Goal: Task Accomplishment & Management: Manage account settings

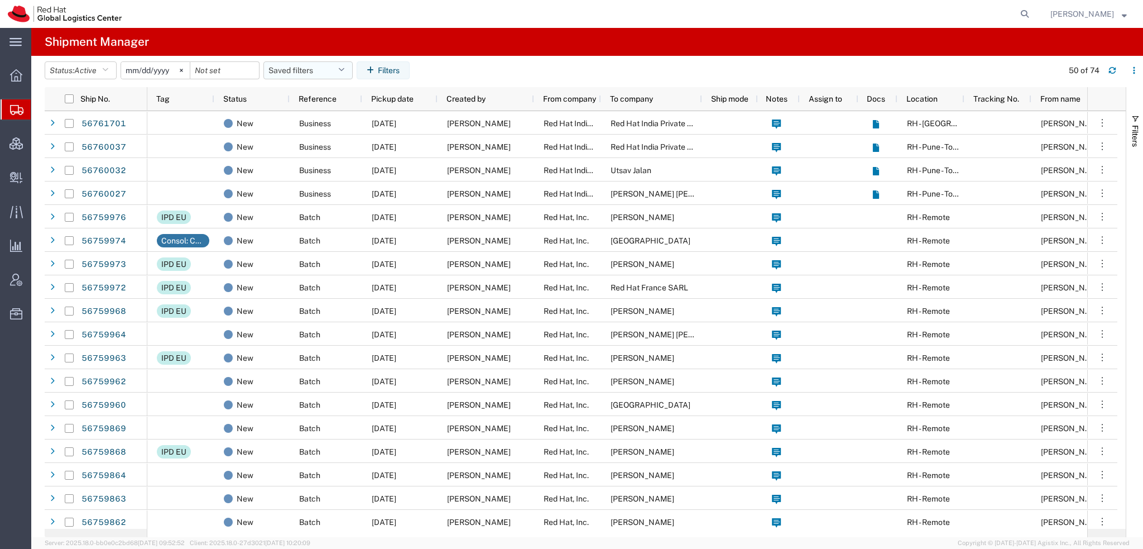
click at [346, 65] on button "Saved filters" at bounding box center [307, 70] width 89 height 18
click at [301, 121] on span "Americas" at bounding box center [338, 119] width 146 height 21
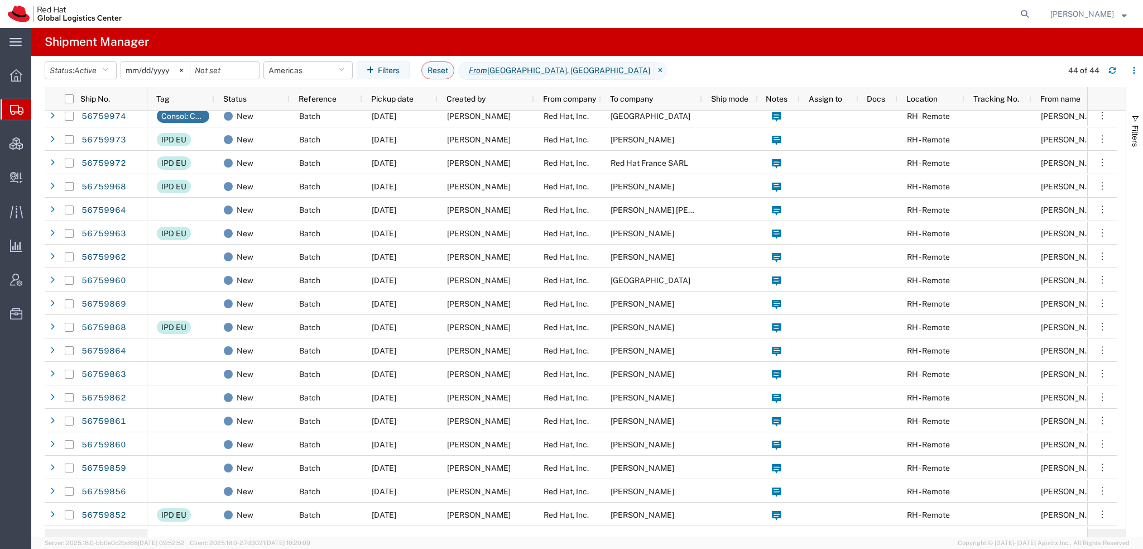
scroll to position [167, 0]
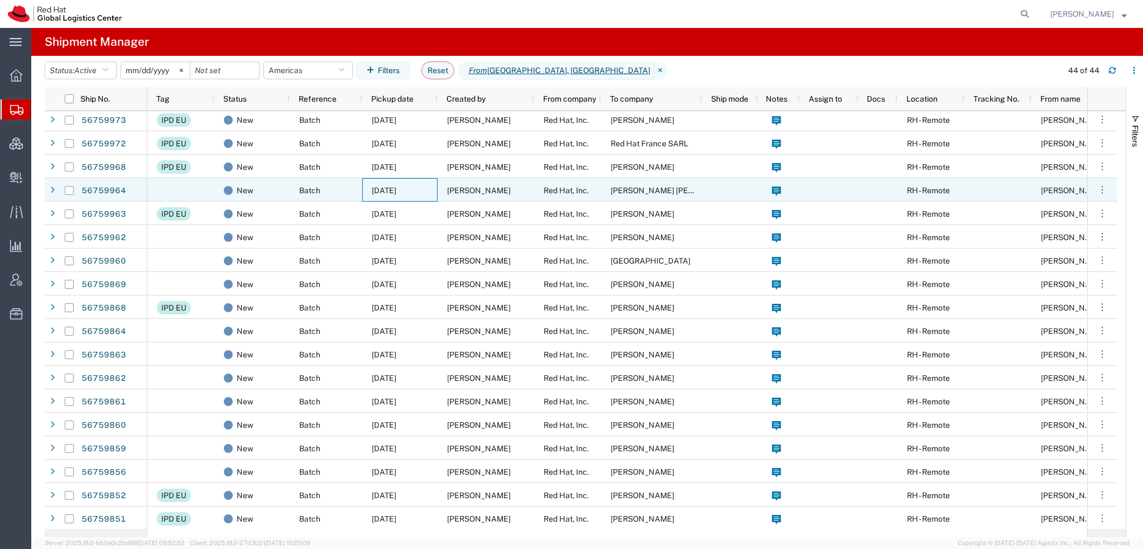
click at [396, 190] on span "[DATE]" at bounding box center [384, 190] width 25 height 9
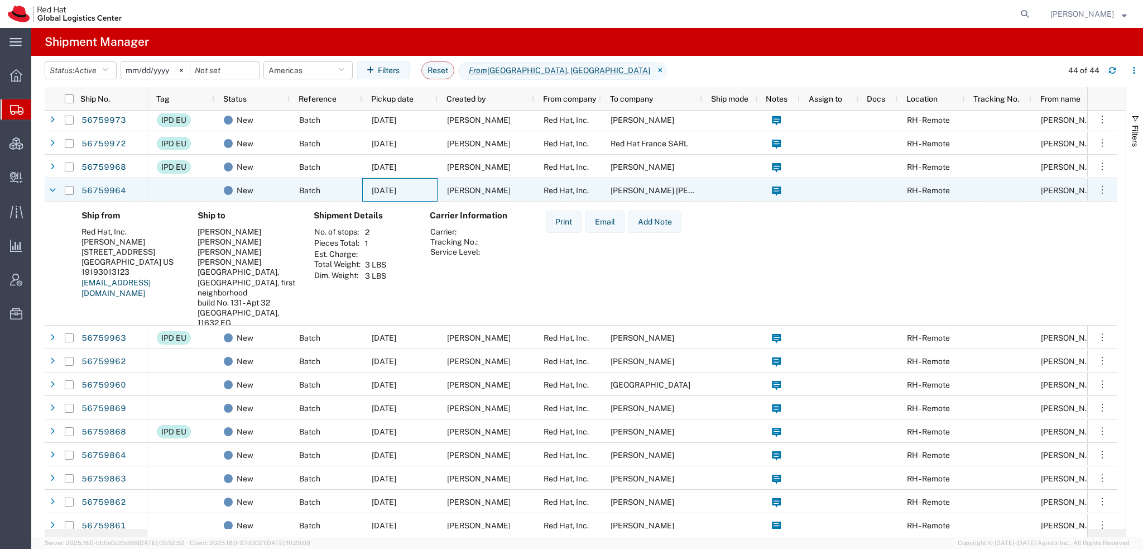
click at [396, 190] on span "[DATE]" at bounding box center [384, 190] width 25 height 9
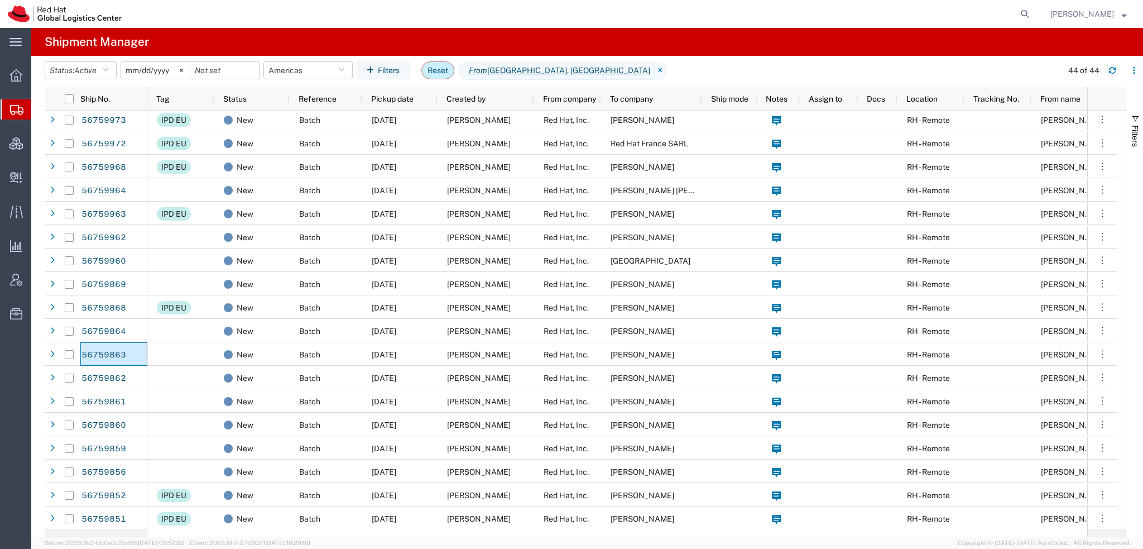
click at [441, 66] on button "Reset" at bounding box center [437, 70] width 33 height 18
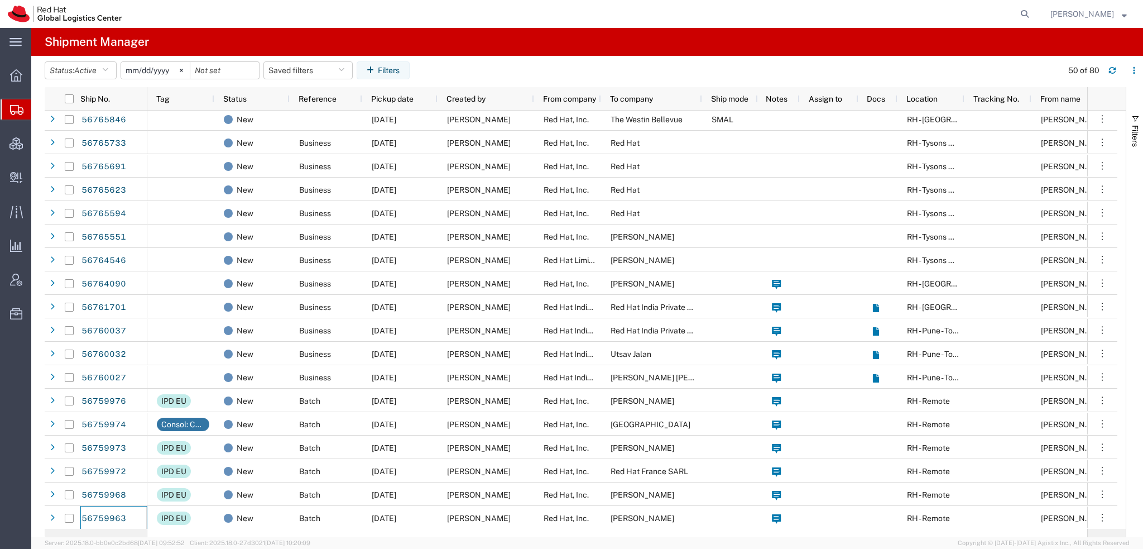
scroll to position [4, 0]
click at [331, 66] on button "Saved filters" at bounding box center [307, 70] width 89 height 18
click at [299, 114] on span "Americas" at bounding box center [338, 119] width 146 height 21
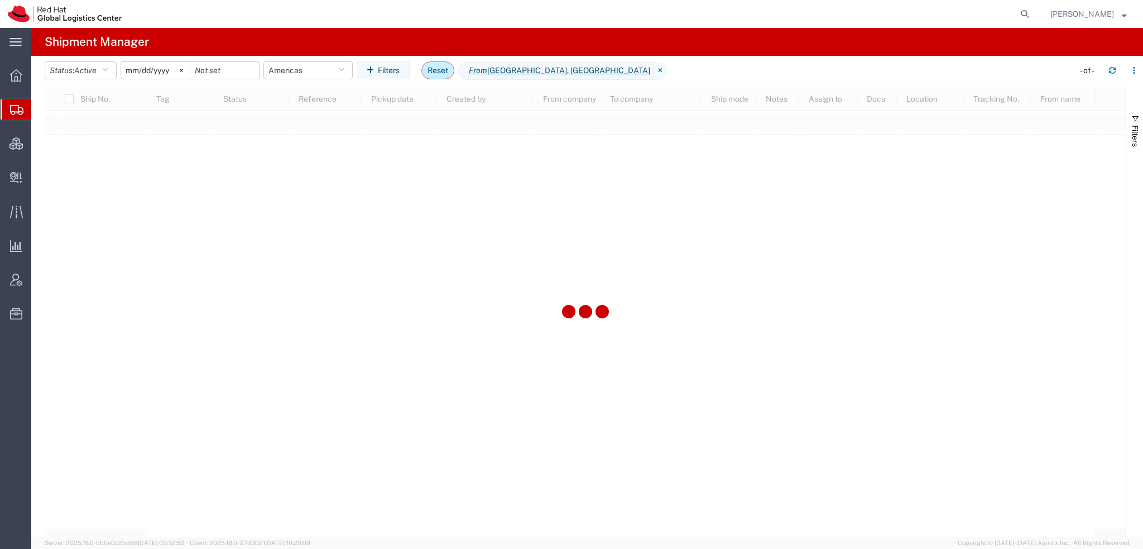
click at [442, 74] on button "Reset" at bounding box center [437, 70] width 33 height 18
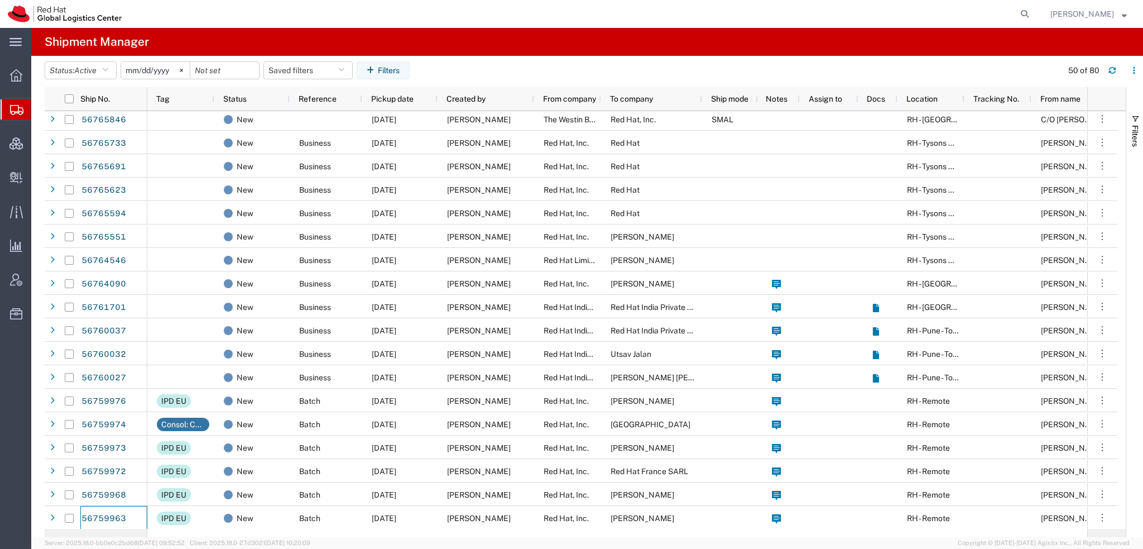
scroll to position [4, 0]
click at [331, 62] on button "Saved filters" at bounding box center [307, 70] width 89 height 18
click at [335, 118] on span "Americas" at bounding box center [338, 119] width 146 height 21
type input "2023-05-07"
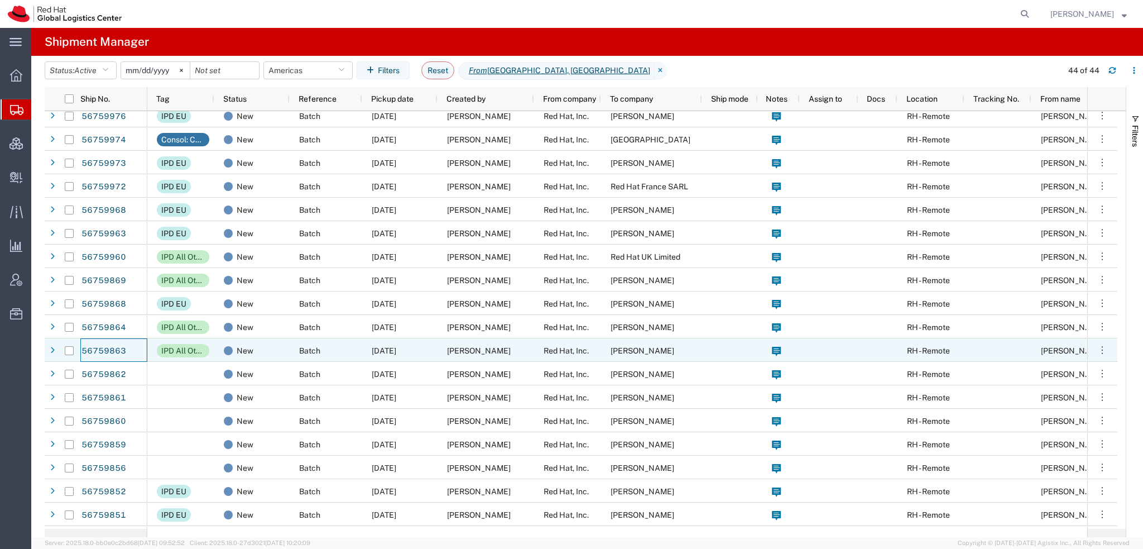
scroll to position [283, 0]
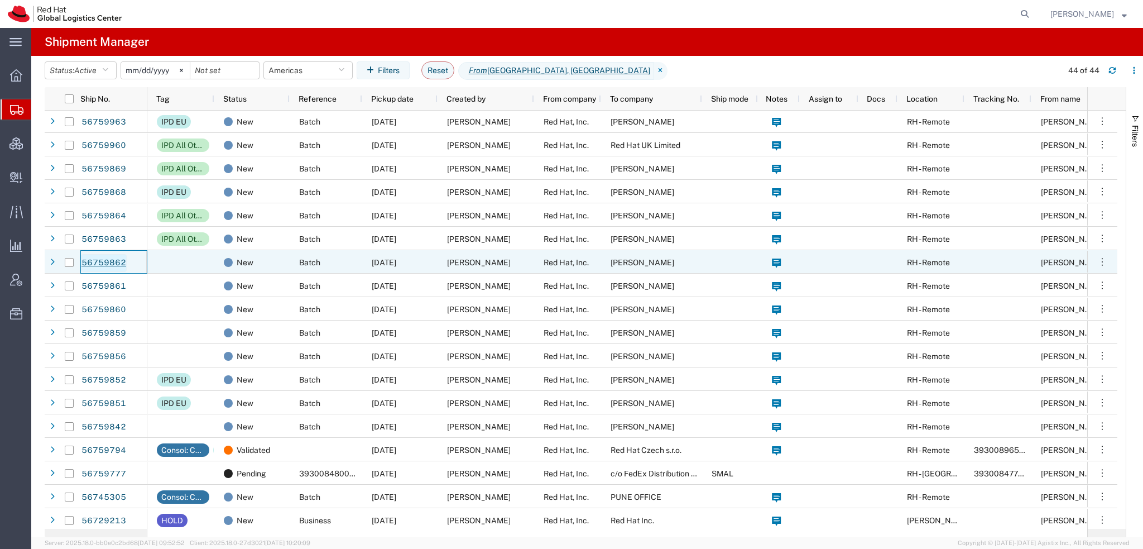
click at [116, 263] on link "56759862" at bounding box center [104, 263] width 46 height 18
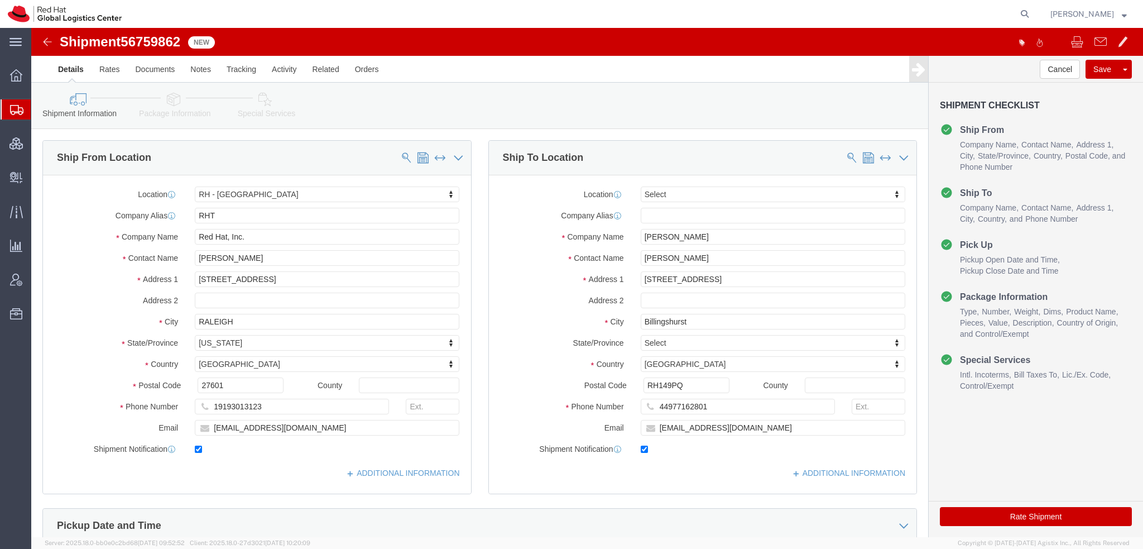
select select "38014"
select select
click icon
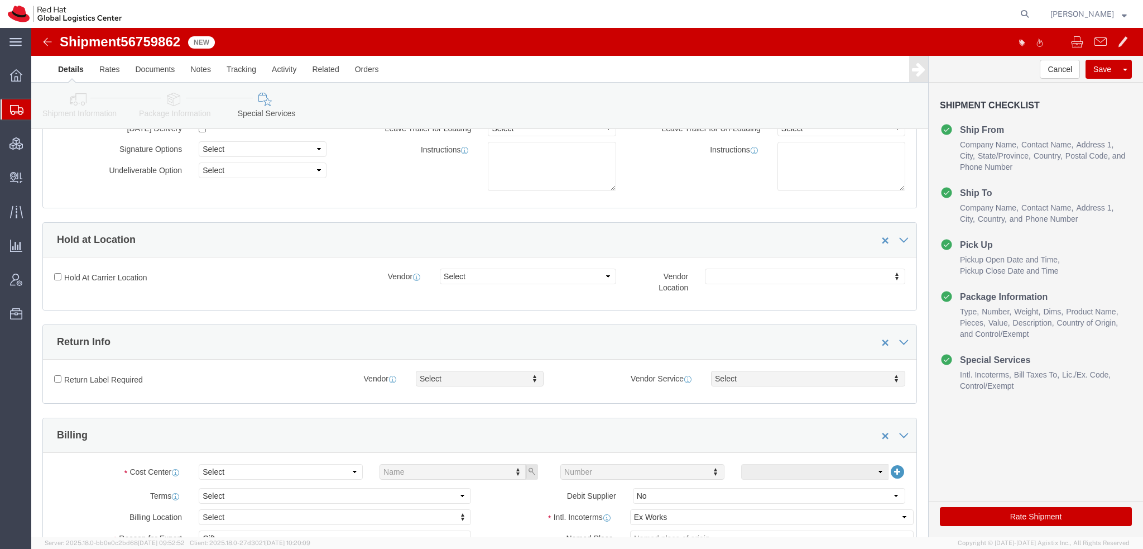
scroll to position [279, 0]
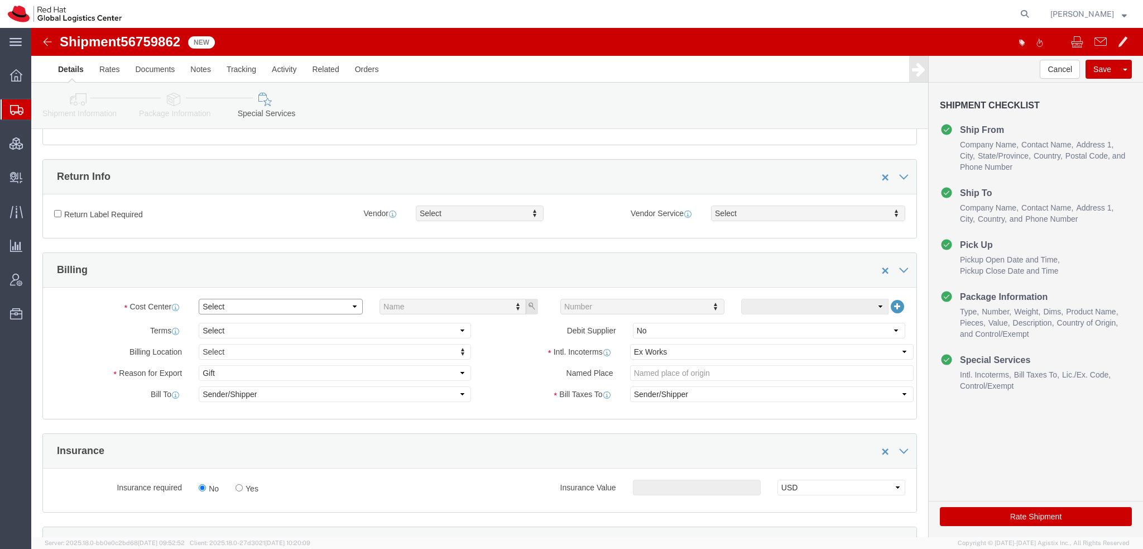
click select "Select Buyer Cost Center Department Operations Number Order Number Sales Person"
select select "COSTCENTER"
click select "Select Buyer Cost Center Department Operations Number Order Number Sales Person"
type input "829"
click select "Select Carriage Insurance Paid Carriage Paid To Cost and Freight Cost Insurance…"
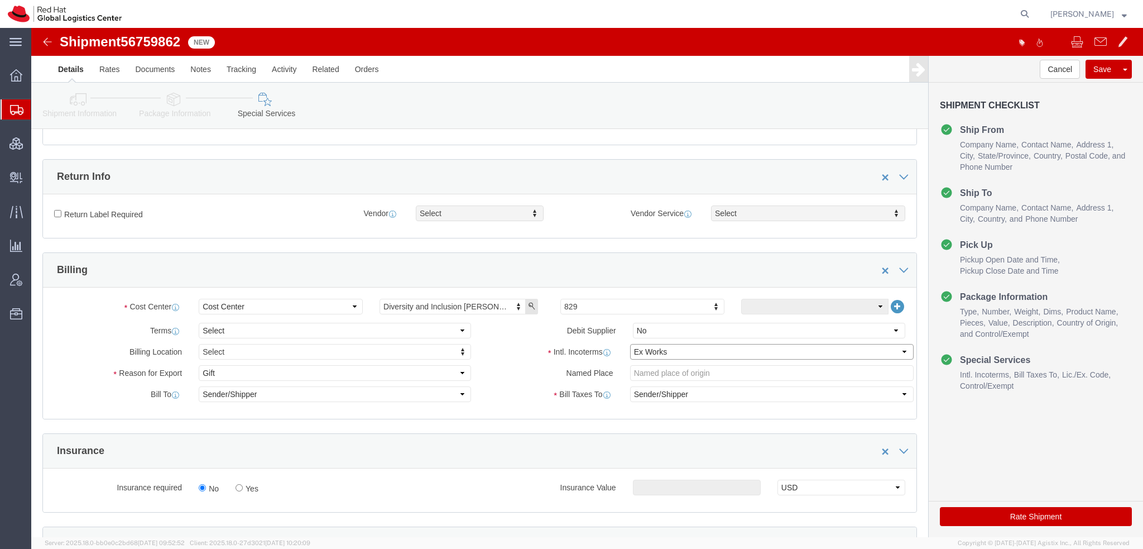
select select
click select "Select Carriage Insurance Paid Carriage Paid To Cost and Freight Cost Insurance…"
click button "Save"
drag, startPoint x: 53, startPoint y: 132, endPoint x: 385, endPoint y: 2, distance: 356.6
click at [0, 0] on span "Shipment Manager" at bounding box center [0, 0] width 0 height 0
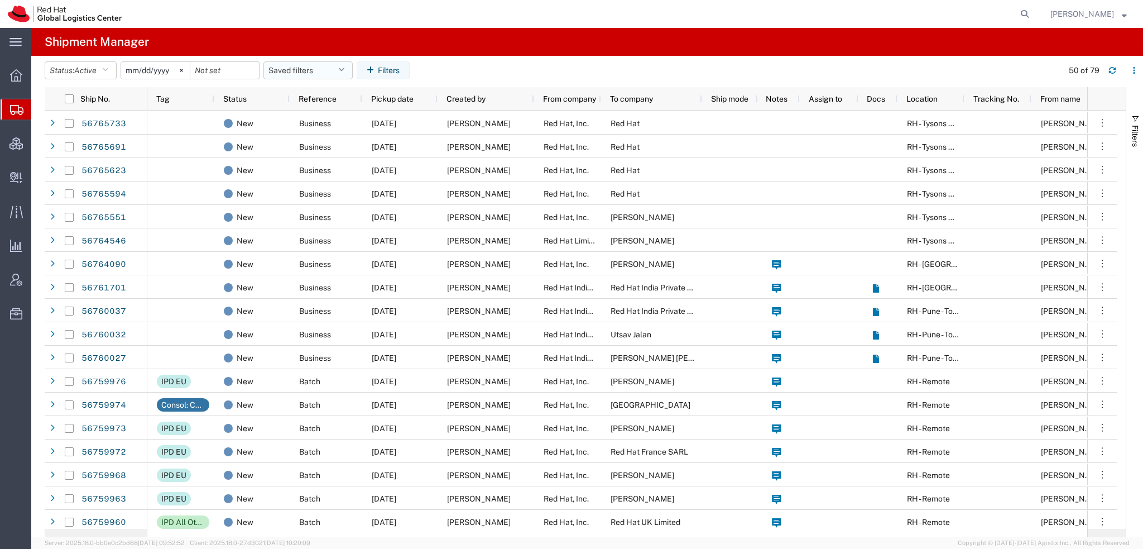
click at [338, 67] on button "Saved filters" at bounding box center [307, 70] width 89 height 18
click at [315, 123] on span "Americas" at bounding box center [338, 119] width 146 height 21
type input "[DATE]"
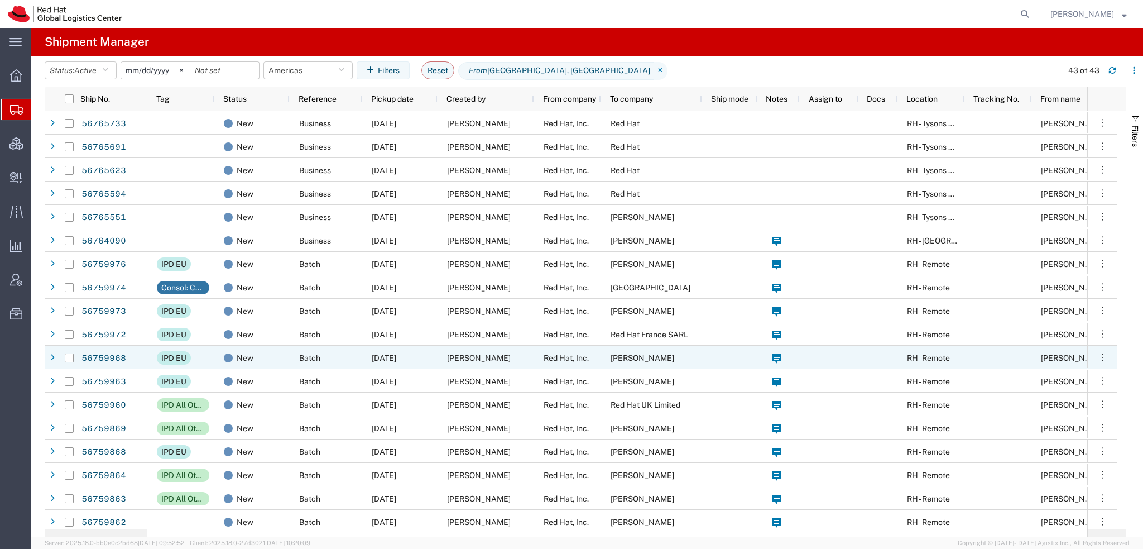
scroll to position [223, 0]
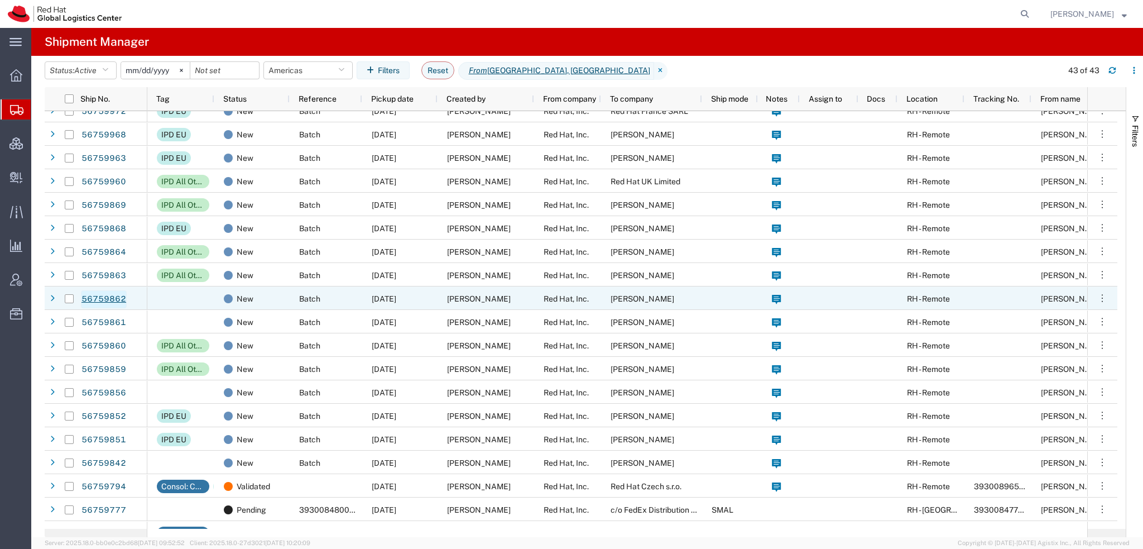
click at [105, 302] on link "56759862" at bounding box center [104, 299] width 46 height 18
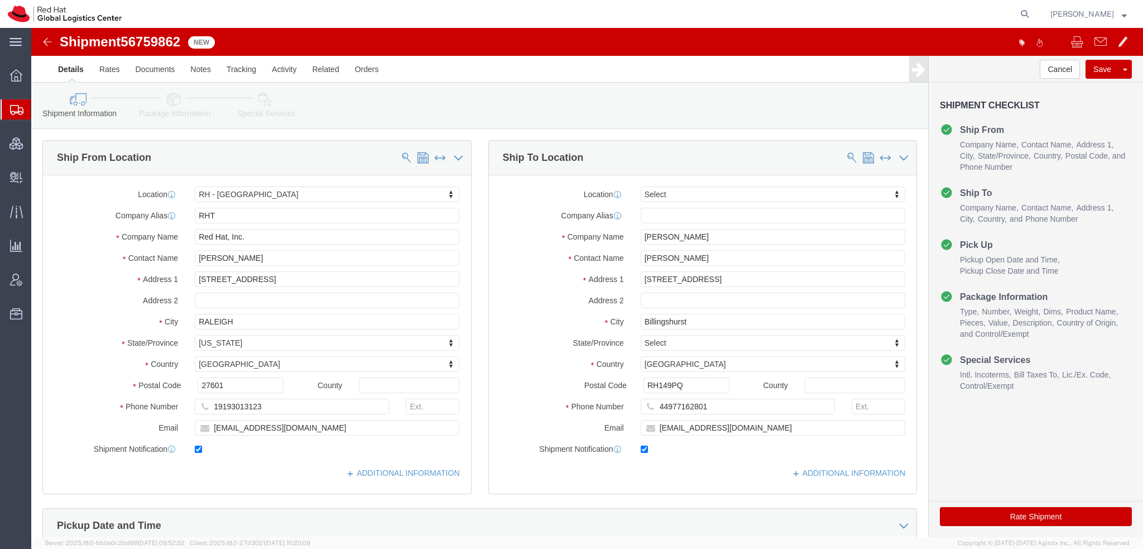
select select "38014"
select select
drag, startPoint x: 261, startPoint y: 103, endPoint x: 229, endPoint y: 75, distance: 41.5
click icon
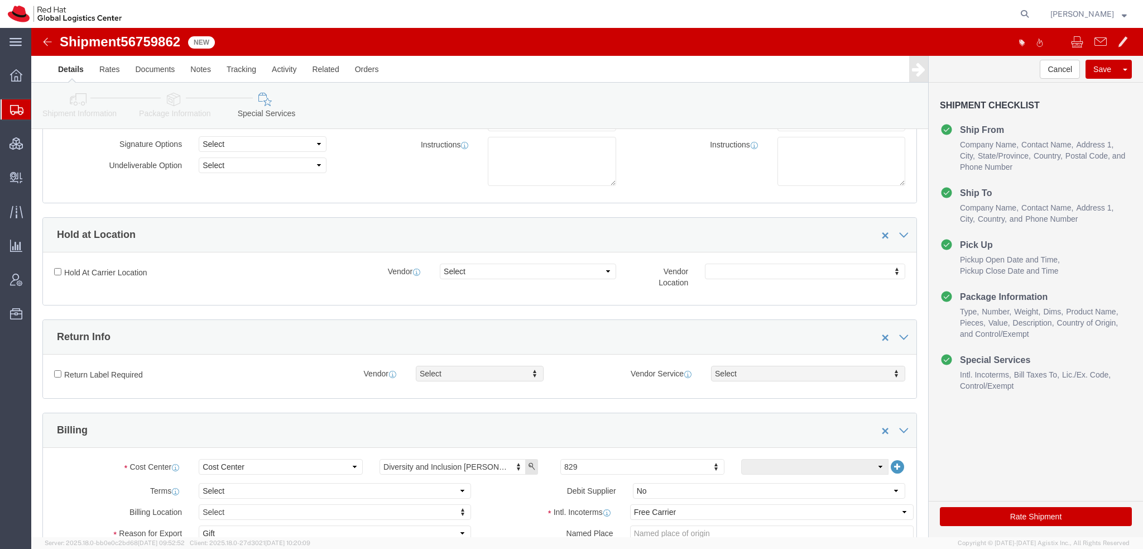
scroll to position [335, 0]
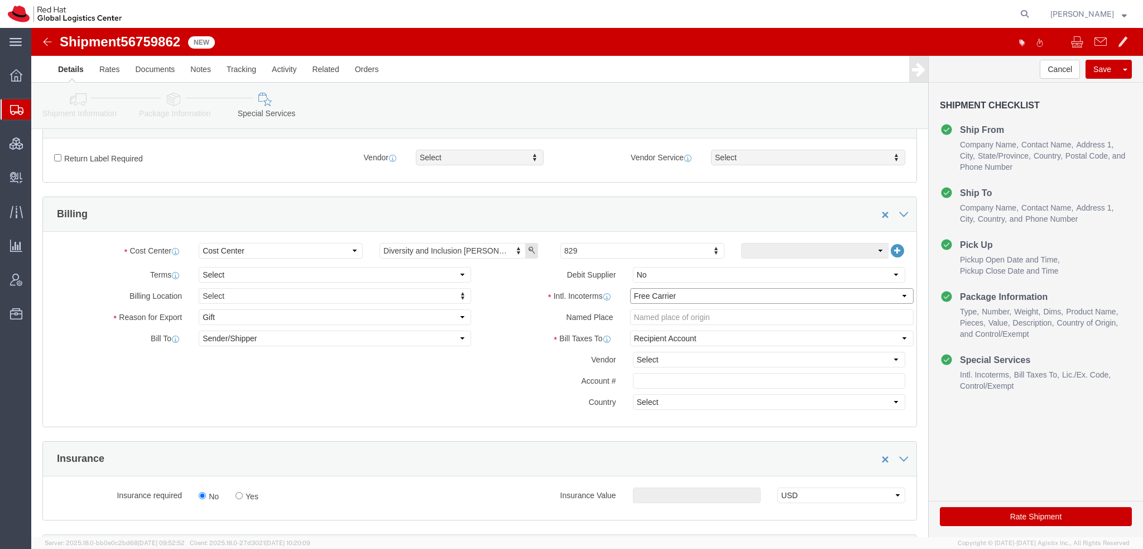
click select "Select Carriage Insurance Paid Carriage Paid To Cost and Freight Cost Insurance…"
select select
click select "Select Carriage Insurance Paid Carriage Paid To Cost and Freight Cost Insurance…"
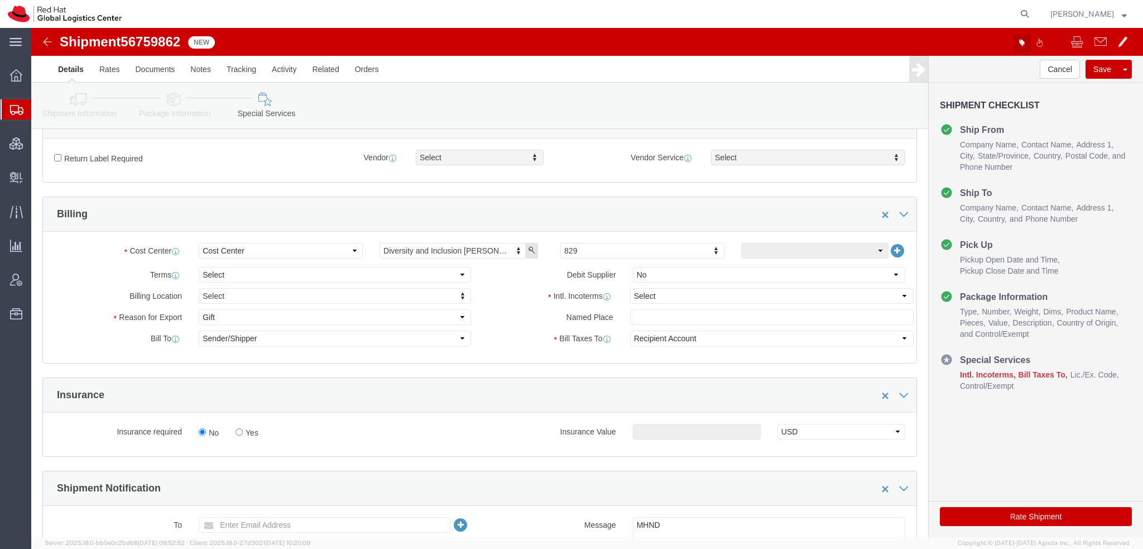
click icon "button"
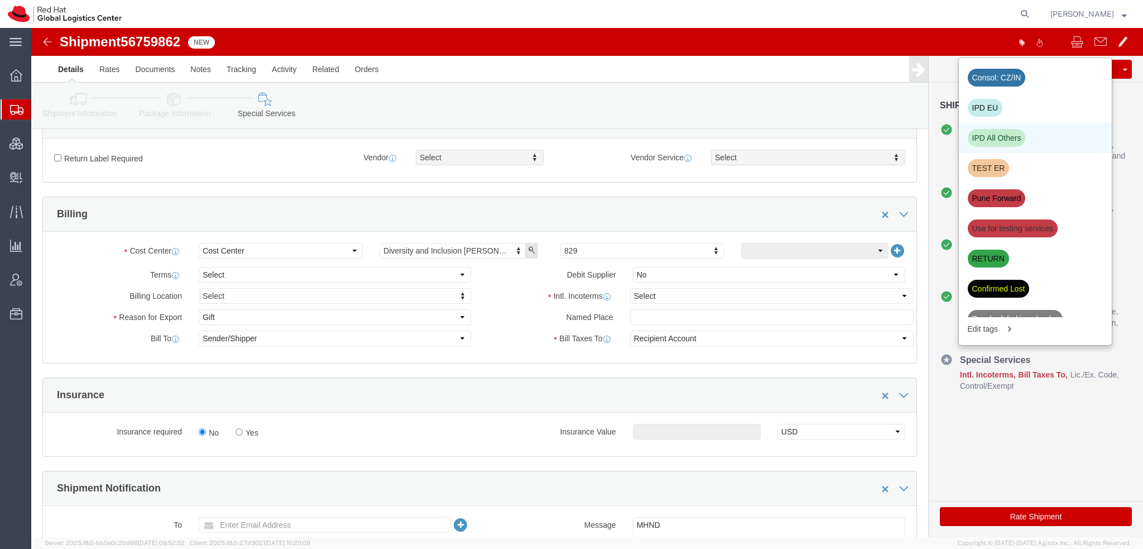
click div "IPD All Others"
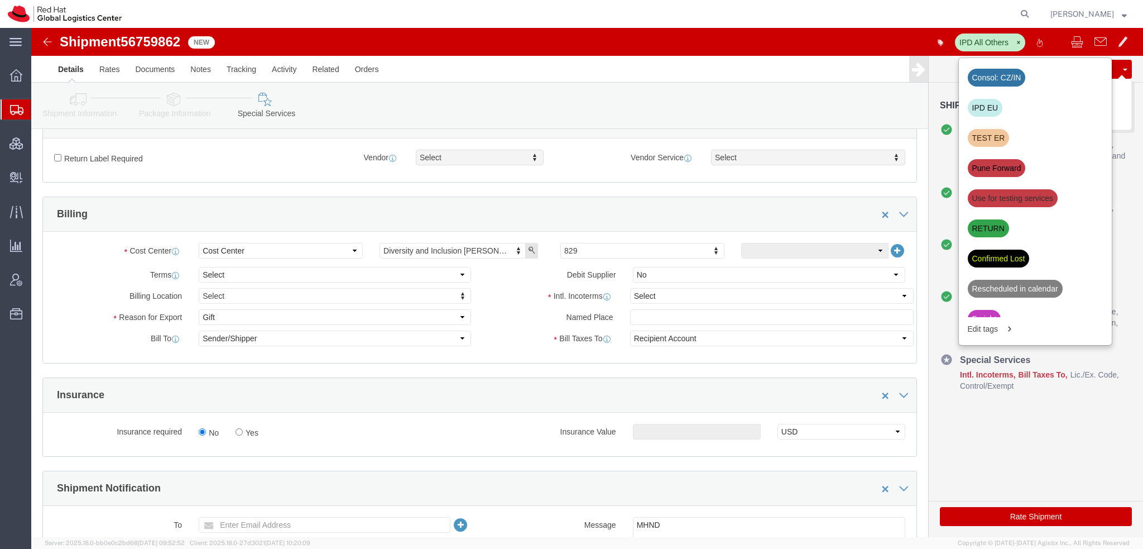
click button "Save"
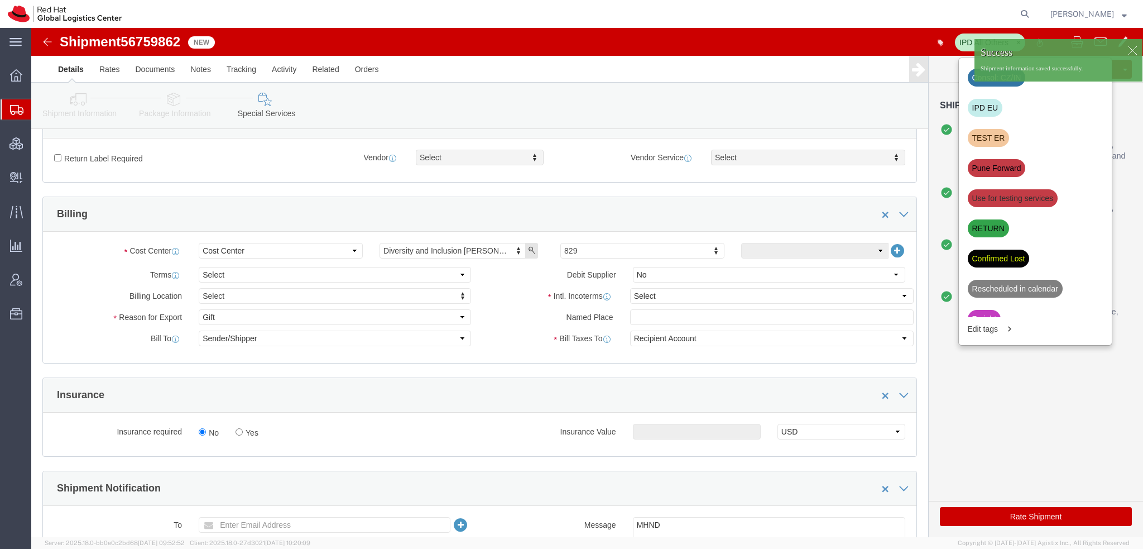
click at [0, 0] on span "Shipment Manager" at bounding box center [0, 0] width 0 height 0
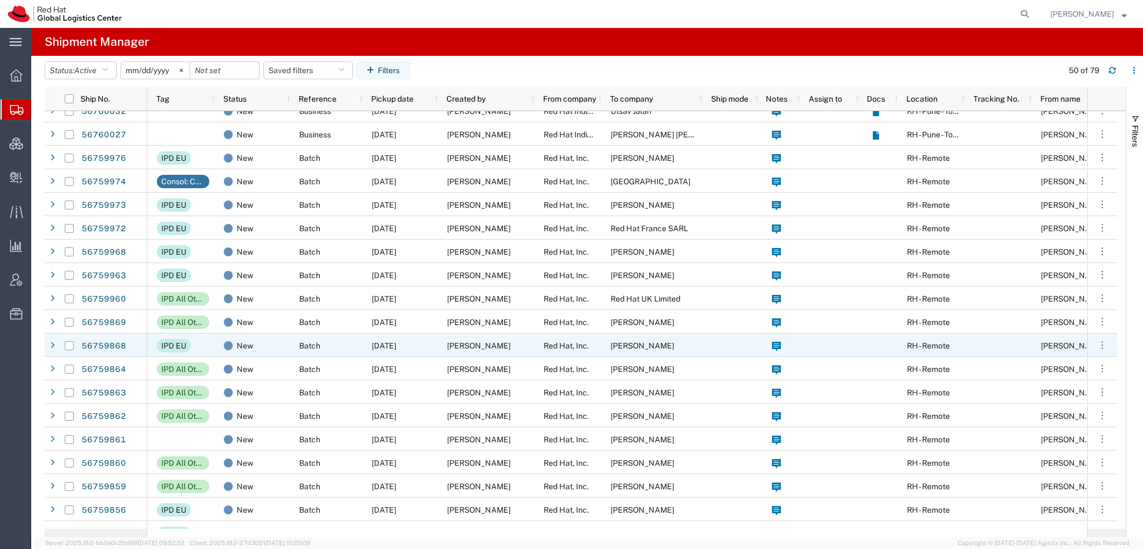
scroll to position [391, 0]
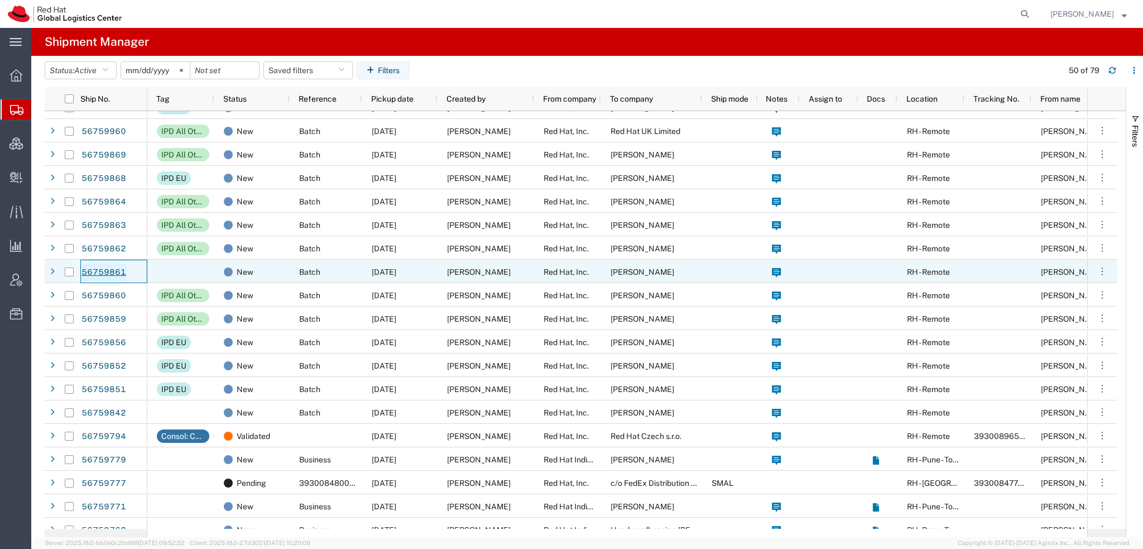
click at [111, 270] on link "56759861" at bounding box center [104, 272] width 46 height 18
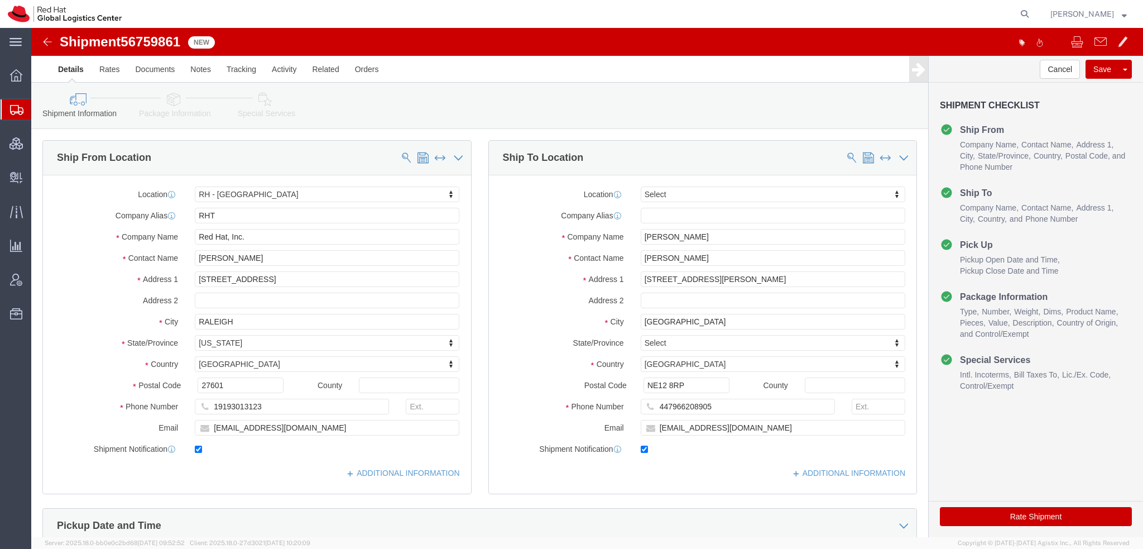
select select "38014"
select select
click icon
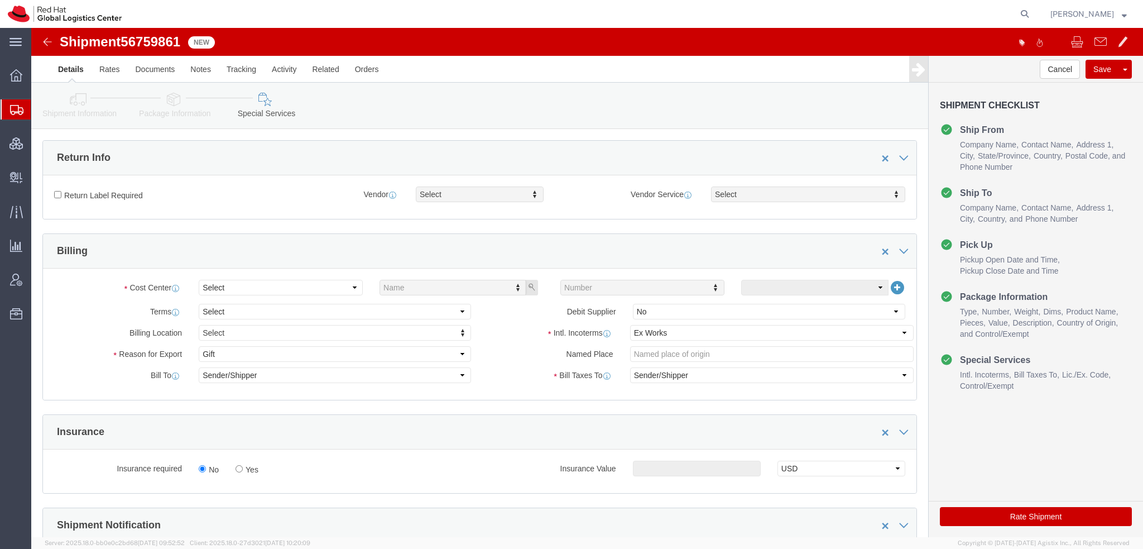
scroll to position [335, 0]
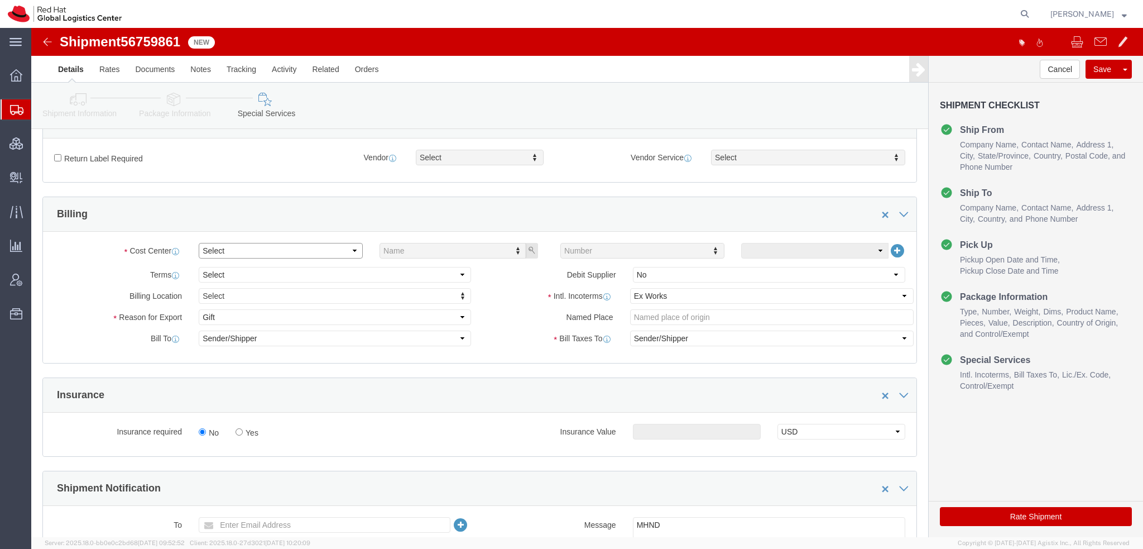
click select "Select Buyer Cost Center Department Operations Number Order Number Sales Person"
select select "COSTCENTER"
click select "Select Buyer Cost Center Department Operations Number Order Number Sales Person"
type input "829"
click select "Select Carriage Insurance Paid Carriage Paid To Cost and Freight Cost Insurance…"
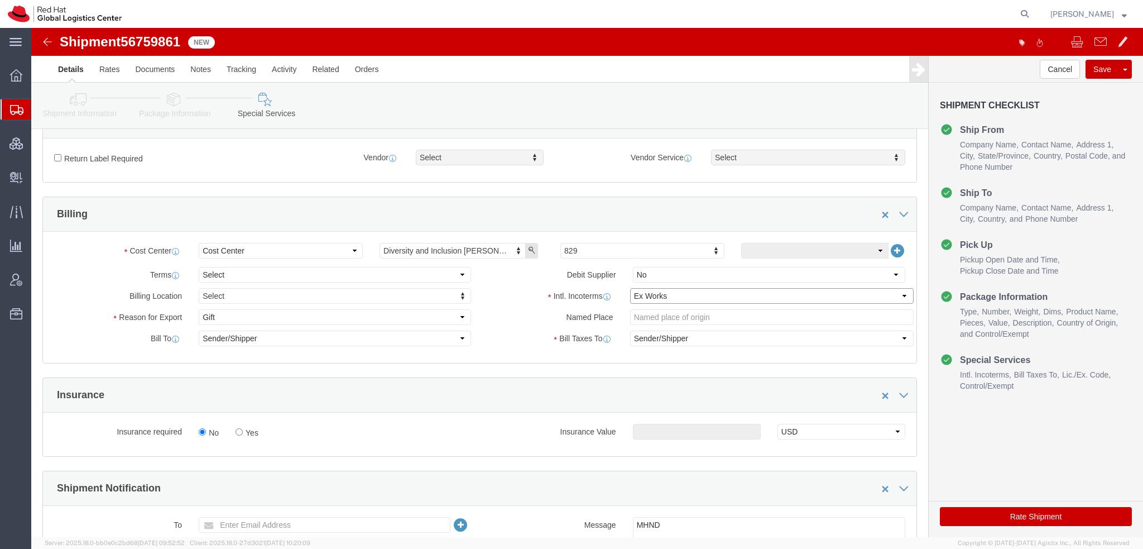
select select
click select "Select Carriage Insurance Paid Carriage Paid To Cost and Freight Cost Insurance…"
click button "Save"
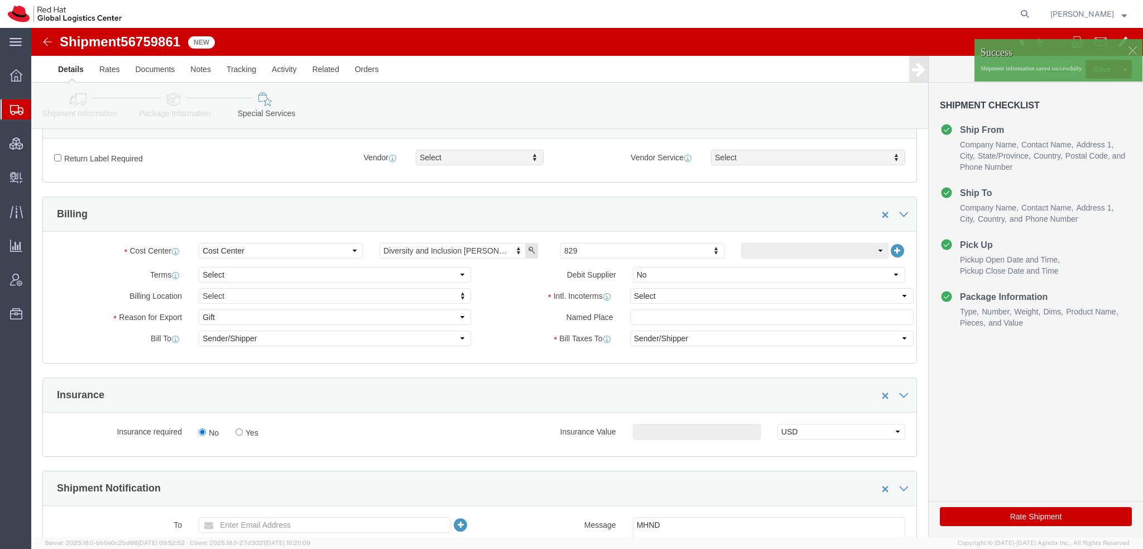
drag, startPoint x: 55, startPoint y: 126, endPoint x: 118, endPoint y: 15, distance: 127.7
click at [0, 0] on span "Shipment Manager" at bounding box center [0, 0] width 0 height 0
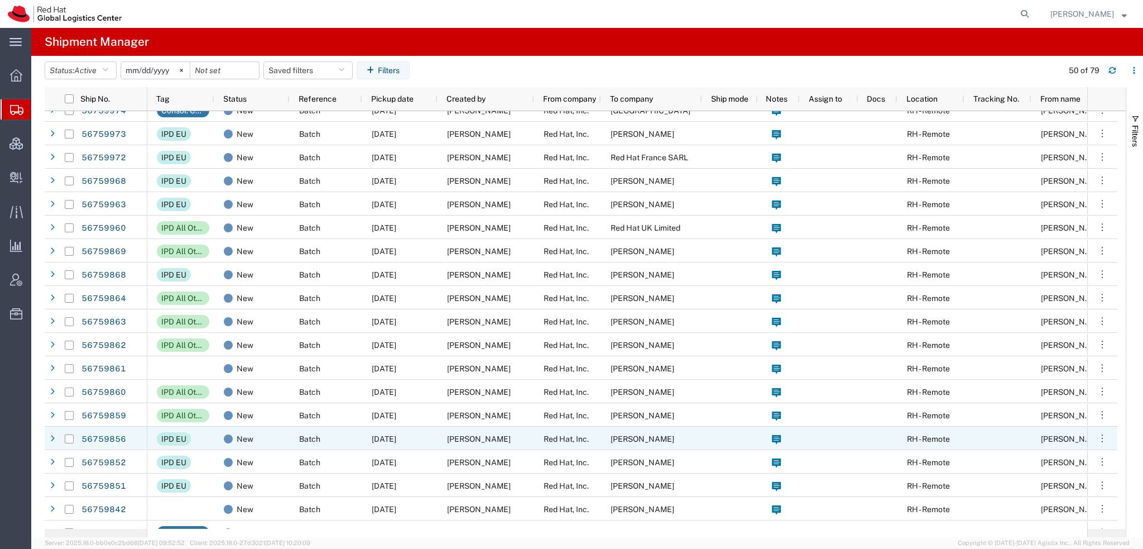
scroll to position [335, 0]
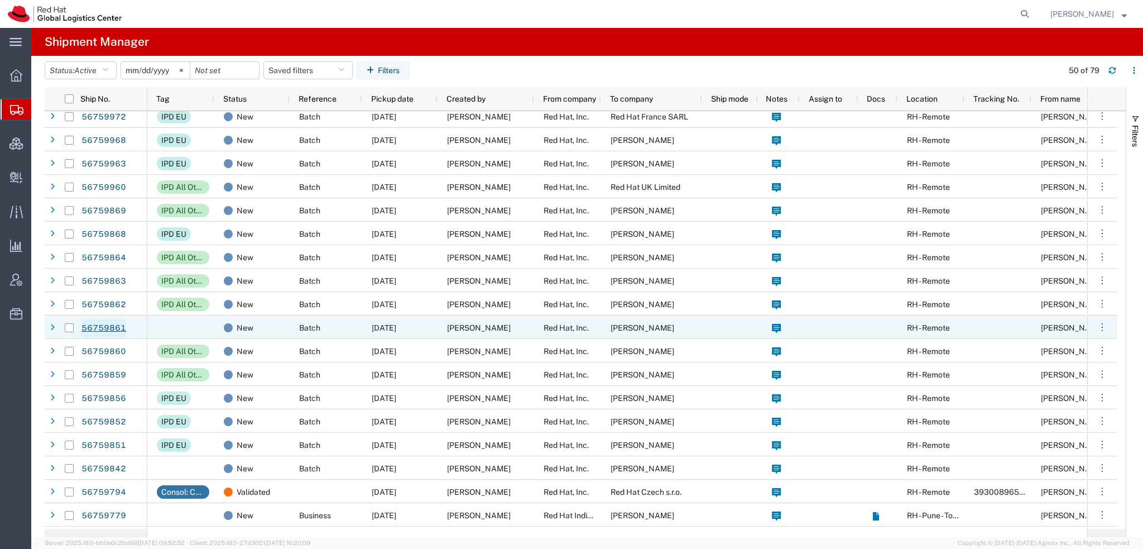
click at [110, 328] on link "56759861" at bounding box center [104, 328] width 46 height 18
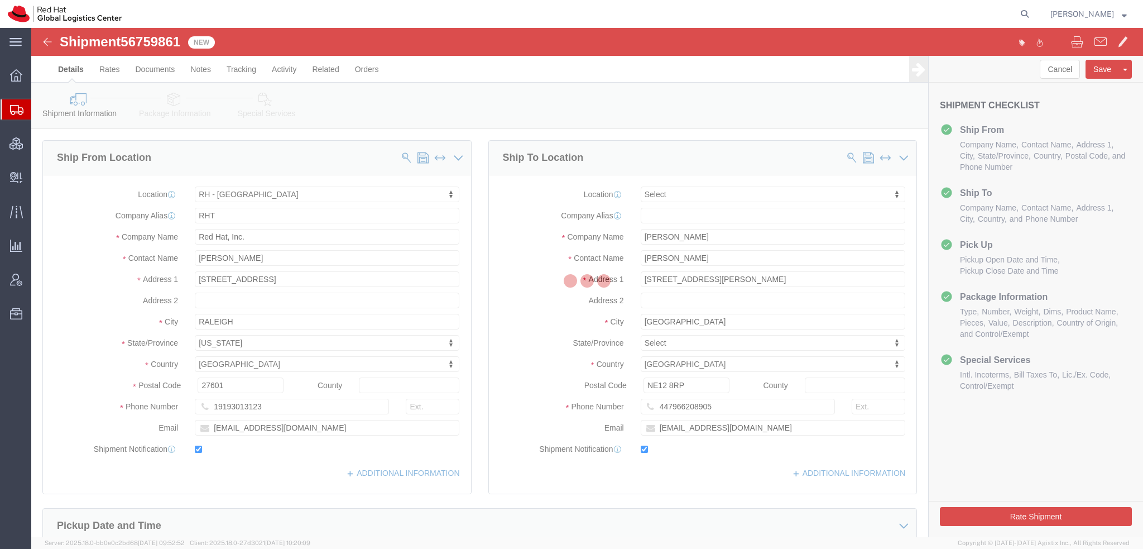
click at [271, 109] on div at bounding box center [587, 282] width 1112 height 509
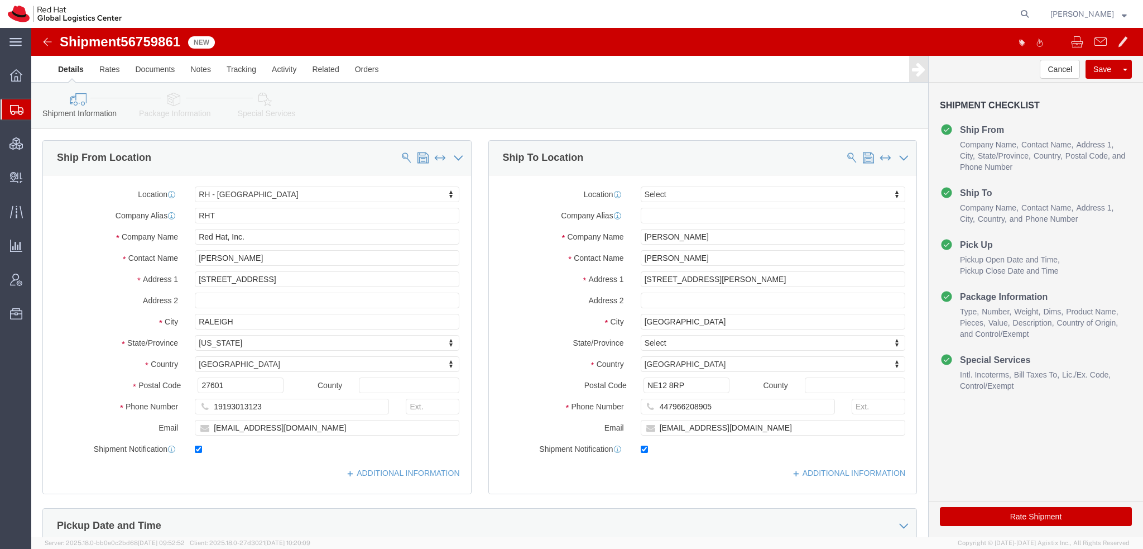
select select "38014"
select select
click link "Special Services"
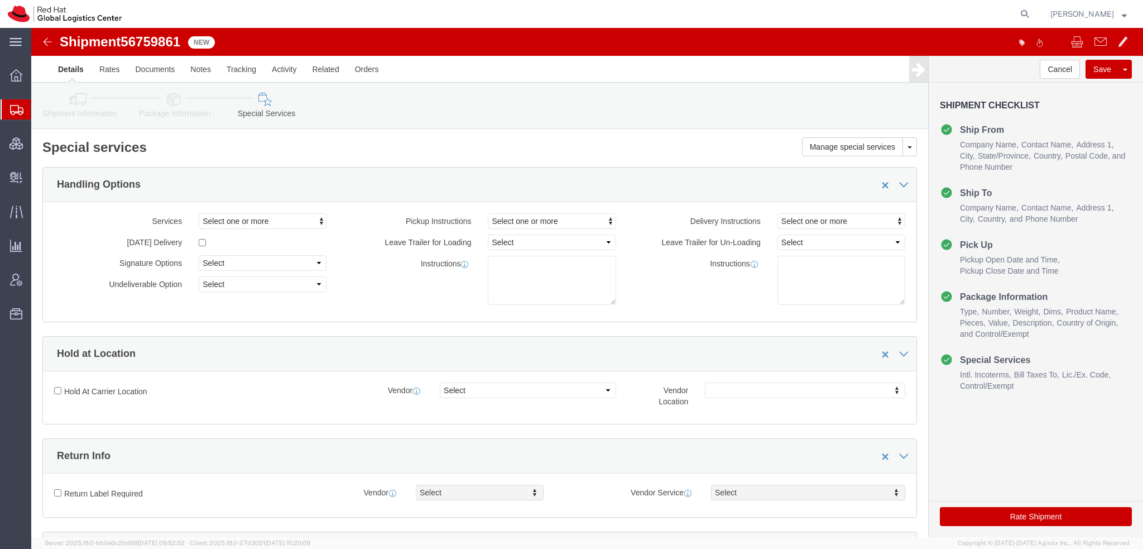
scroll to position [279, 0]
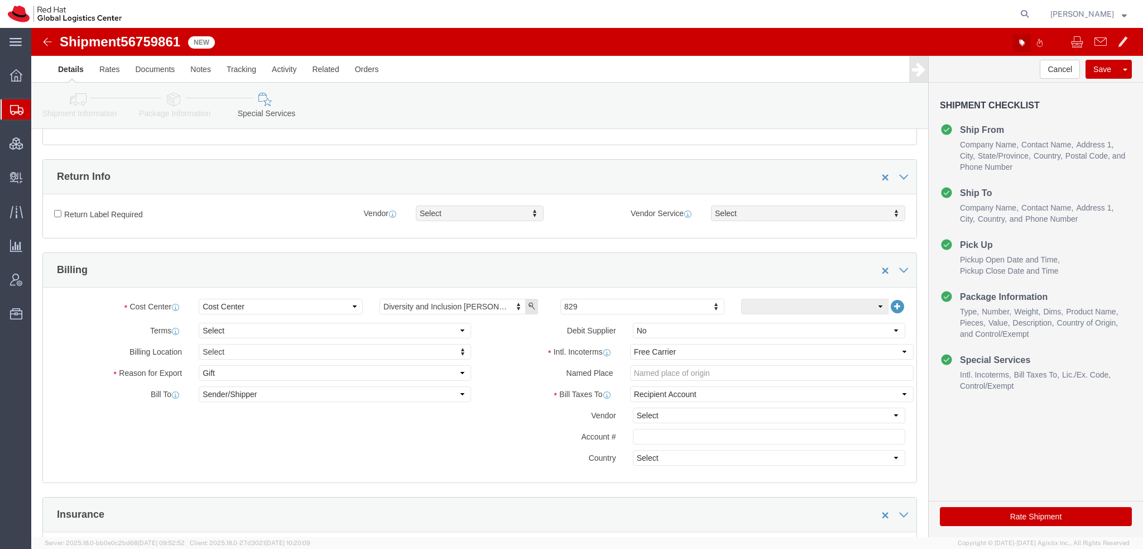
click icon "button"
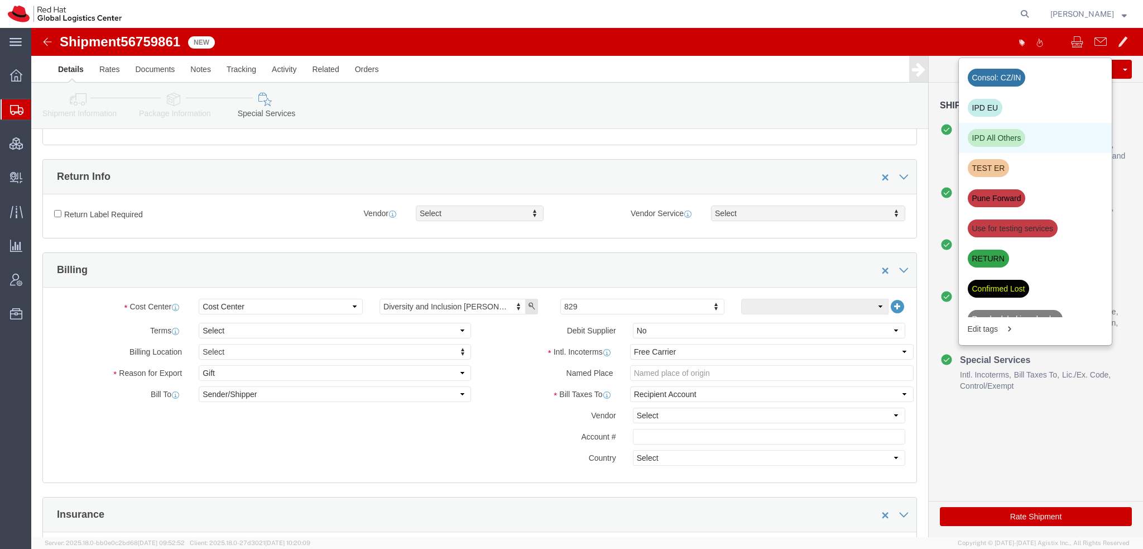
click div "IPD All Others"
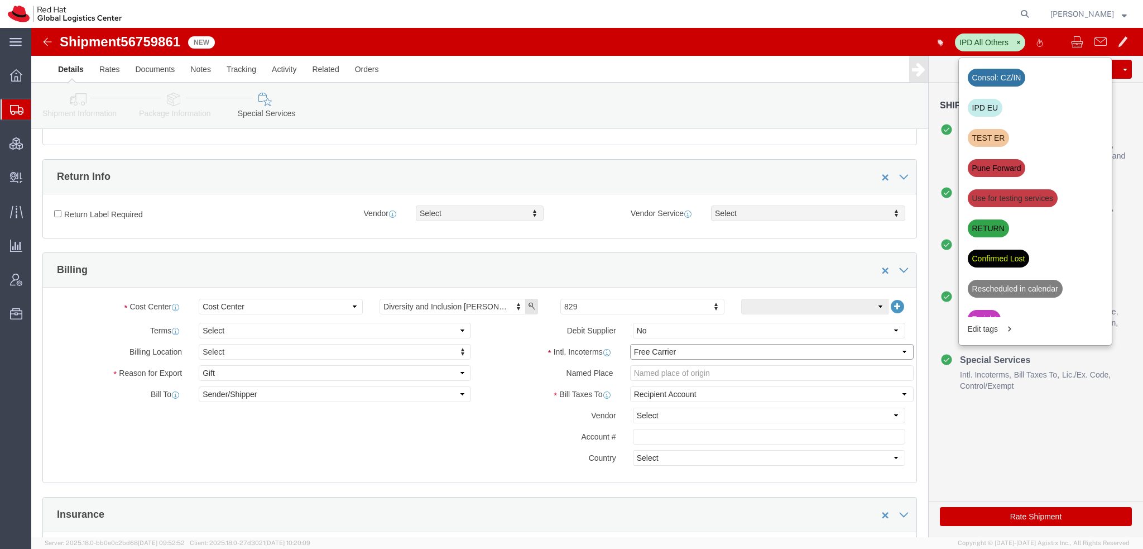
click select "Select Carriage Insurance Paid Carriage Paid To Cost and Freight Cost Insurance…"
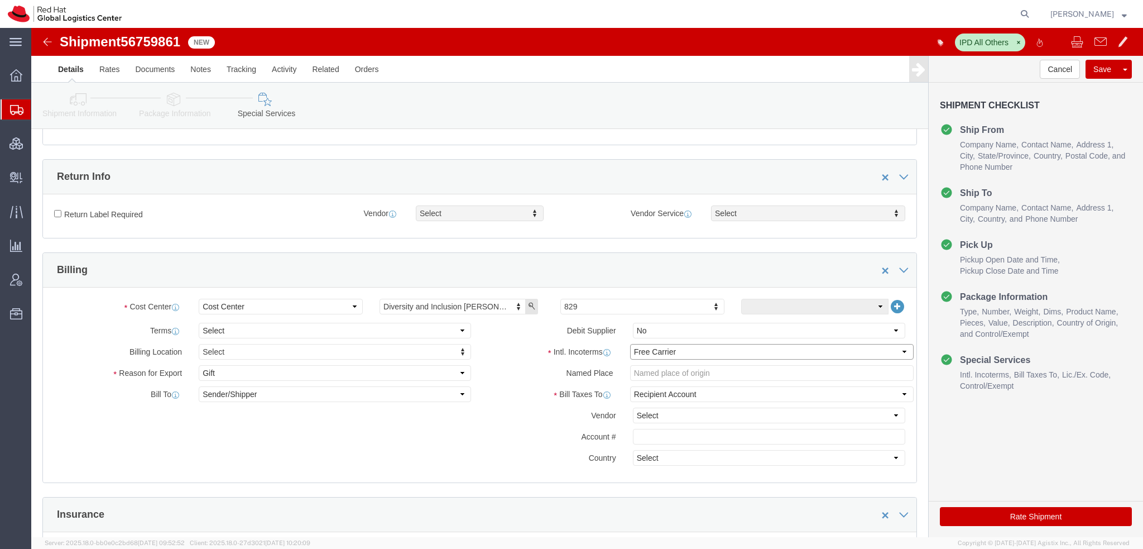
select select
click select "Select Carriage Insurance Paid Carriage Paid To Cost and Freight Cost Insurance…"
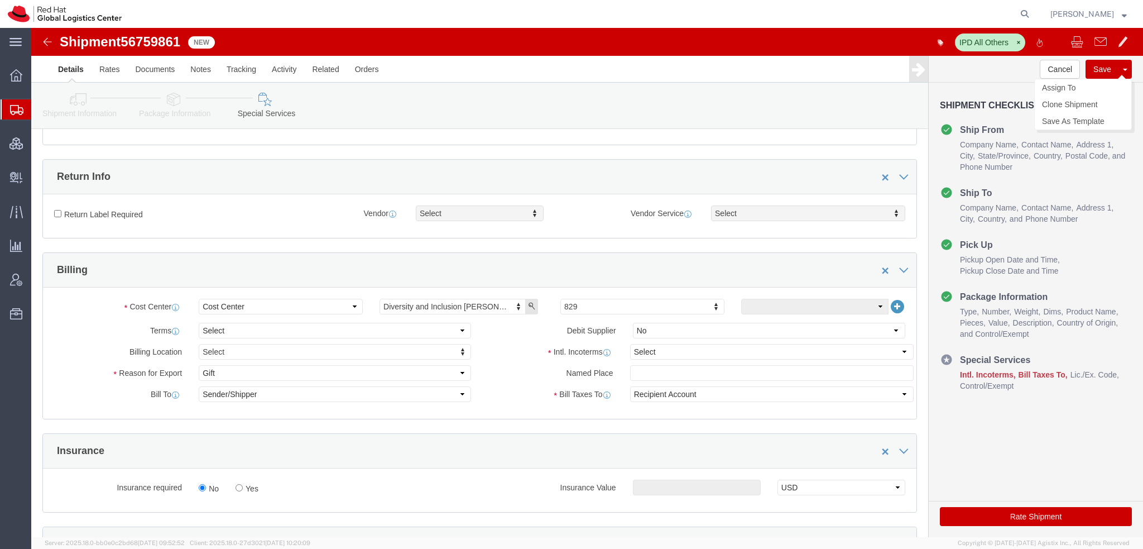
click button "Save"
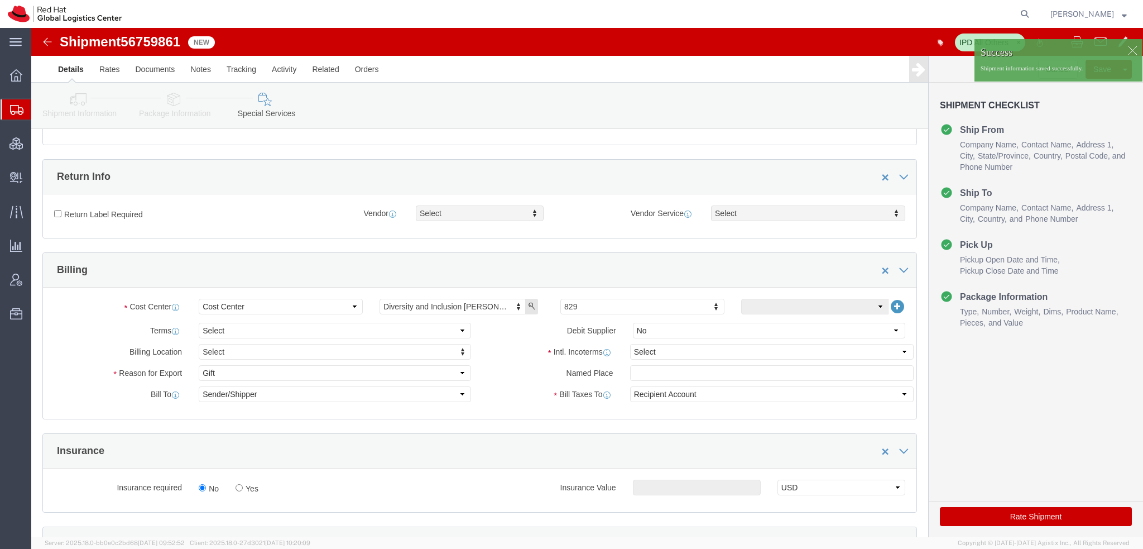
click at [0, 0] on span "Shipment Manager" at bounding box center [0, 0] width 0 height 0
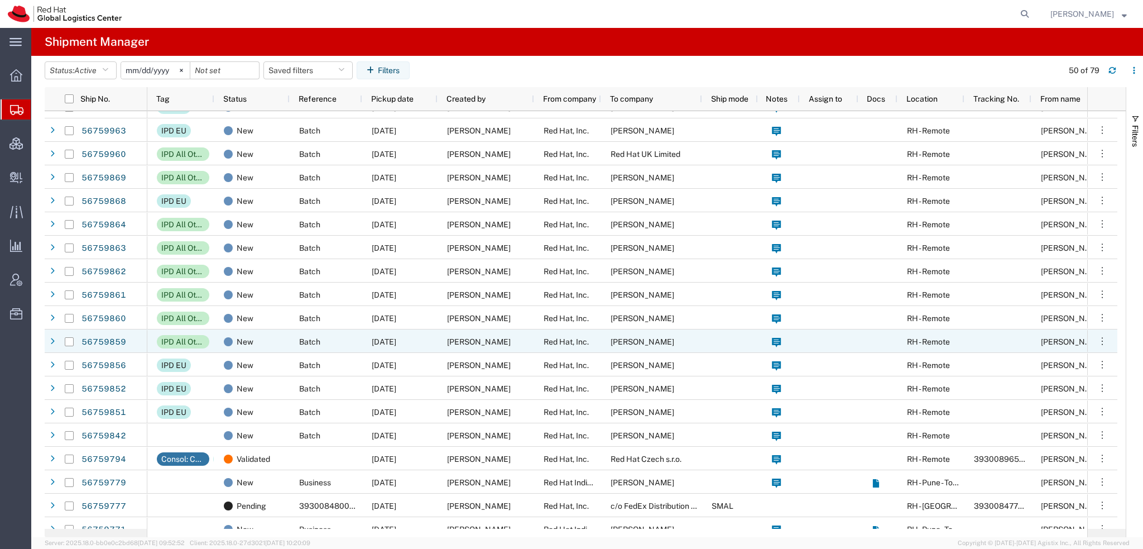
scroll to position [502, 0]
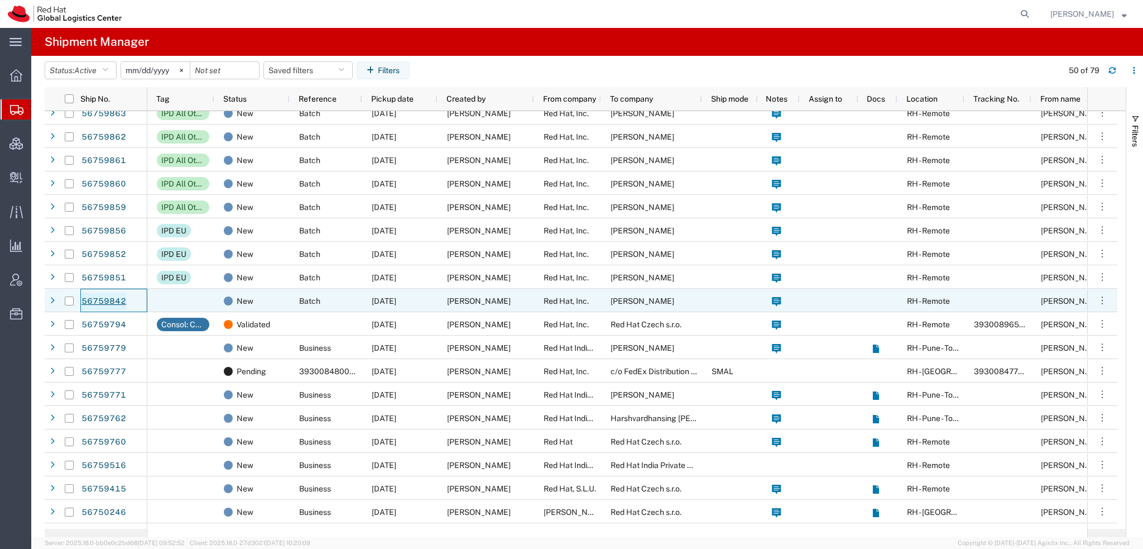
click at [97, 299] on link "56759842" at bounding box center [104, 301] width 46 height 18
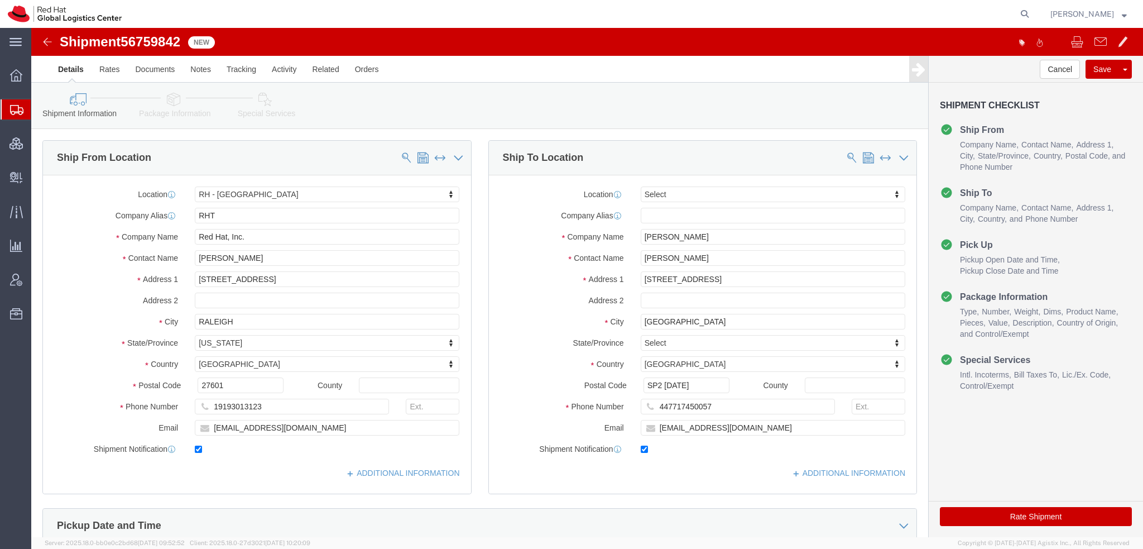
select select "38014"
select select
click icon
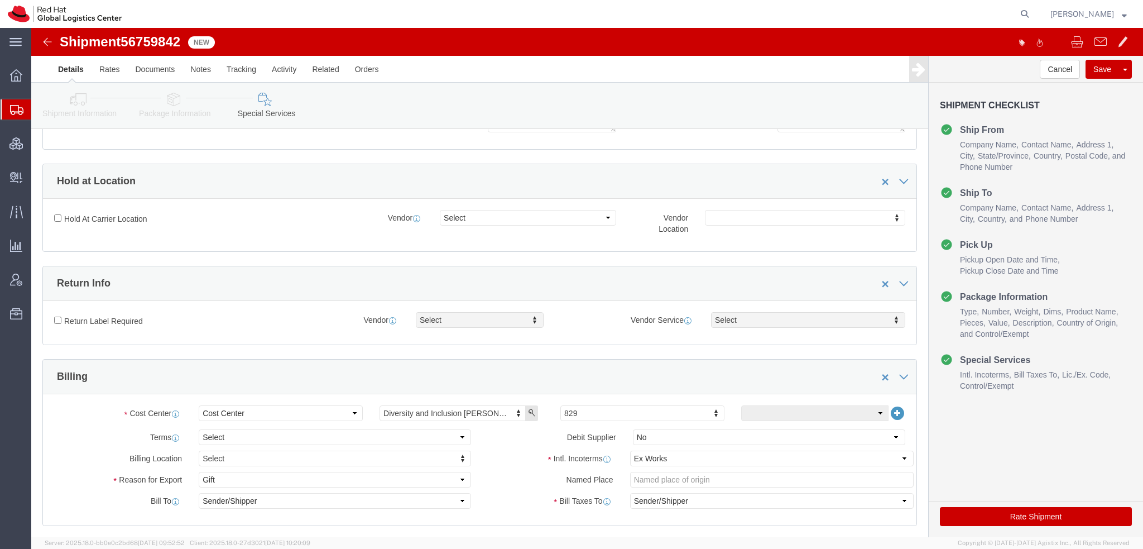
scroll to position [335, 0]
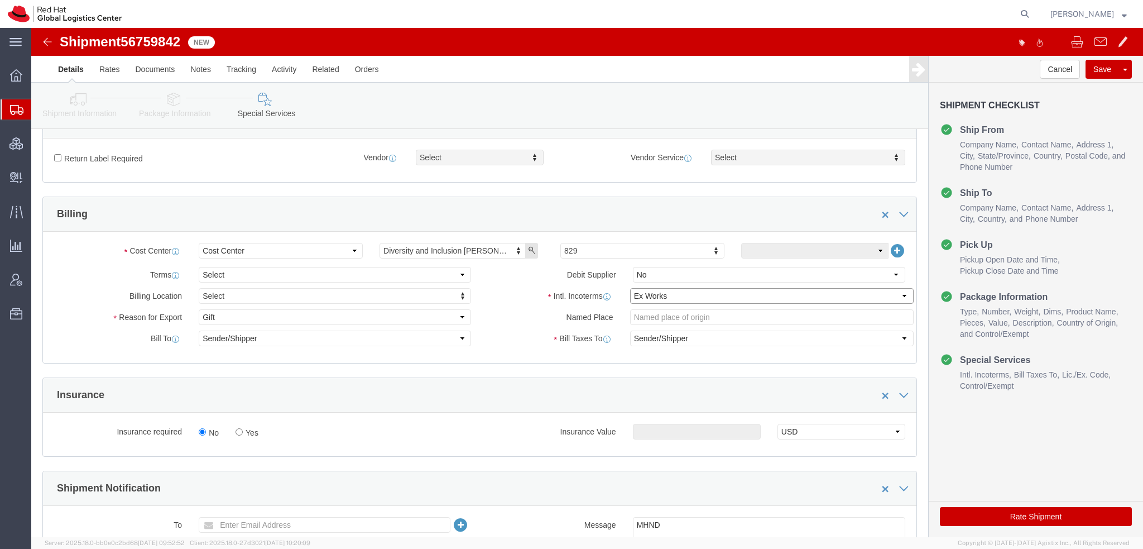
click select "Select Carriage Insurance Paid Carriage Paid To Cost and Freight Cost Insurance…"
select select
click select "Select Carriage Insurance Paid Carriage Paid To Cost and Freight Cost Insurance…"
click icon
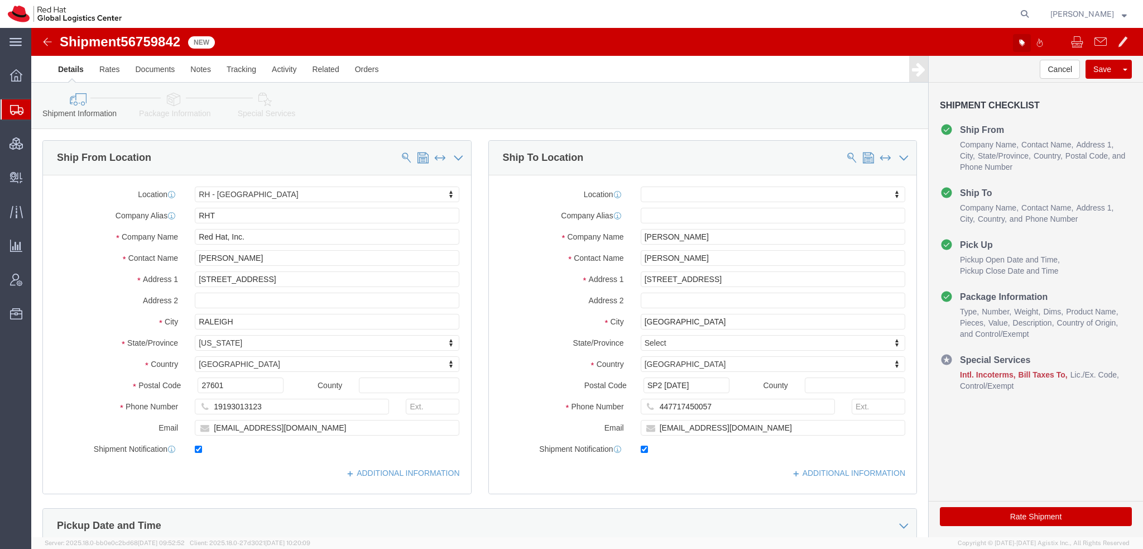
click icon "button"
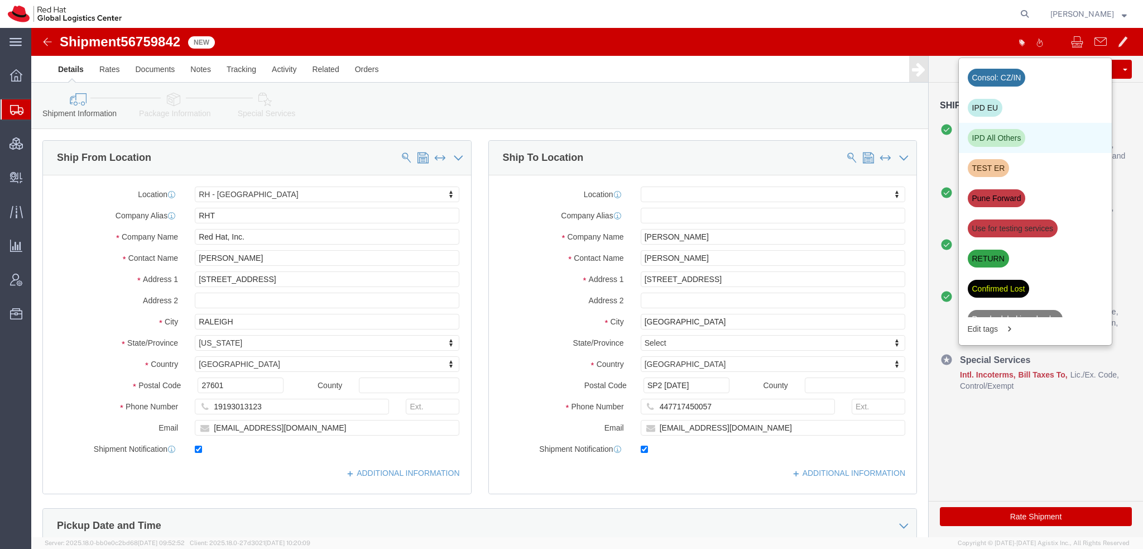
click div "IPD All Others"
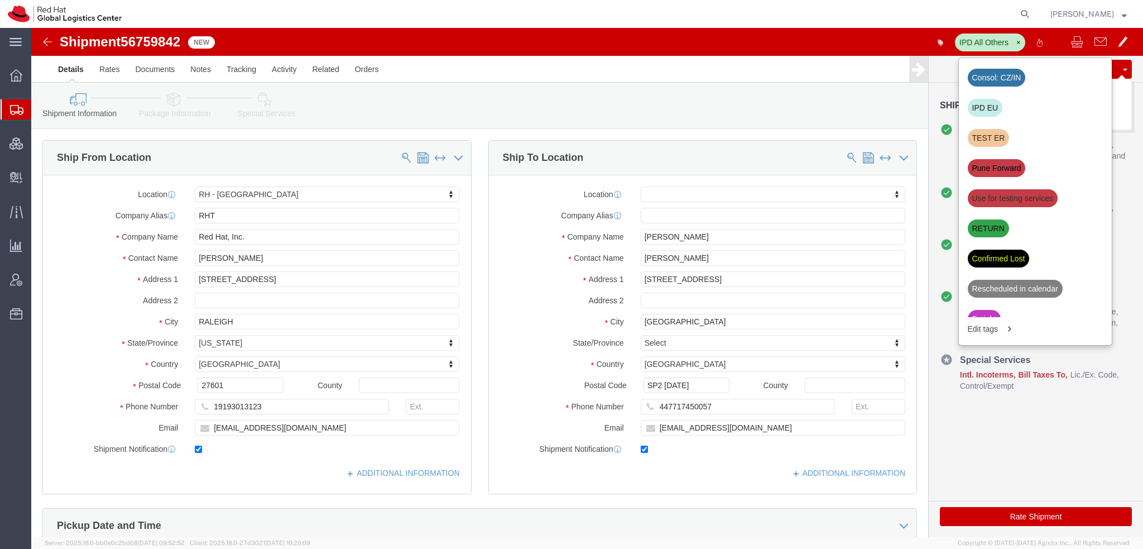
click button "Save"
click at [0, 0] on span "Shipment Manager" at bounding box center [0, 0] width 0 height 0
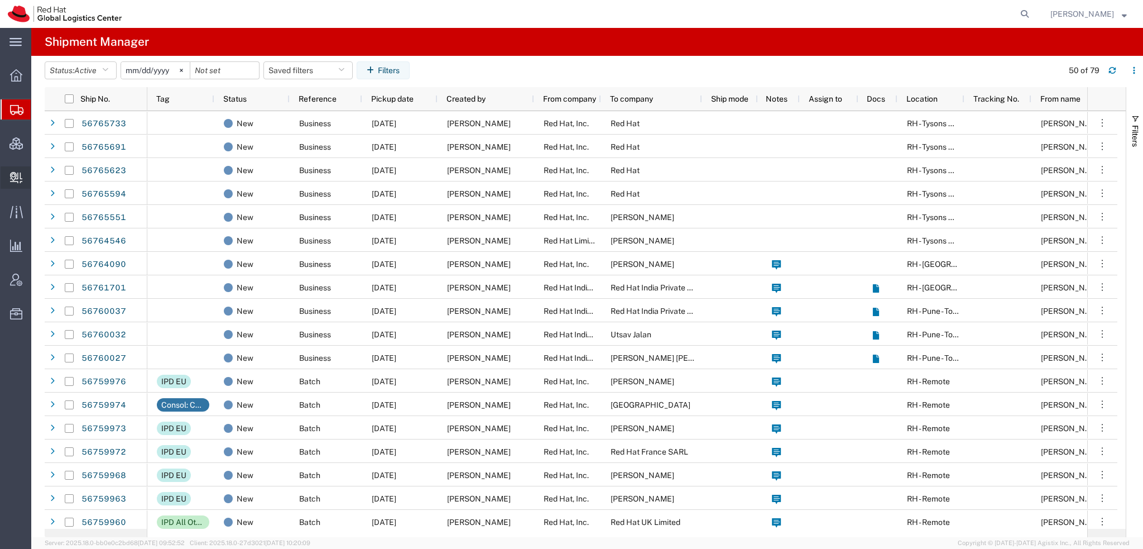
click at [0, 0] on span "Create Delivery" at bounding box center [0, 0] width 0 height 0
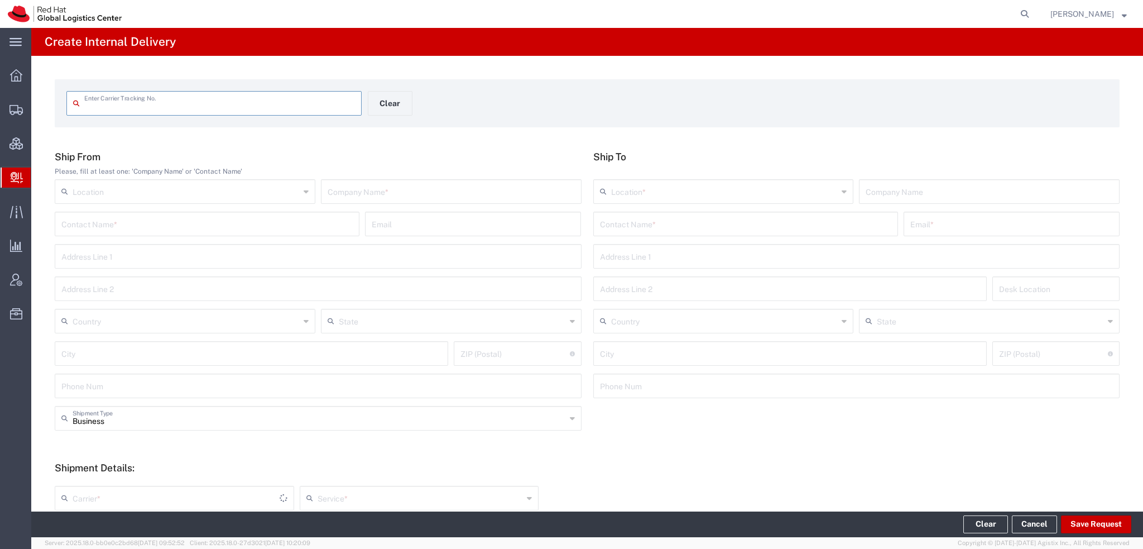
click at [127, 98] on input "text" at bounding box center [219, 103] width 271 height 20
type input "RHT56747904"
click at [145, 98] on input "RHT56747904" at bounding box center [219, 103] width 271 height 20
type input "RHT56747904"
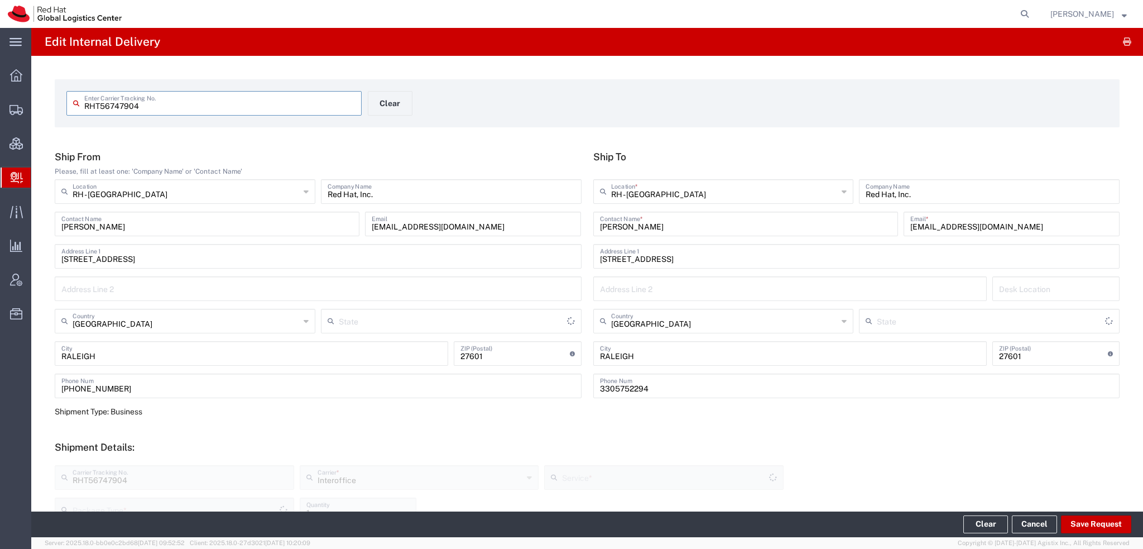
type input "[US_STATE]"
type input "Your Packaging"
type input "[US_STATE]"
type input "IO_Ground"
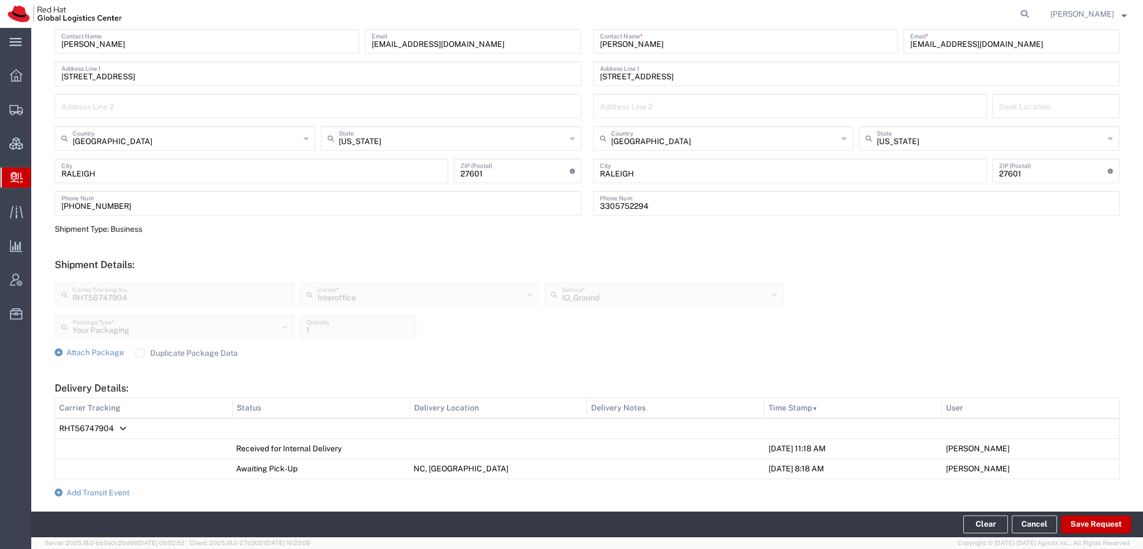
scroll to position [319, 0]
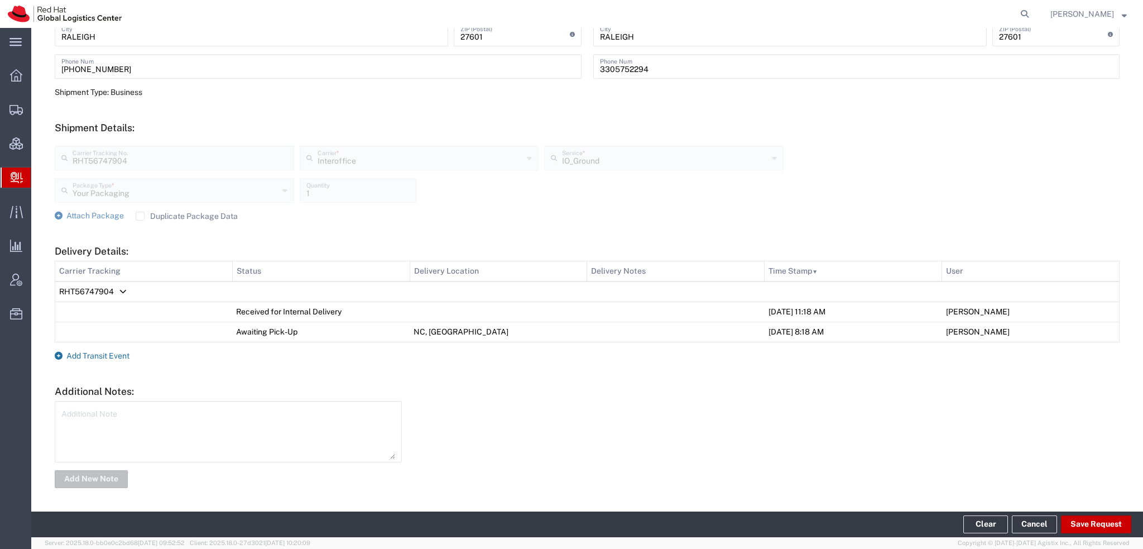
click at [105, 357] on span "Add Transit Event" at bounding box center [97, 355] width 63 height 9
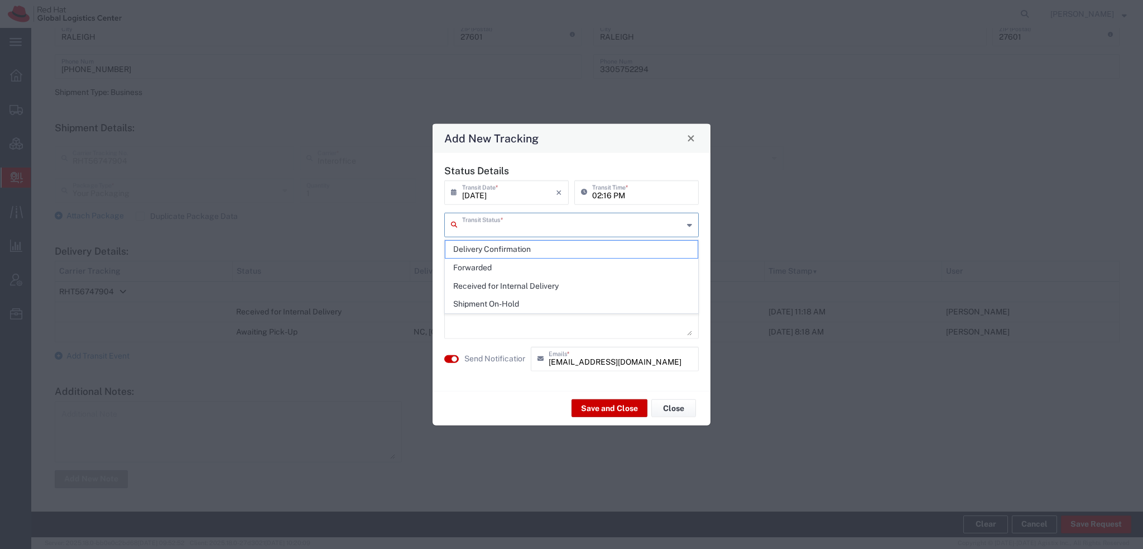
click at [568, 224] on input "text" at bounding box center [572, 224] width 221 height 20
click at [494, 247] on span "Delivery Confirmation" at bounding box center [571, 249] width 252 height 17
type input "Delivery Confirmation"
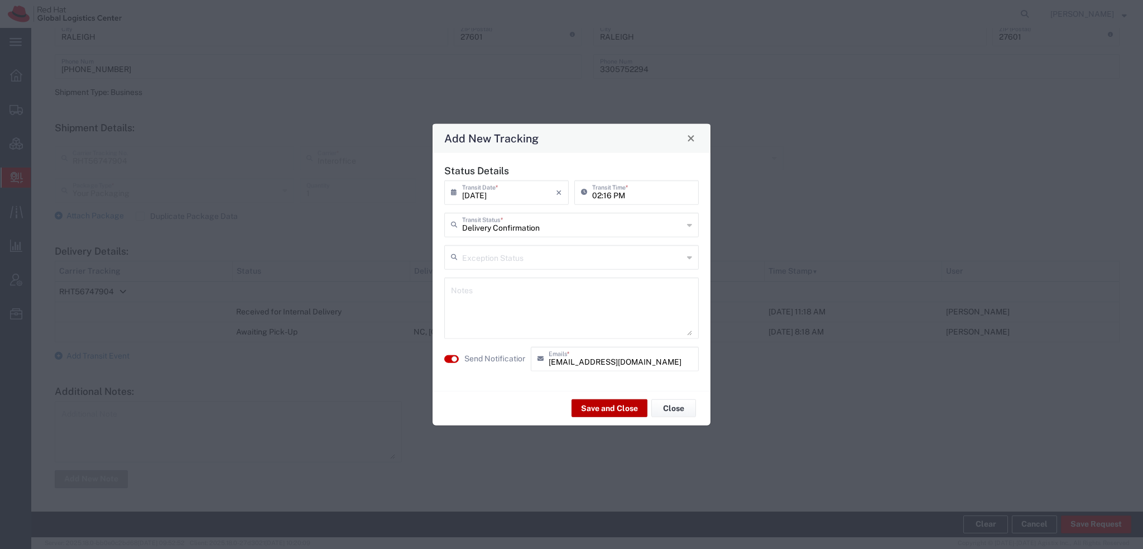
click at [607, 411] on button "Save and Close" at bounding box center [609, 408] width 76 height 18
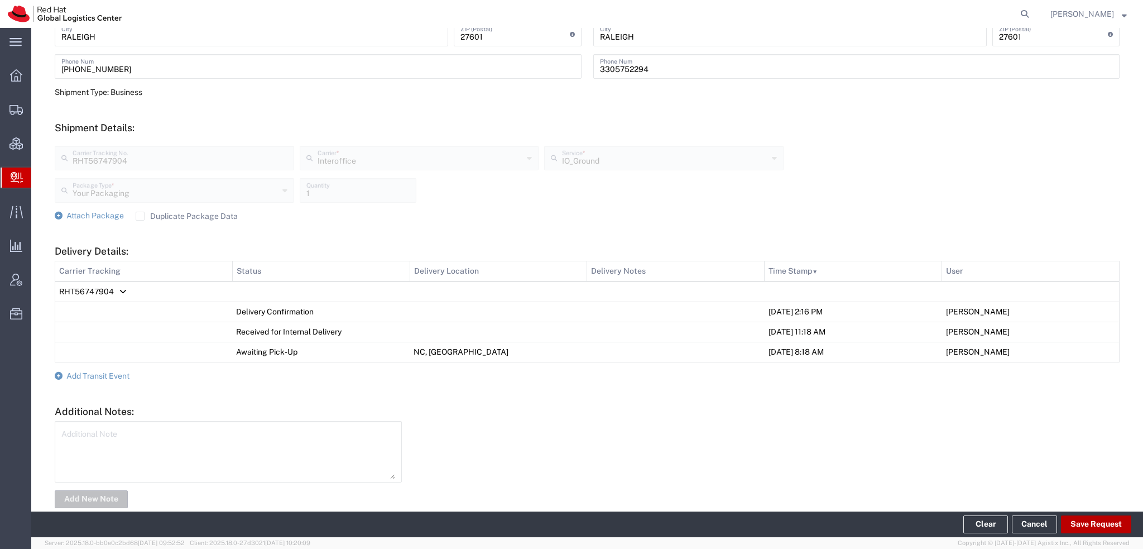
click at [1081, 526] on button "Save Request" at bounding box center [1096, 524] width 70 height 18
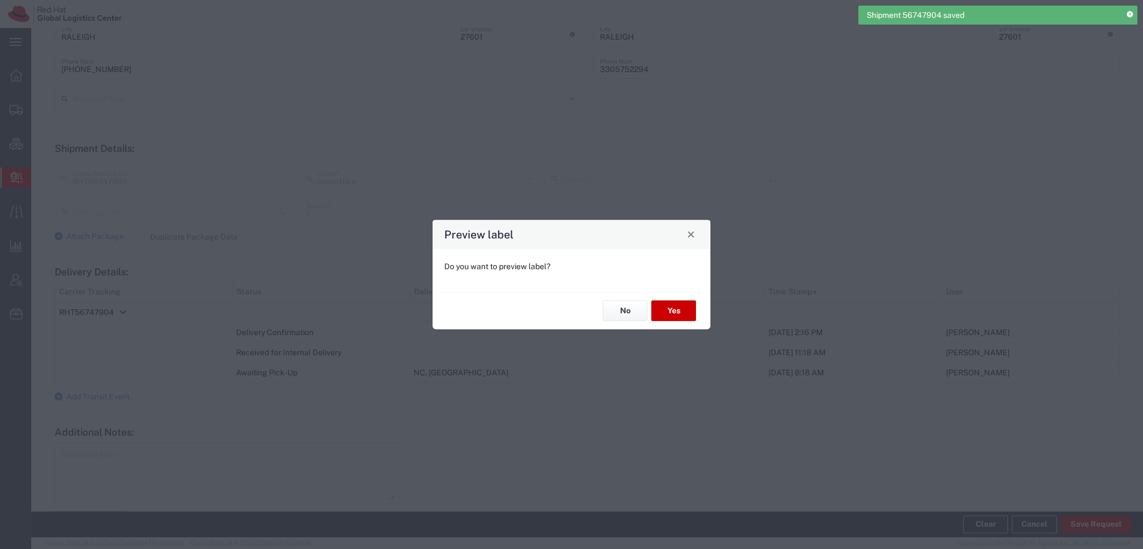
type input "Your Packaging"
type input "IO_Ground"
click at [626, 314] on button "No" at bounding box center [625, 310] width 45 height 21
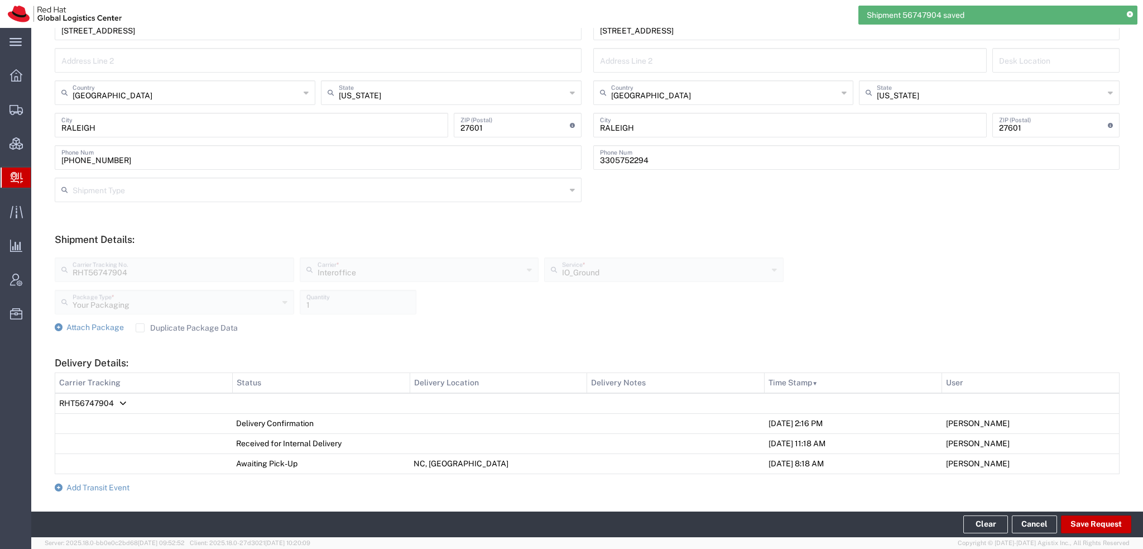
scroll to position [0, 0]
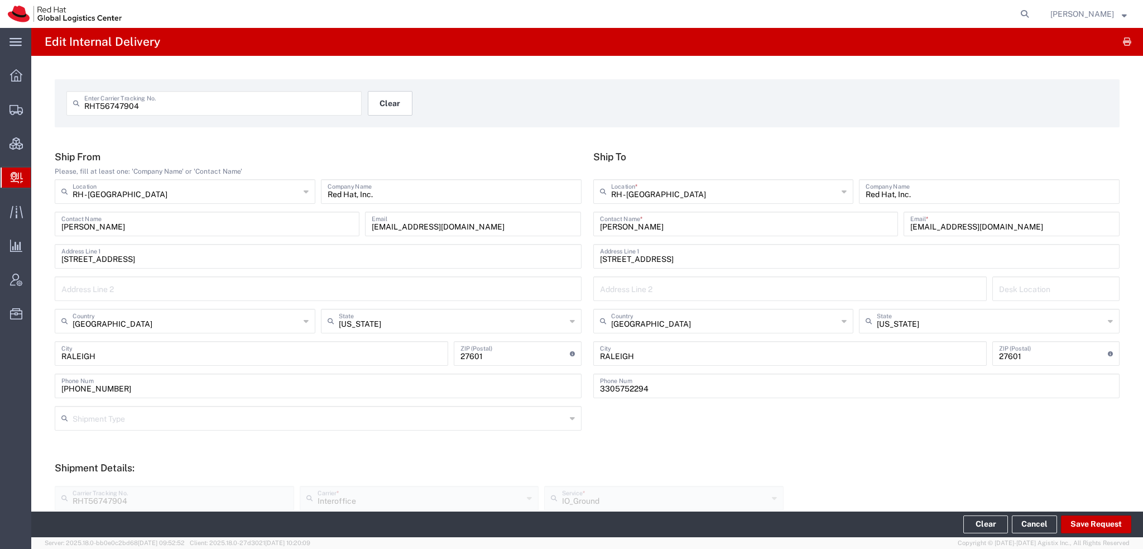
click at [394, 106] on button "Clear" at bounding box center [390, 103] width 45 height 25
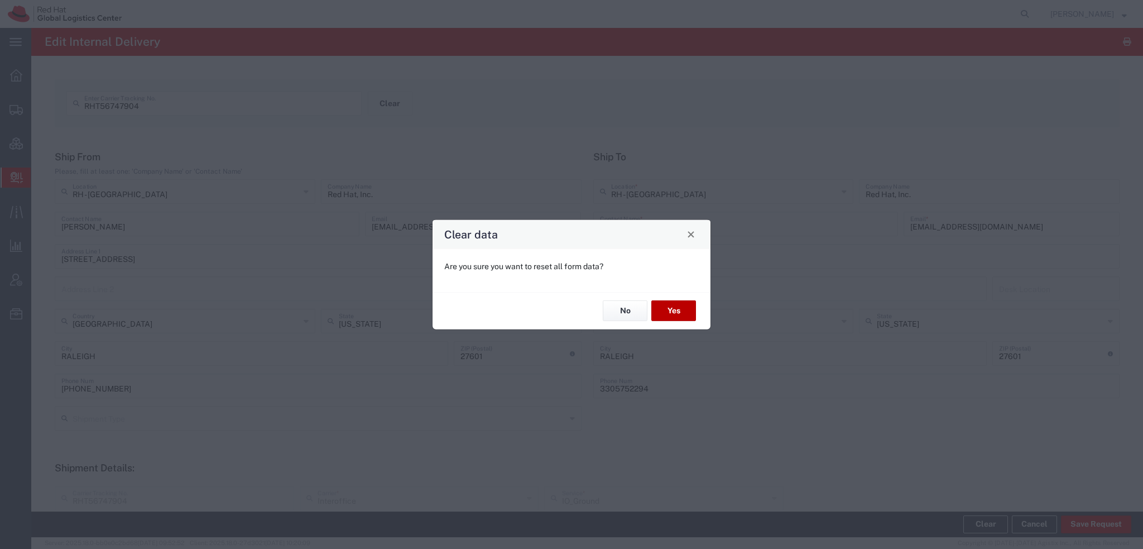
click at [691, 309] on button "Yes" at bounding box center [673, 310] width 45 height 21
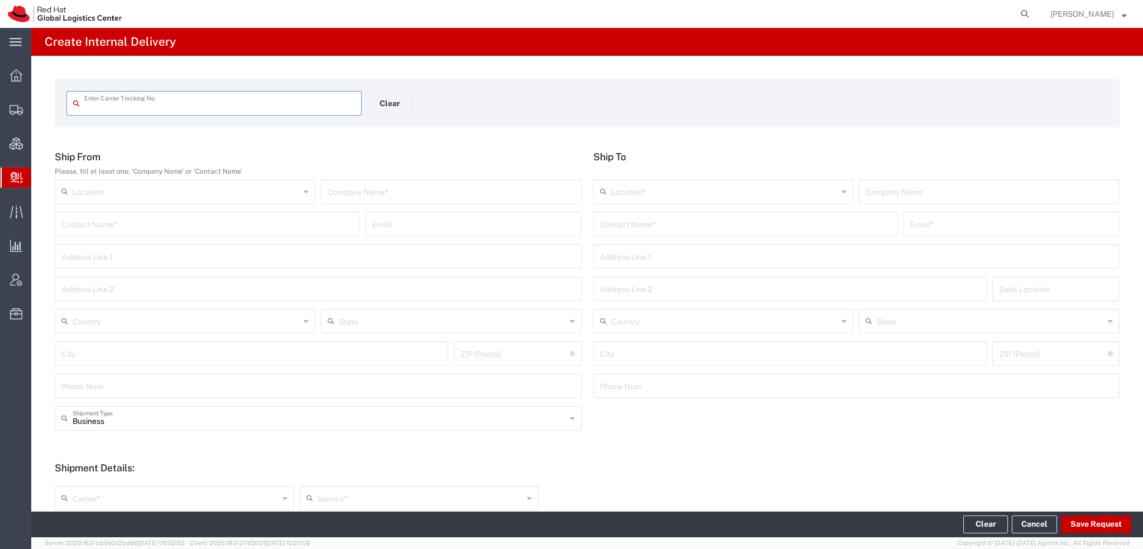
click at [179, 104] on input "text" at bounding box center [219, 103] width 271 height 20
type input "RHT56744683"
click at [179, 104] on input "RHT56744683" at bounding box center [219, 103] width 271 height 20
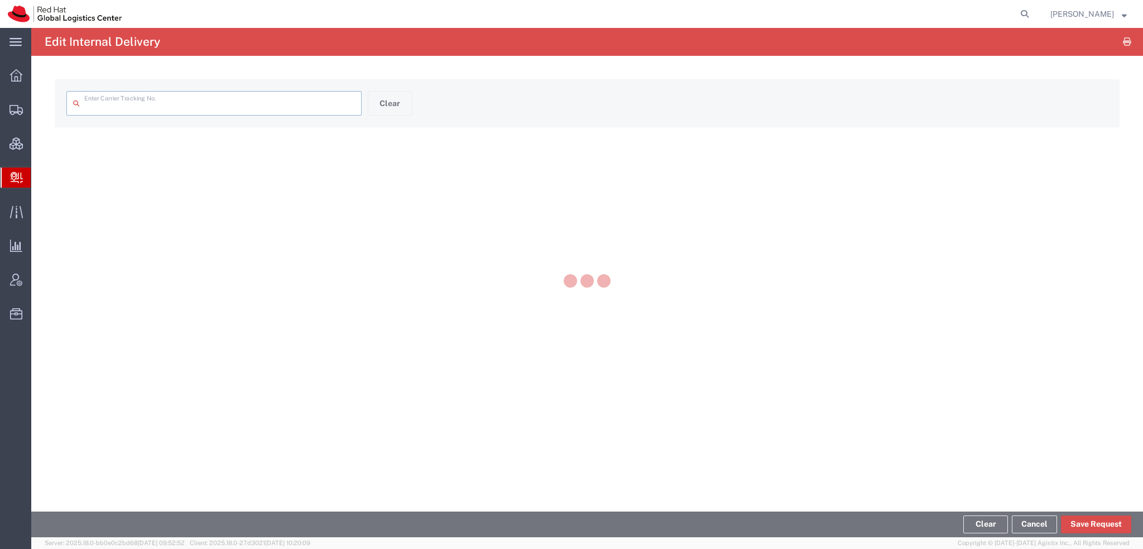
type input "RHT56744683"
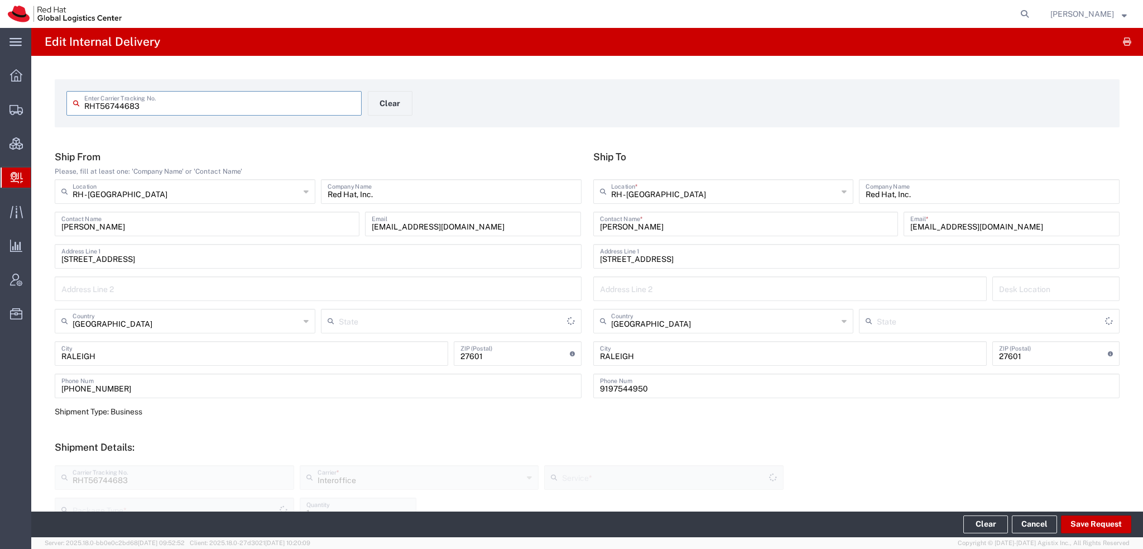
type input "[US_STATE]"
type input "Your Packaging"
type input "[US_STATE]"
type input "IO_Ground"
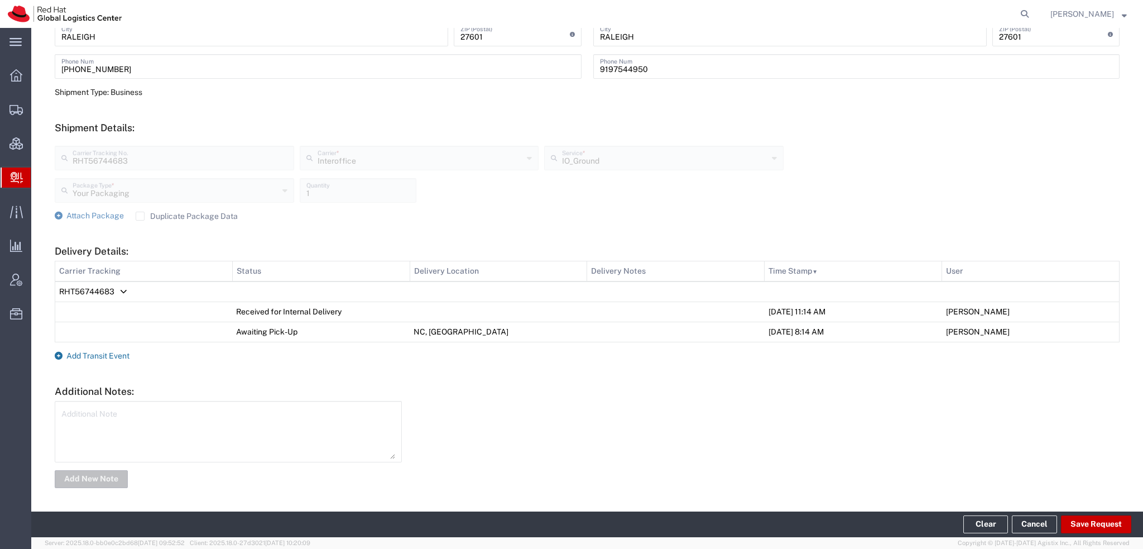
click at [94, 353] on span "Add Transit Event" at bounding box center [97, 355] width 63 height 9
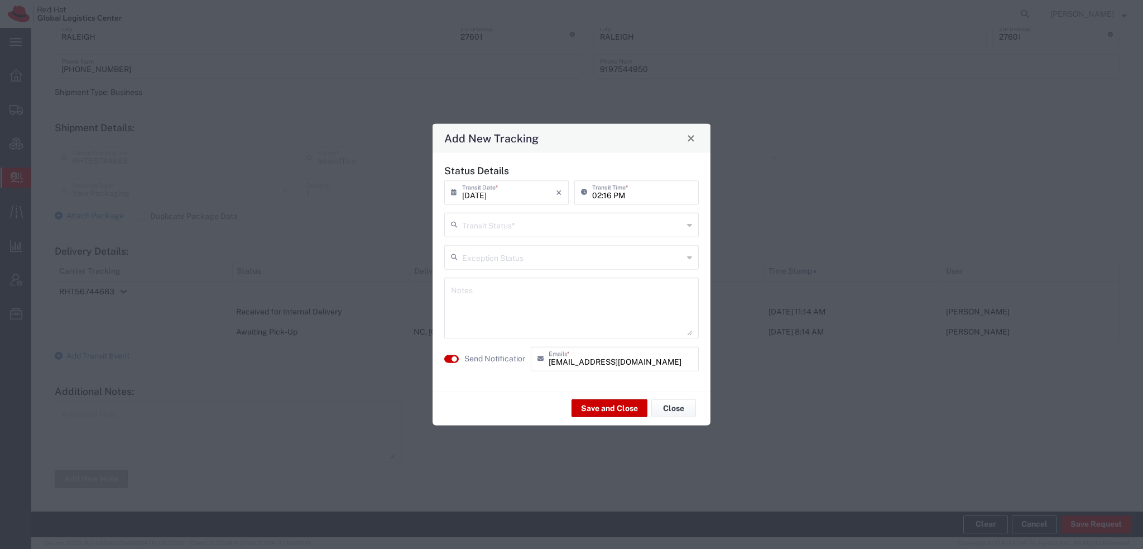
click at [467, 225] on input "text" at bounding box center [572, 224] width 221 height 20
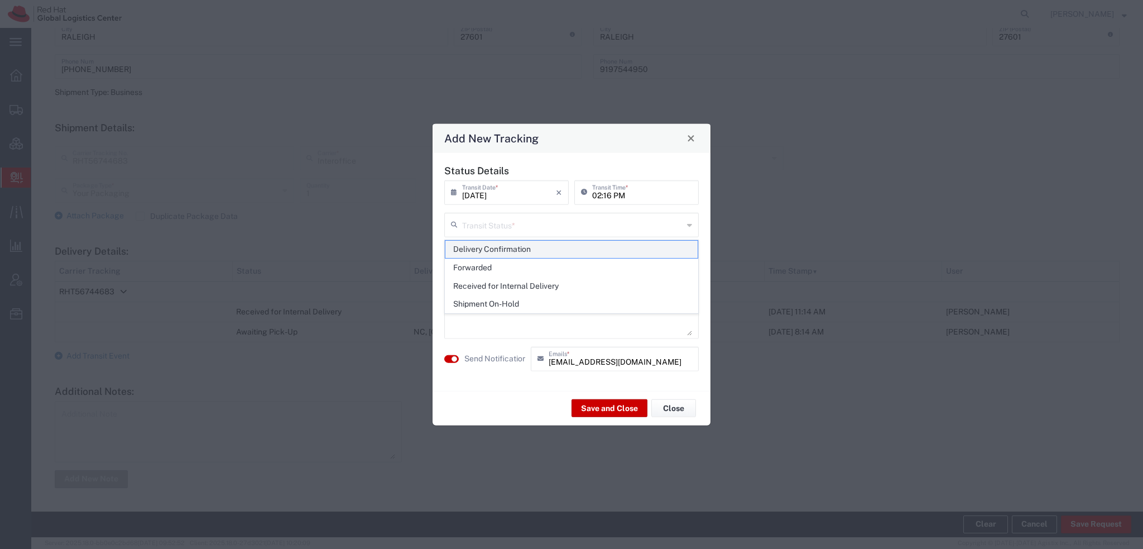
click at [471, 243] on span "Delivery Confirmation" at bounding box center [571, 249] width 252 height 17
type input "Delivery Confirmation"
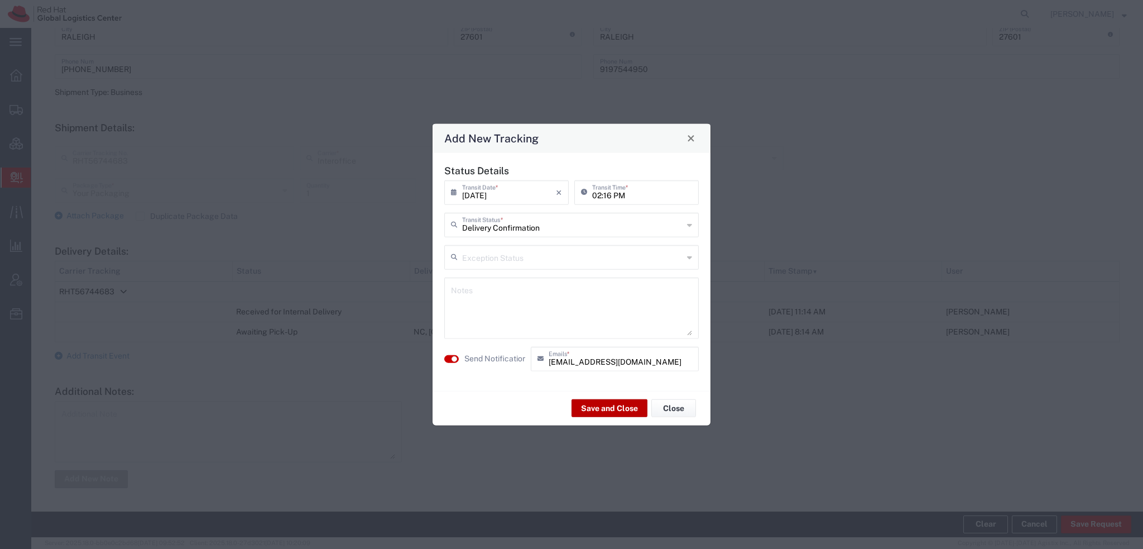
click at [590, 408] on button "Save and Close" at bounding box center [609, 408] width 76 height 18
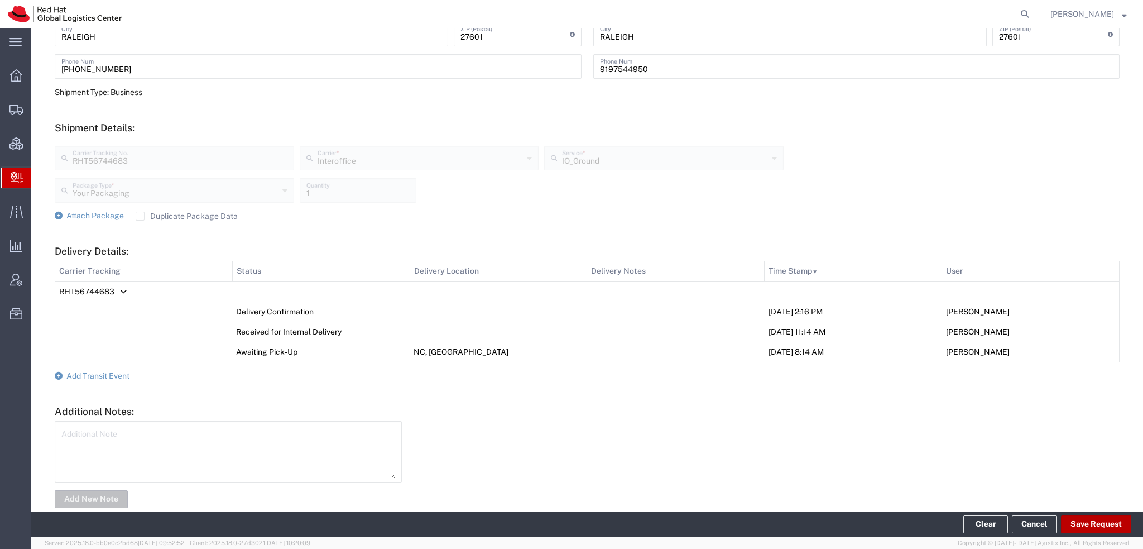
click at [1087, 522] on button "Save Request" at bounding box center [1096, 524] width 70 height 18
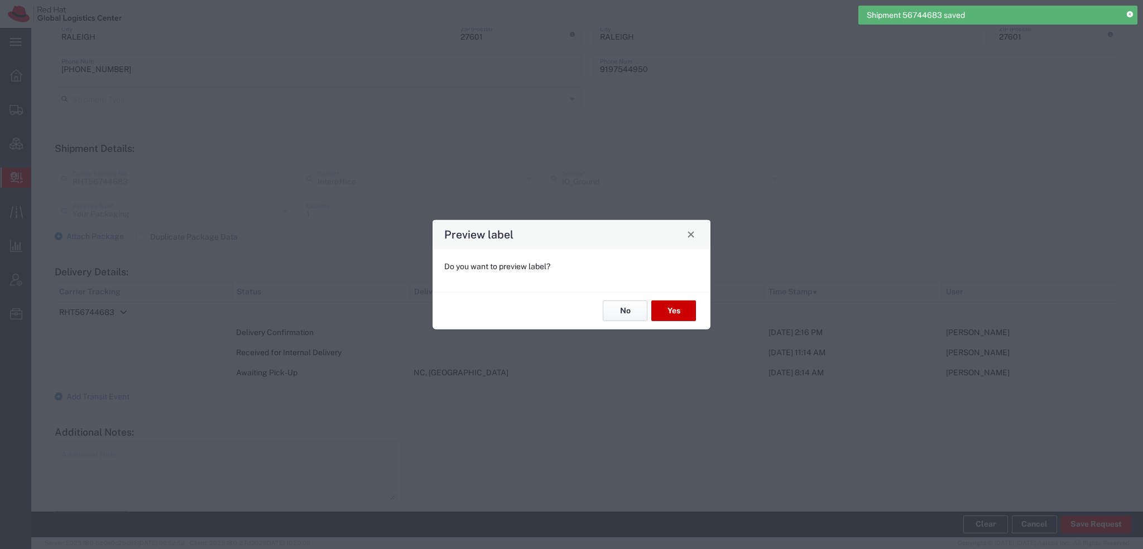
click at [634, 305] on button "No" at bounding box center [625, 310] width 45 height 21
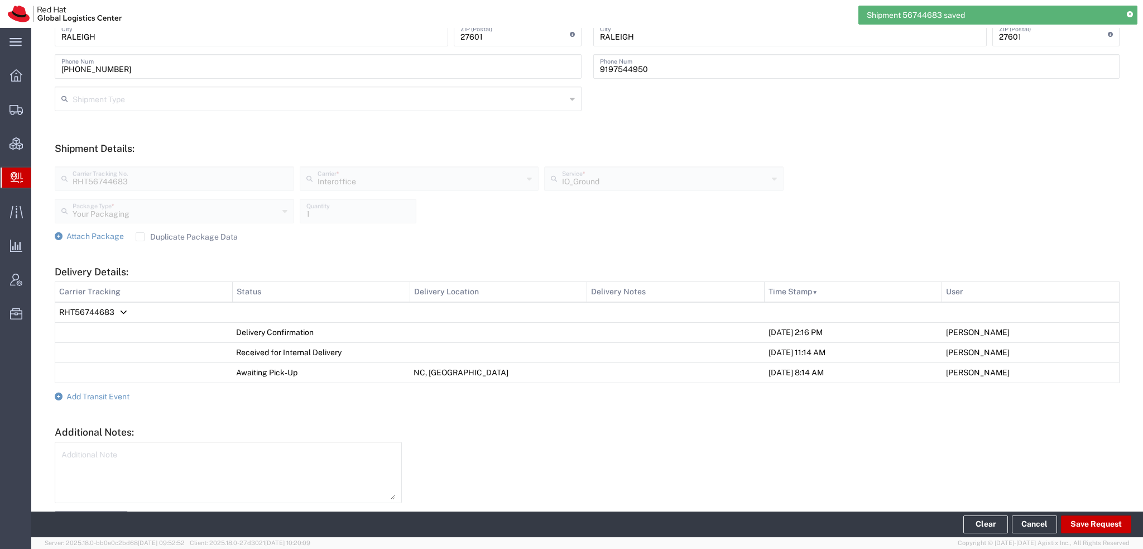
scroll to position [0, 0]
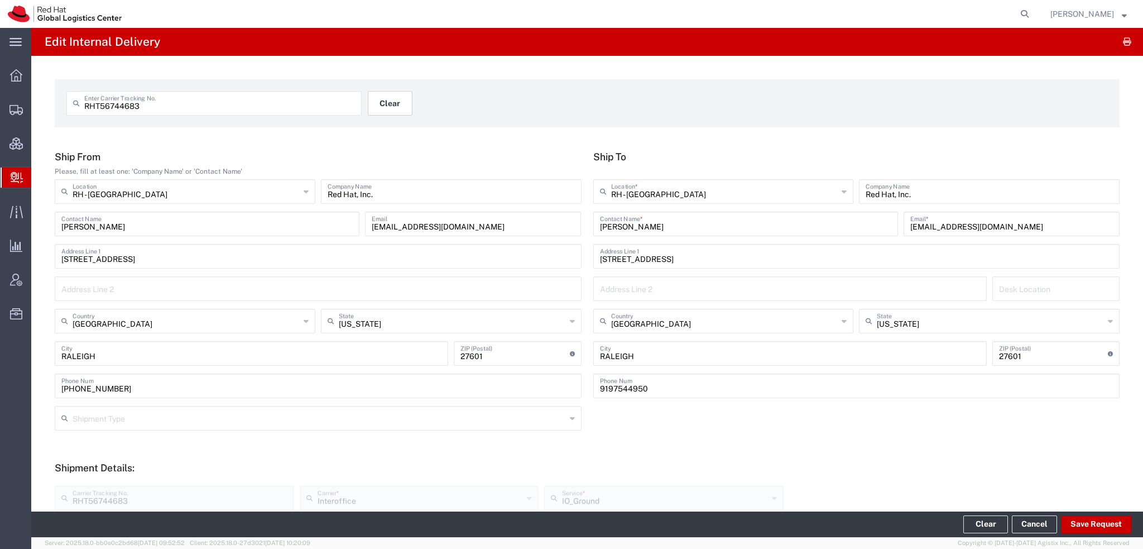
drag, startPoint x: 386, startPoint y: 96, endPoint x: 393, endPoint y: 94, distance: 7.1
click at [393, 94] on button "Clear" at bounding box center [390, 103] width 45 height 25
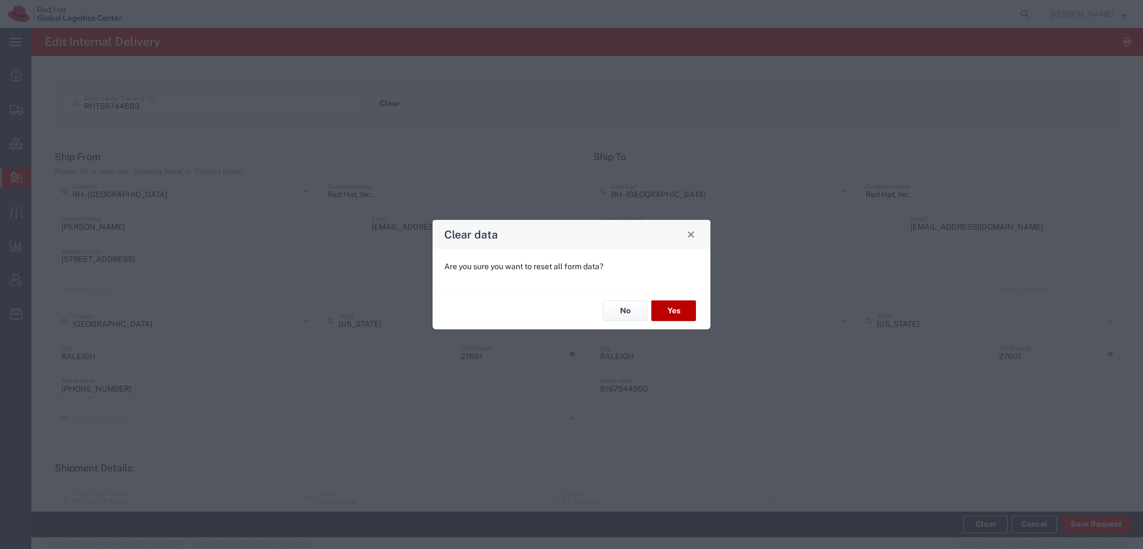
click at [678, 315] on button "Yes" at bounding box center [673, 310] width 45 height 21
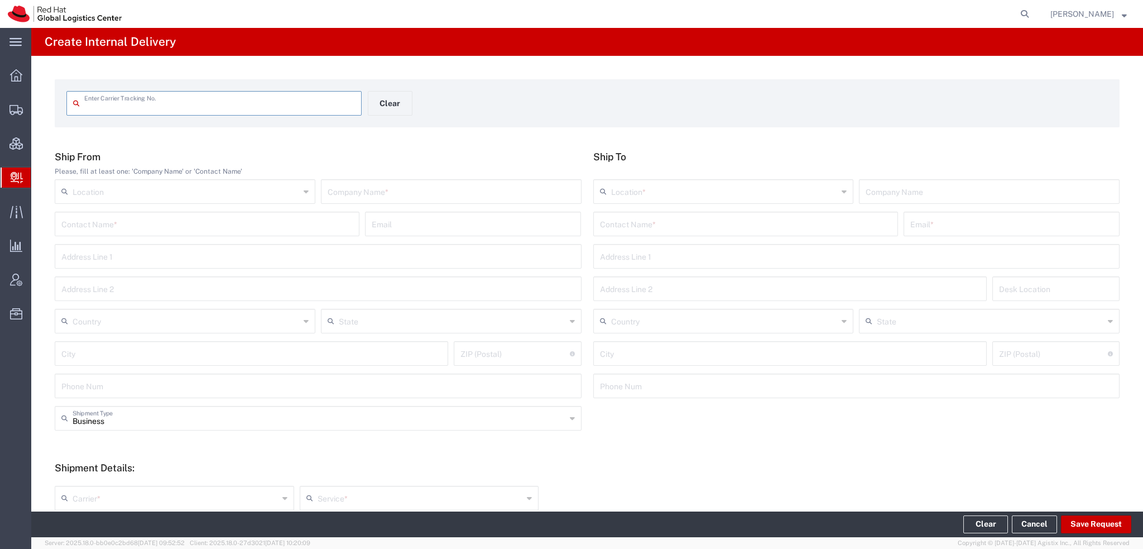
click at [166, 96] on input "text" at bounding box center [219, 103] width 271 height 20
type input "RHT56744666"
click at [166, 96] on input "RHT56744666" at bounding box center [219, 103] width 271 height 20
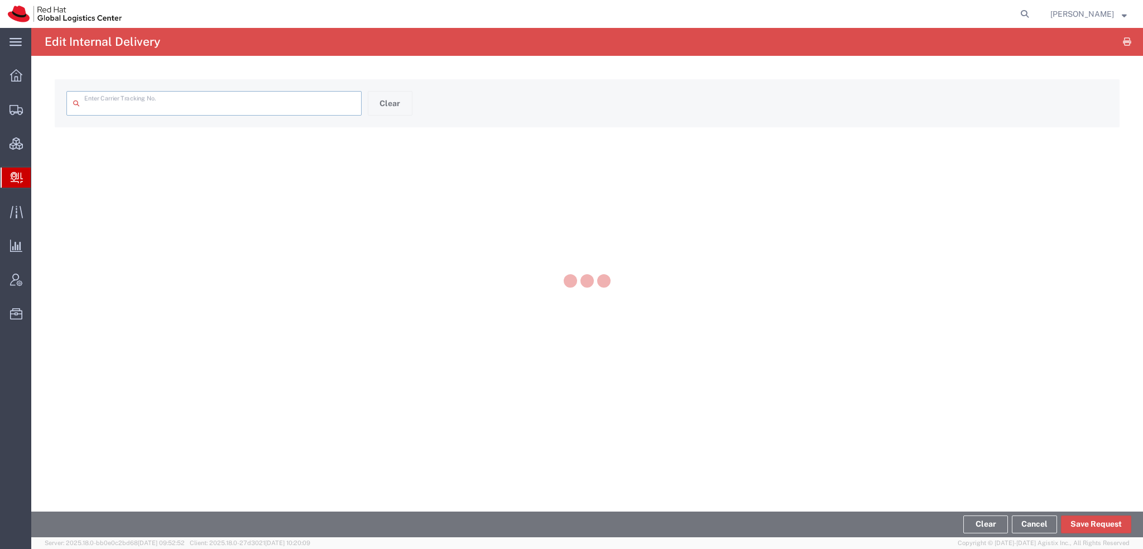
type input "RHT56744666"
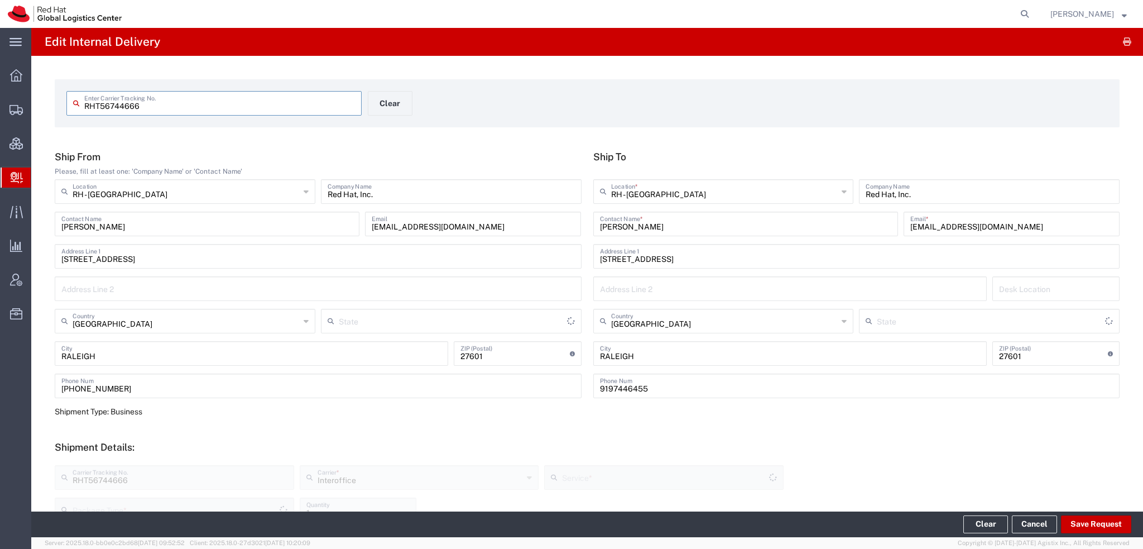
type input "[US_STATE]"
type input "Your Packaging"
type input "IO_Ground"
type input "[US_STATE]"
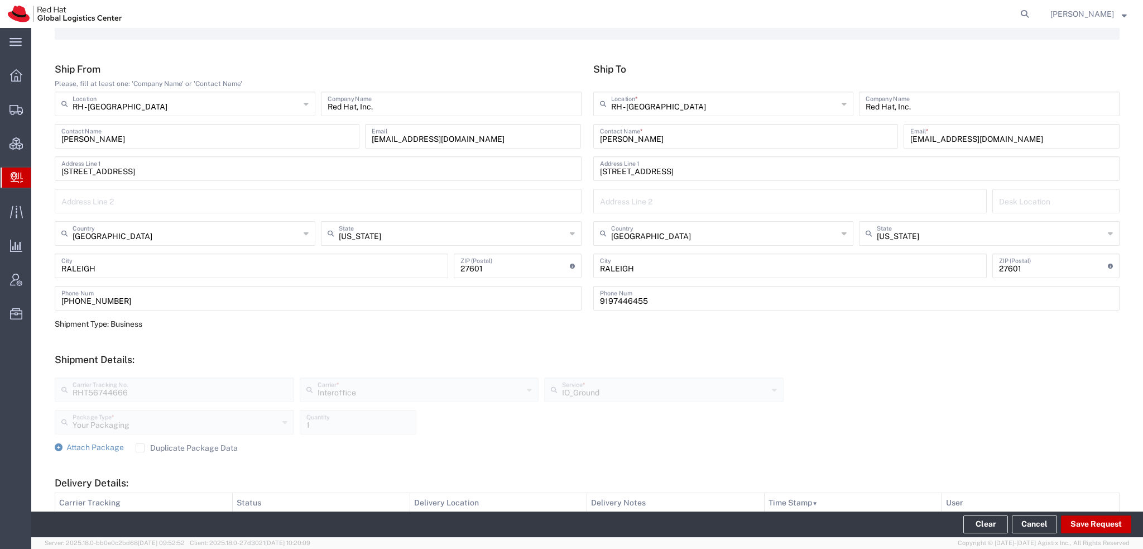
scroll to position [319, 0]
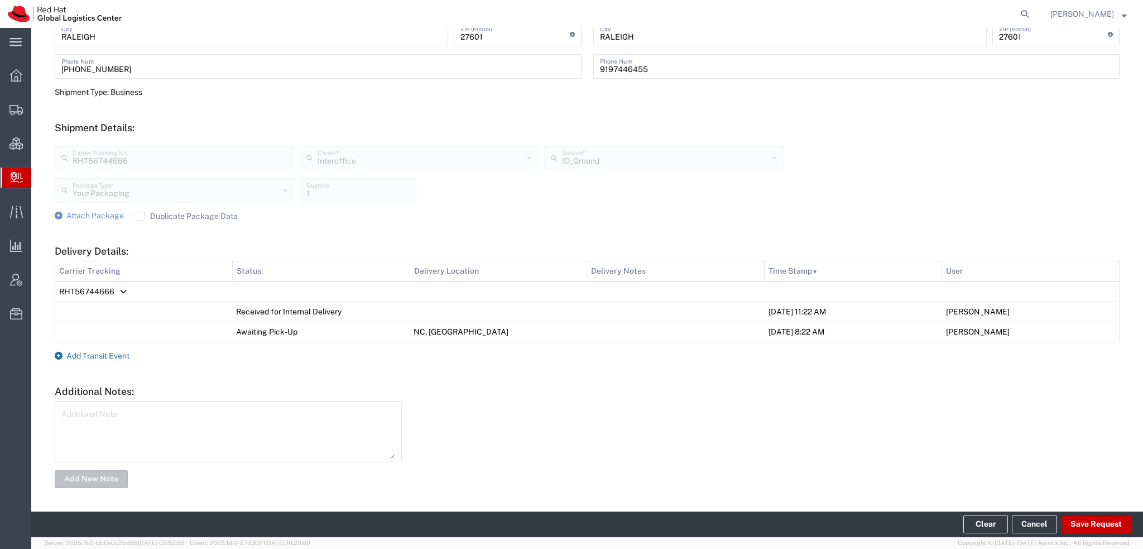
click at [101, 355] on span "Add Transit Event" at bounding box center [97, 355] width 63 height 9
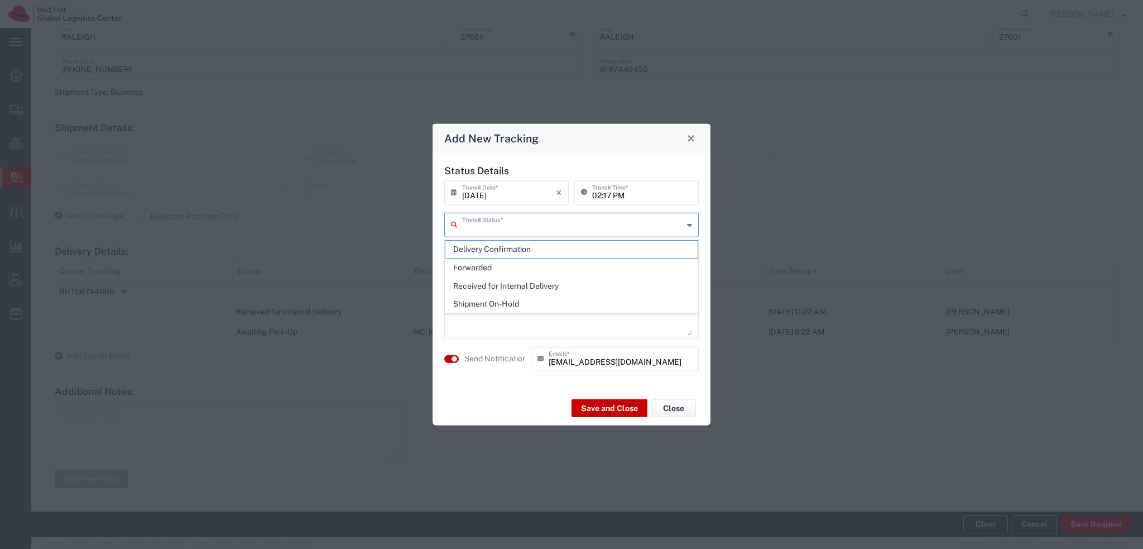
click at [513, 218] on input "text" at bounding box center [572, 224] width 221 height 20
click at [506, 249] on span "Delivery Confirmation" at bounding box center [571, 249] width 252 height 17
type input "Delivery Confirmation"
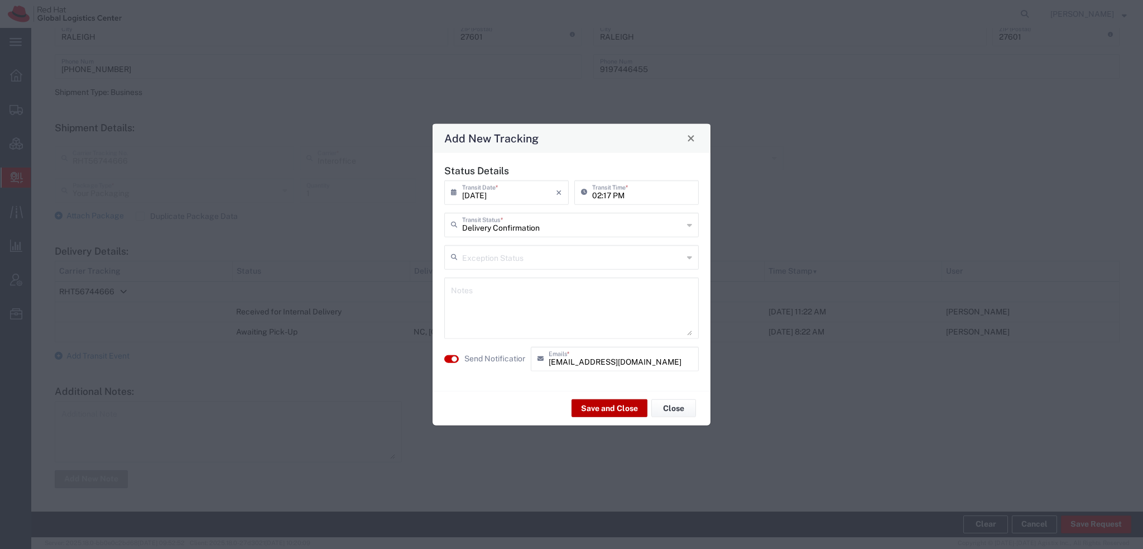
click at [584, 403] on button "Save and Close" at bounding box center [609, 408] width 76 height 18
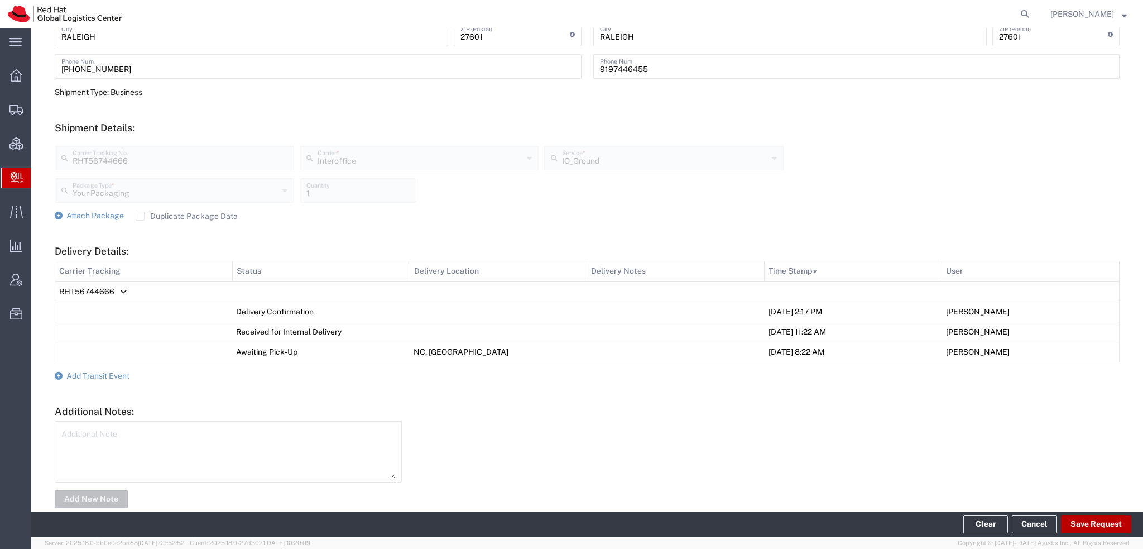
click at [1093, 518] on button "Save Request" at bounding box center [1096, 524] width 70 height 18
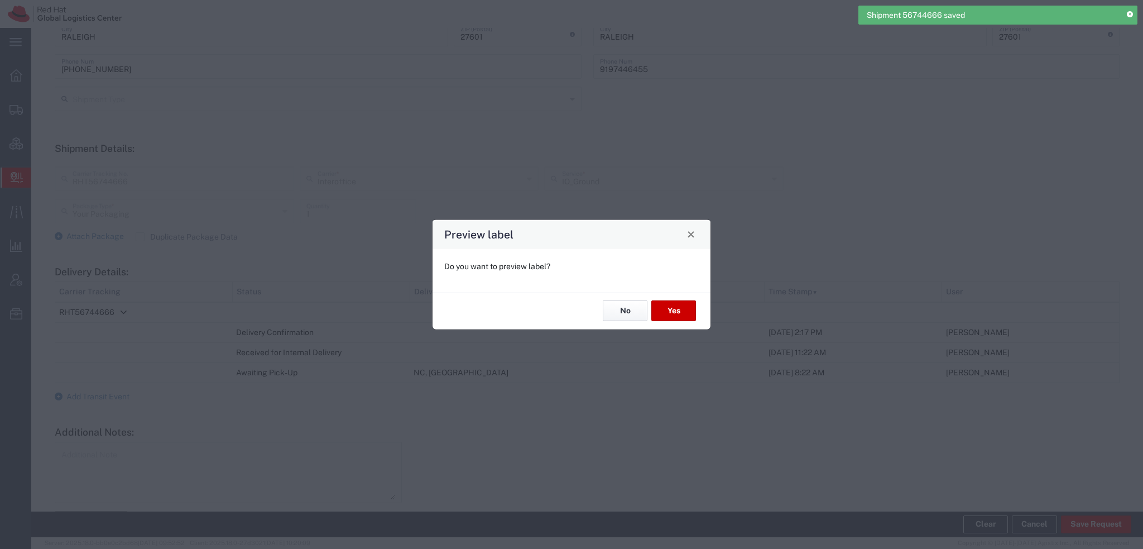
click at [636, 313] on button "No" at bounding box center [625, 310] width 45 height 21
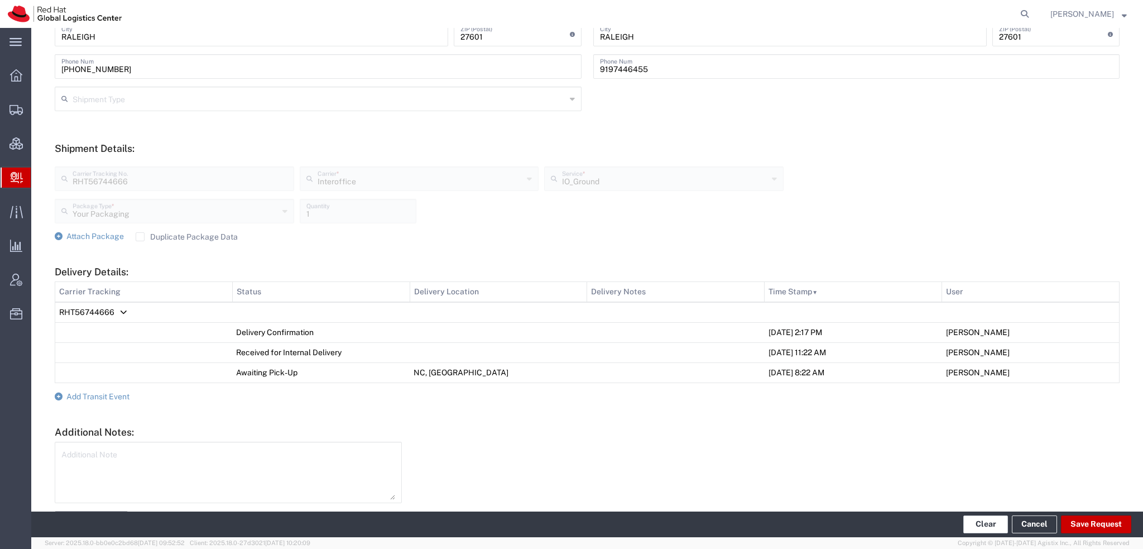
click at [993, 525] on button "Clear" at bounding box center [985, 524] width 45 height 18
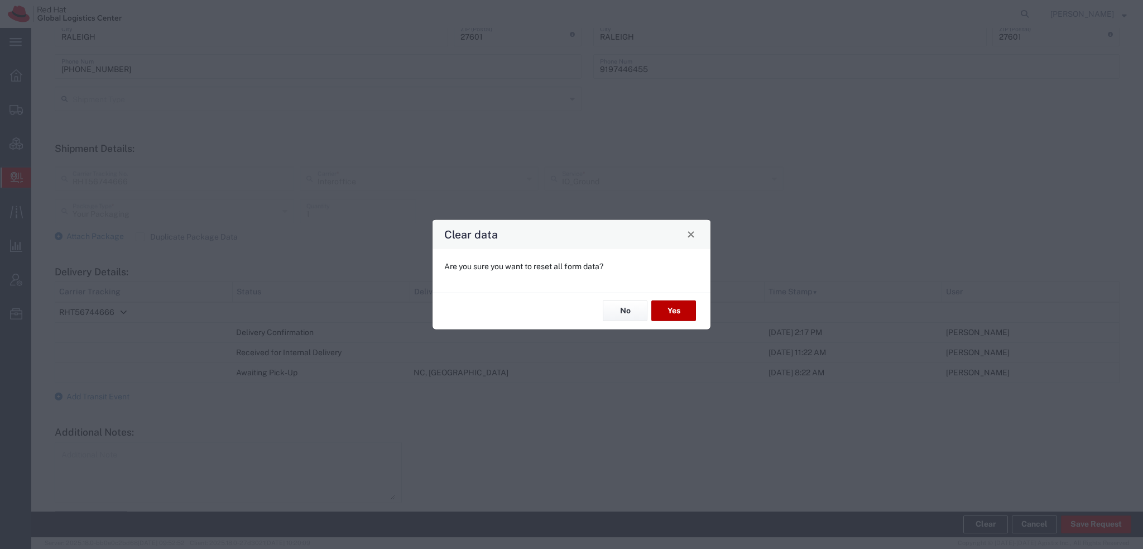
click at [663, 312] on button "Yes" at bounding box center [673, 310] width 45 height 21
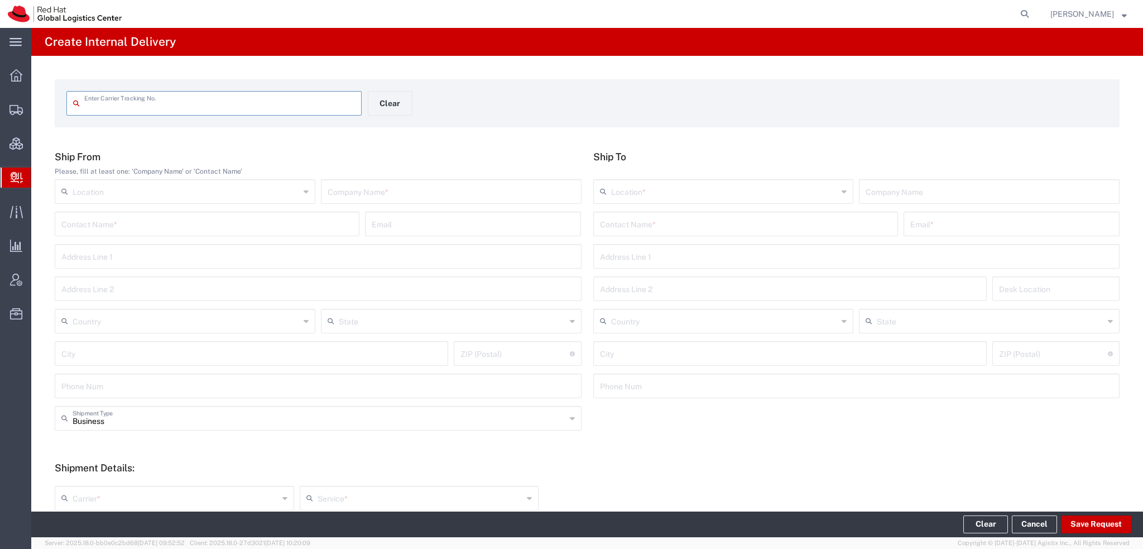
click at [123, 113] on div "Enter Carrier Tracking No." at bounding box center [213, 103] width 295 height 25
type input "1Z30286X0393648297"
click at [219, 102] on input "1Z30286X0393648297" at bounding box center [219, 103] width 271 height 20
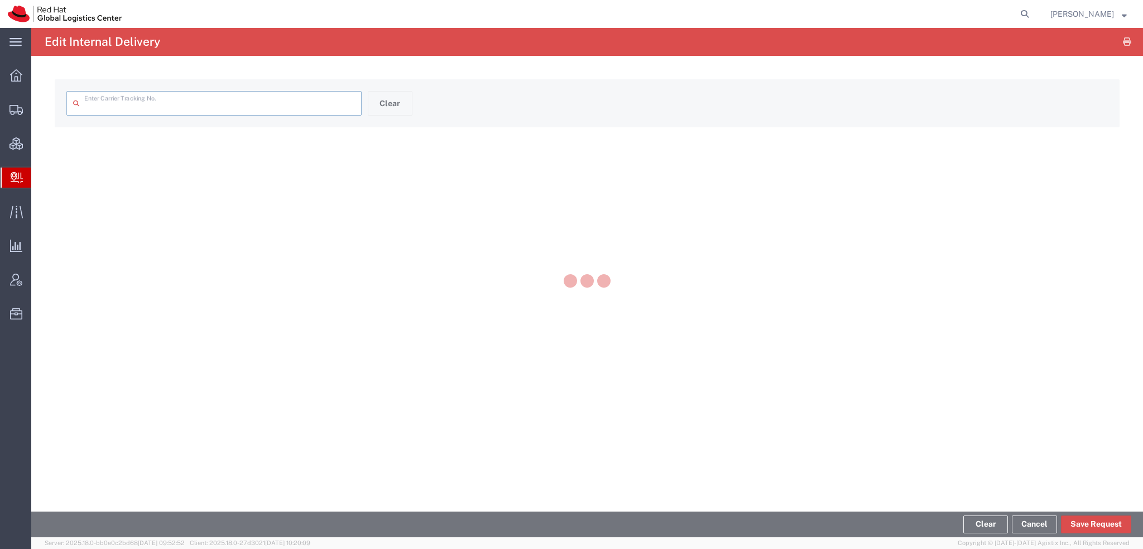
type input "1Z30286X0393648297"
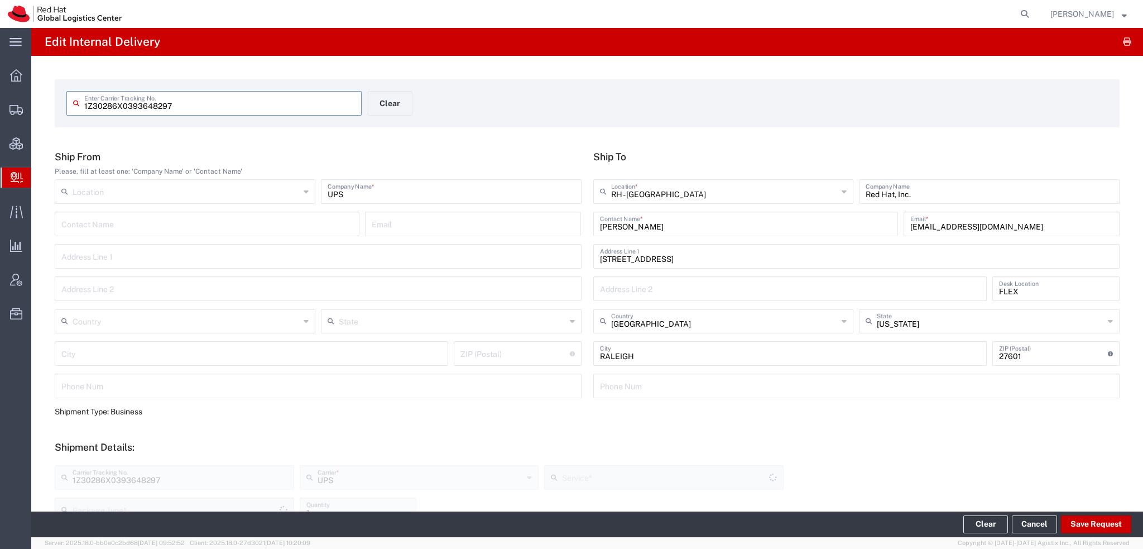
type input "Ground"
type input "Your Packaging"
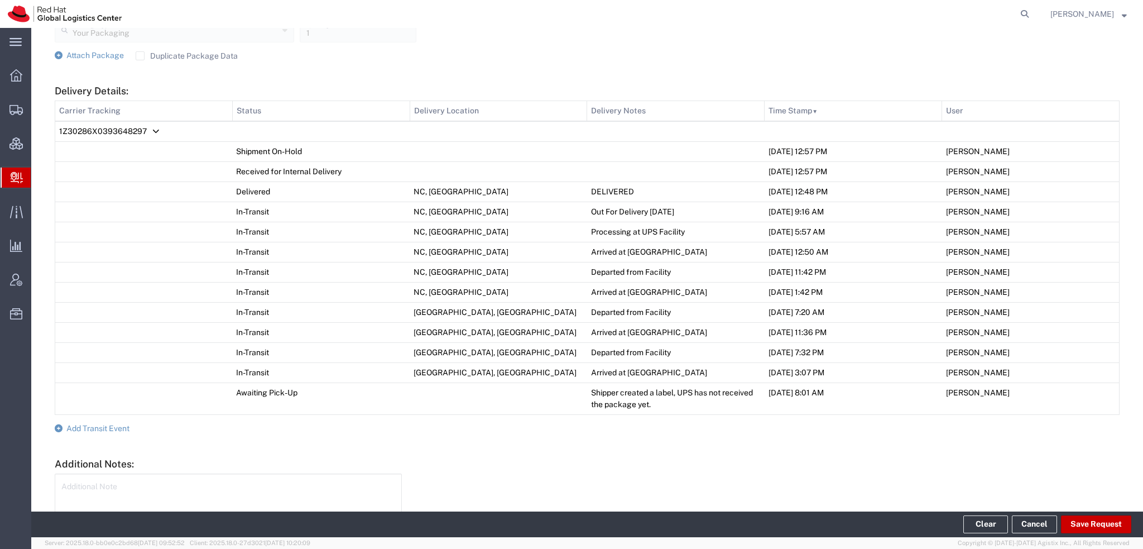
scroll to position [551, 0]
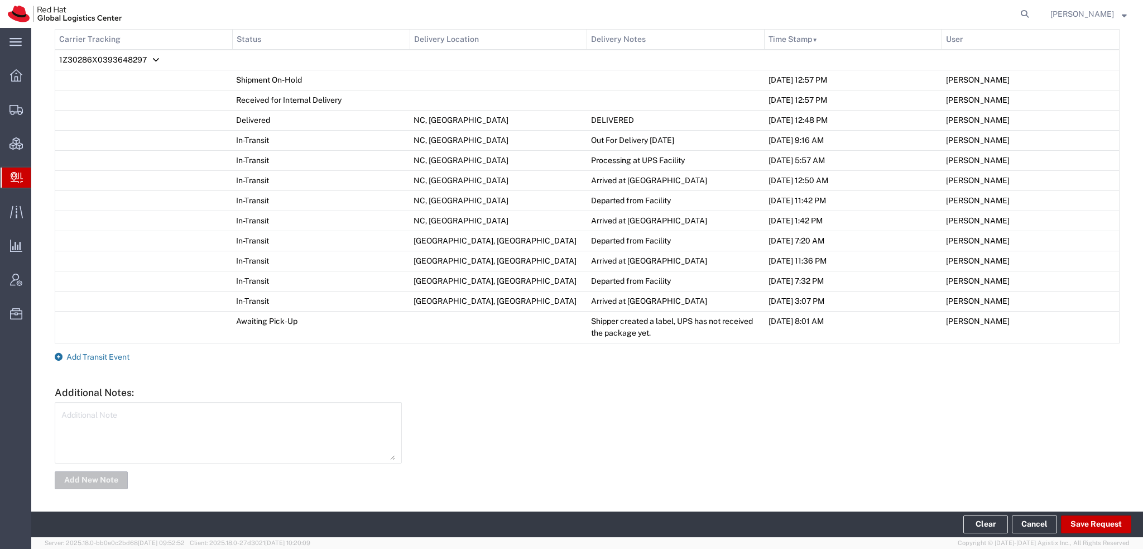
click at [112, 355] on span "Add Transit Event" at bounding box center [97, 356] width 63 height 9
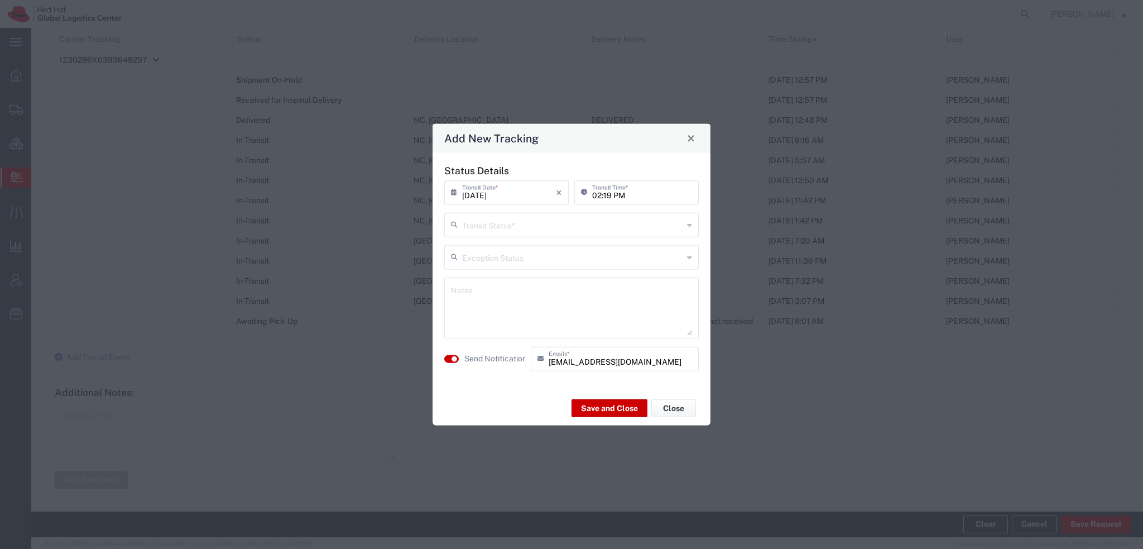
click at [486, 223] on input "text" at bounding box center [572, 224] width 221 height 20
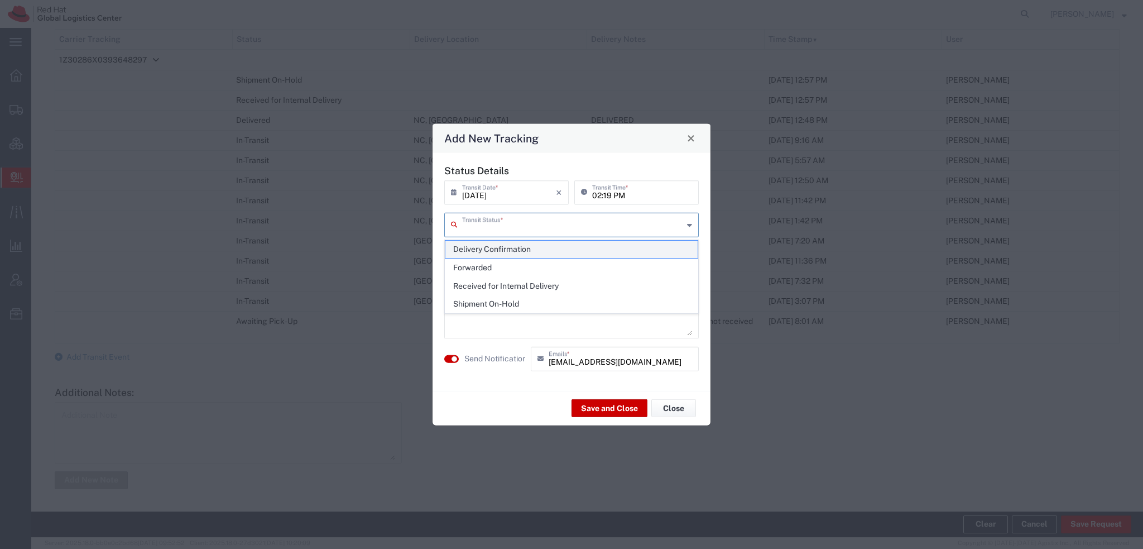
click at [491, 245] on span "Delivery Confirmation" at bounding box center [571, 249] width 252 height 17
type input "Delivery Confirmation"
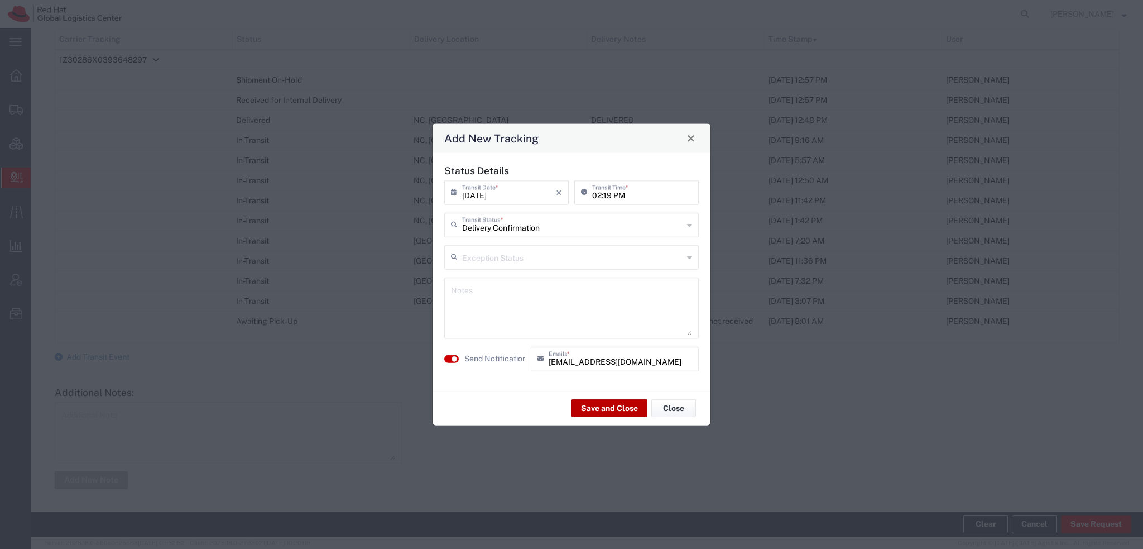
click at [590, 403] on button "Save and Close" at bounding box center [609, 408] width 76 height 18
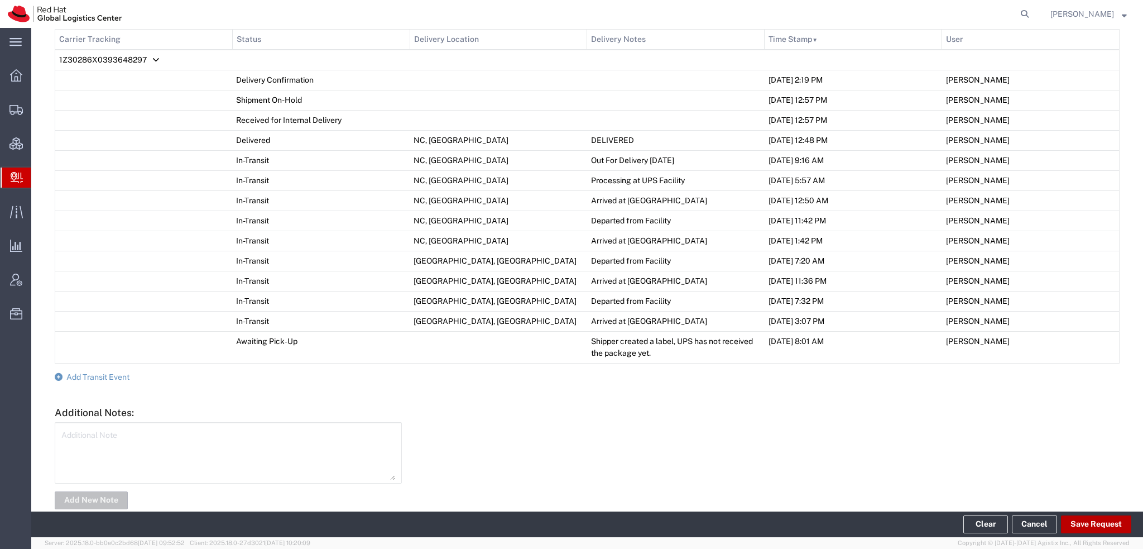
click at [1090, 531] on button "Save Request" at bounding box center [1096, 524] width 70 height 18
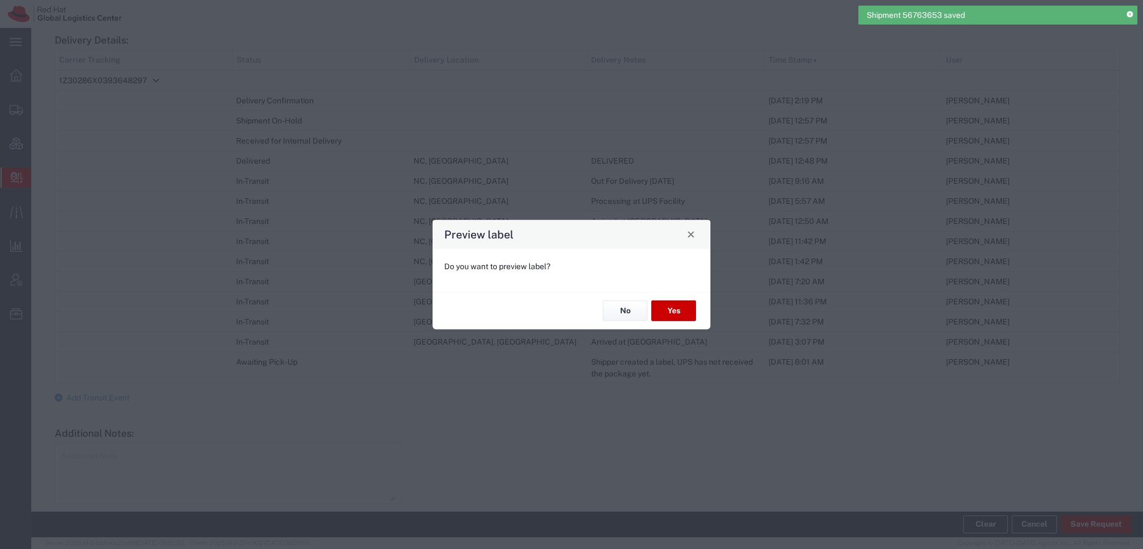
type input "Your Packaging"
type input "Ground"
click at [628, 301] on button "No" at bounding box center [625, 310] width 45 height 21
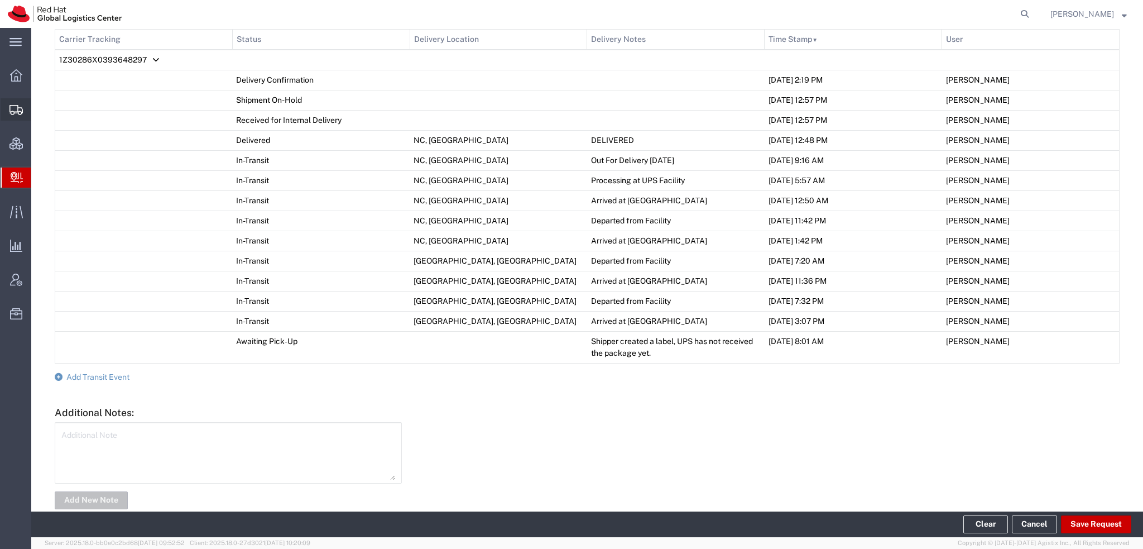
click at [0, 0] on span "Shipment Manager" at bounding box center [0, 0] width 0 height 0
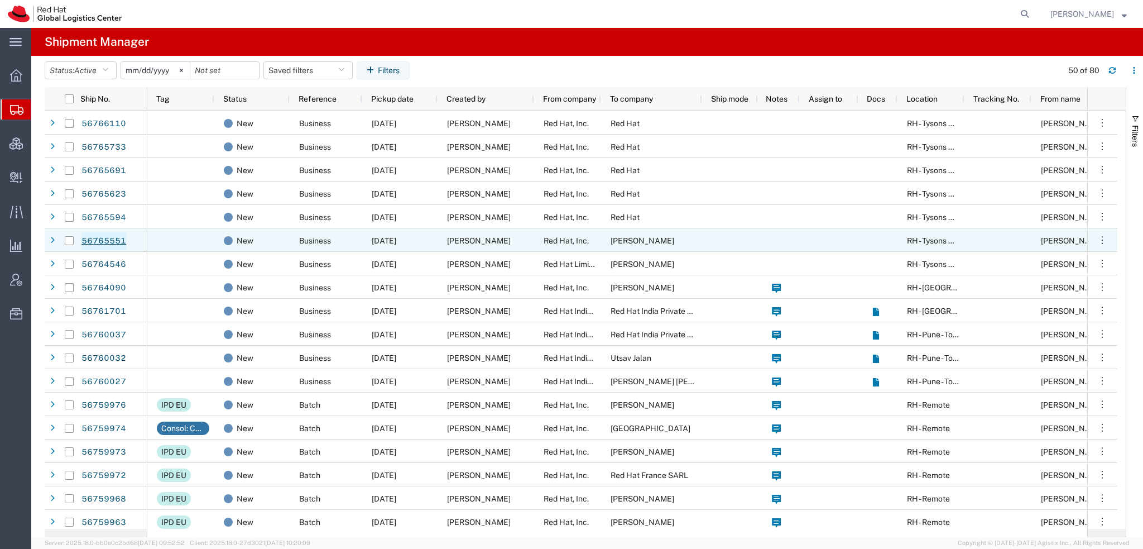
click at [104, 241] on link "56765551" at bounding box center [104, 241] width 46 height 18
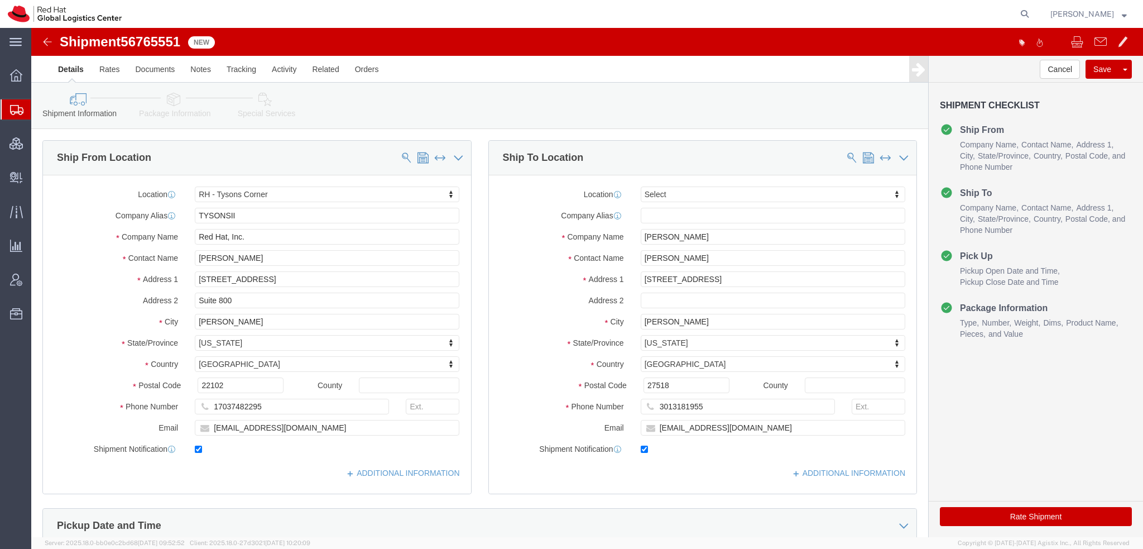
select select "38038"
select select
click link "Activity"
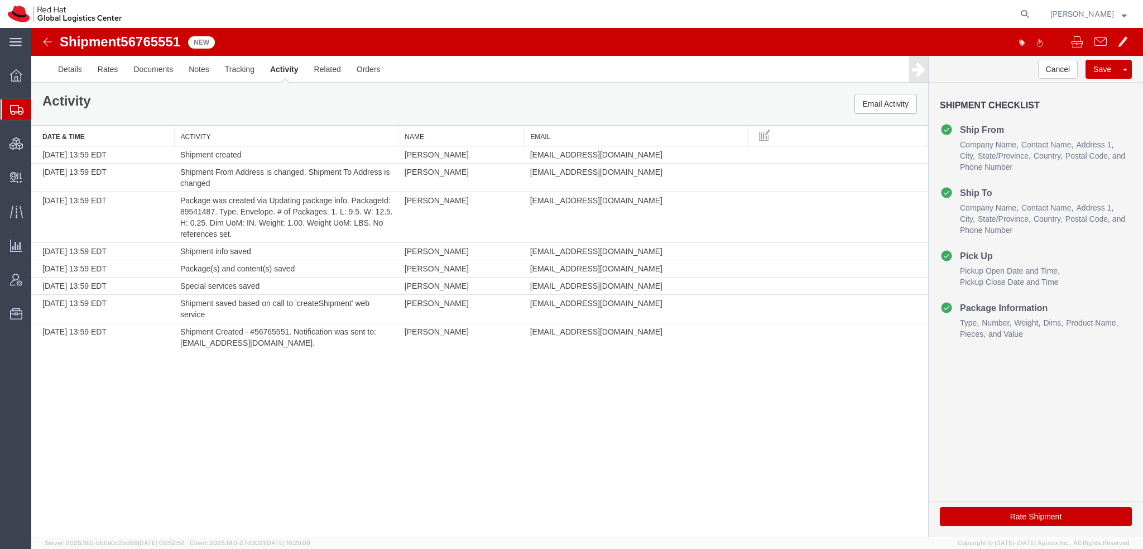
click at [1101, 7] on button "[PERSON_NAME]" at bounding box center [1089, 13] width 78 height 13
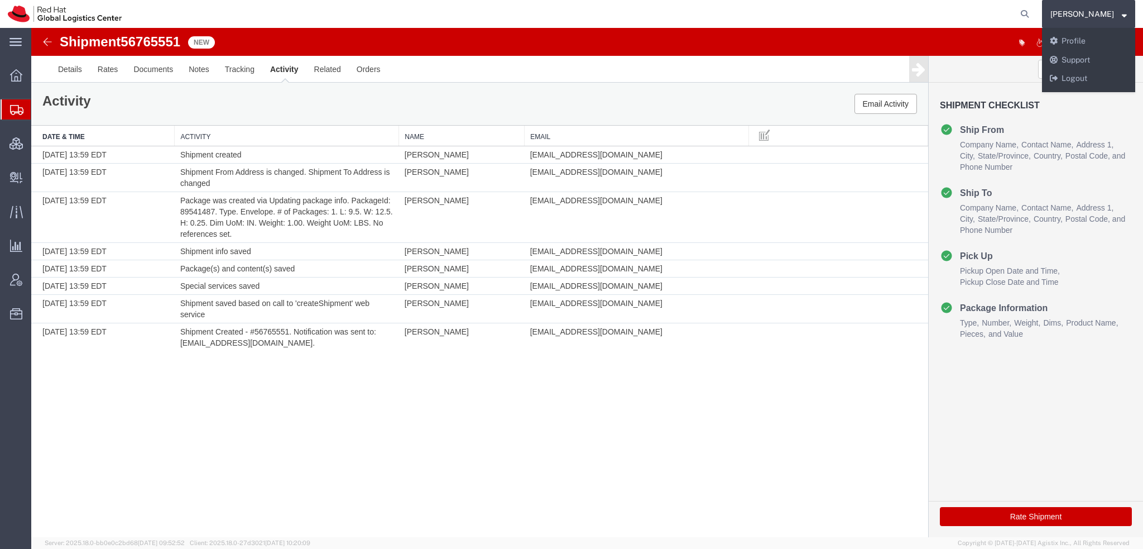
click at [0, 0] on span "Shipment Manager" at bounding box center [0, 0] width 0 height 0
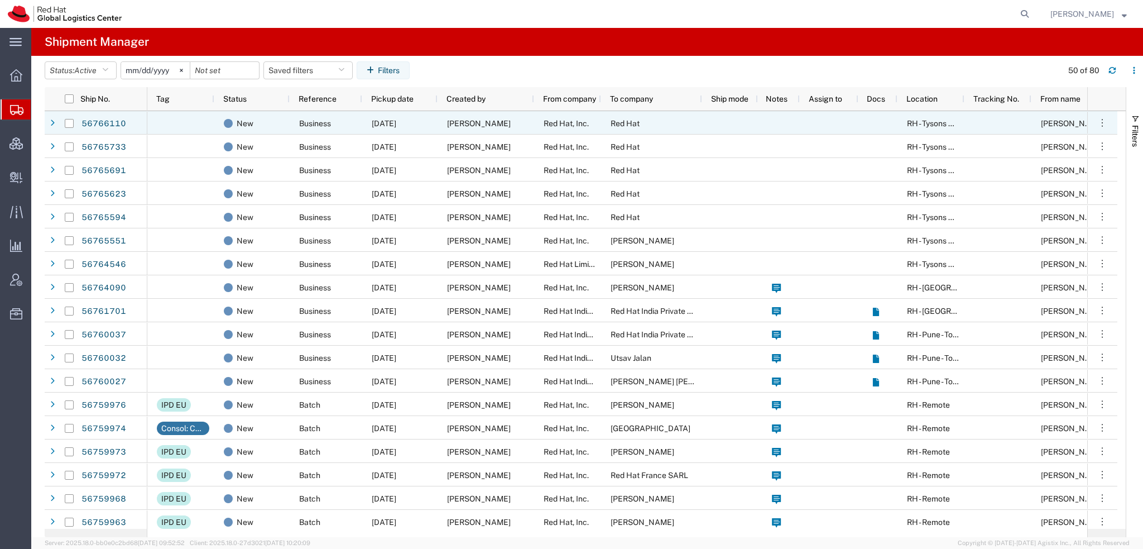
click at [632, 121] on span "Red Hat" at bounding box center [625, 123] width 29 height 9
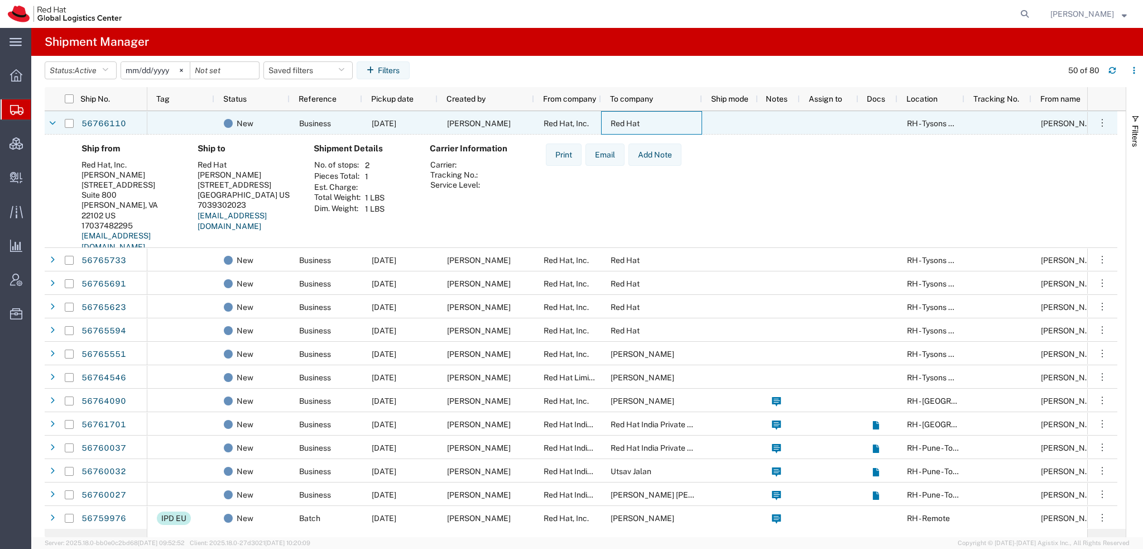
click at [632, 121] on span "Red Hat" at bounding box center [625, 123] width 29 height 9
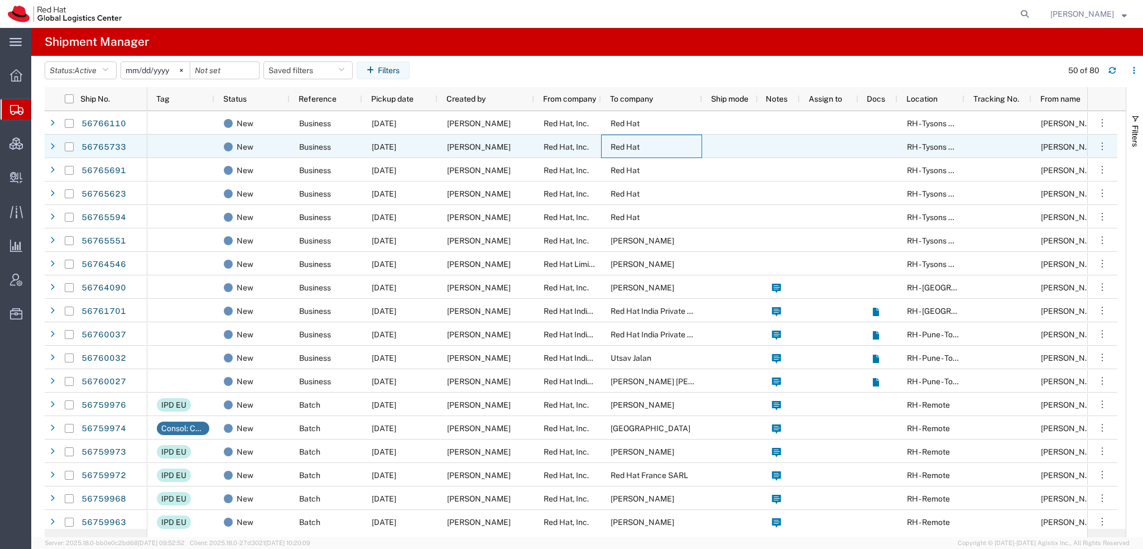
click at [630, 145] on span "Red Hat" at bounding box center [625, 146] width 29 height 9
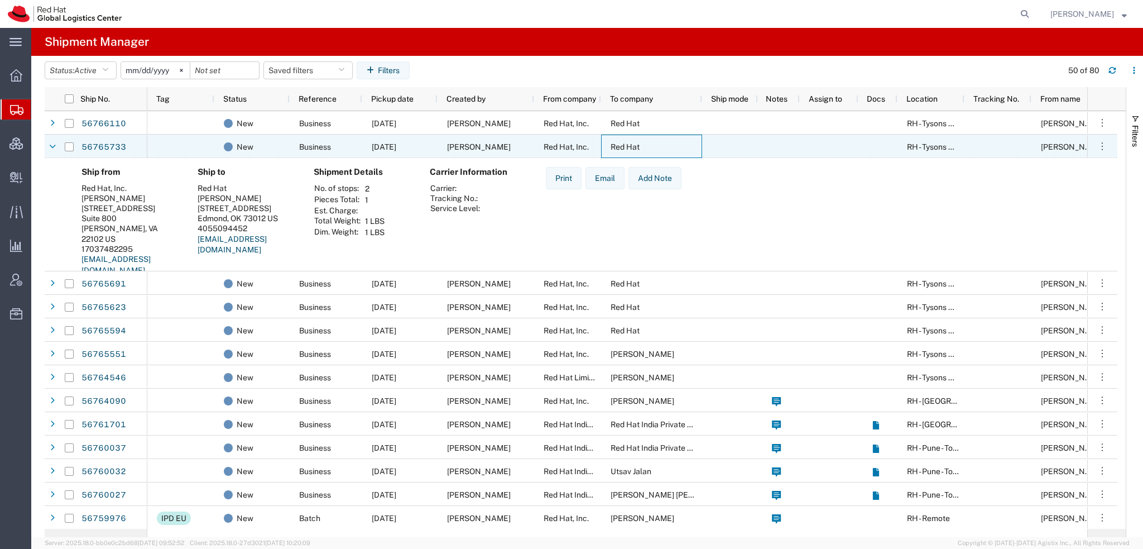
click at [630, 145] on span "Red Hat" at bounding box center [625, 146] width 29 height 9
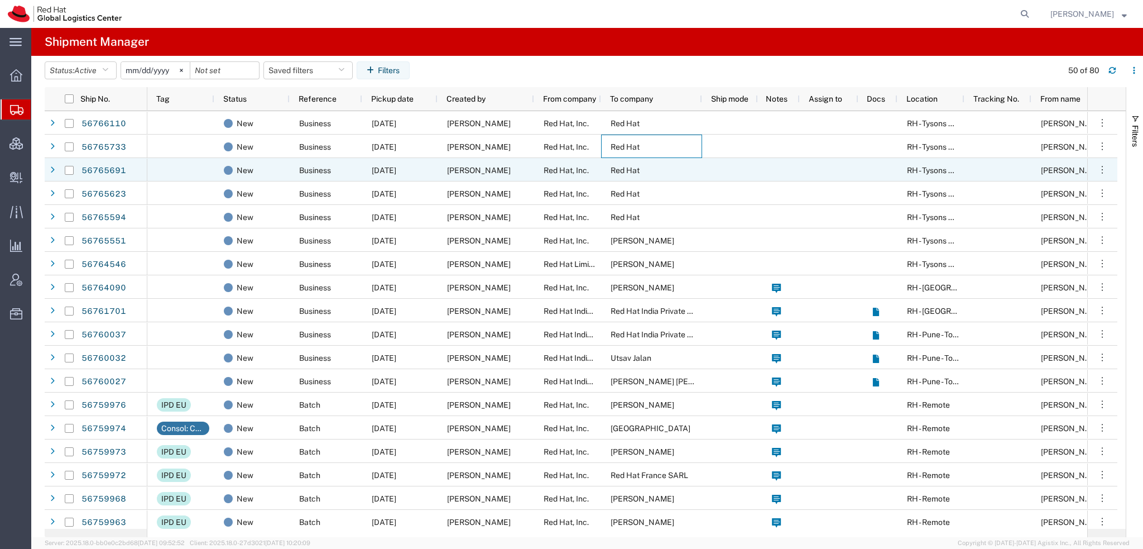
click at [618, 170] on span "Red Hat" at bounding box center [625, 170] width 29 height 9
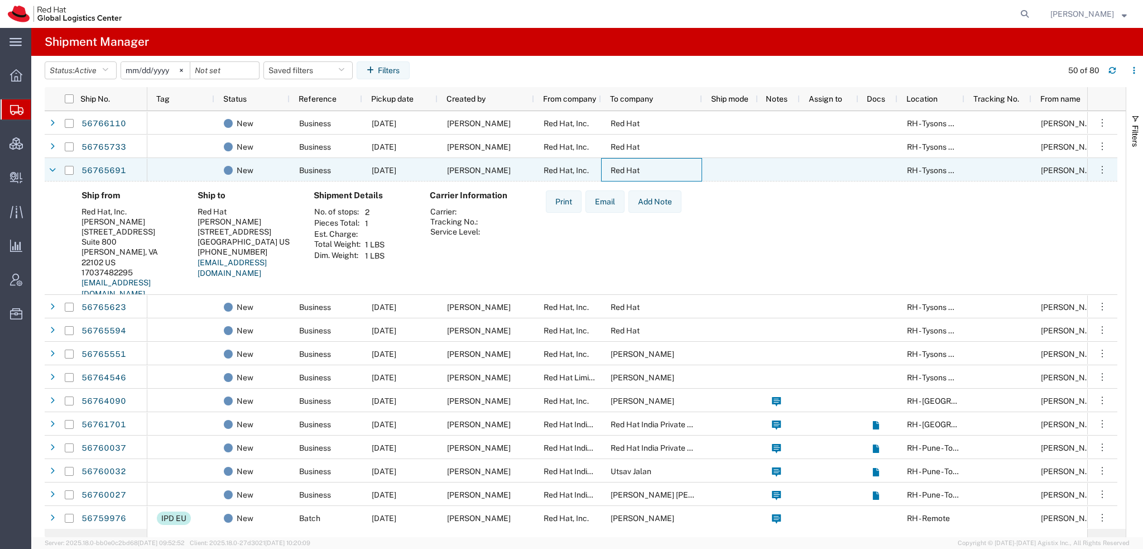
click at [618, 170] on span "Red Hat" at bounding box center [625, 170] width 29 height 9
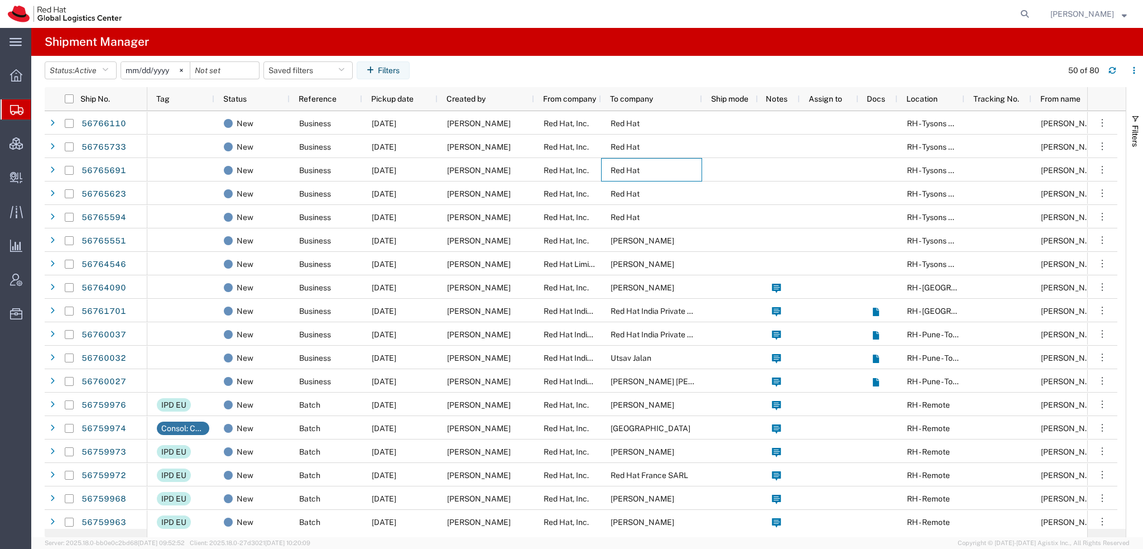
click at [1067, 9] on span "[PERSON_NAME]" at bounding box center [1082, 14] width 64 height 12
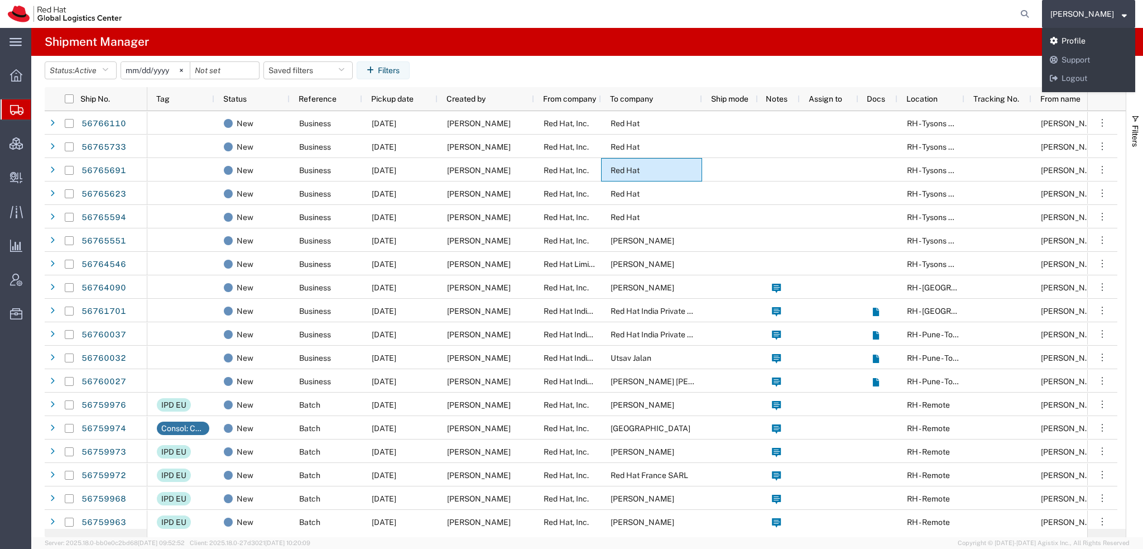
click at [1077, 45] on link "Profile" at bounding box center [1088, 41] width 93 height 19
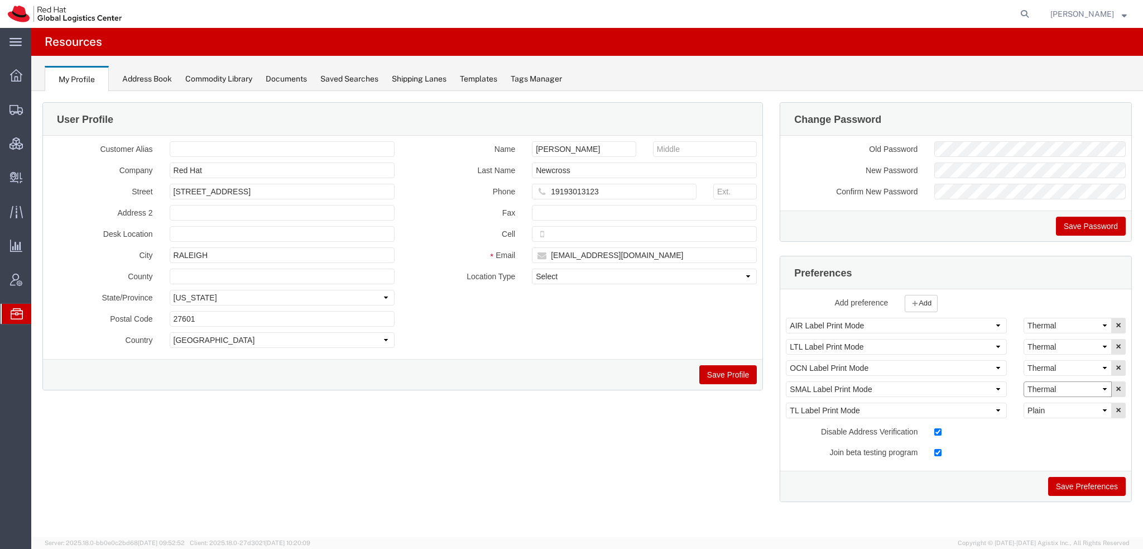
click at [1088, 390] on select "Select Plain Thermal" at bounding box center [1067, 389] width 88 height 16
select select "Plain"
click at [1023, 381] on select "Select Plain Thermal" at bounding box center [1067, 389] width 88 height 16
click at [1074, 479] on button "Save Preferences" at bounding box center [1087, 486] width 78 height 19
drag, startPoint x: 58, startPoint y: 127, endPoint x: 65, endPoint y: 144, distance: 18.6
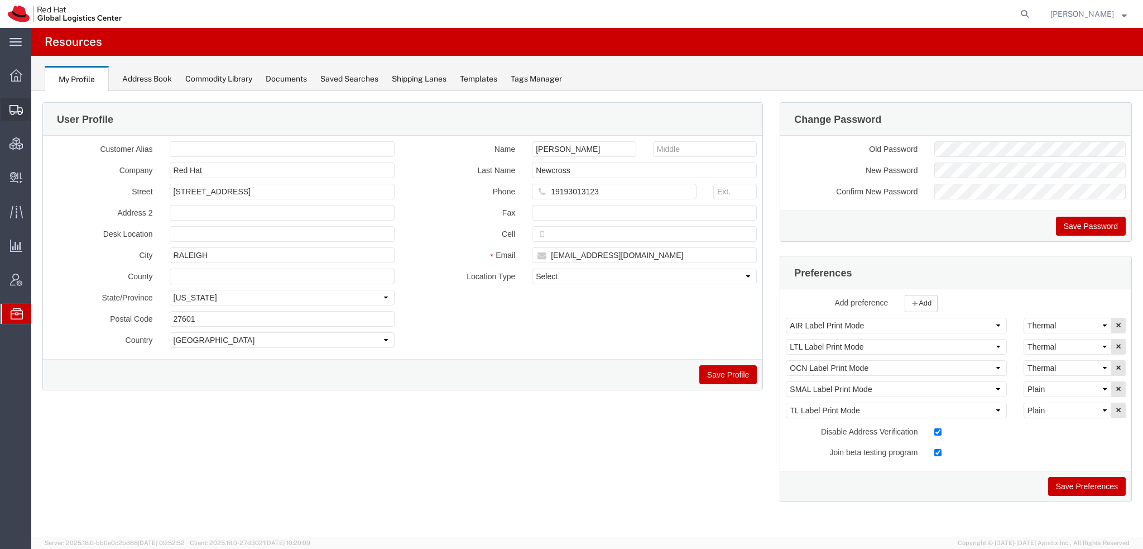
click at [0, 0] on span "Shipment Manager" at bounding box center [0, 0] width 0 height 0
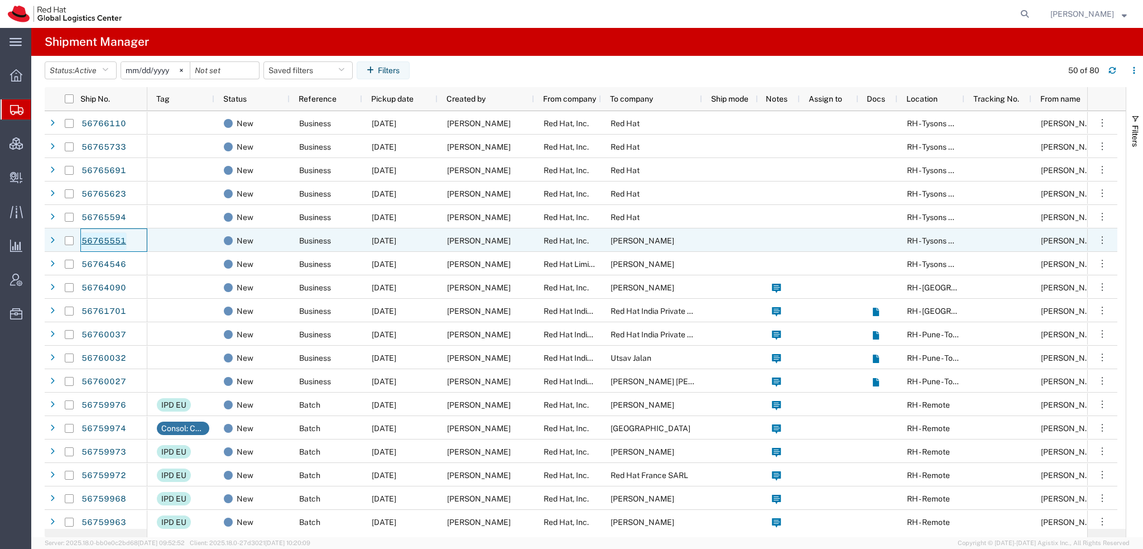
click at [119, 238] on link "56765551" at bounding box center [104, 241] width 46 height 18
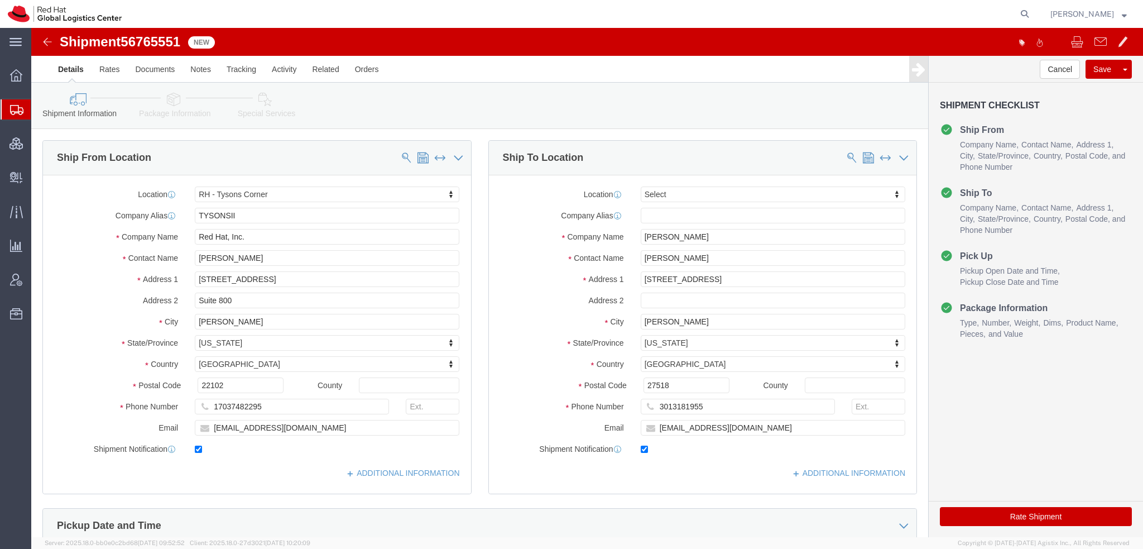
select select "38038"
select select
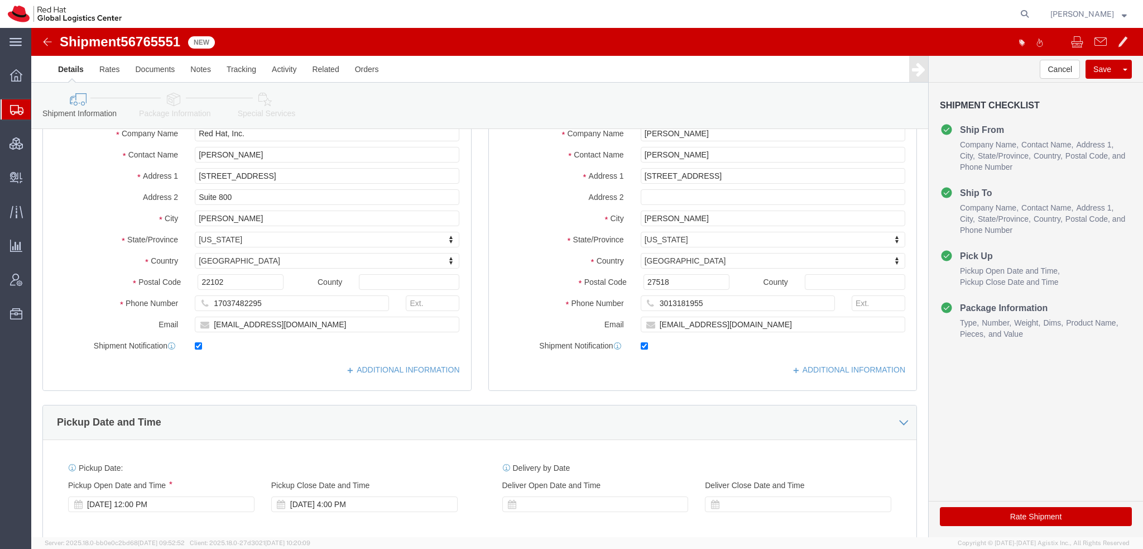
scroll to position [56, 0]
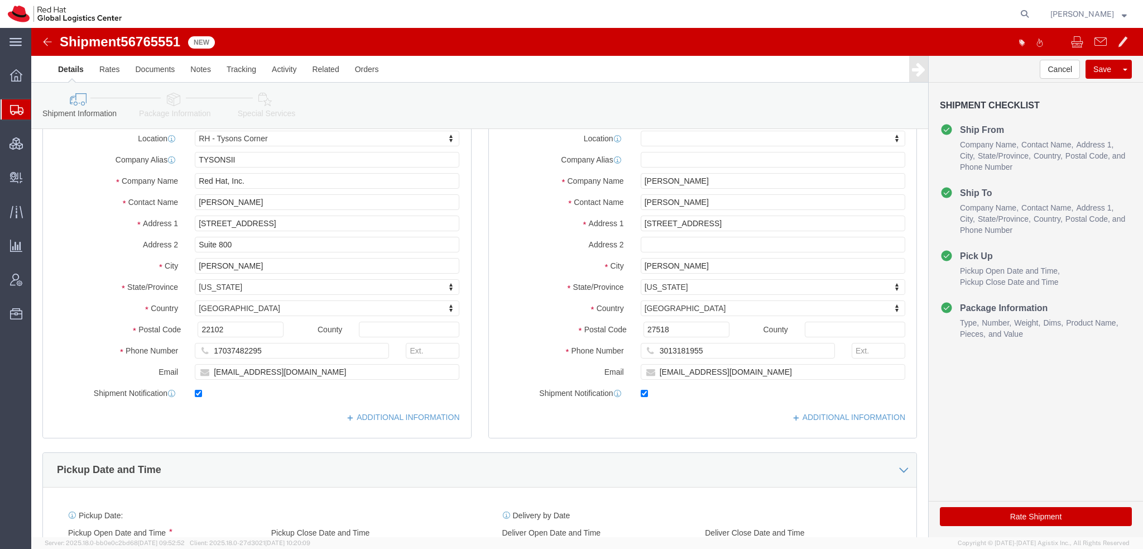
click icon
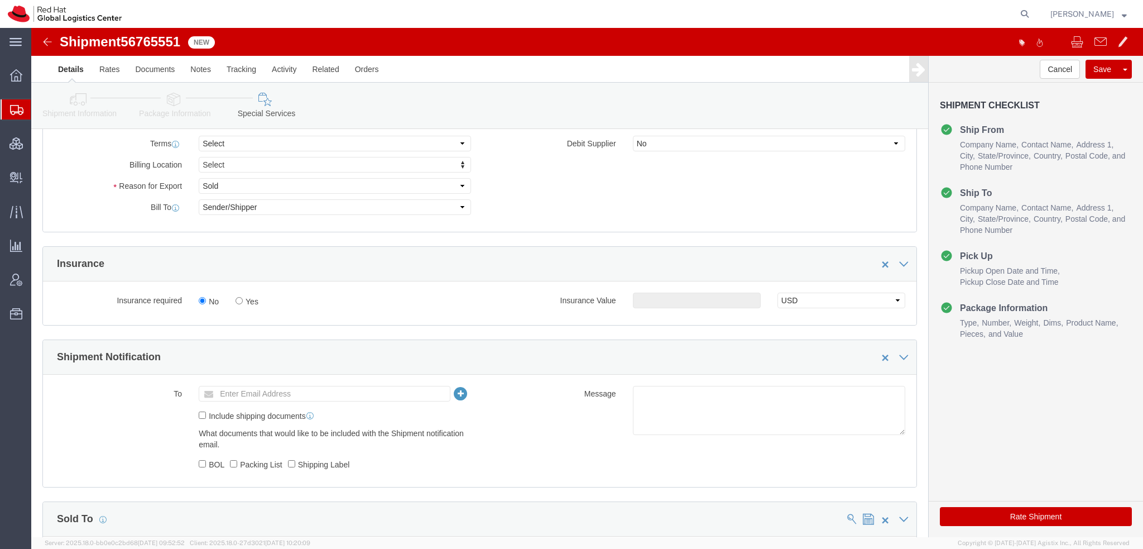
scroll to position [446, 0]
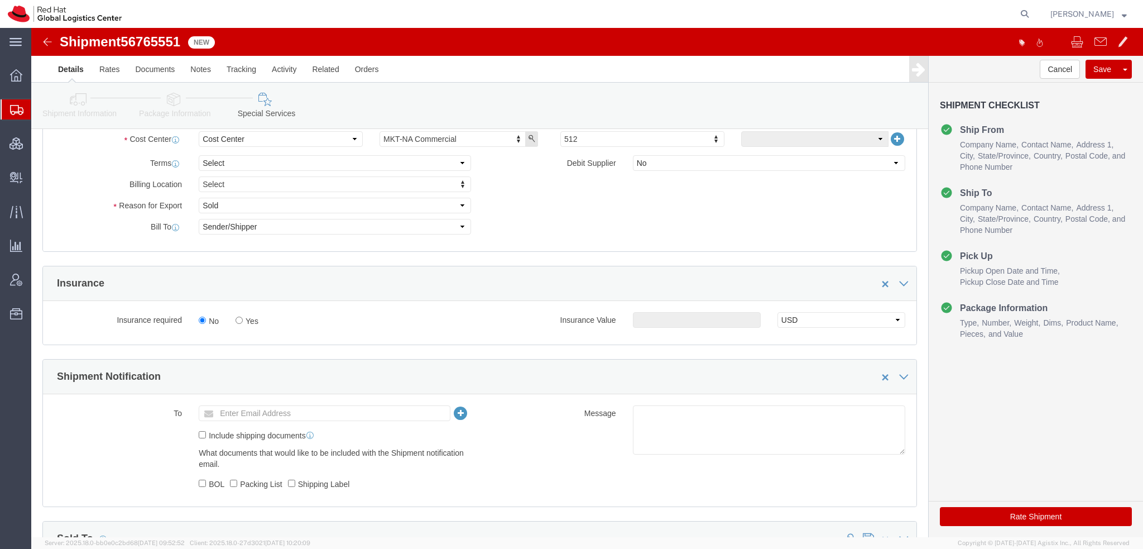
click icon
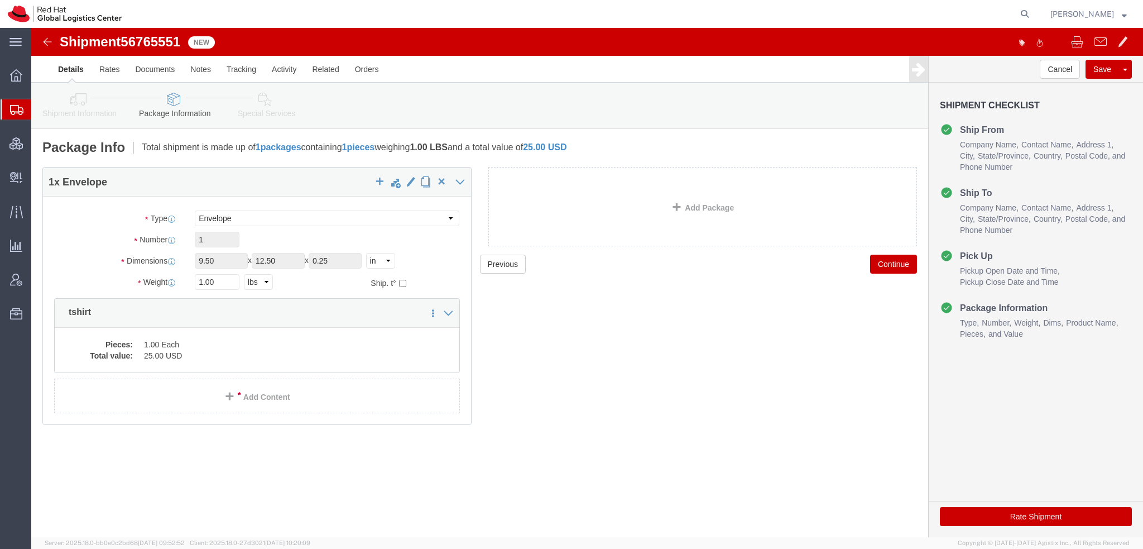
click button "Rate Shipment"
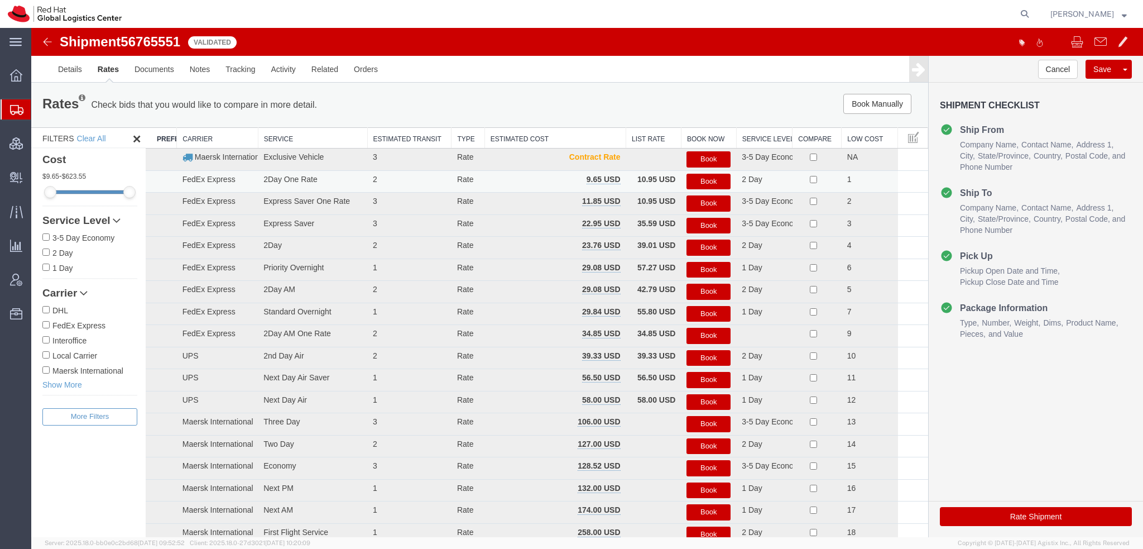
click at [701, 180] on button "Book" at bounding box center [708, 182] width 44 height 16
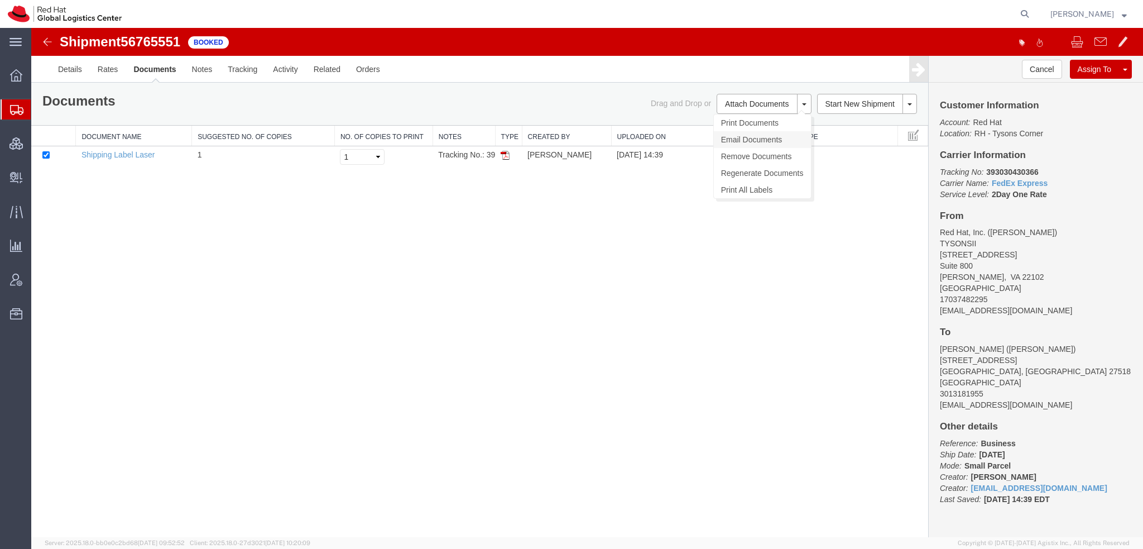
click at [732, 138] on link "Email Documents" at bounding box center [762, 139] width 97 height 17
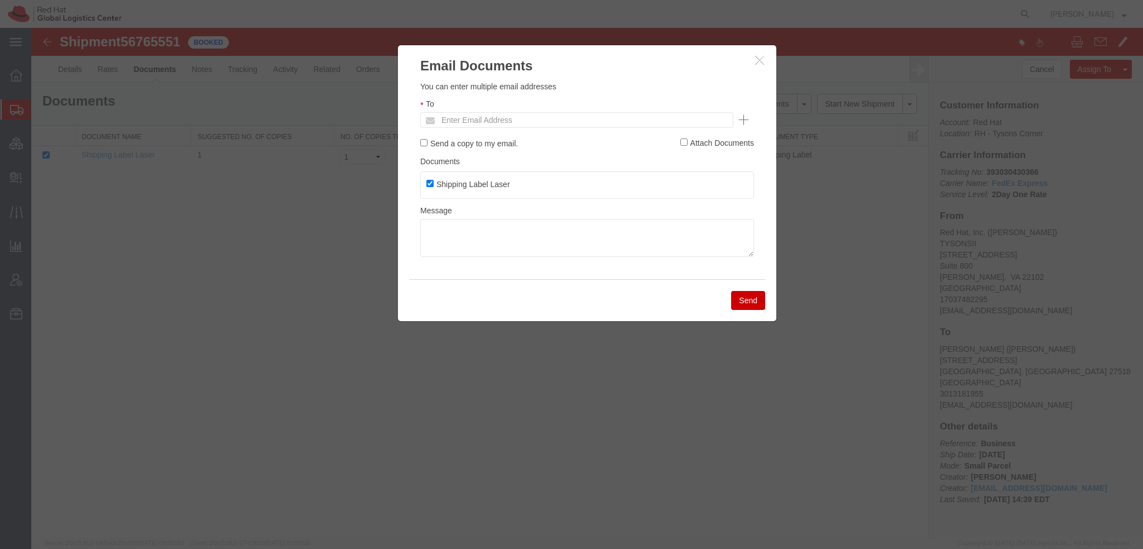
click at [573, 122] on ul "Enter Email Address" at bounding box center [576, 120] width 313 height 16
type input "sboltz"
type input "Enter Email Address"
click at [757, 57] on icon "button" at bounding box center [759, 59] width 9 height 9
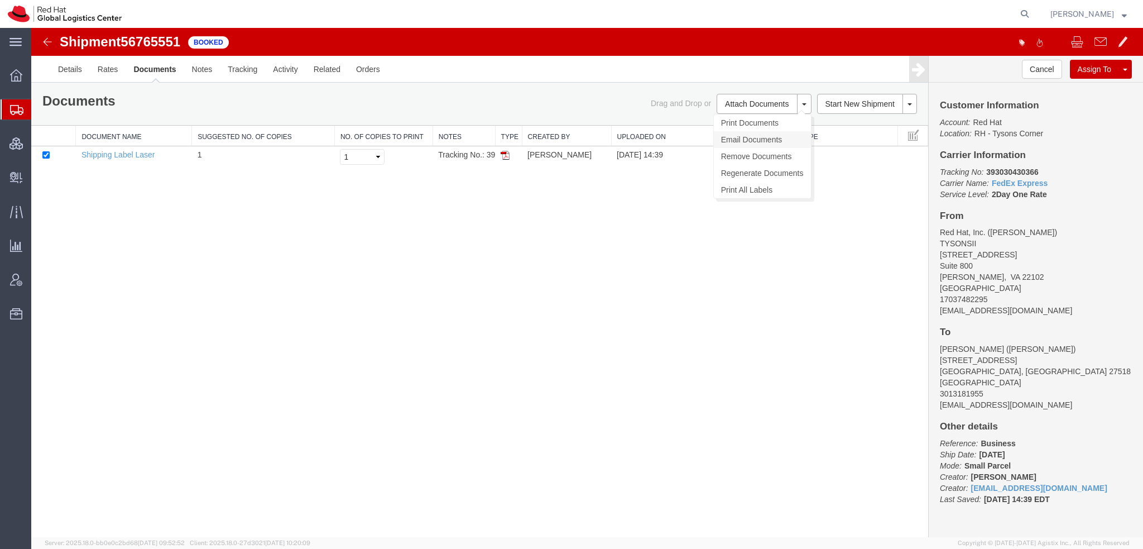
click at [748, 136] on link "Email Documents" at bounding box center [762, 139] width 97 height 17
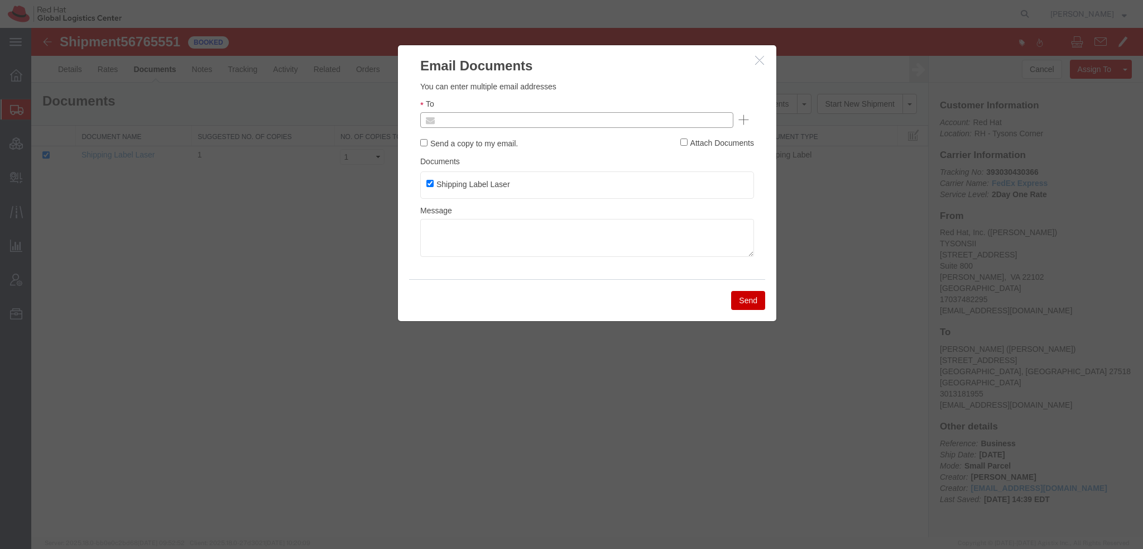
click at [502, 118] on input "text" at bounding box center [501, 120] width 131 height 15
type input "sboltz"
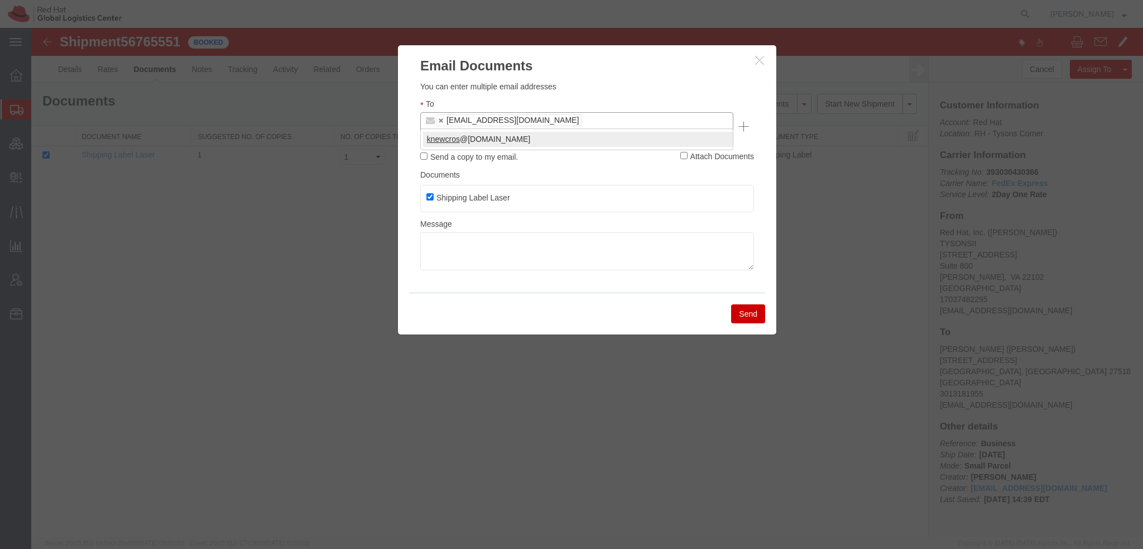
type input "knewcros"
click at [754, 304] on button "Send" at bounding box center [748, 313] width 34 height 19
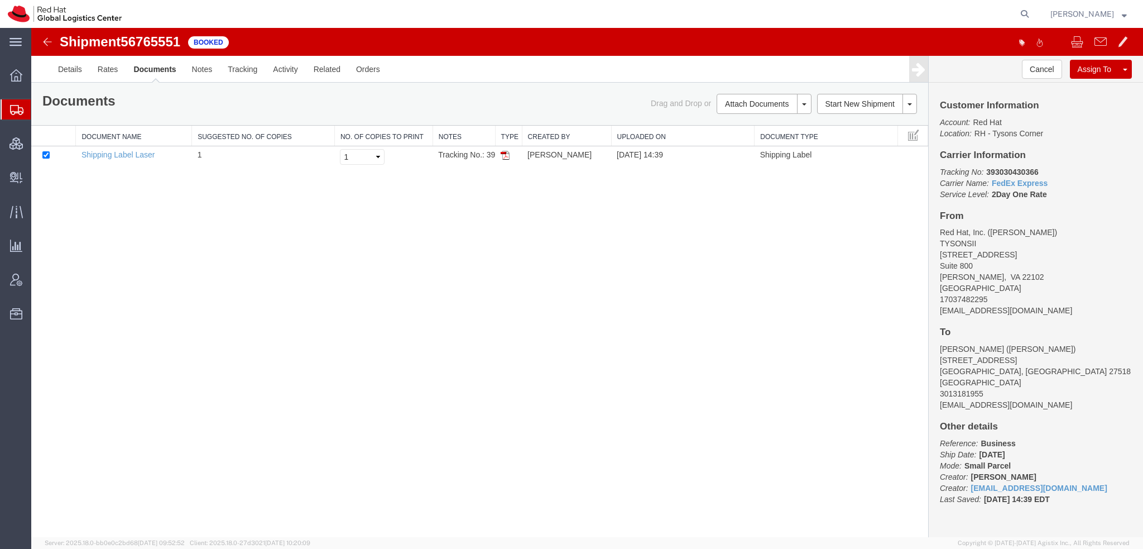
click at [0, 0] on span "Shipment Manager" at bounding box center [0, 0] width 0 height 0
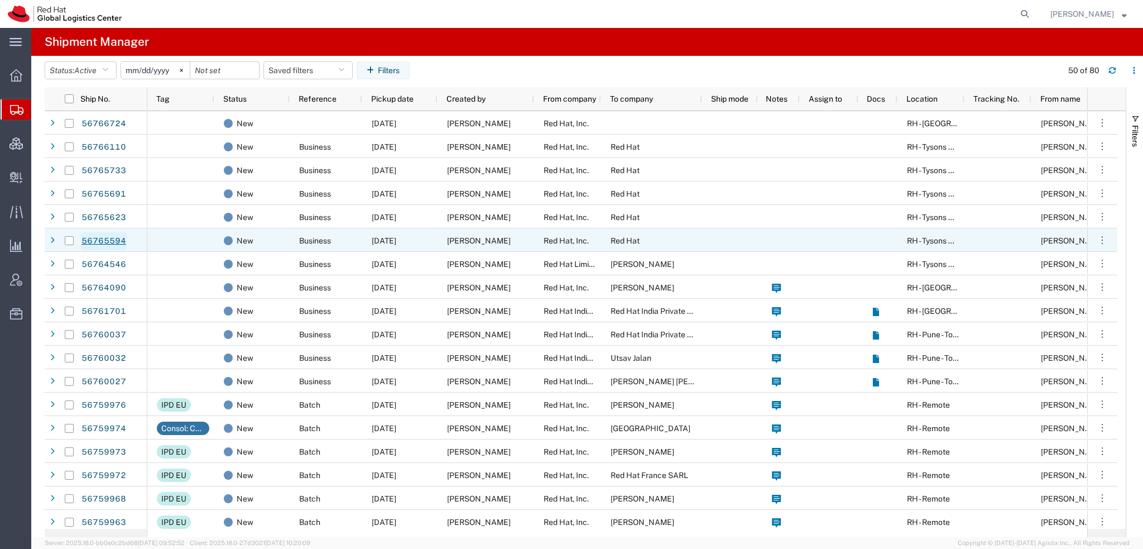
click at [102, 236] on link "56765594" at bounding box center [104, 241] width 46 height 18
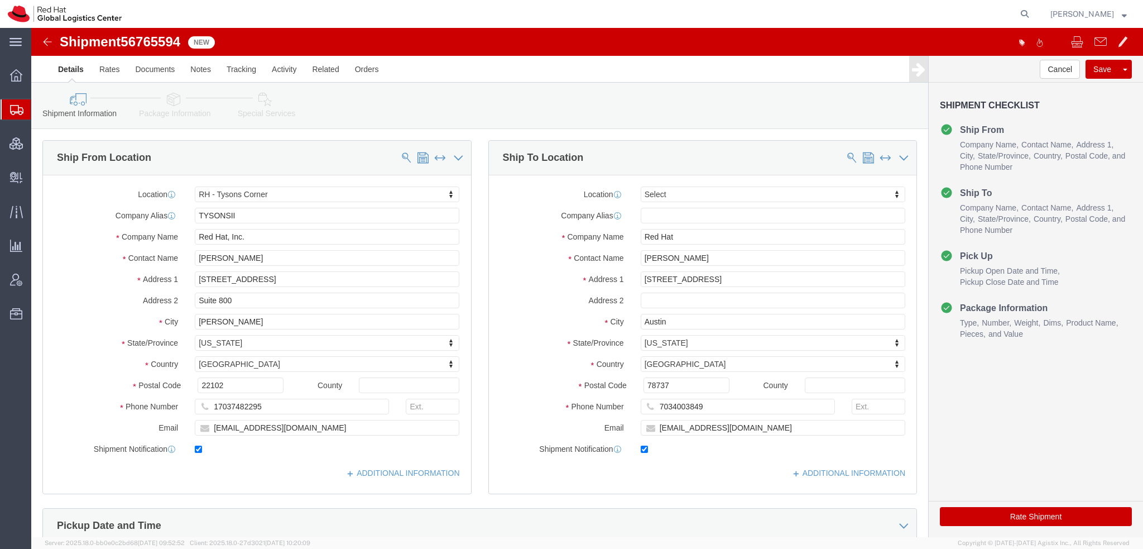
select select "38038"
select select
drag, startPoint x: 688, startPoint y: 257, endPoint x: 40, endPoint y: 73, distance: 673.7
click div "Please fix the following errors Ship From Location Location RH - Tysons Corner …"
paste input "Mike Zizza"
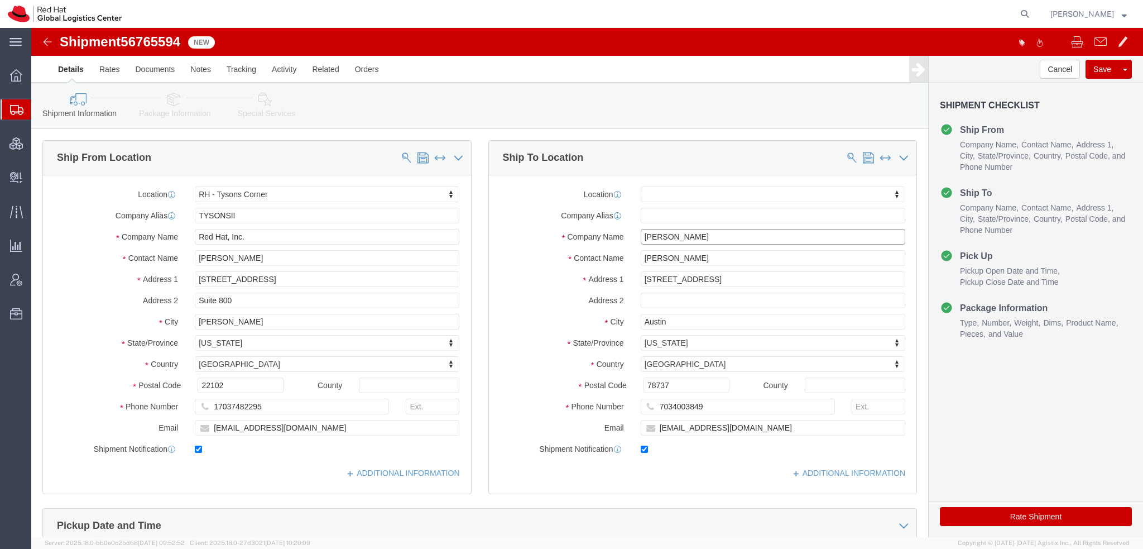
type input "Mike Zizza"
click icon
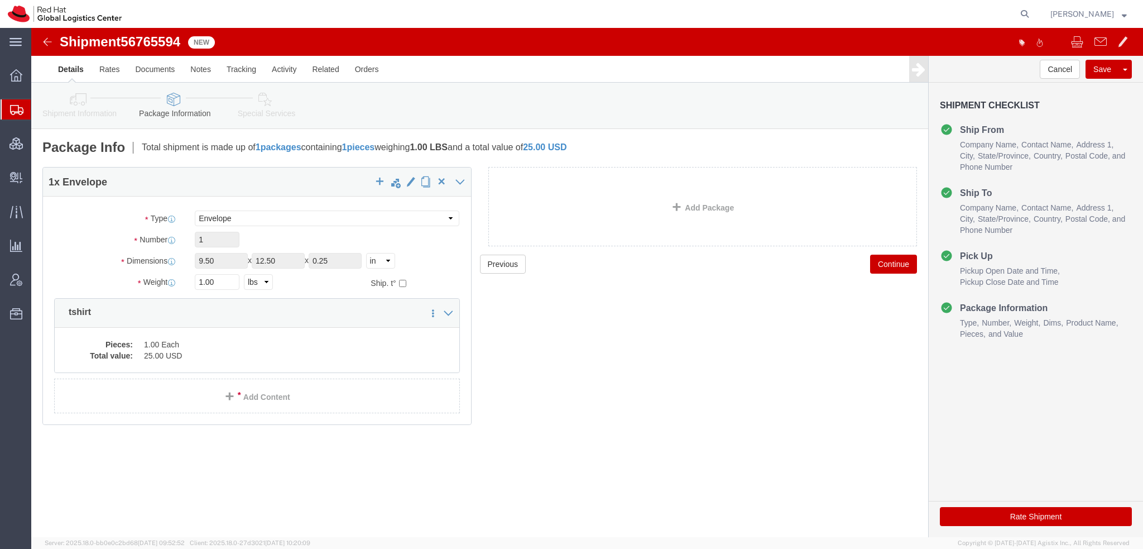
click button "Rate Shipment"
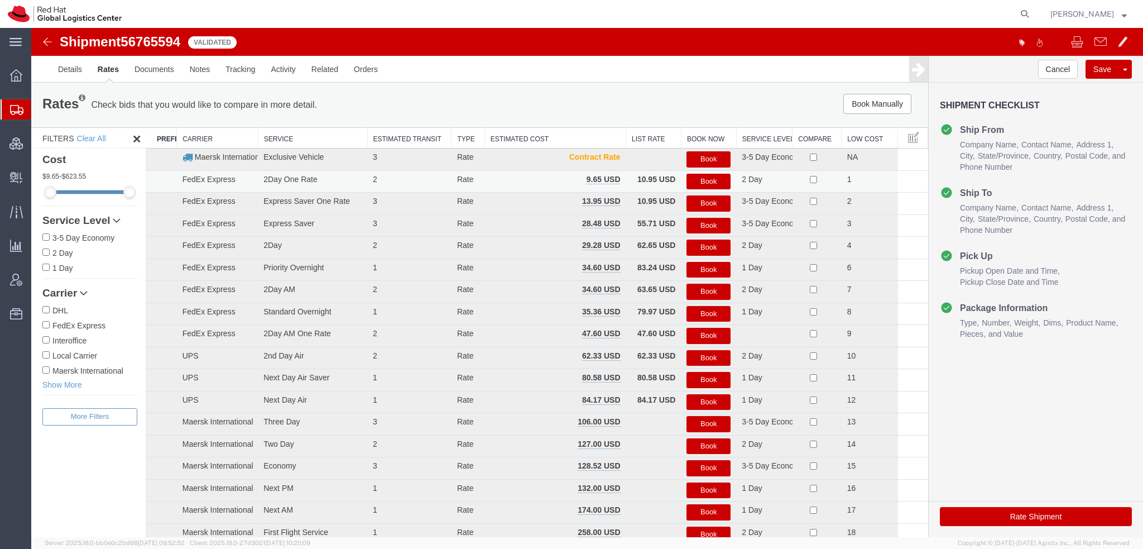
click at [698, 179] on button "Book" at bounding box center [708, 182] width 44 height 16
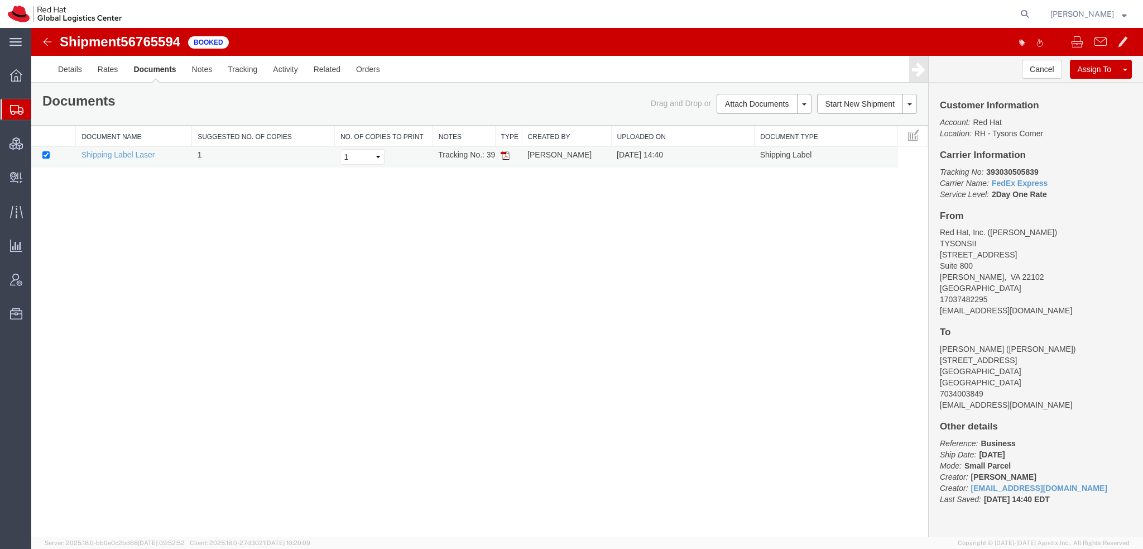
drag, startPoint x: 506, startPoint y: 157, endPoint x: 513, endPoint y: 161, distance: 7.8
click at [506, 157] on img at bounding box center [505, 155] width 9 height 9
click at [745, 140] on link "Email Documents" at bounding box center [762, 139] width 97 height 17
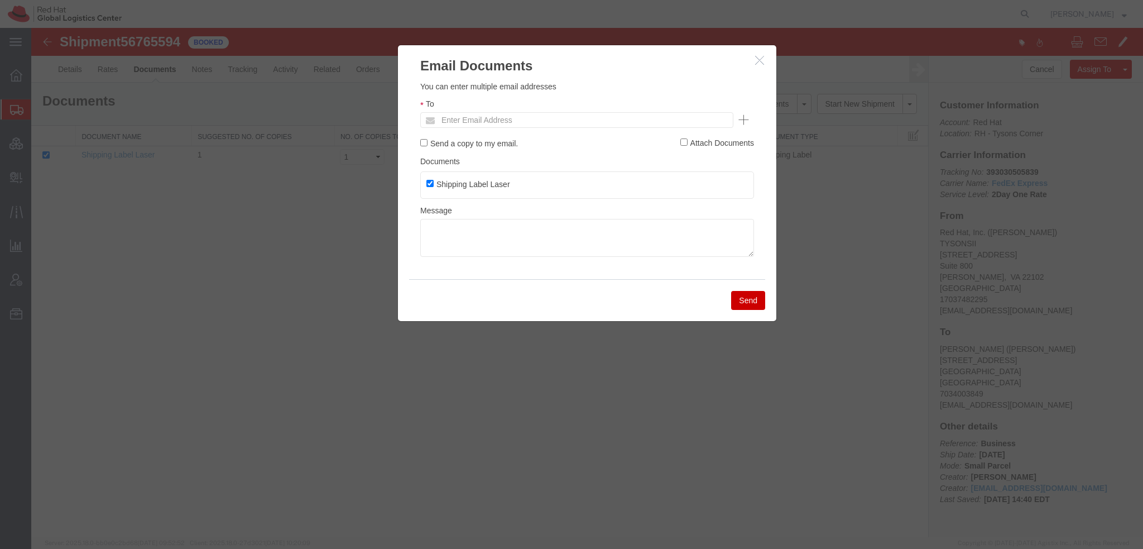
click at [681, 124] on ul "Enter Email Address" at bounding box center [576, 120] width 313 height 16
type input "b"
type input "sboltz"
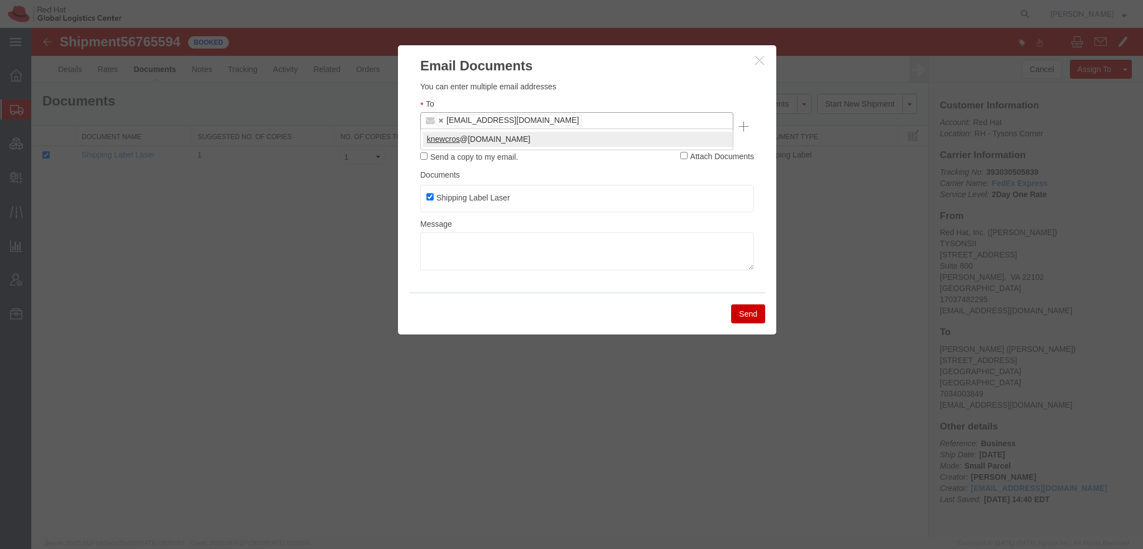
type input "knewcros"
click at [751, 306] on button "Send" at bounding box center [748, 313] width 34 height 19
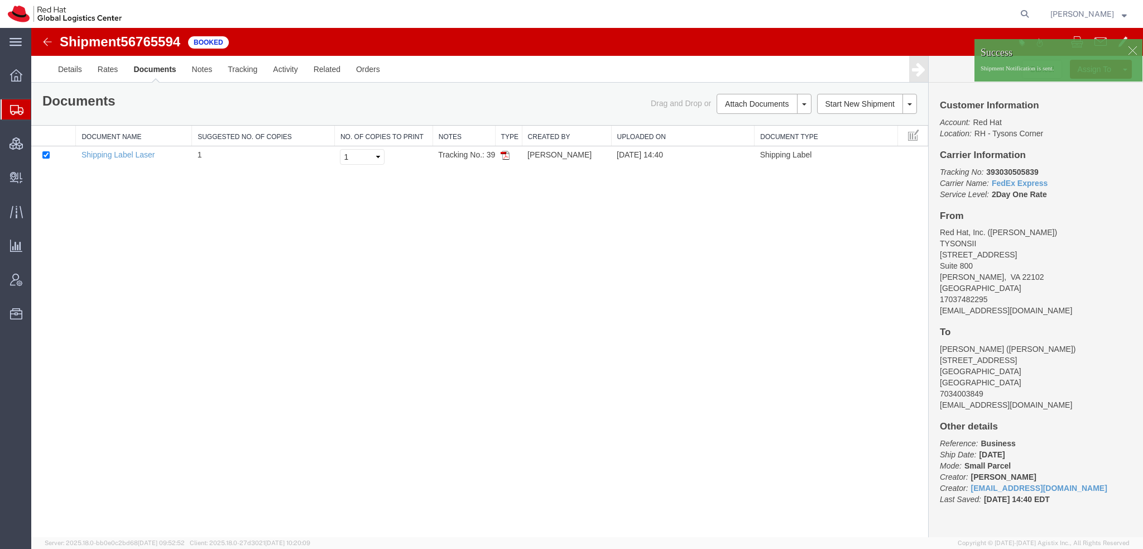
click at [0, 0] on span "Shipment Manager" at bounding box center [0, 0] width 0 height 0
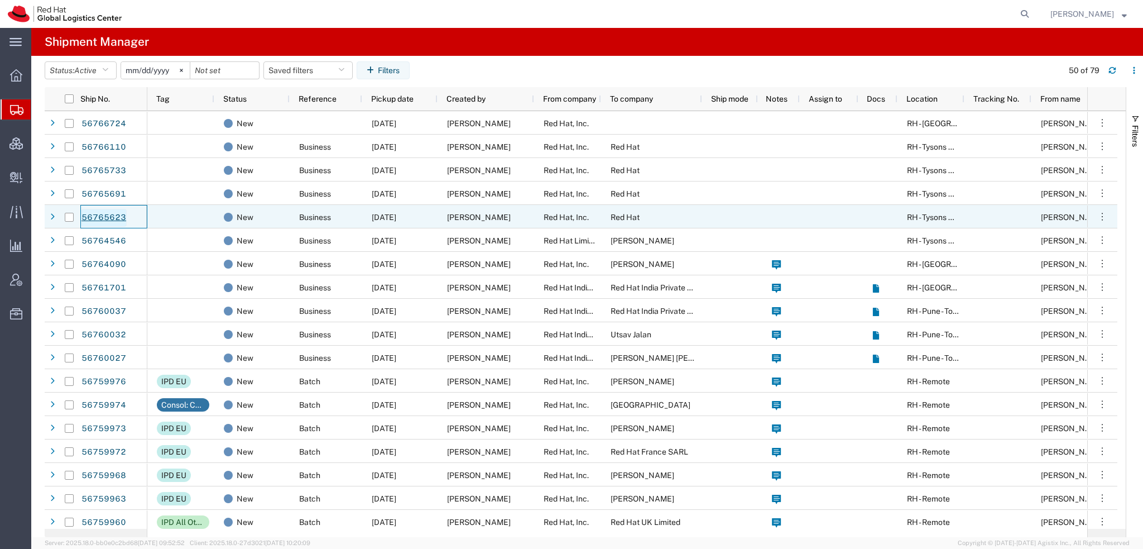
click at [95, 214] on link "56765623" at bounding box center [104, 218] width 46 height 18
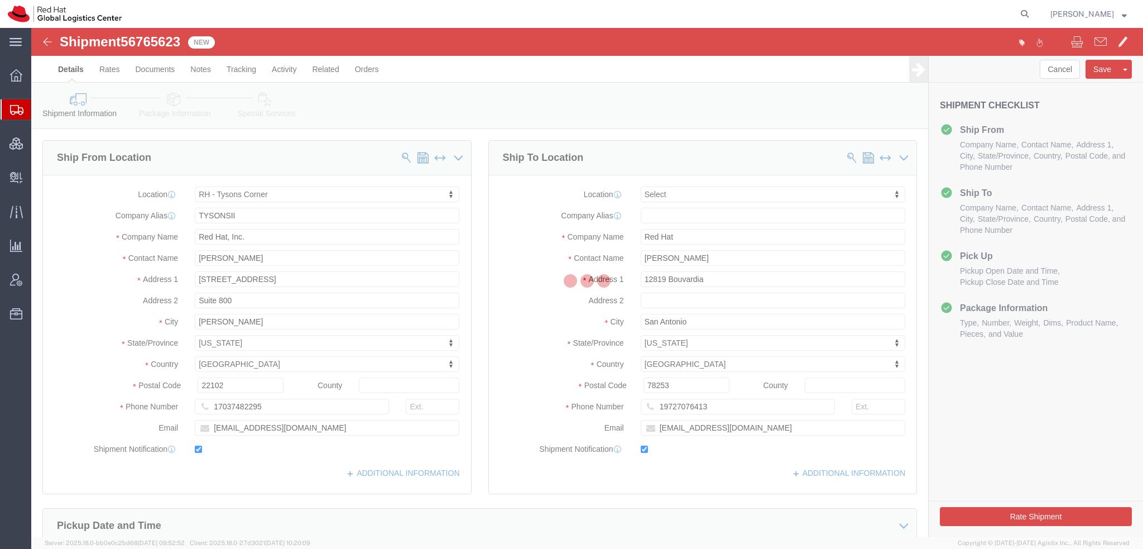
click at [695, 256] on div at bounding box center [587, 282] width 1112 height 509
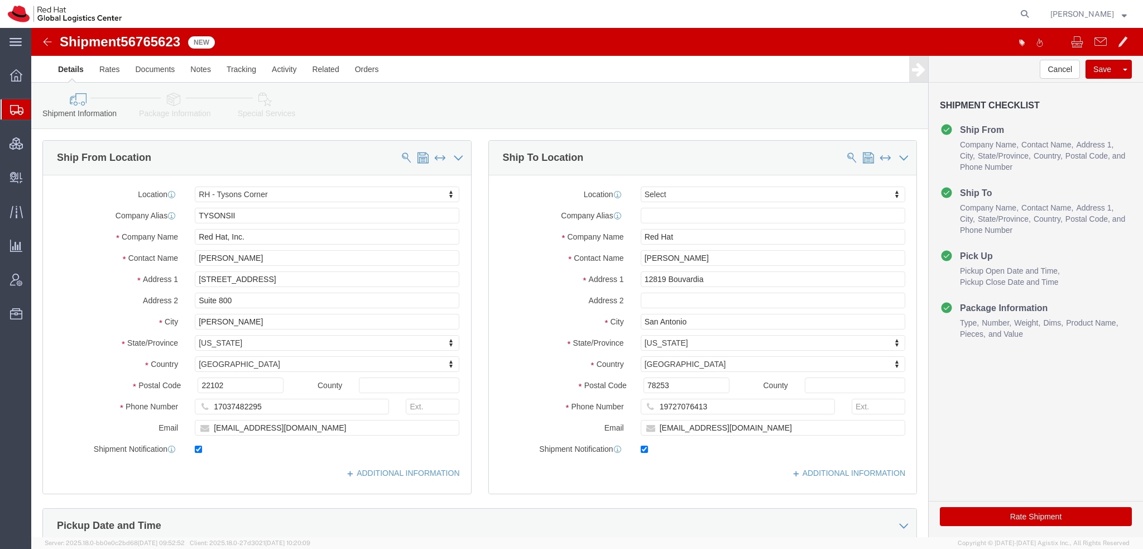
select select "38038"
select select
drag, startPoint x: 695, startPoint y: 256, endPoint x: 234, endPoint y: 172, distance: 468.6
click div "Ship From Location Location [GEOGRAPHIC_DATA] - [GEOGRAPHIC_DATA] My Profile Lo…"
paste input "Benny Fields"
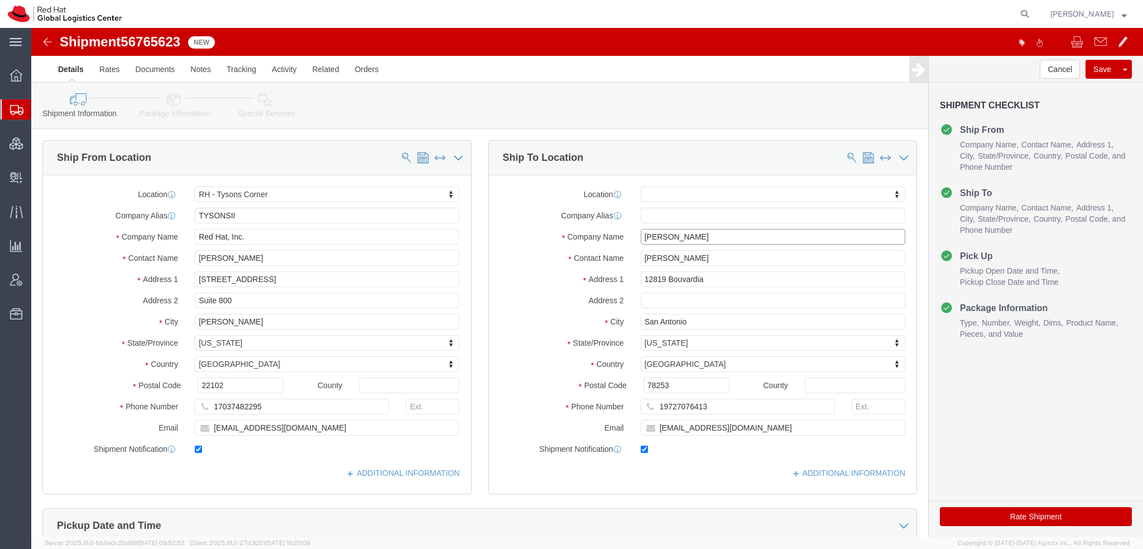
type input "Benny Fields"
click icon
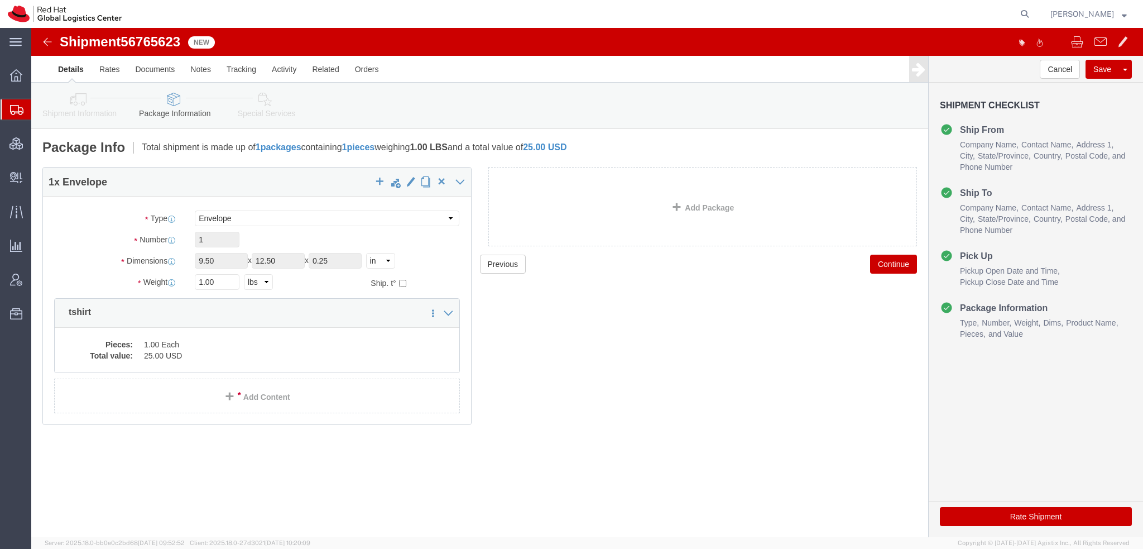
click button "Rate Shipment"
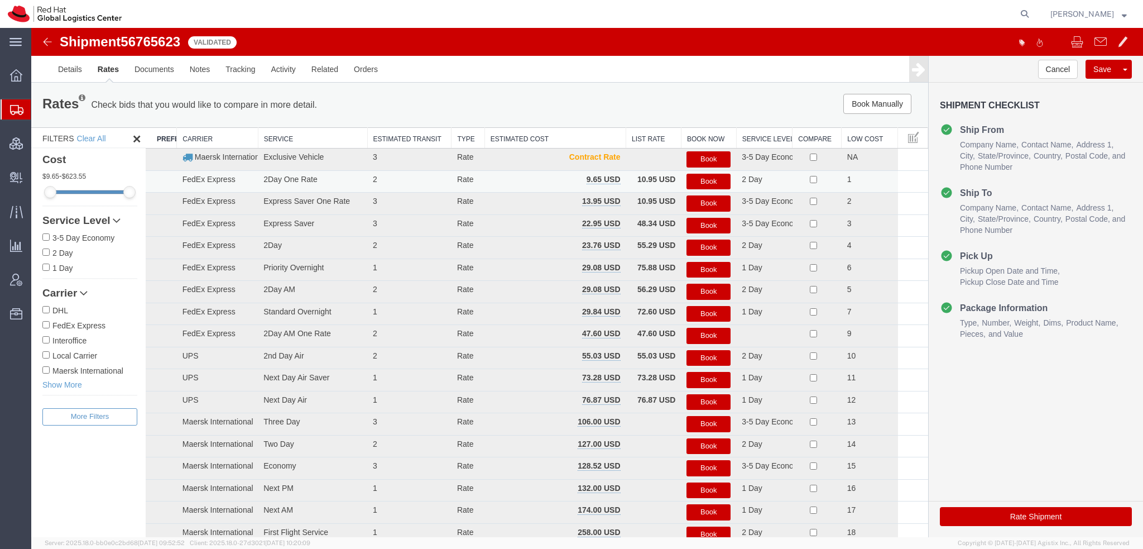
click at [701, 182] on button "Book" at bounding box center [708, 182] width 44 height 16
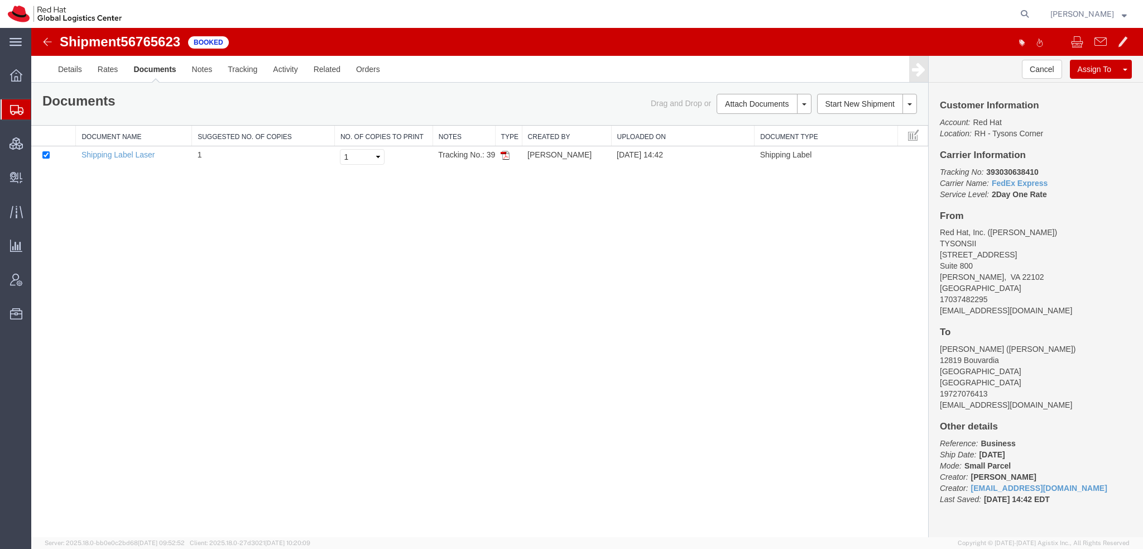
click at [31, 28] on link "Email Documents" at bounding box center [31, 28] width 0 height 0
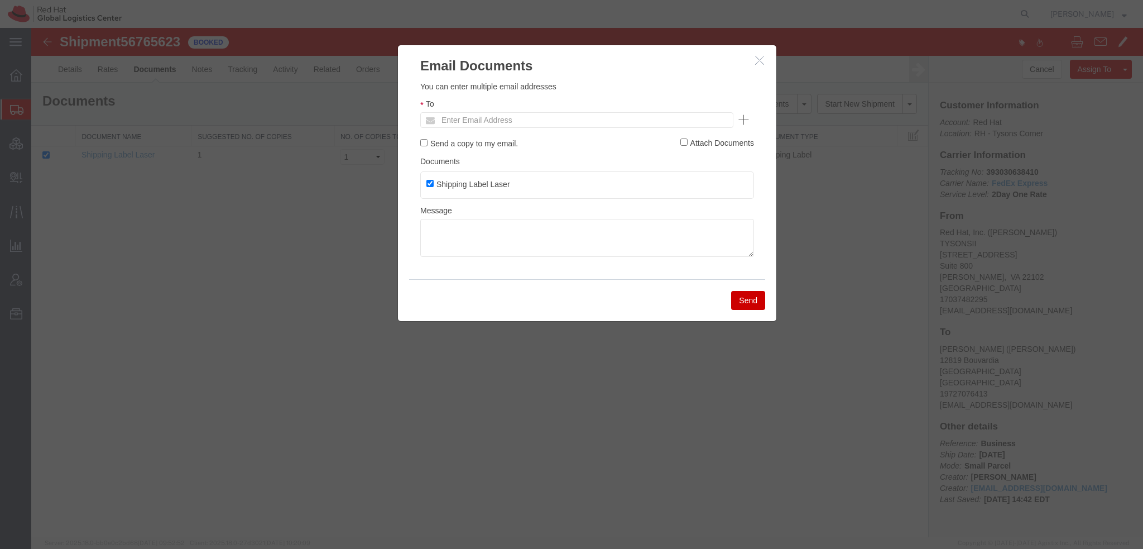
click at [569, 122] on ul "Enter Email Address" at bounding box center [576, 120] width 313 height 16
type input "sboltz"
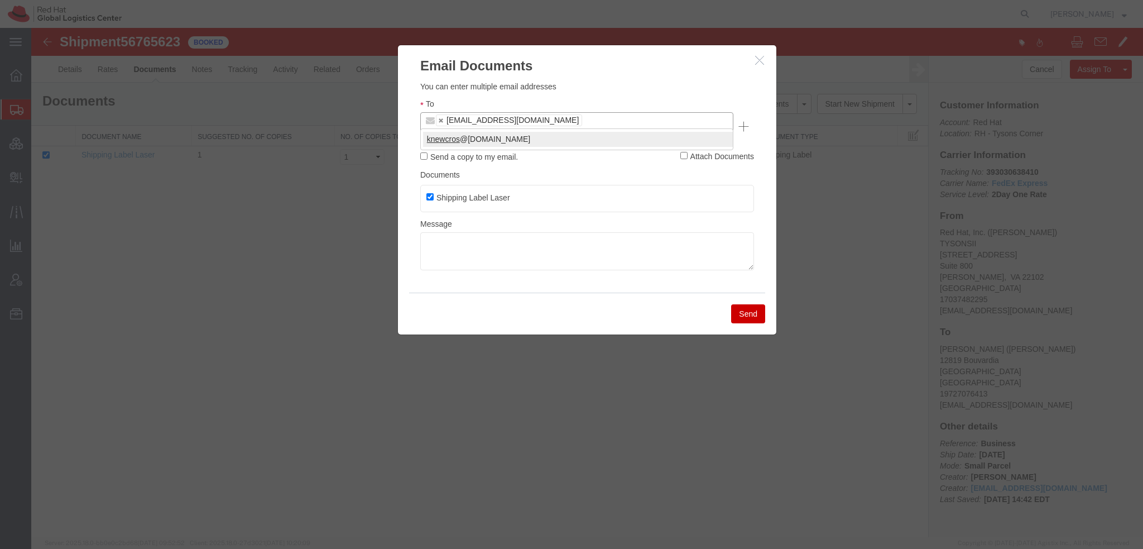
type input "knewcros"
click at [739, 304] on button "Send" at bounding box center [748, 313] width 34 height 19
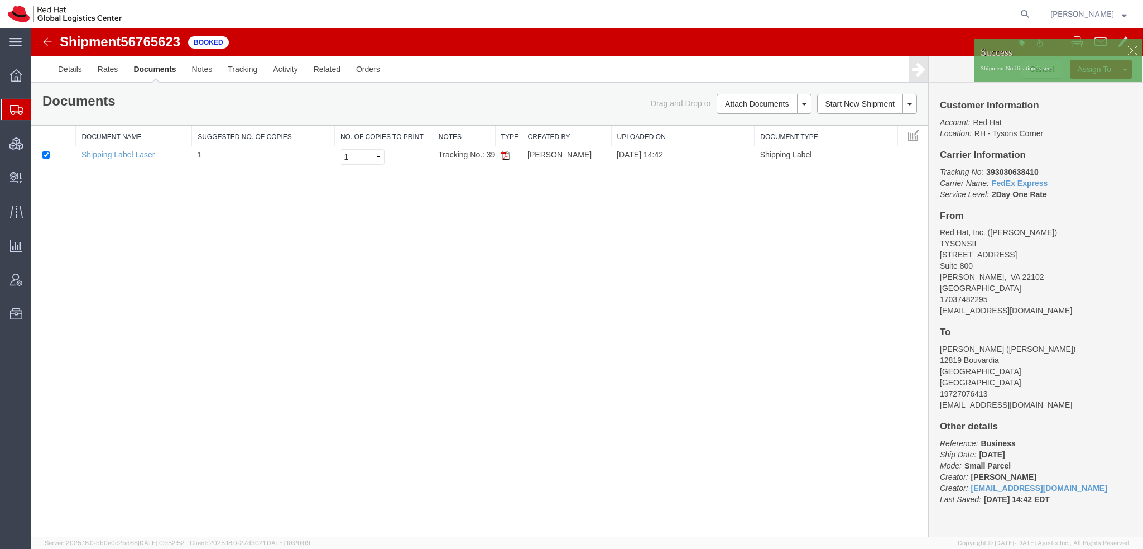
click at [0, 0] on span "Shipment Manager" at bounding box center [0, 0] width 0 height 0
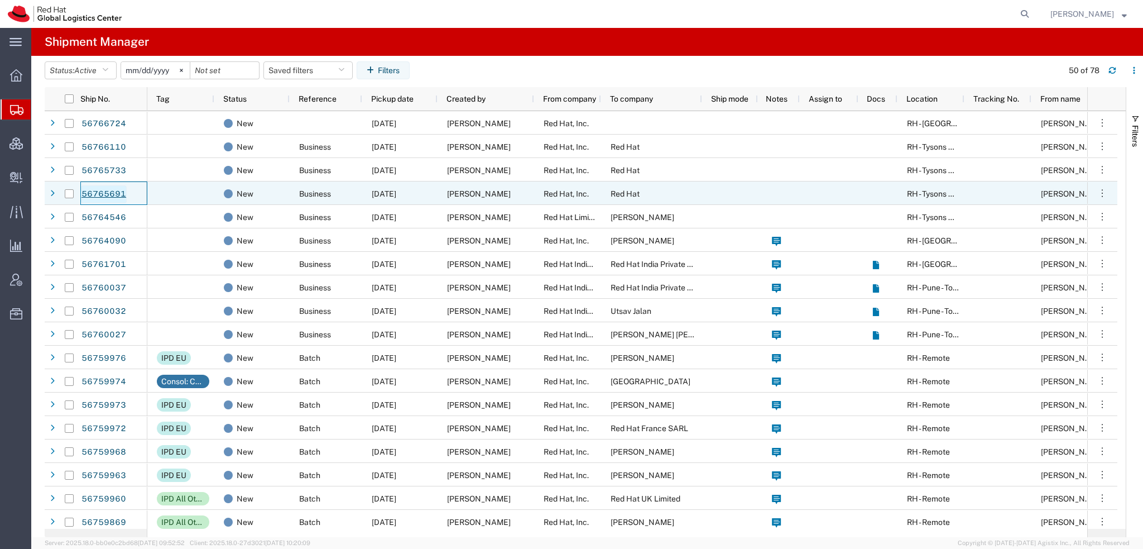
click at [101, 198] on link "56765691" at bounding box center [104, 194] width 46 height 18
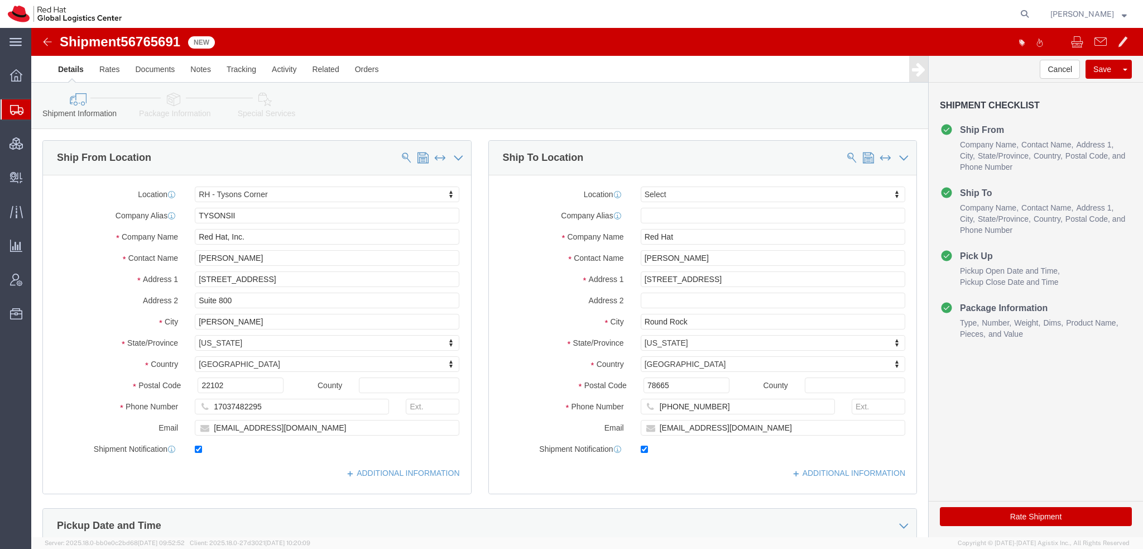
select select "38038"
select select
drag, startPoint x: 645, startPoint y: 225, endPoint x: 39, endPoint y: 107, distance: 616.8
click div "Ship From Location Location [GEOGRAPHIC_DATA] - [GEOGRAPHIC_DATA] My Profile Lo…"
paste input "[PERSON_NAME]"
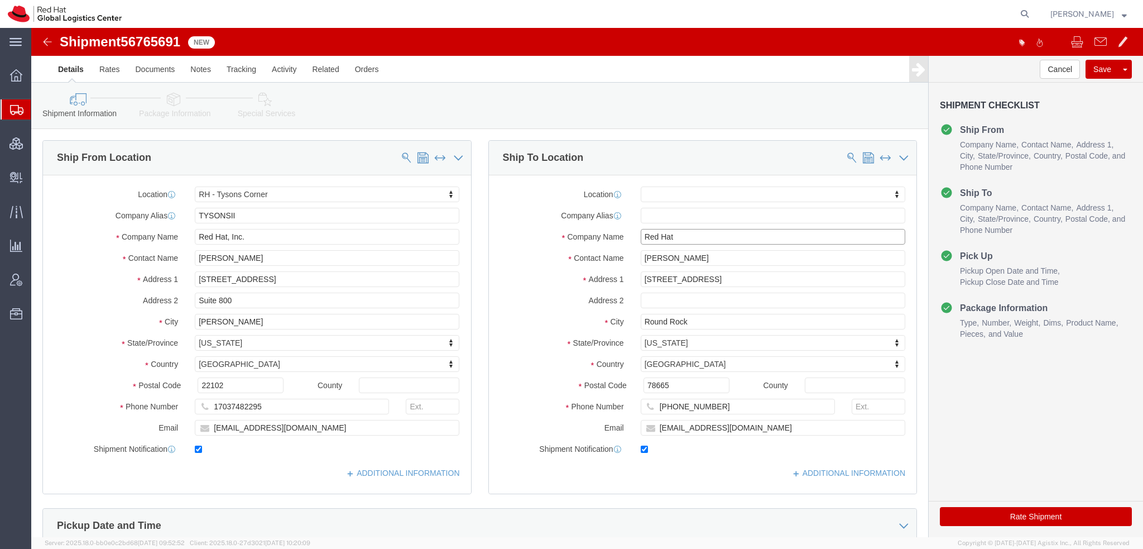
type input "[PERSON_NAME]"
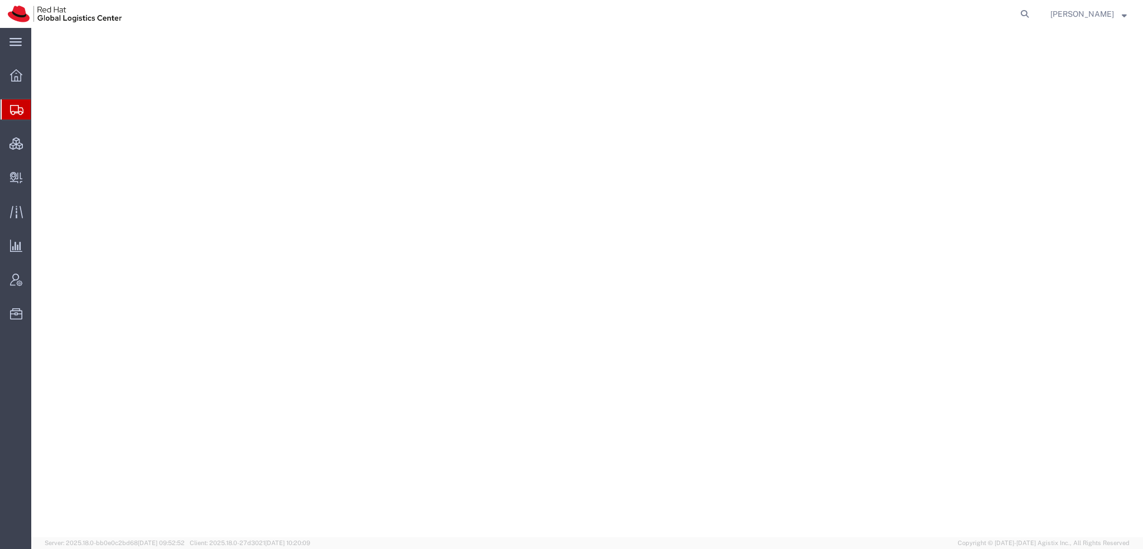
select select "38014"
select select
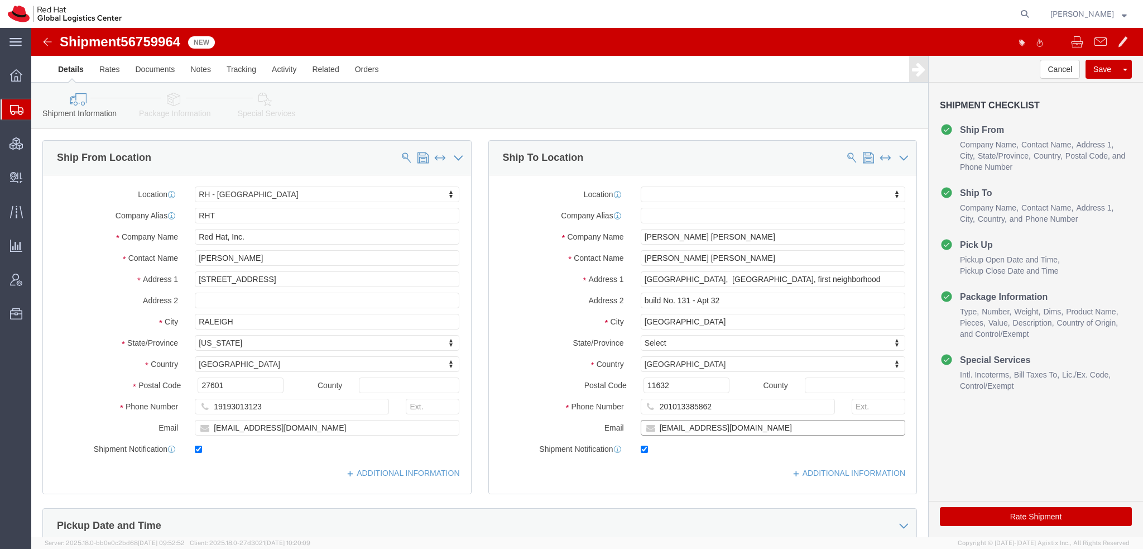
click input "mohamedhassan.d@outlook.com"
type input "mohamedhassan.d@outlook.com, emealogistics@redhat.com"
click icon
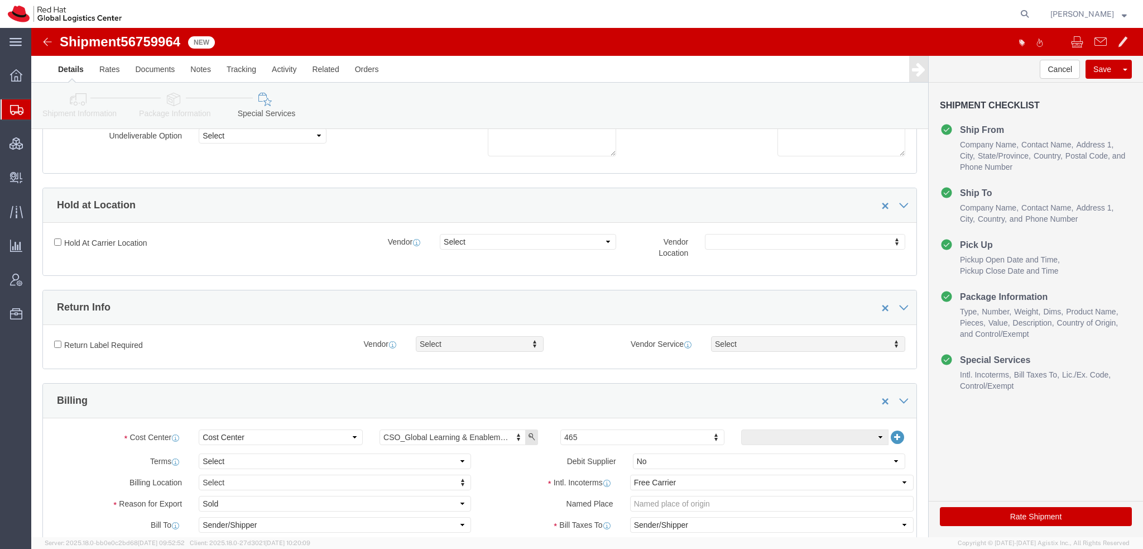
scroll to position [279, 0]
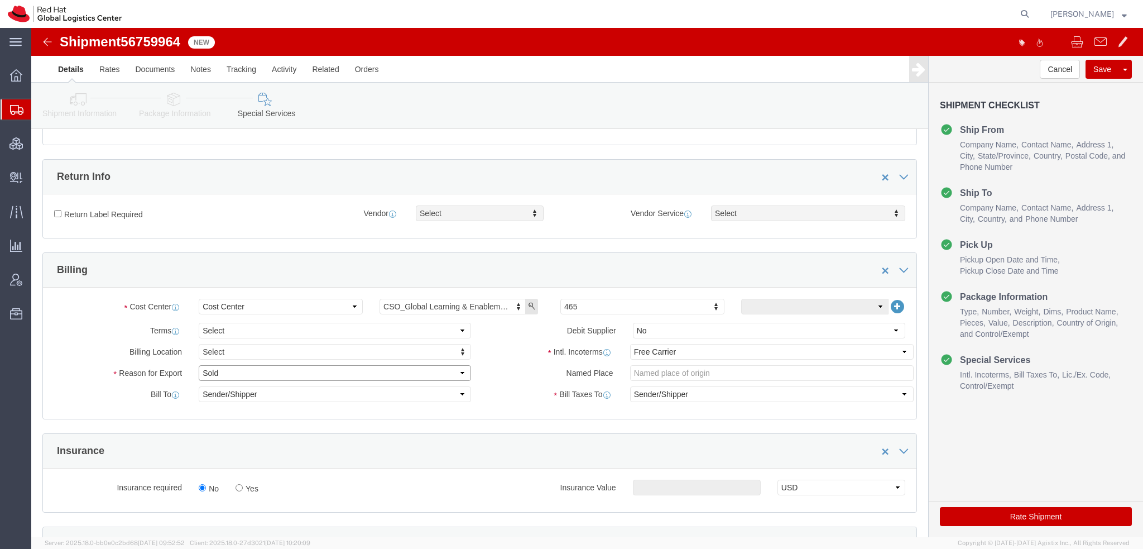
click select "Select Gift Personal Effects Repair/Warranty Return Sample Sold Temporary/Not S…"
select select "GIFT"
click select "Select Gift Personal Effects Repair/Warranty Return Sample Sold Temporary/Not S…"
click select "Select Carriage Insurance Paid Carriage Paid To Cost and Freight Cost Insurance…"
select select "DDP"
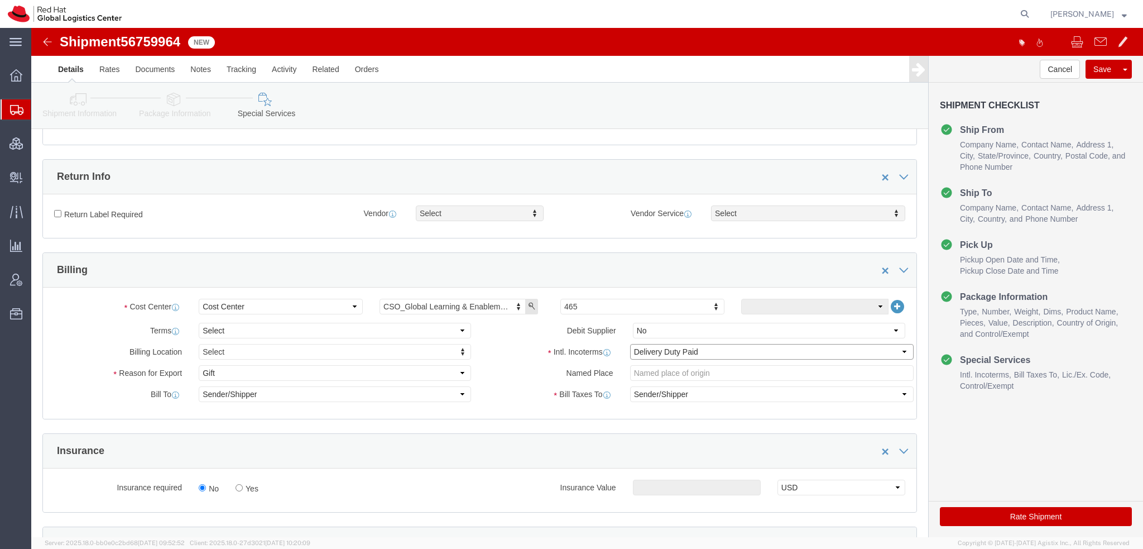
click select "Select Carriage Insurance Paid Carriage Paid To Cost and Freight Cost Insurance…"
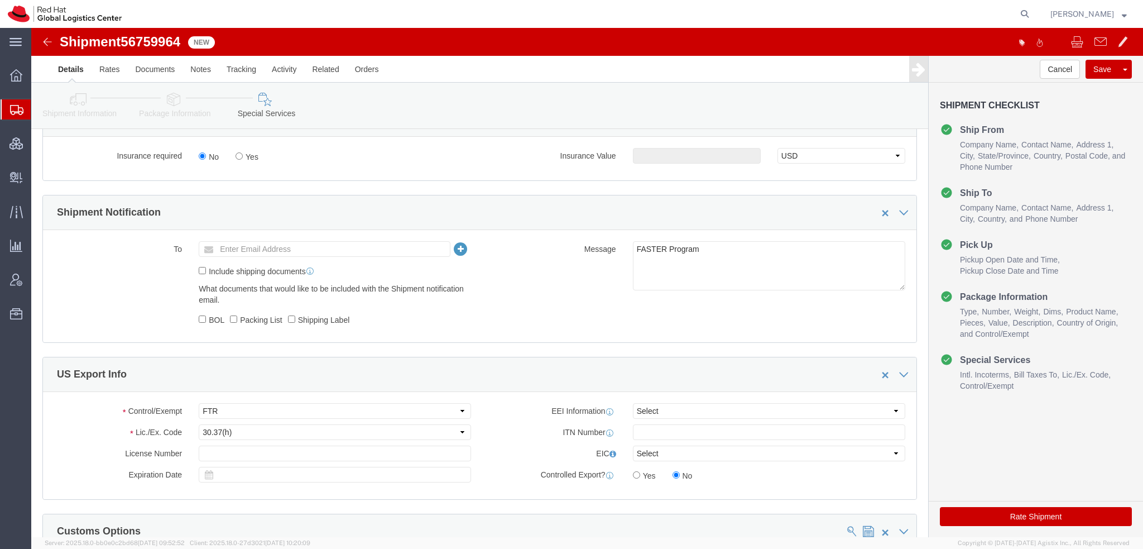
scroll to position [614, 0]
click button "Rate Shipment"
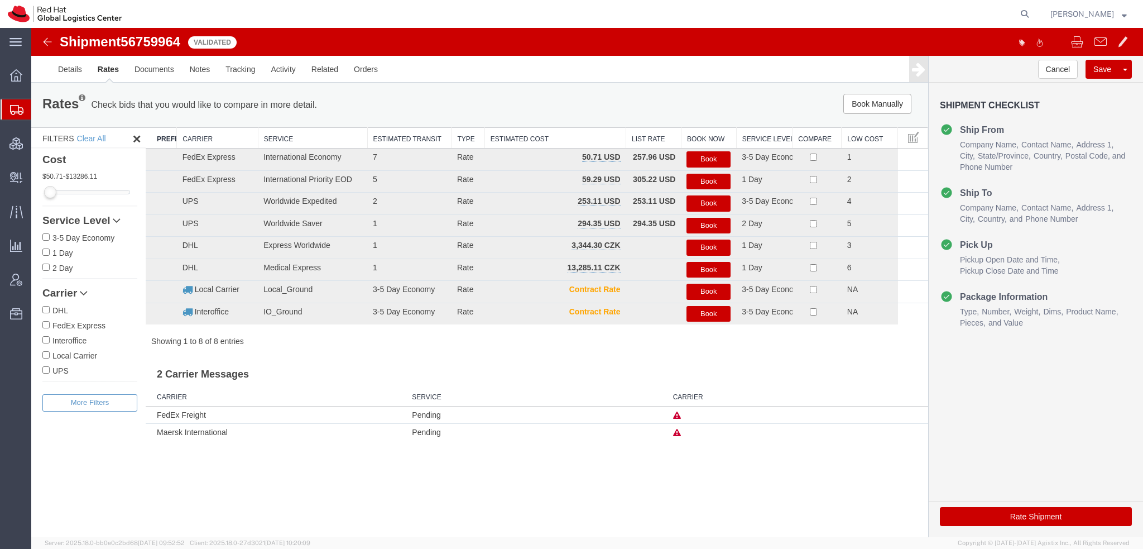
scroll to position [0, 0]
click at [708, 153] on button "Book" at bounding box center [708, 159] width 44 height 16
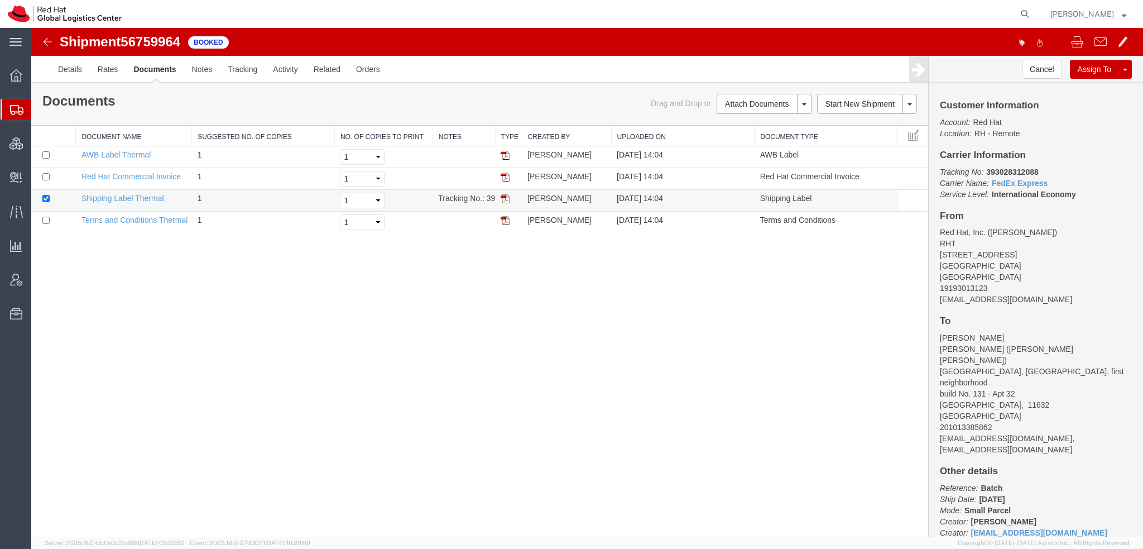
click at [504, 198] on img at bounding box center [505, 198] width 9 height 9
drag, startPoint x: 504, startPoint y: 156, endPoint x: 510, endPoint y: 122, distance: 34.4
click at [504, 156] on img at bounding box center [505, 155] width 9 height 9
click at [503, 176] on img at bounding box center [505, 176] width 9 height 9
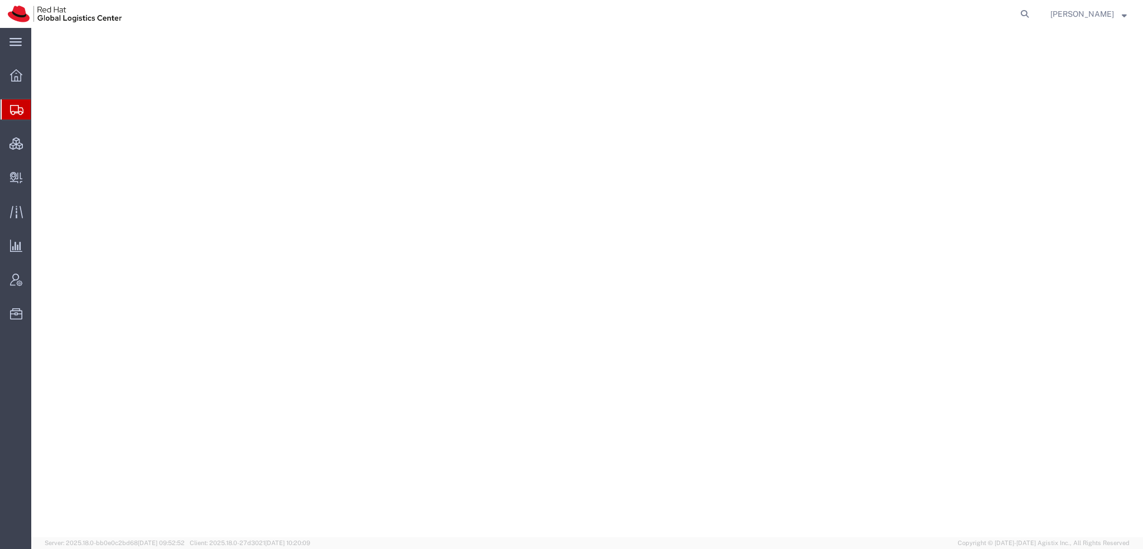
select select "38014"
select select
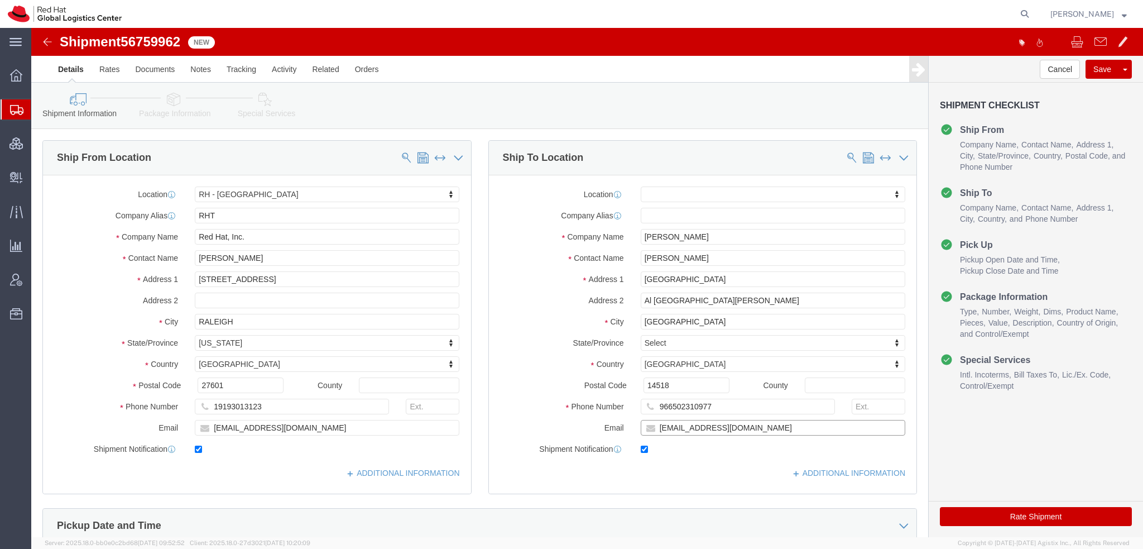
click input "[EMAIL_ADDRESS][DOMAIN_NAME]"
type input "hind.a9@outlook.com, emealogistics@redhat.com"
click icon
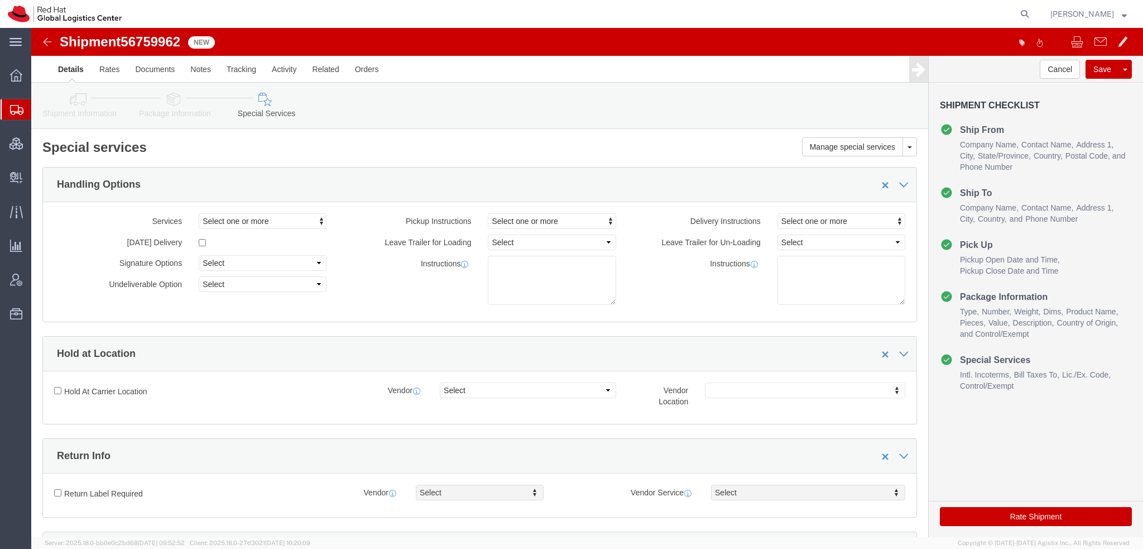
scroll to position [335, 0]
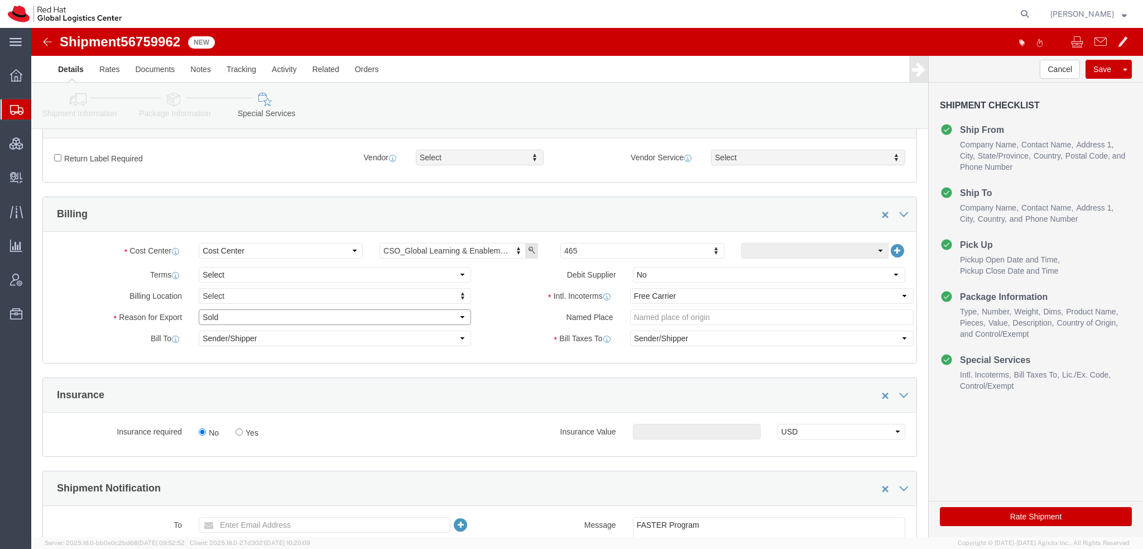
click select "Select Gift Personal Effects Repair/Warranty Return Sample Sold Temporary/Not S…"
select select "GIFT"
click select "Select Gift Personal Effects Repair/Warranty Return Sample Sold Temporary/Not S…"
click div "Terms comments Debit Supplier Select Yes No"
click select "Select Carriage Insurance Paid Carriage Paid To Cost and Freight Cost Insurance…"
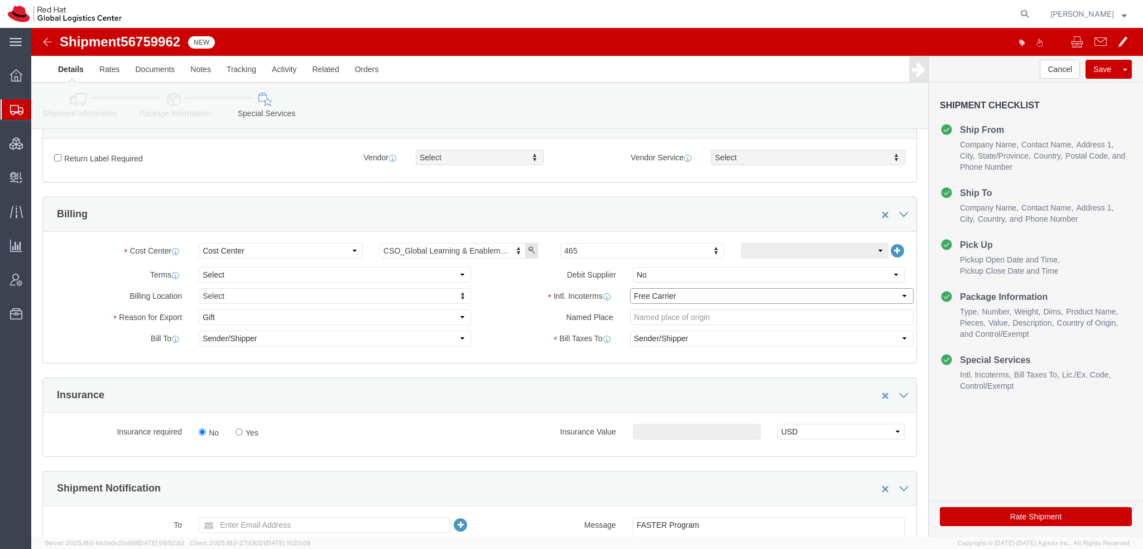
select select "DDP"
click select "Select Carriage Insurance Paid Carriage Paid To Cost and Freight Cost Insurance…"
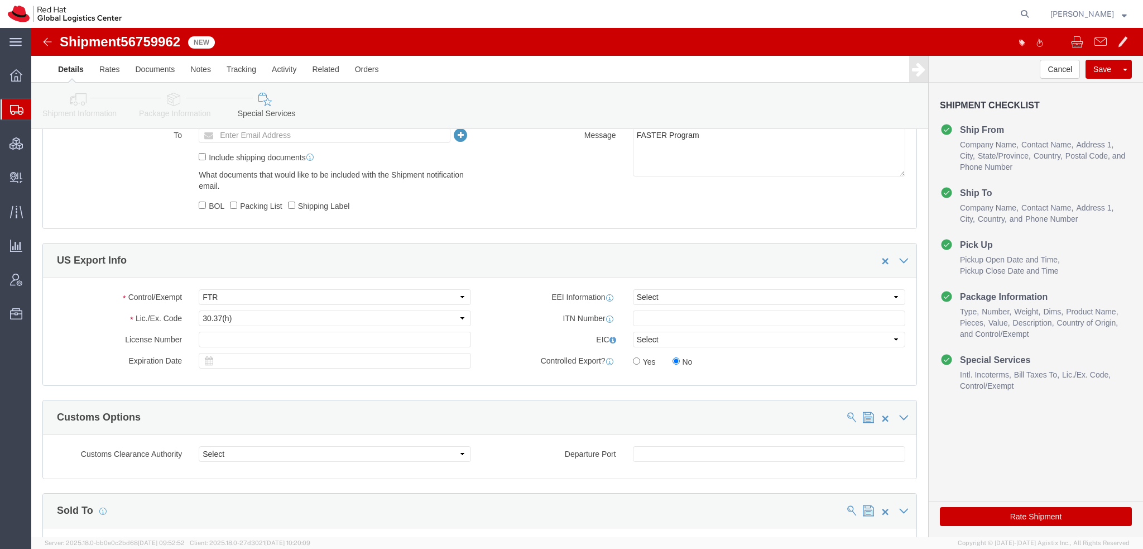
scroll to position [893, 0]
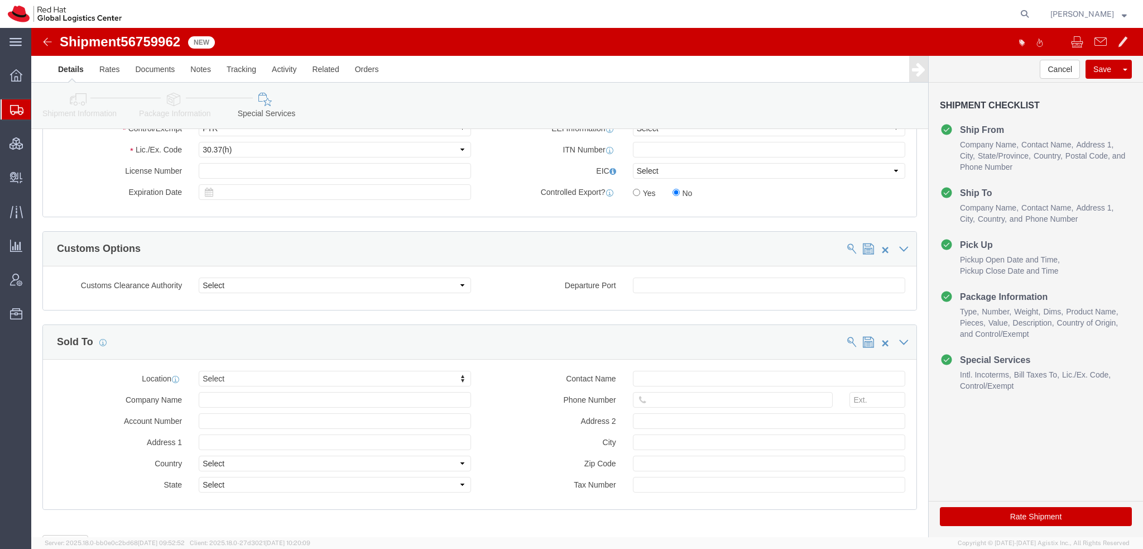
click button "Rate Shipment"
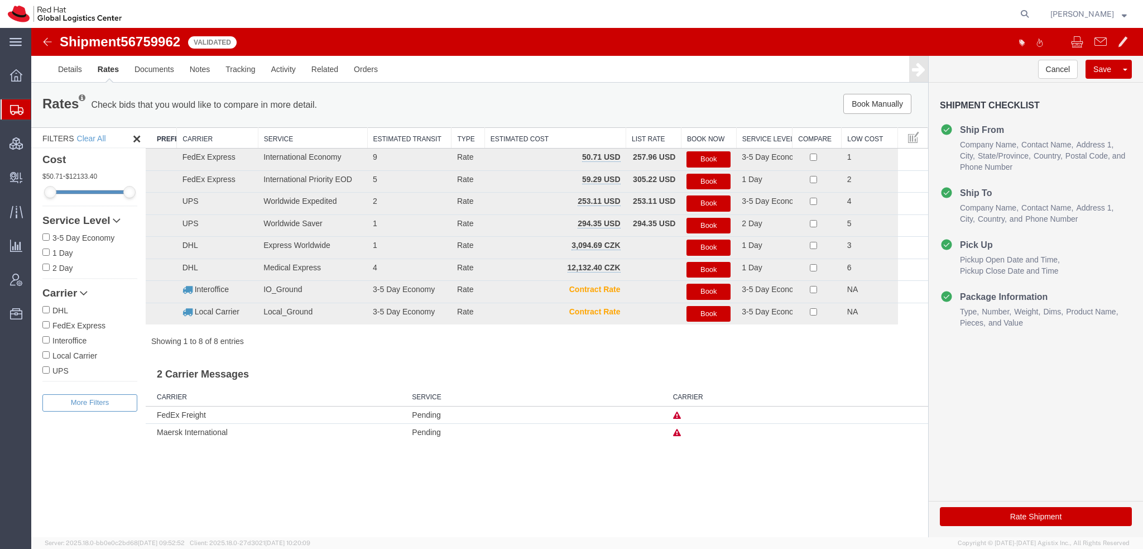
scroll to position [0, 0]
click at [73, 66] on link "Details" at bounding box center [70, 69] width 40 height 27
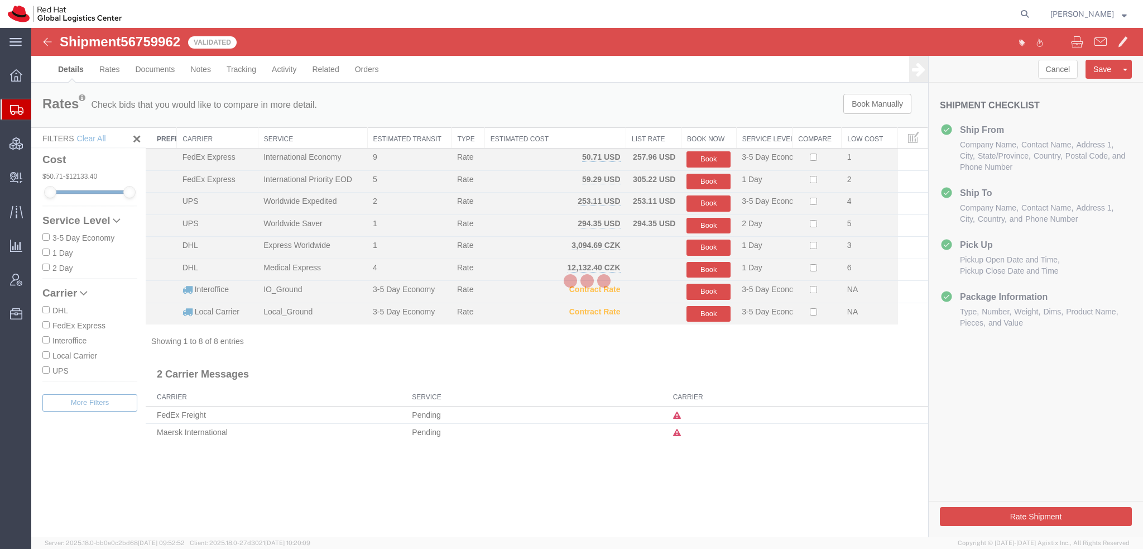
select select "38014"
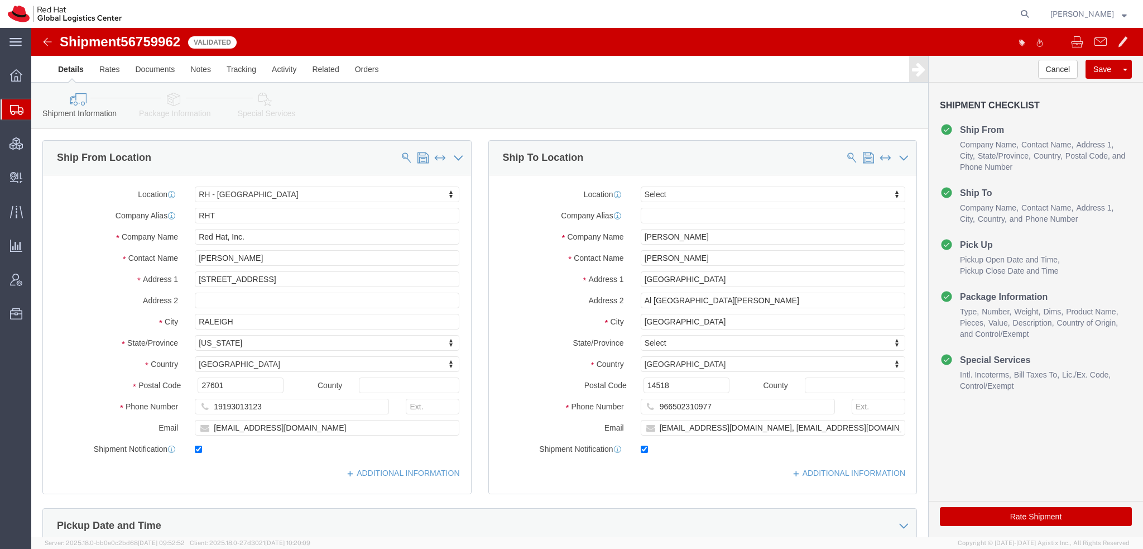
drag, startPoint x: 996, startPoint y: 492, endPoint x: 538, endPoint y: 12, distance: 663.1
click button "Rate Shipment"
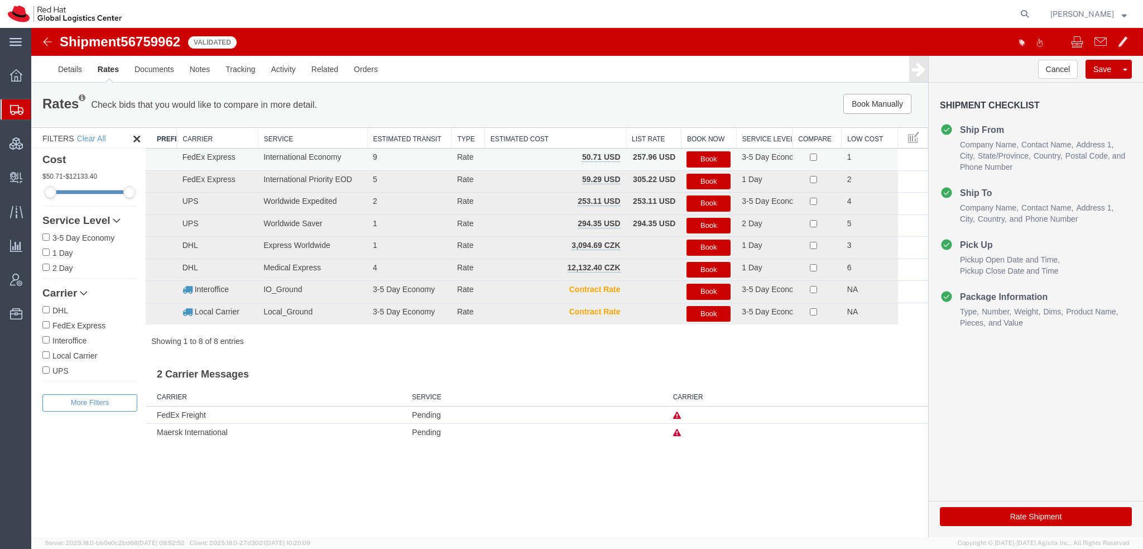
click at [710, 155] on button "Book" at bounding box center [708, 159] width 44 height 16
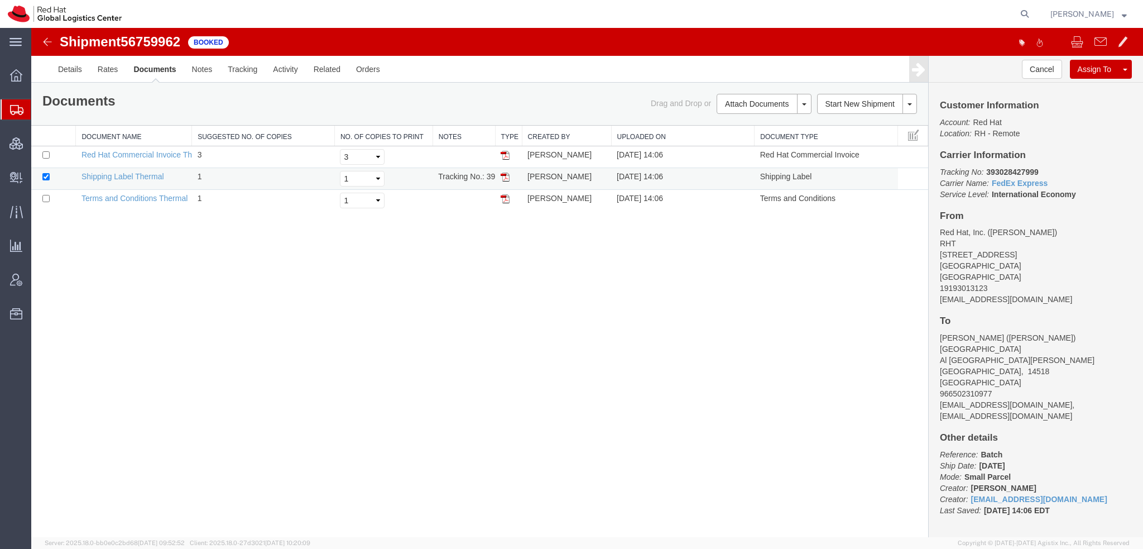
click at [506, 175] on img at bounding box center [505, 176] width 9 height 9
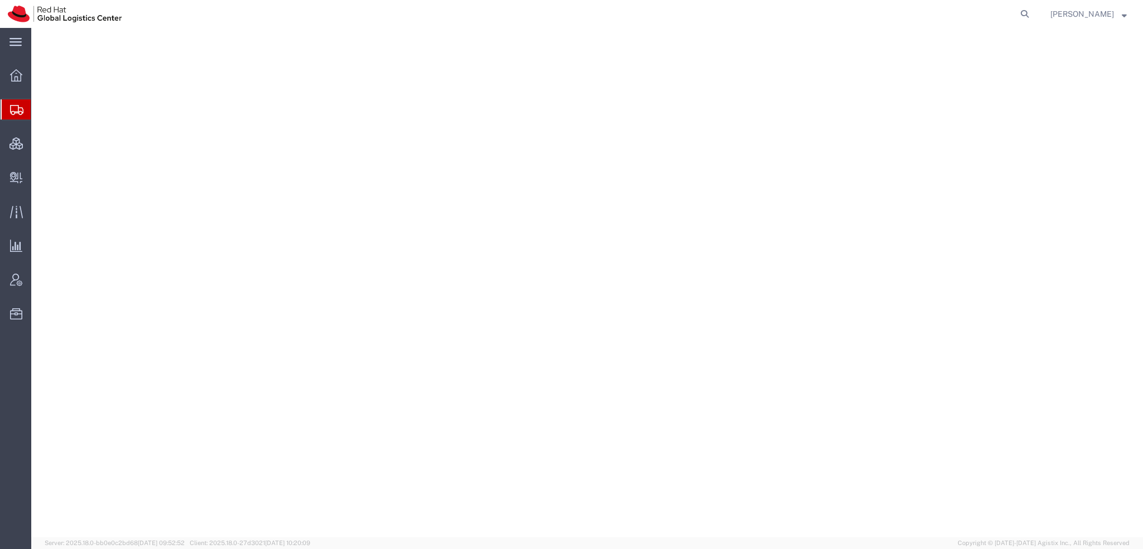
select select "38014"
select select
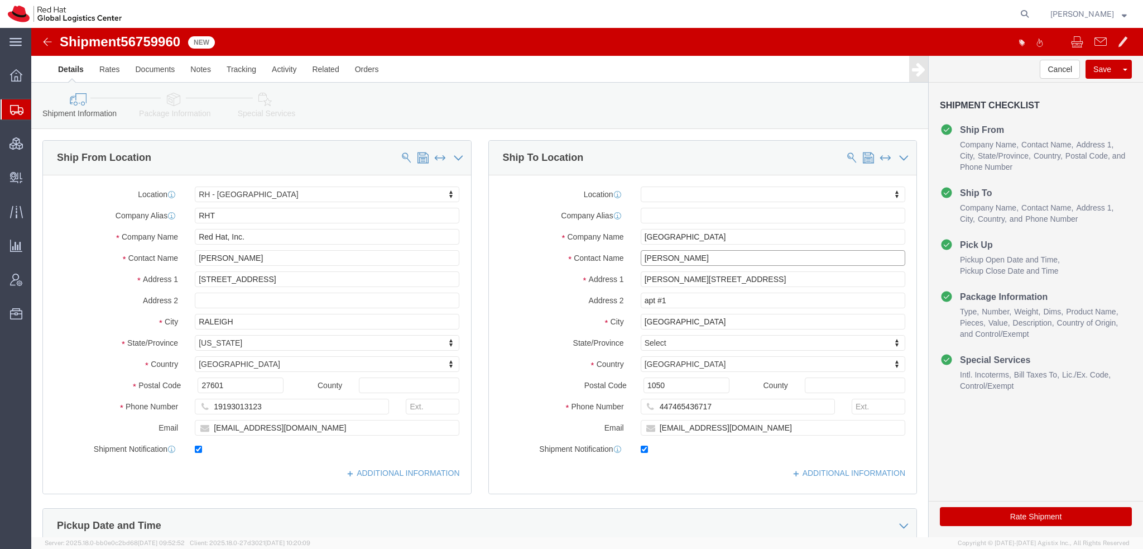
drag, startPoint x: 688, startPoint y: 233, endPoint x: 243, endPoint y: 91, distance: 466.5
click div "Ship From Location Location RH - Raleigh My Profile Location RH - Amsterdam - M…"
type input "S"
type input "<"
drag, startPoint x: 663, startPoint y: 232, endPoint x: 17, endPoint y: 105, distance: 658.0
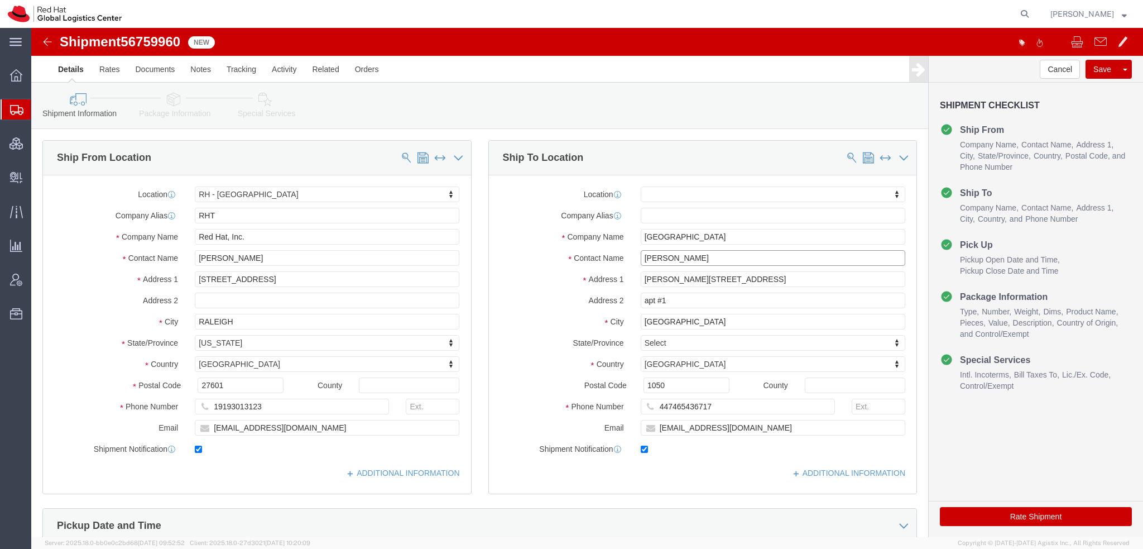
click div "Please fix the following errors Ship From Location Location RH - Raleigh My Pro…"
type input "Anna Sarge"
click p "- Red Hat UK Limited - (Anna Sargeant) Peninsular House, 30-36 Monument Street,…"
select select "37974"
type input "Anna Sargeant - Pls Distribute"
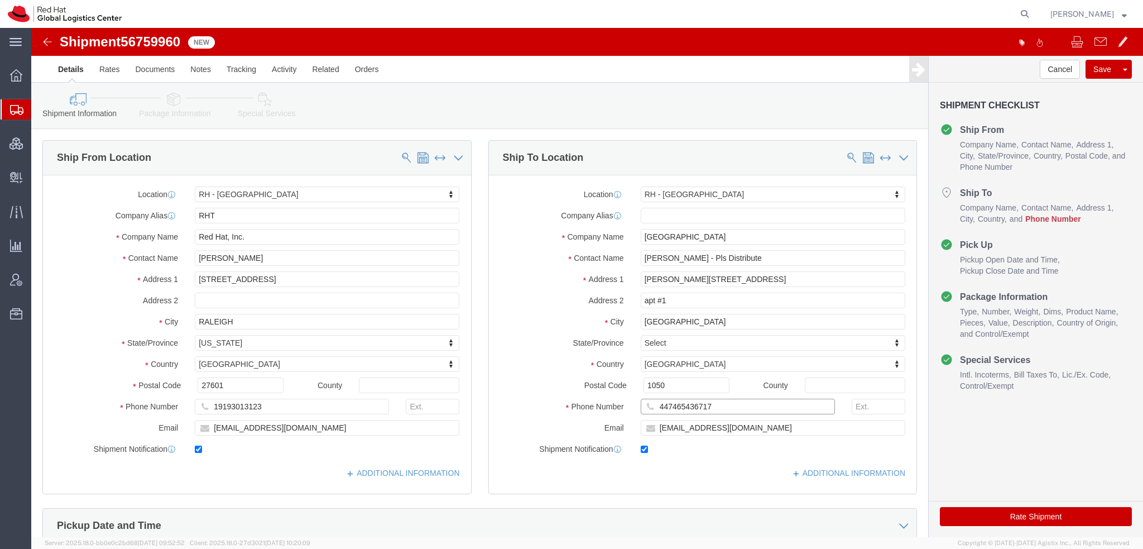
click input "447465436717"
type input "447484041429"
click icon
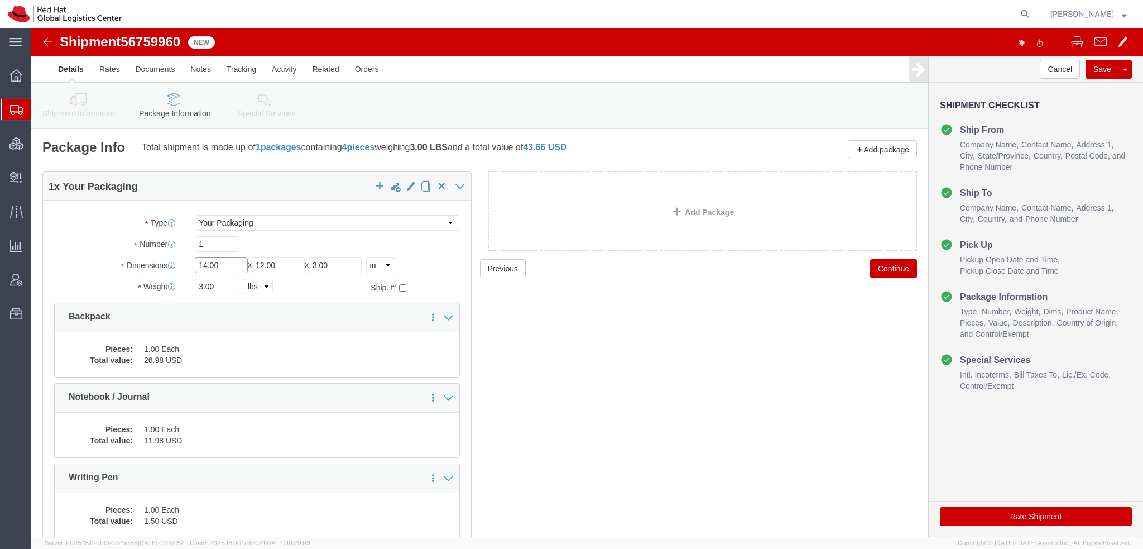
drag, startPoint x: 205, startPoint y: 236, endPoint x: -31, endPoint y: 97, distance: 274.1
click html "Shipment 56759960 New Details Rates Documents Notes Tracking Activity Related O…"
type input "14"
type input "12"
type input "4"
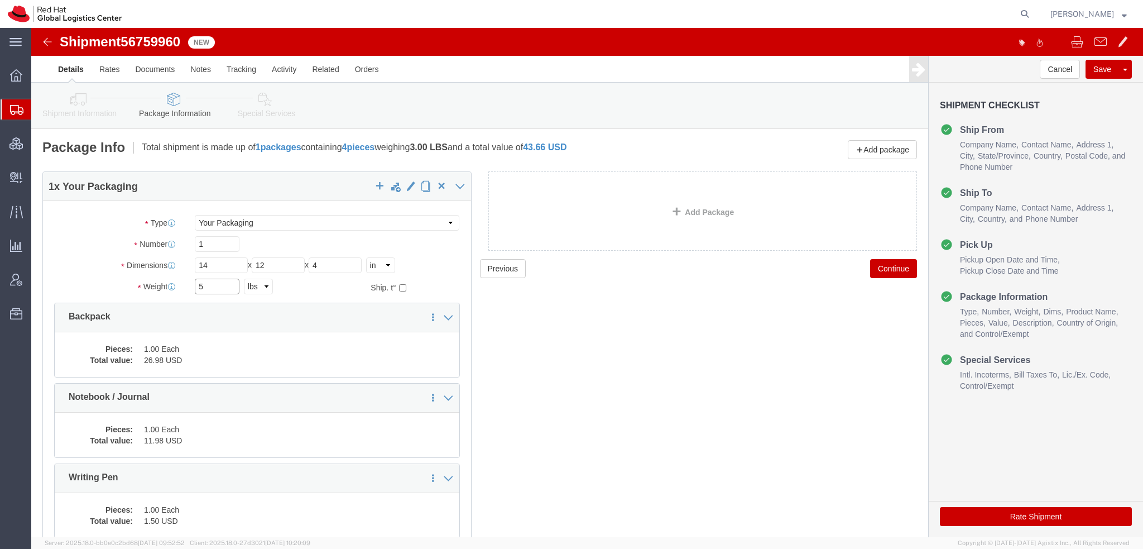
type input "5"
click div "Pieces: 1.00 Each Total value: 26.98 USD"
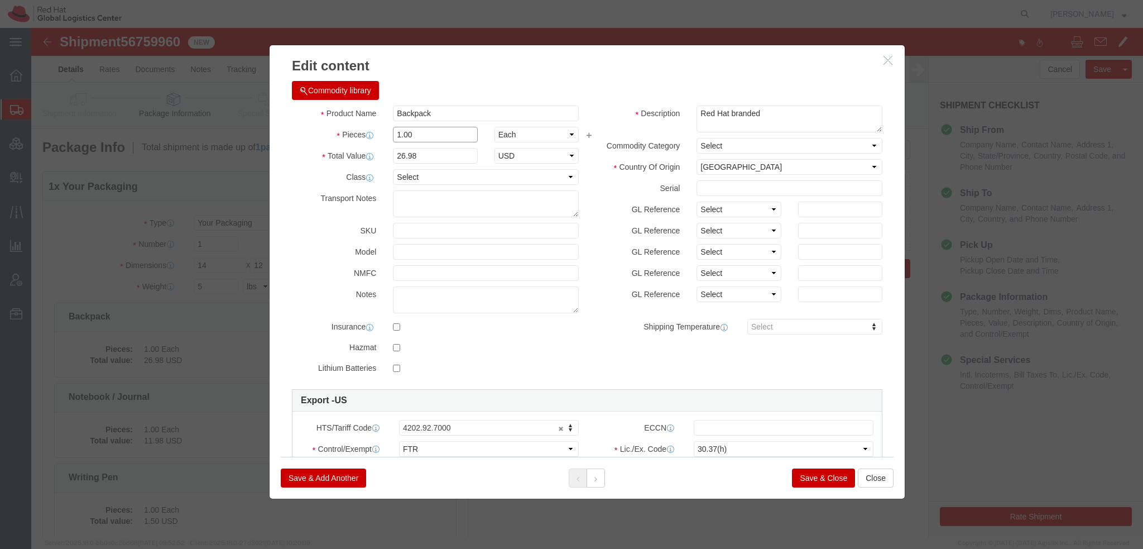
drag, startPoint x: 381, startPoint y: 103, endPoint x: 45, endPoint y: 52, distance: 340.4
click div "Edit content Commodity library Product Name Backpack Pieces 1.00 Select Bag Bar…"
type input "2"
type input "53.96"
click button
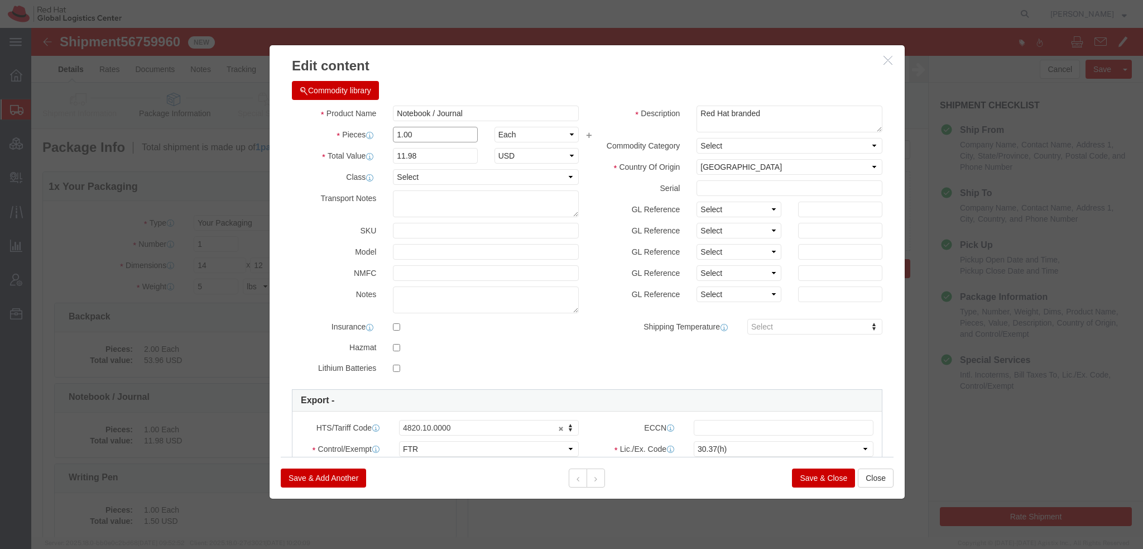
drag, startPoint x: 411, startPoint y: 137, endPoint x: 158, endPoint y: 73, distance: 260.4
click div "Edit content Commodity library Product Name Notebook / Journal Pieces 1.00 Sele…"
type input "2"
type input "23.96"
click icon
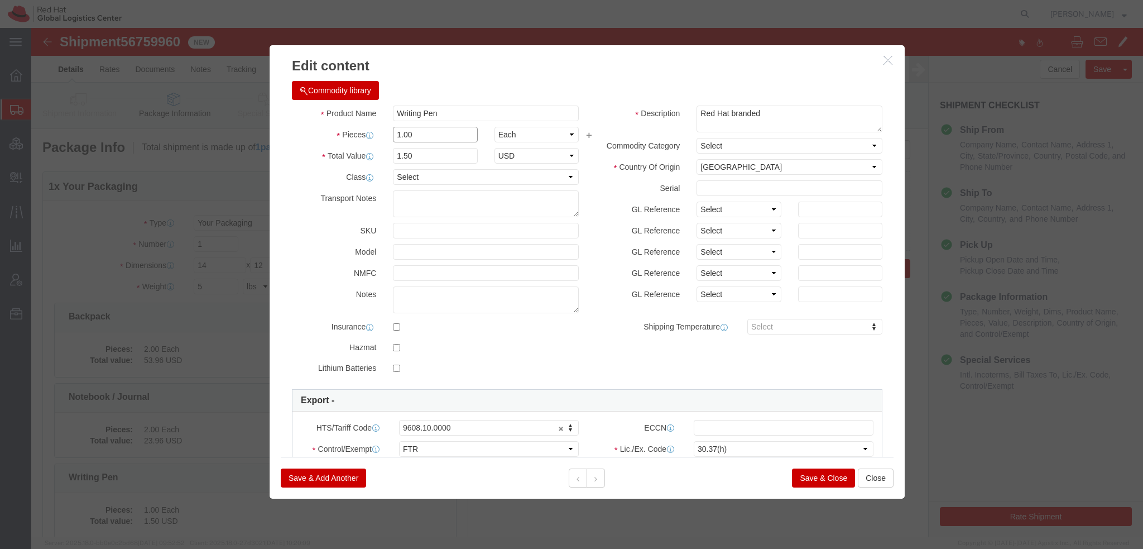
drag, startPoint x: 415, startPoint y: 134, endPoint x: 219, endPoint y: 79, distance: 203.5
click div "Product Name Writing Pen Pieces 1.00 Select Bag Barrels 100Board Feet Bottle Bo…"
type input "2"
type input "3"
click button
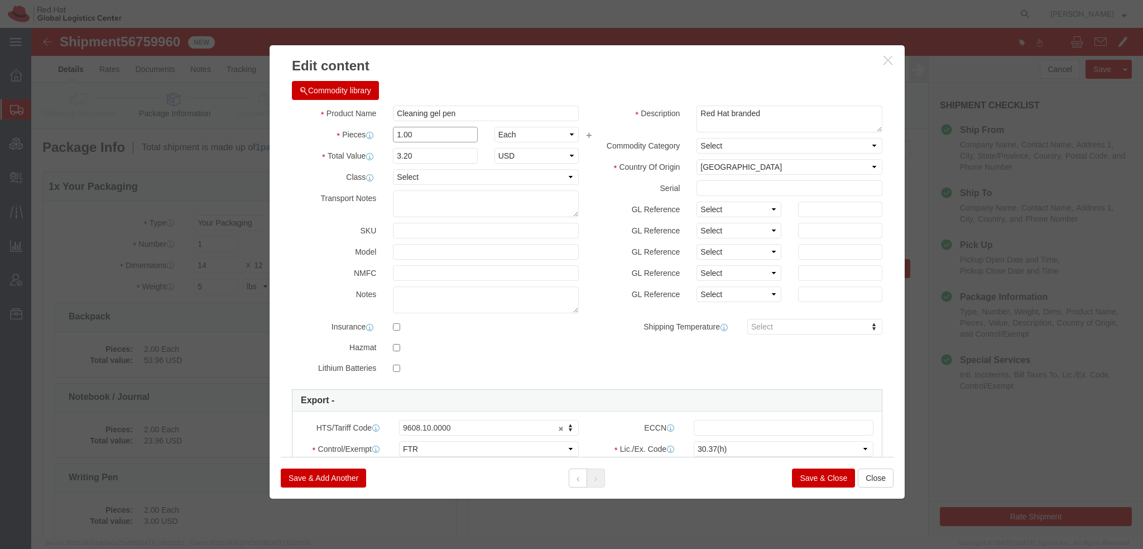
drag, startPoint x: 388, startPoint y: 109, endPoint x: 196, endPoint y: 71, distance: 196.1
click div "Edit content Commodity library Product Name Cleaning gel pen Pieces 1.00 Select…"
type input "2"
type input "6.4"
click button "Save & Close"
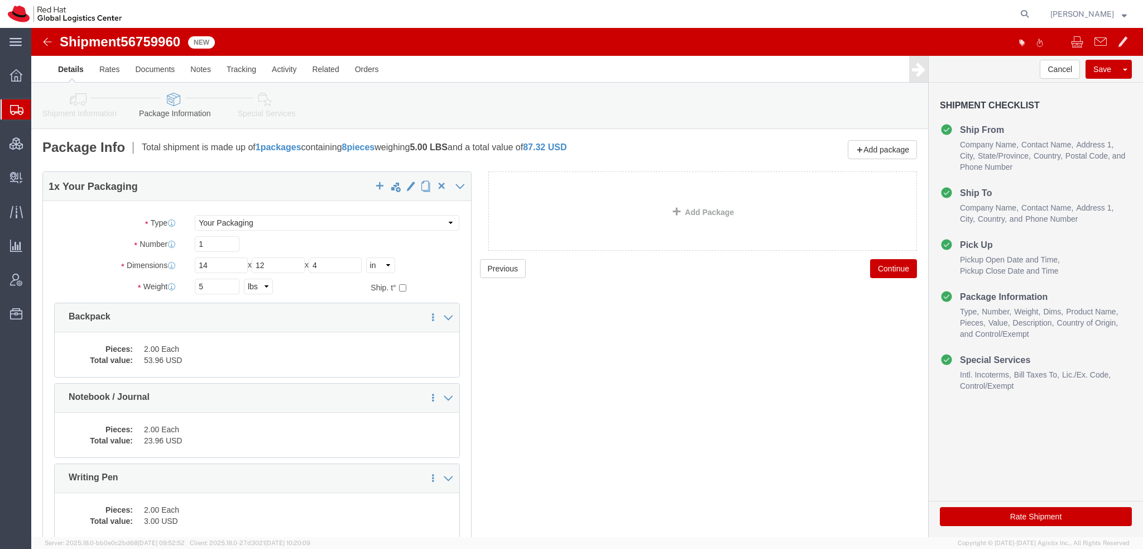
click icon
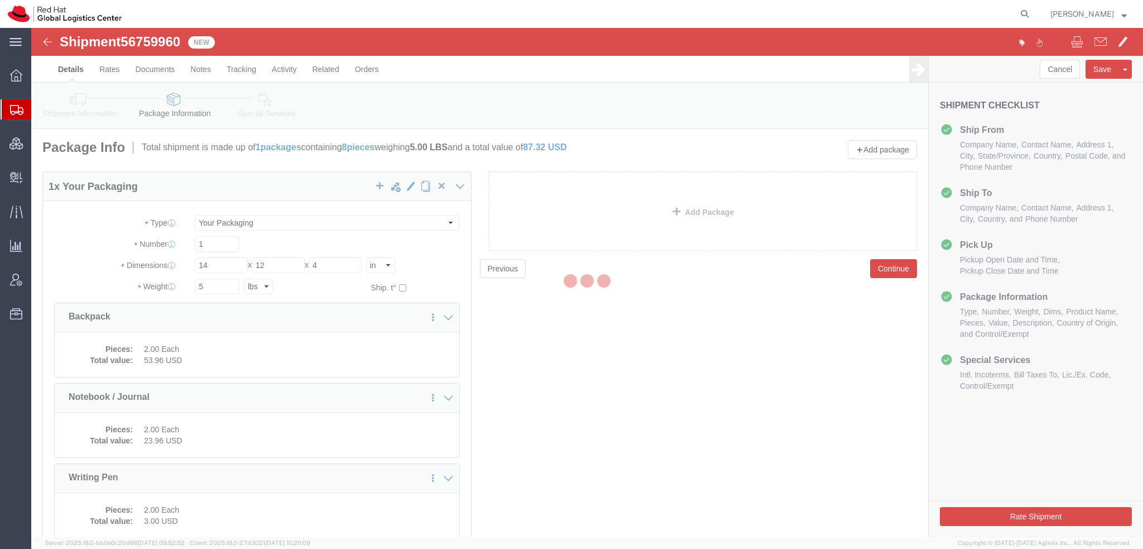
select select
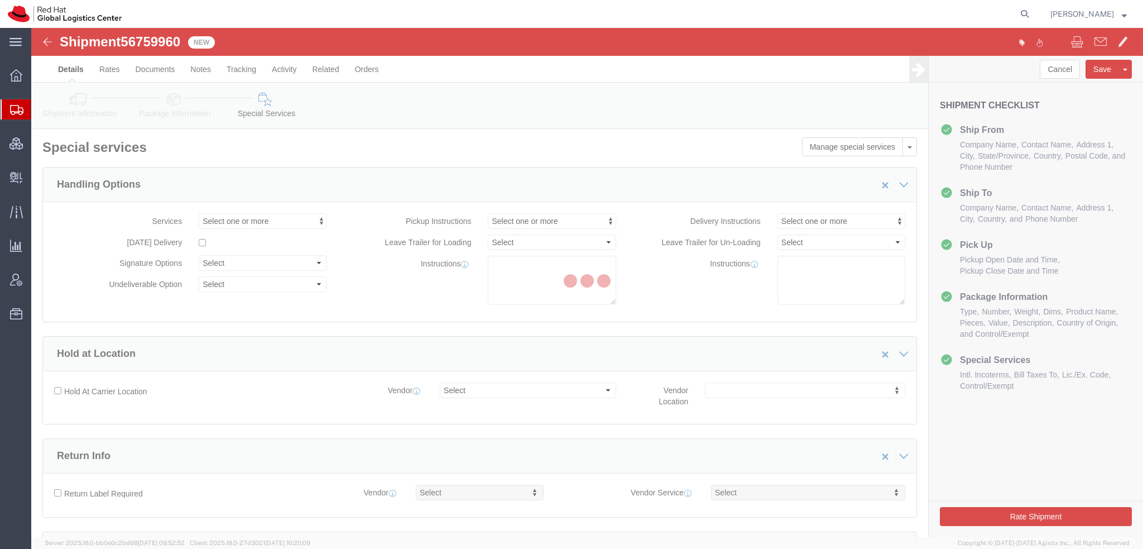
select select "COSTCENTER"
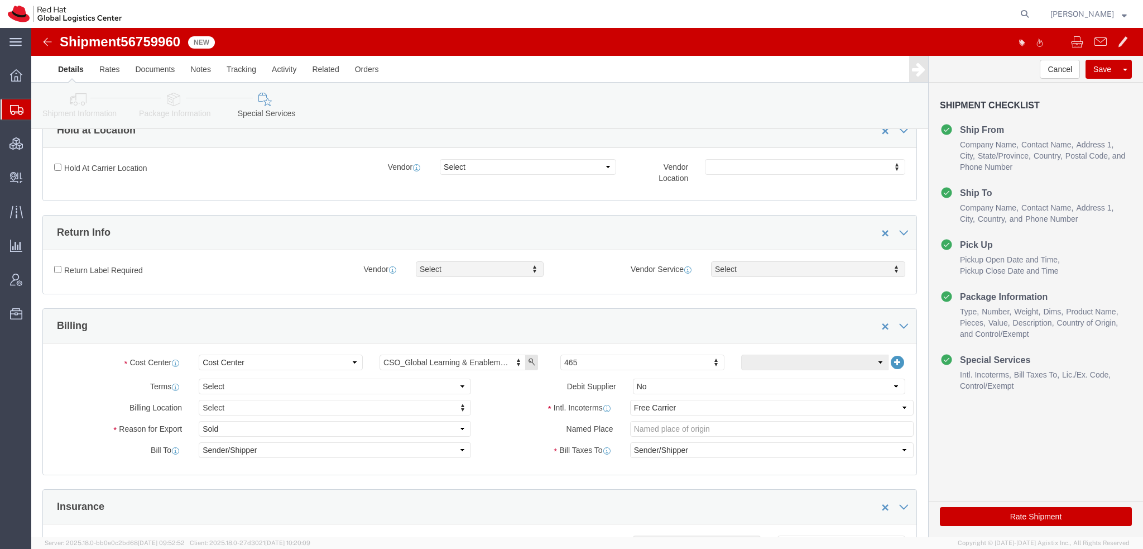
scroll to position [335, 0]
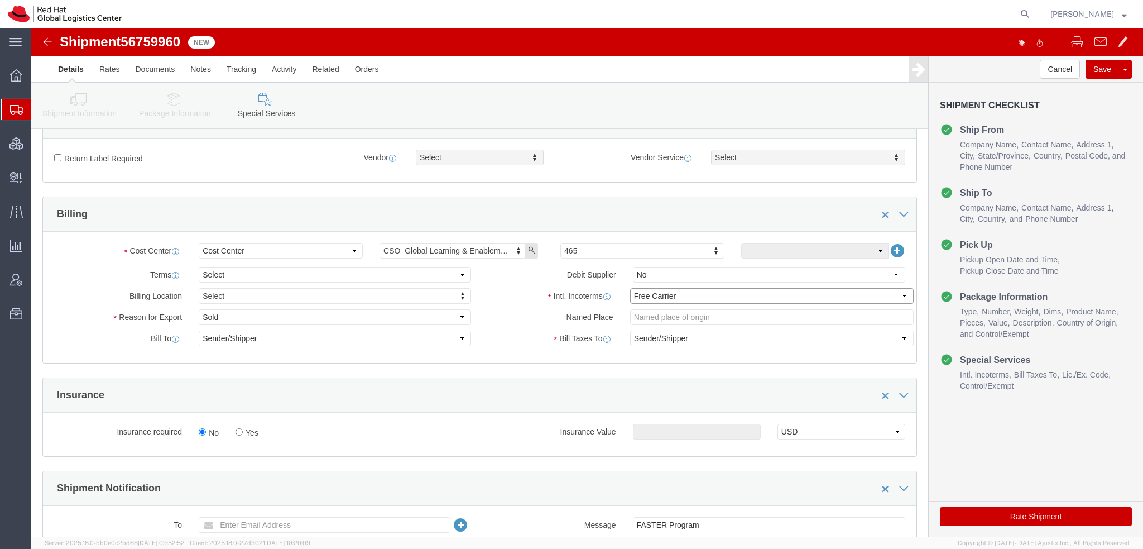
click select "Select Carriage Insurance Paid Carriage Paid To Cost and Freight Cost Insurance…"
select select
click select "Select Carriage Insurance Paid Carriage Paid To Cost and Freight Cost Insurance…"
select select
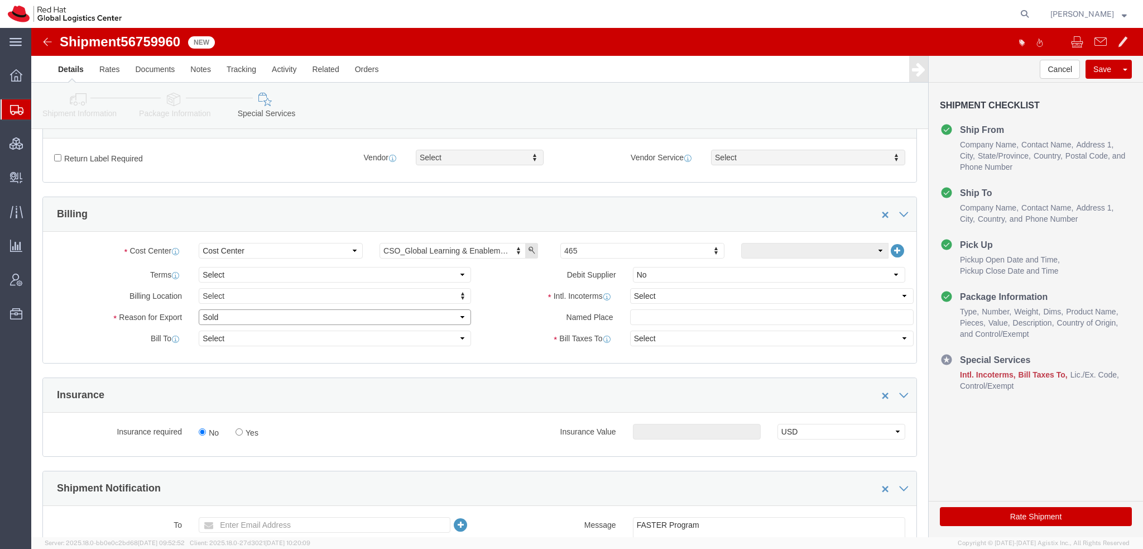
click select "Select Gift Personal Effects Repair/Warranty Return Sample Sold Temporary/Not S…"
select select "GIFT"
click select "Select Gift Personal Effects Repair/Warranty Return Sample Sold Temporary/Not S…"
click icon "button"
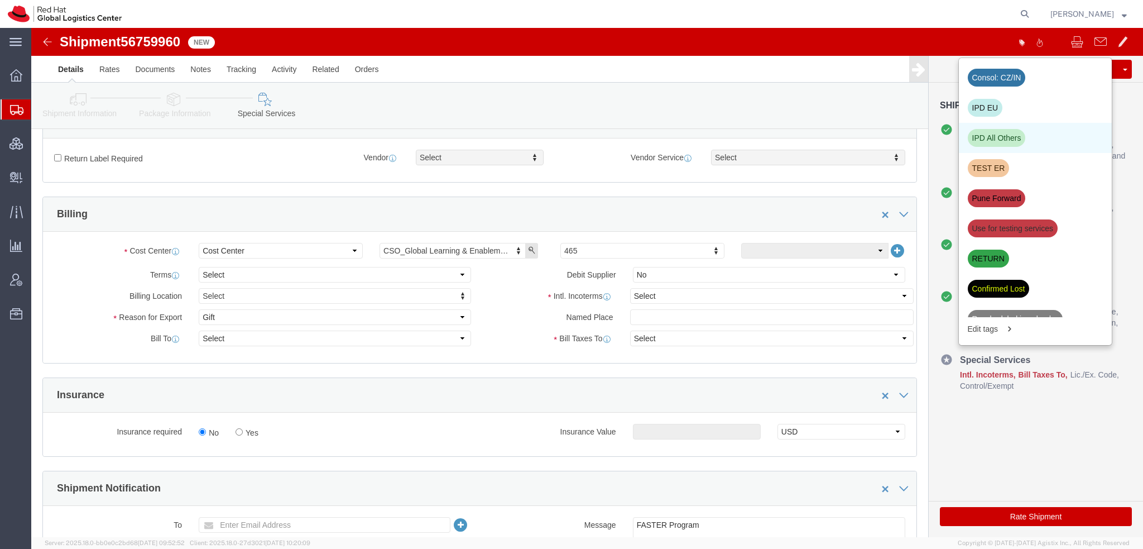
click div "IPD All Others"
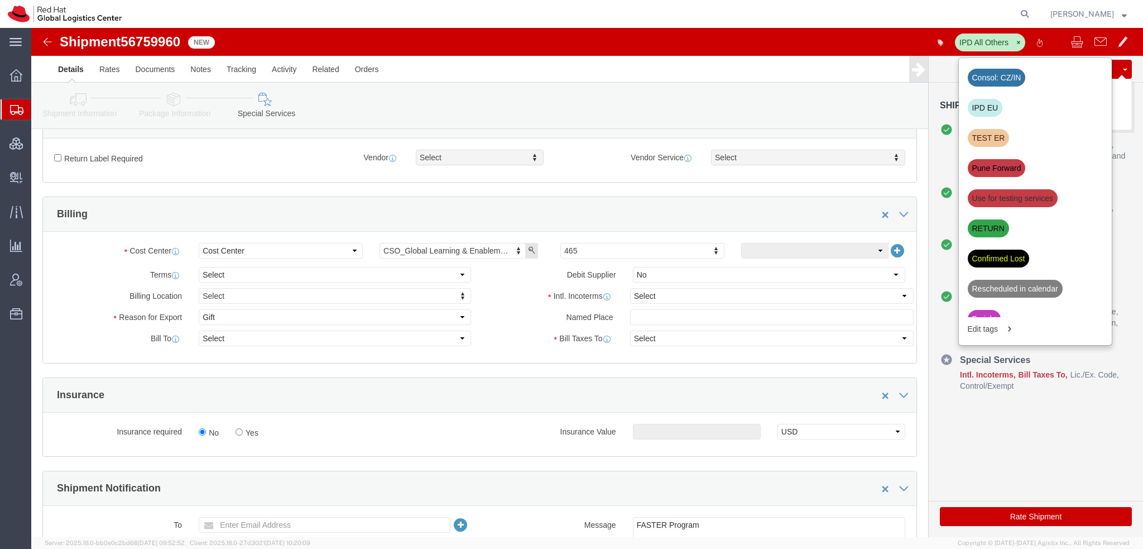
click button "Save"
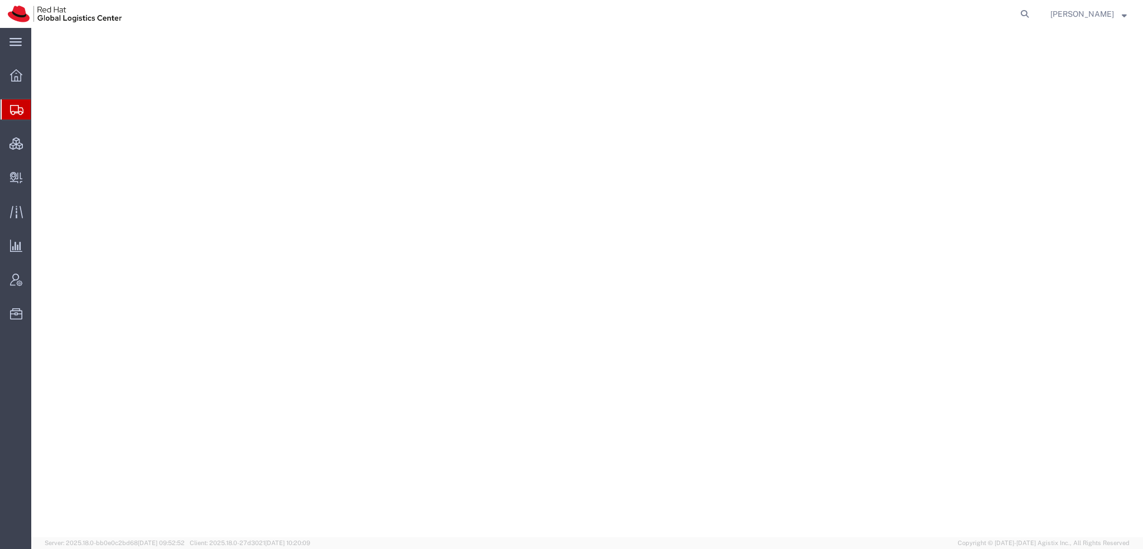
select select "38014"
select select
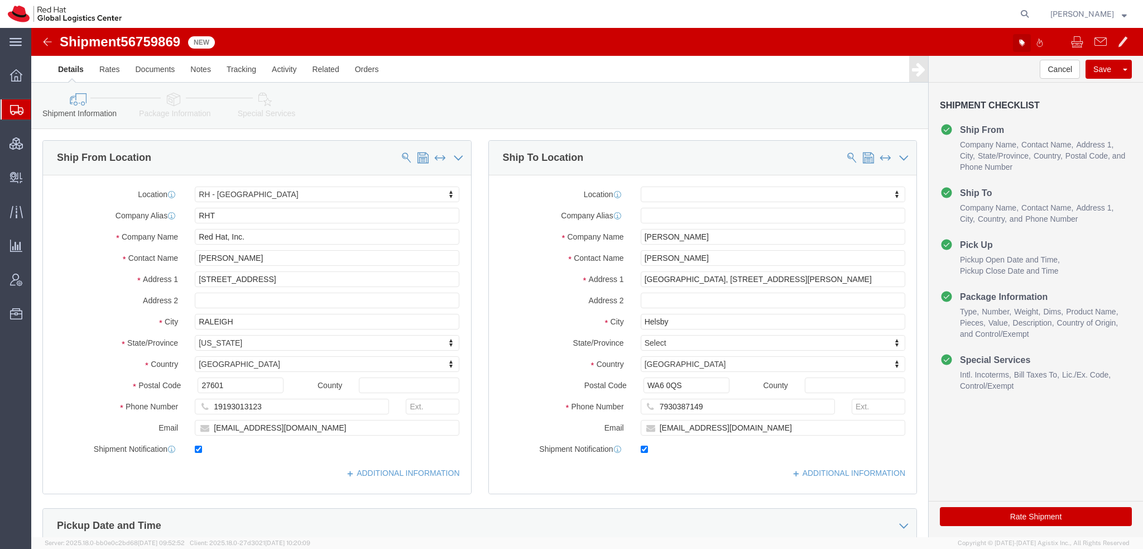
click icon "button"
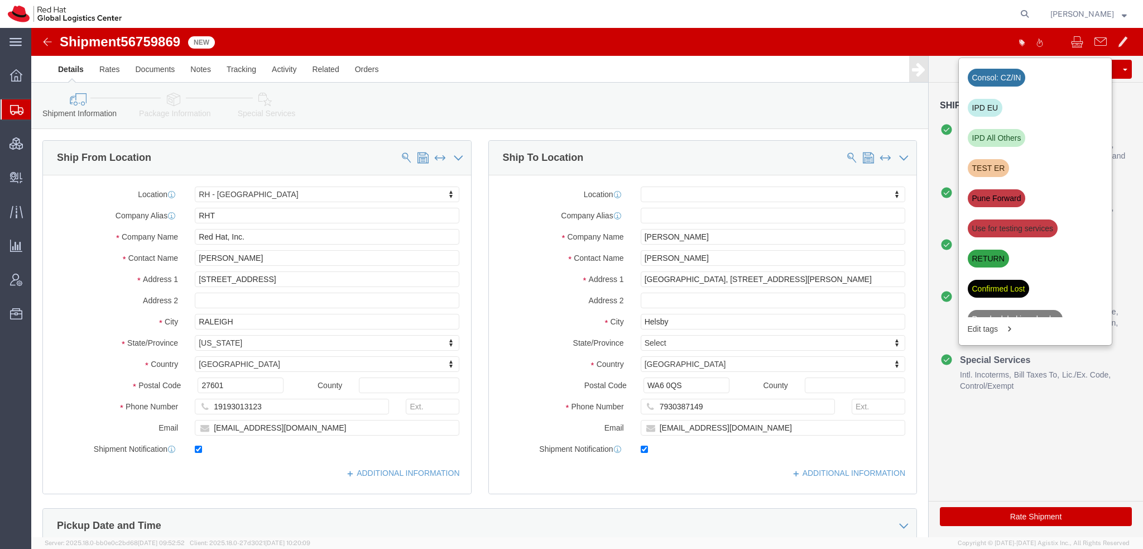
click icon
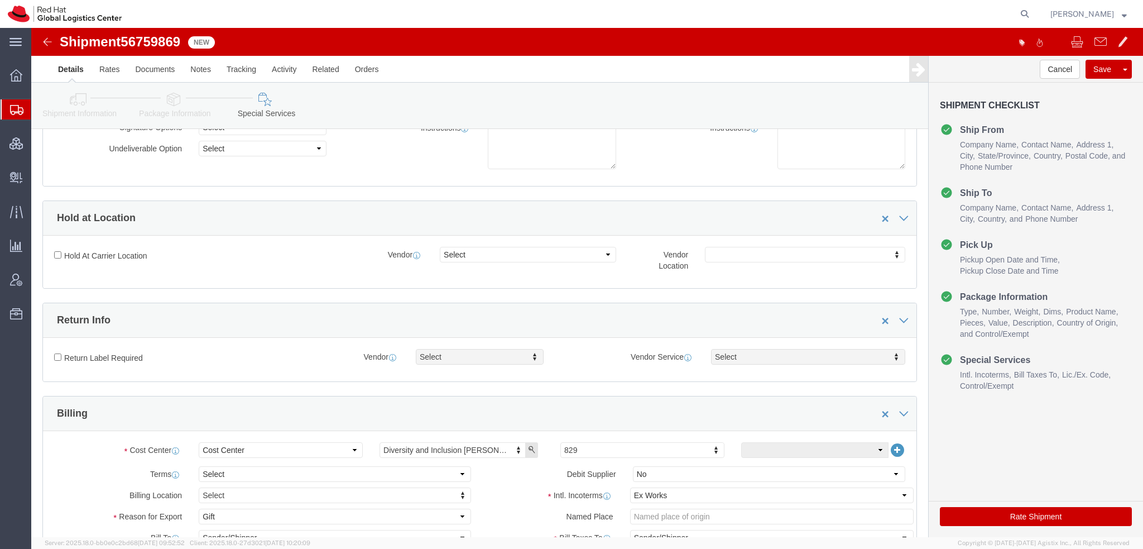
scroll to position [279, 0]
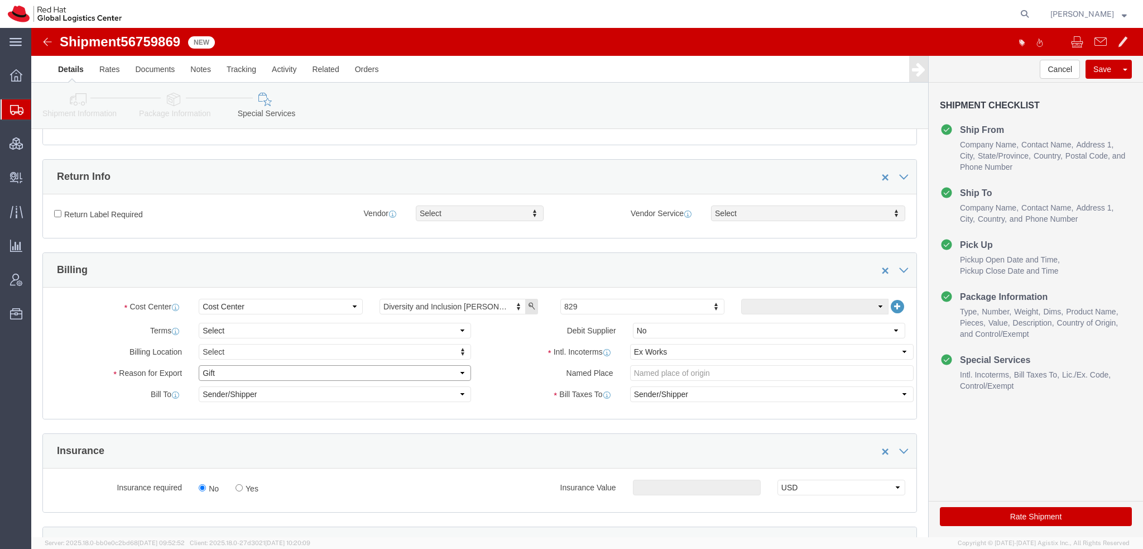
click select "Select Gift Personal Effects Repair/Warranty Return Sample Sold Temporary/Not S…"
click select "Select Carriage Insurance Paid Carriage Paid To Cost and Freight Cost Insurance…"
select select
click select "Select Carriage Insurance Paid Carriage Paid To Cost and Freight Cost Insurance…"
click button "button"
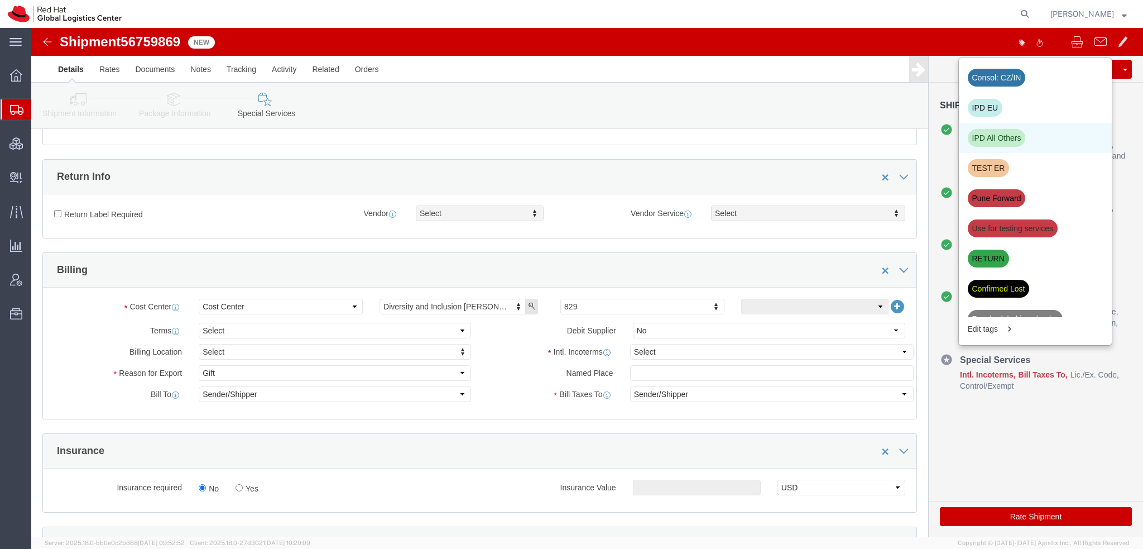
click div "IPD All Others"
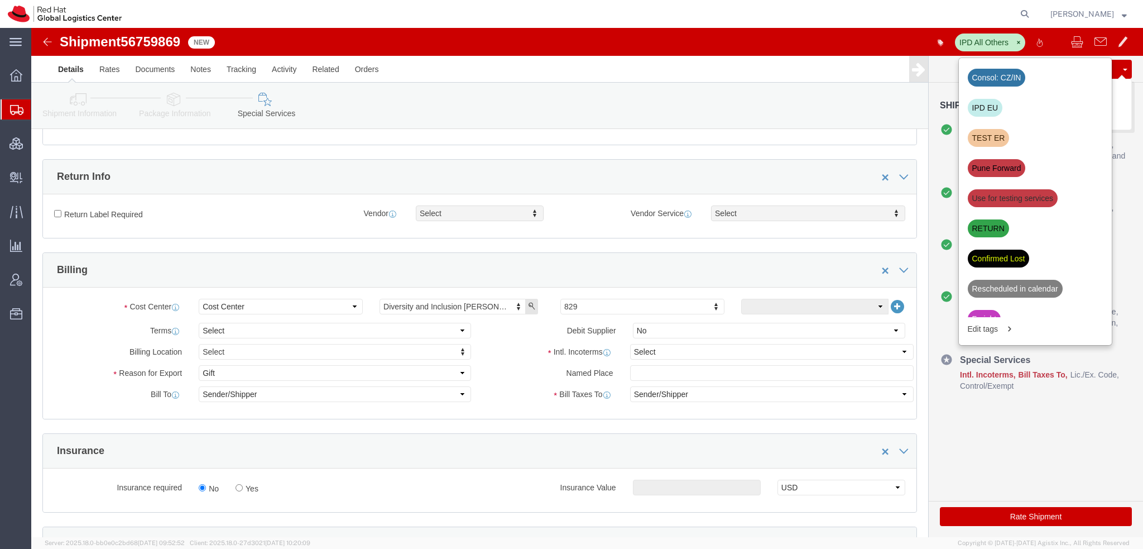
click button "Save"
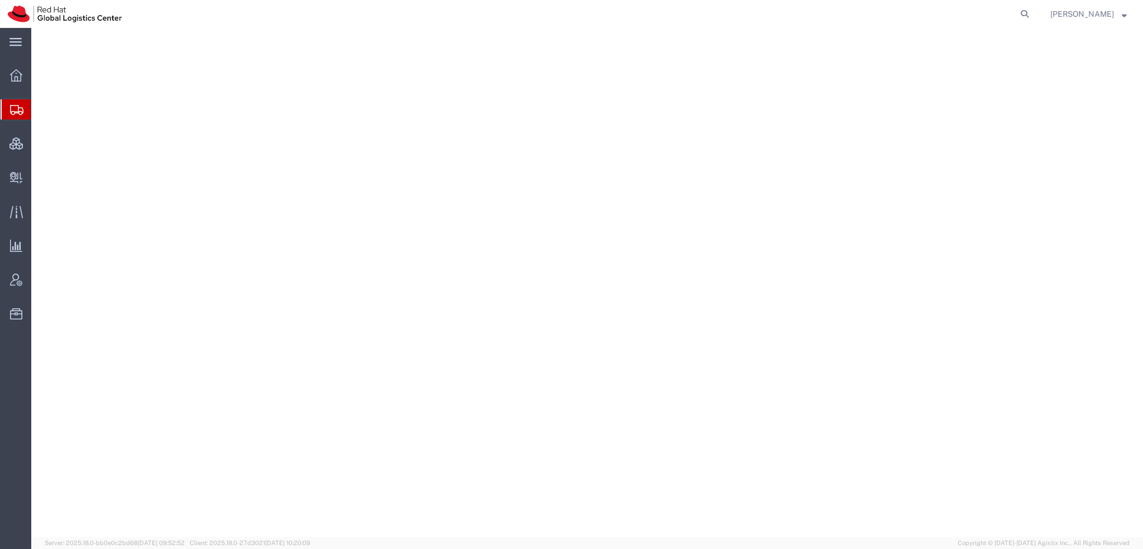
select select "38014"
select select
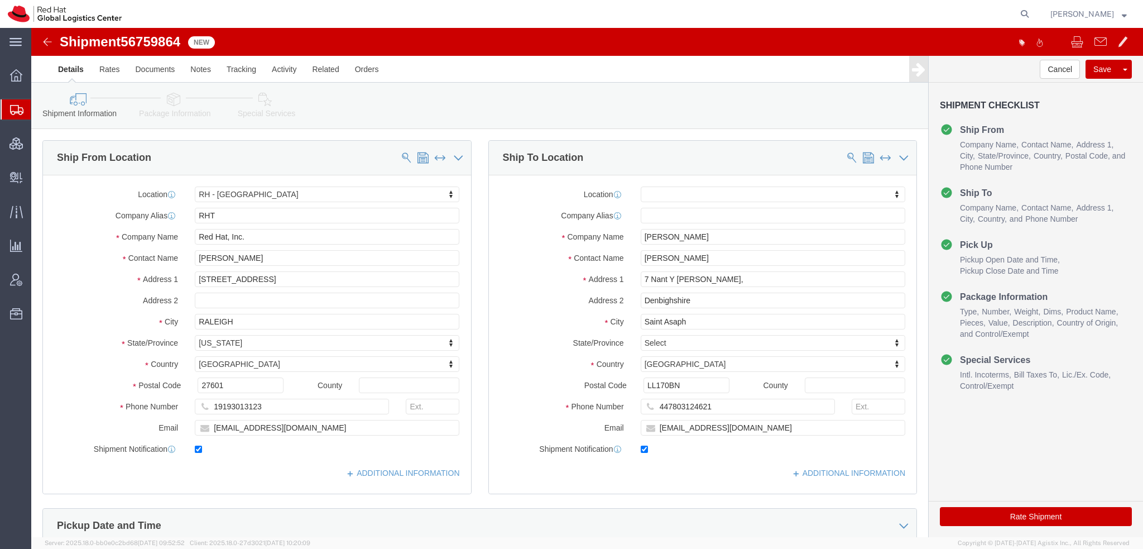
click icon
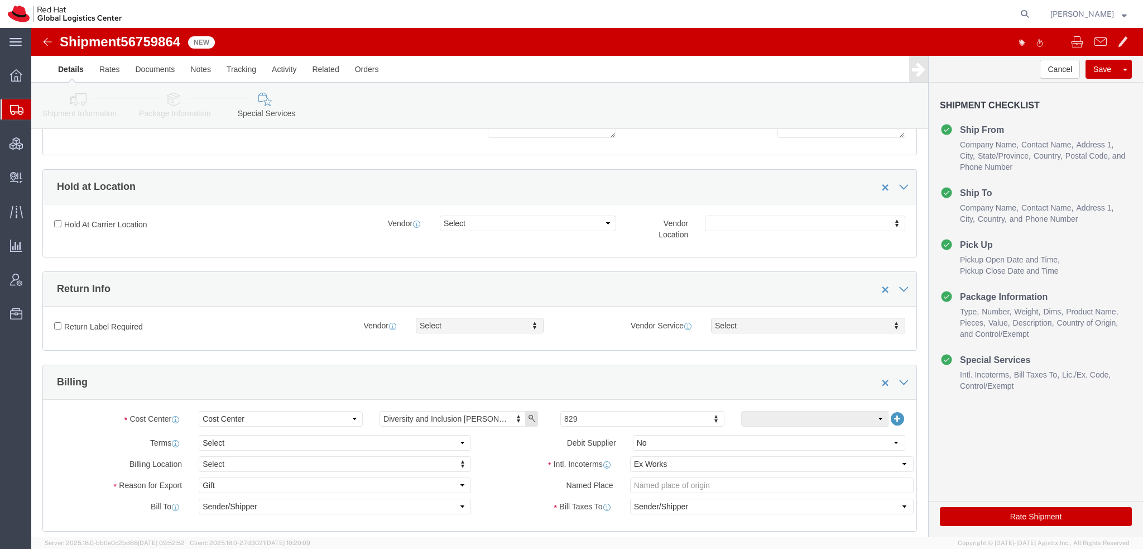
scroll to position [279, 0]
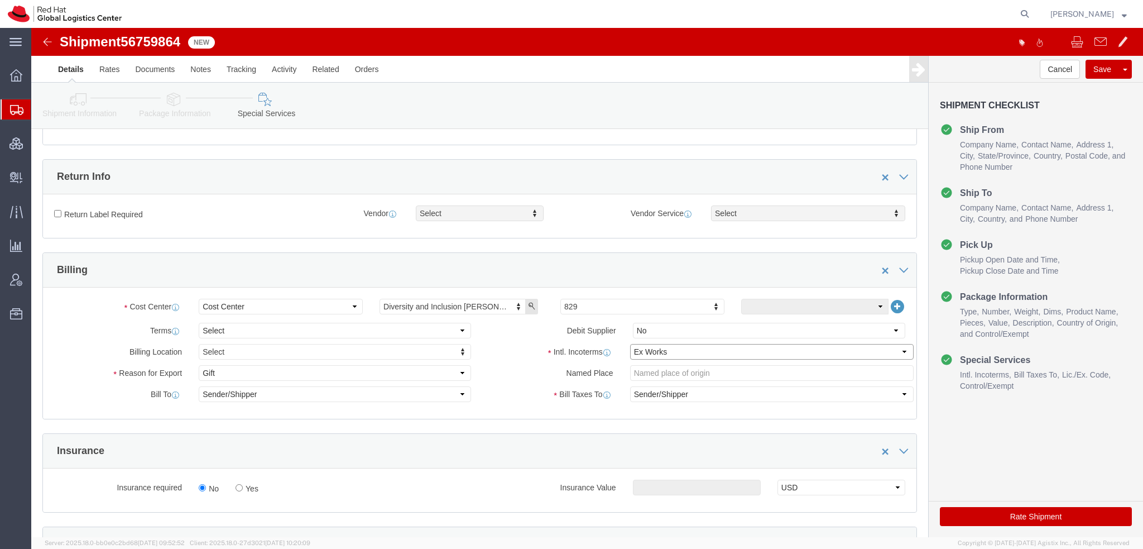
click select "Select Carriage Insurance Paid Carriage Paid To Cost and Freight Cost Insurance…"
select select
click select "Select Carriage Insurance Paid Carriage Paid To Cost and Freight Cost Insurance…"
click icon "button"
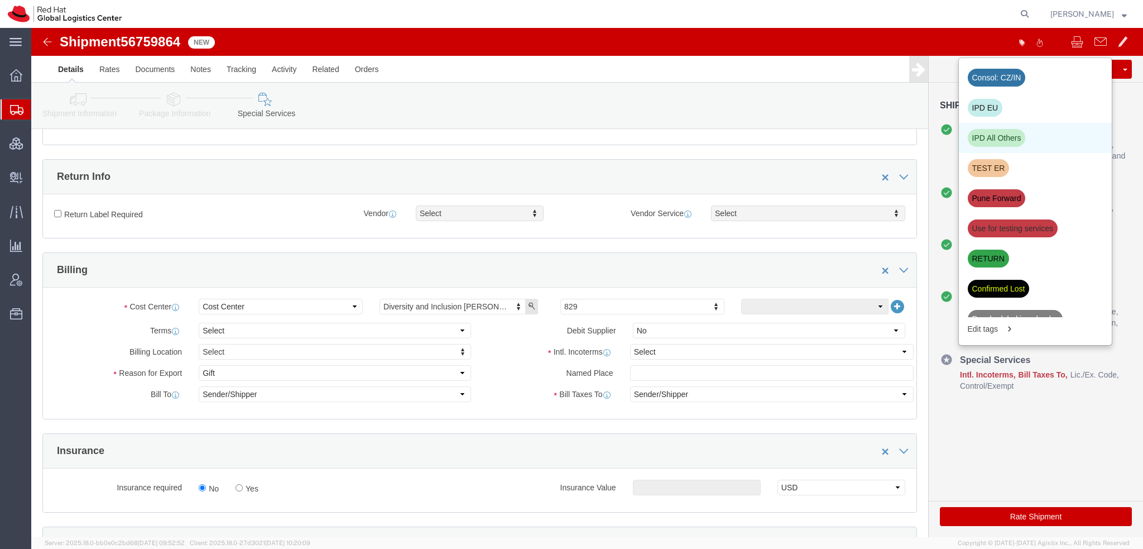
click div "IPD All Others"
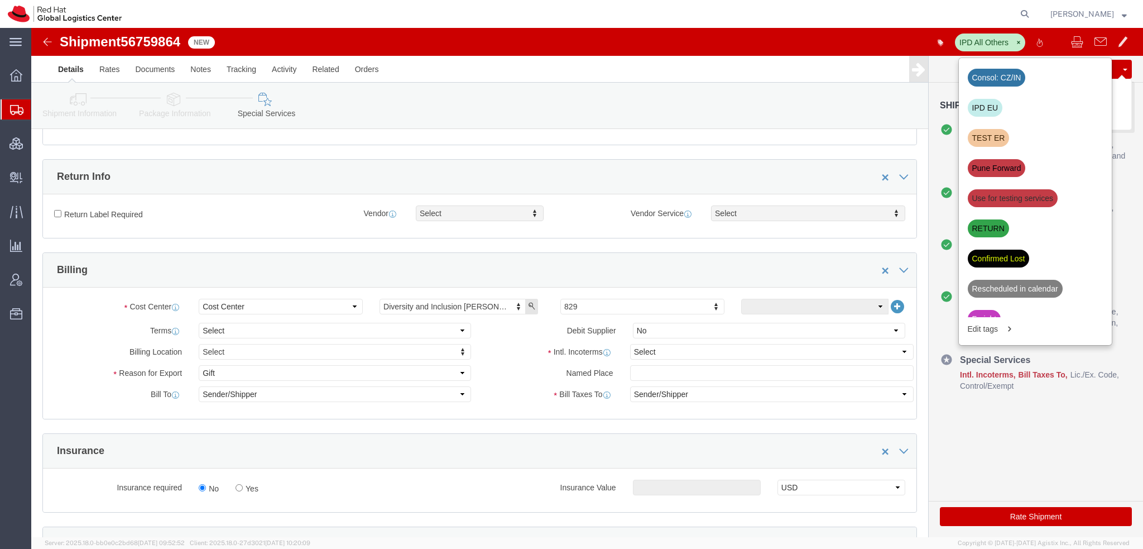
click button "Save"
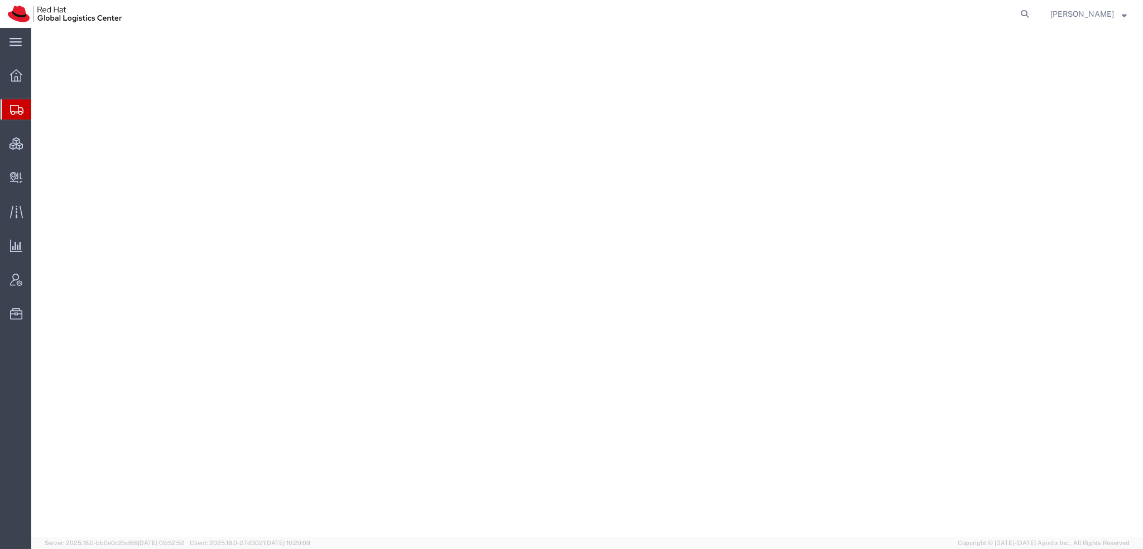
select select "38014"
select select
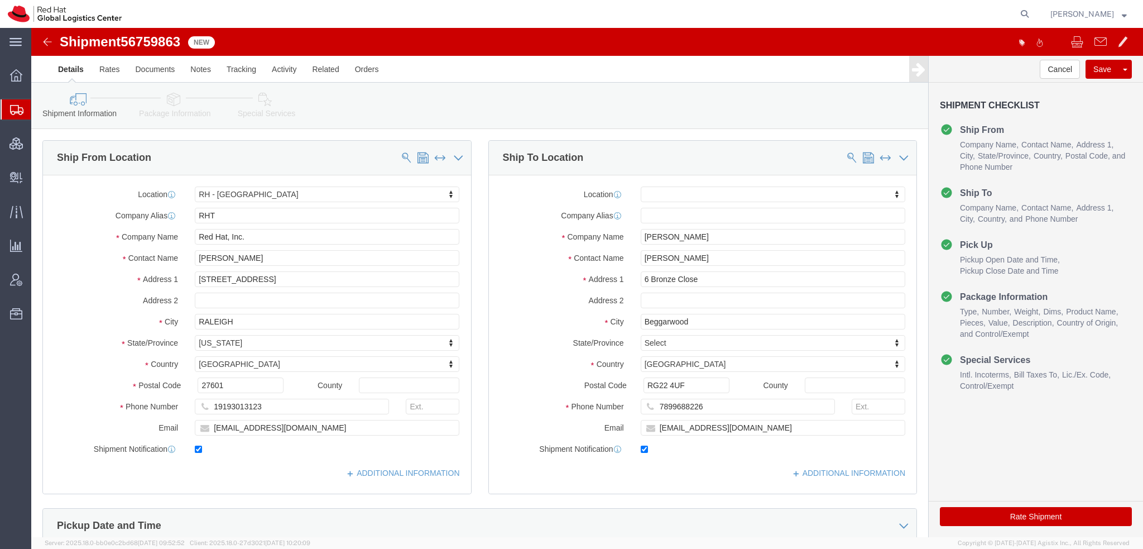
click icon
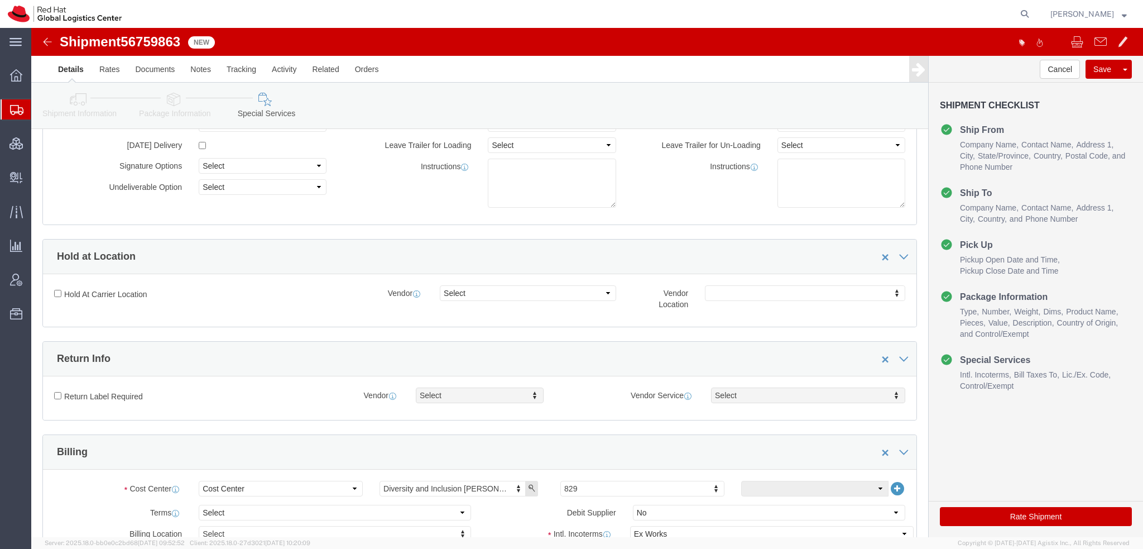
scroll to position [335, 0]
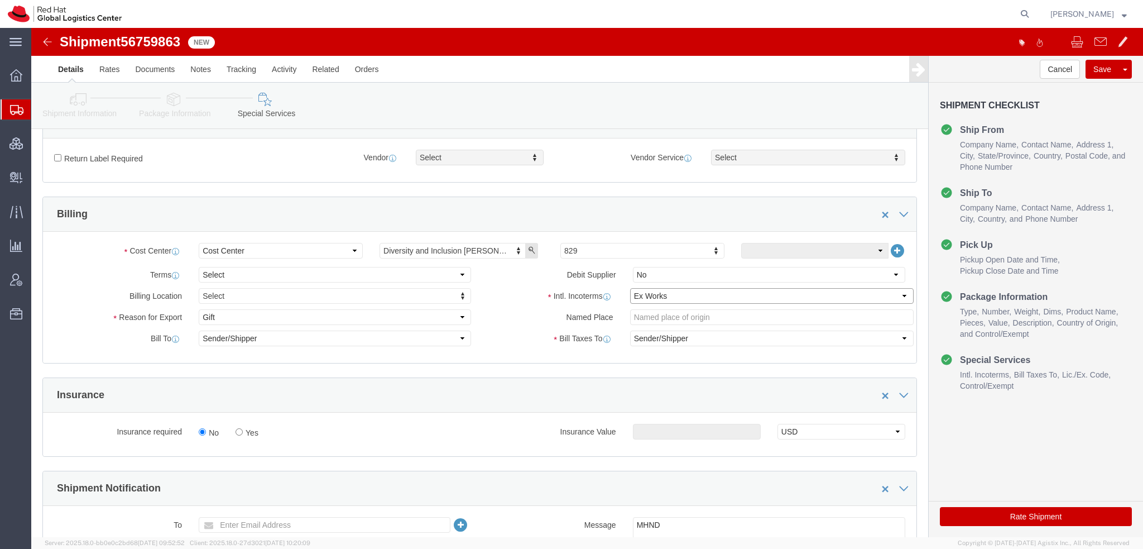
click select "Select Carriage Insurance Paid Carriage Paid To Cost and Freight Cost Insurance…"
select select
click select "Select Carriage Insurance Paid Carriage Paid To Cost and Freight Cost Insurance…"
click button "button"
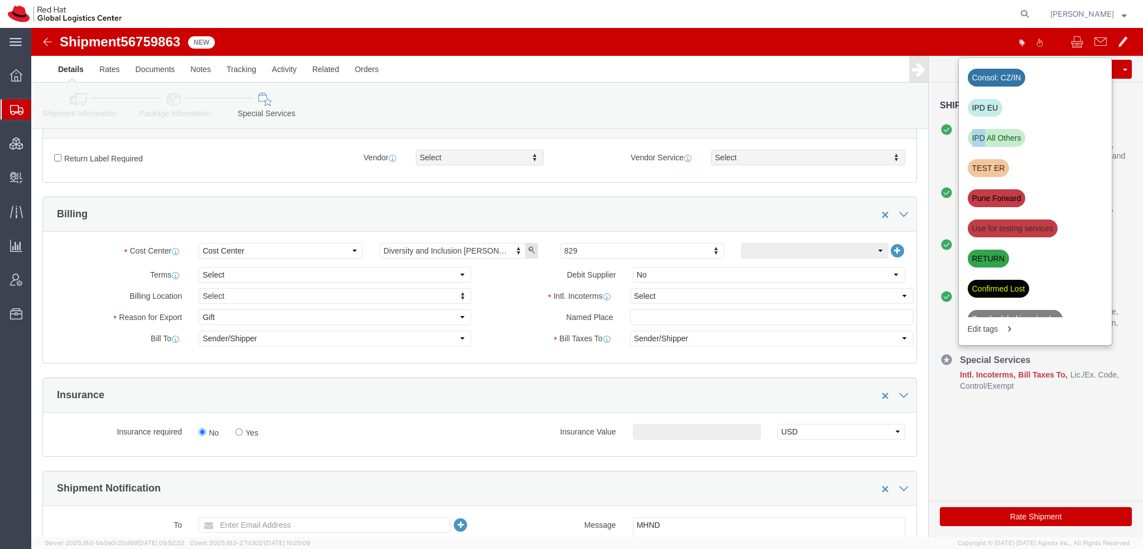
click div "IPD All Others"
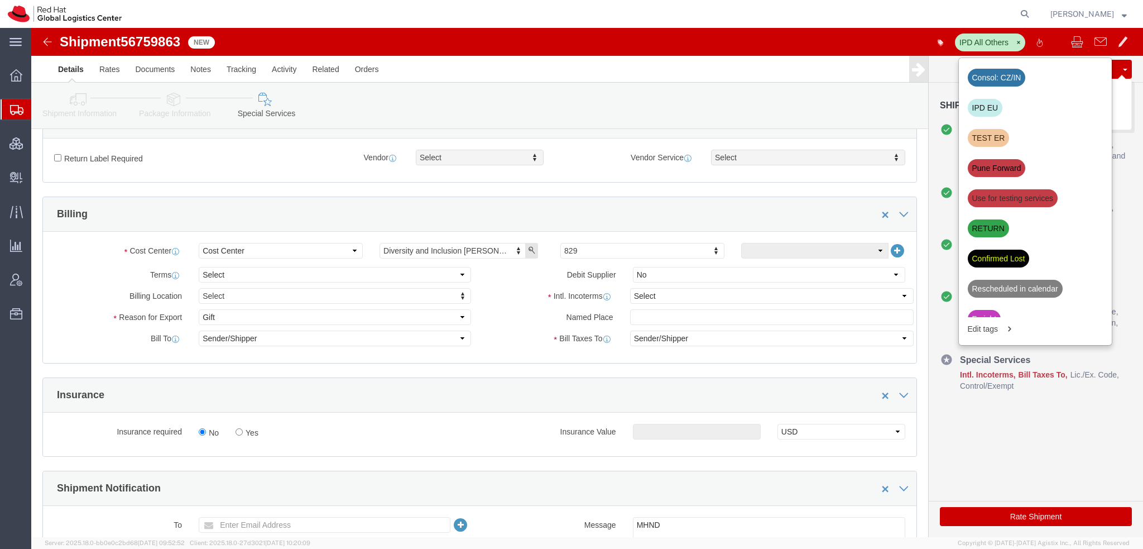
click button "Save"
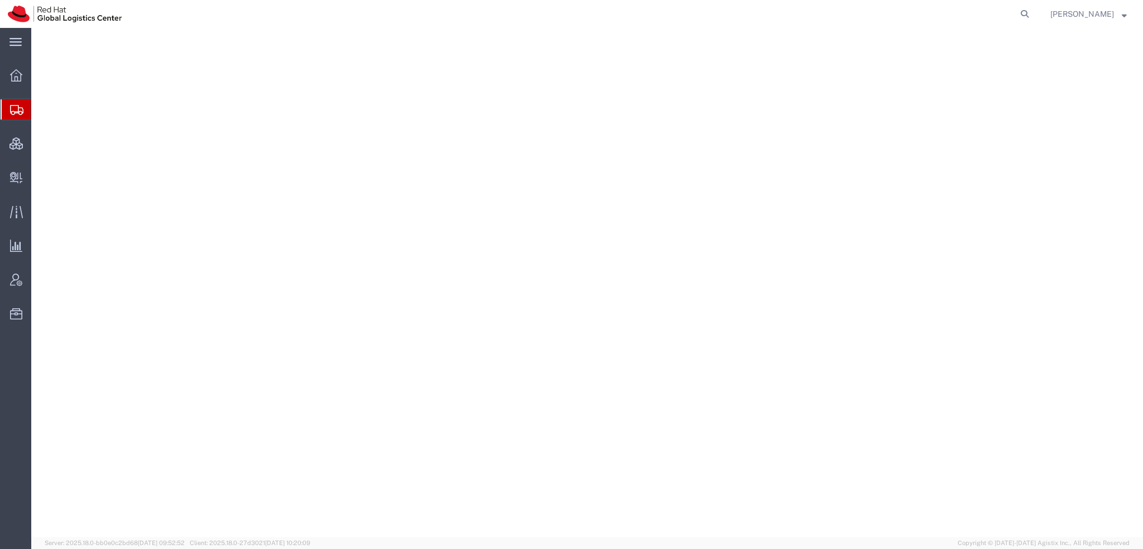
select select "38014"
select select
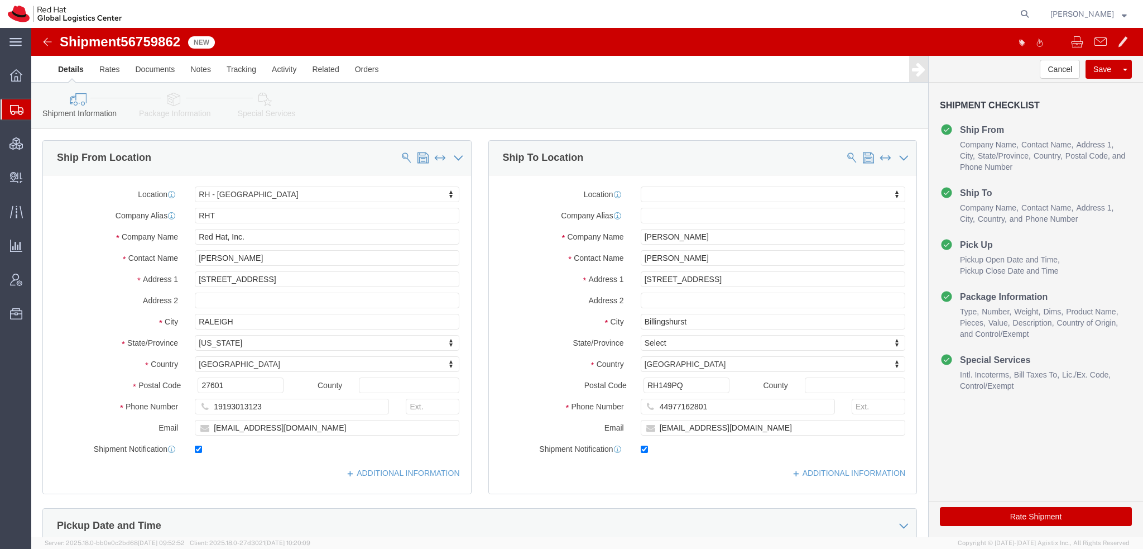
click icon
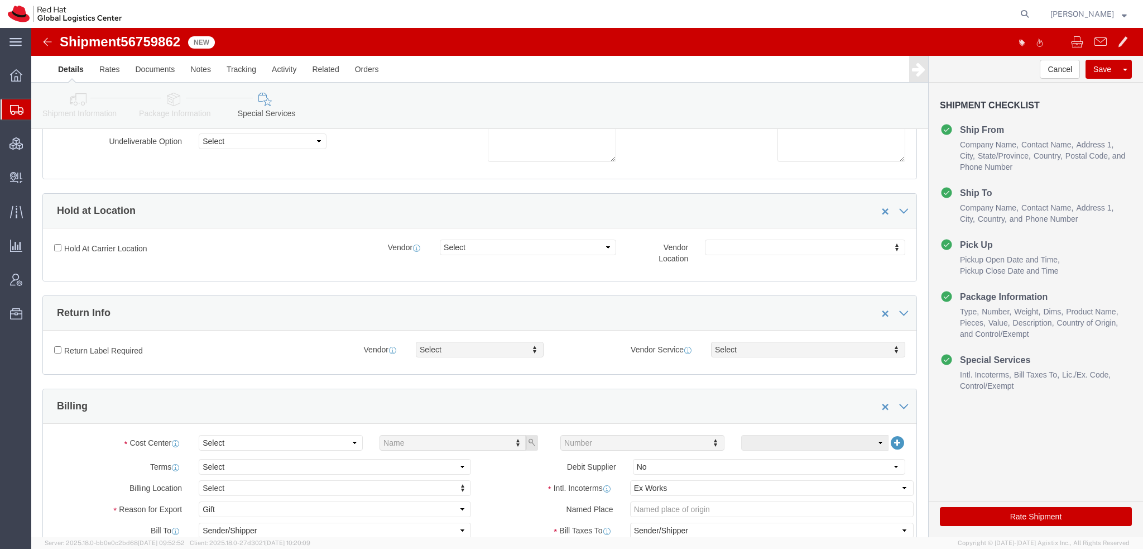
scroll to position [279, 0]
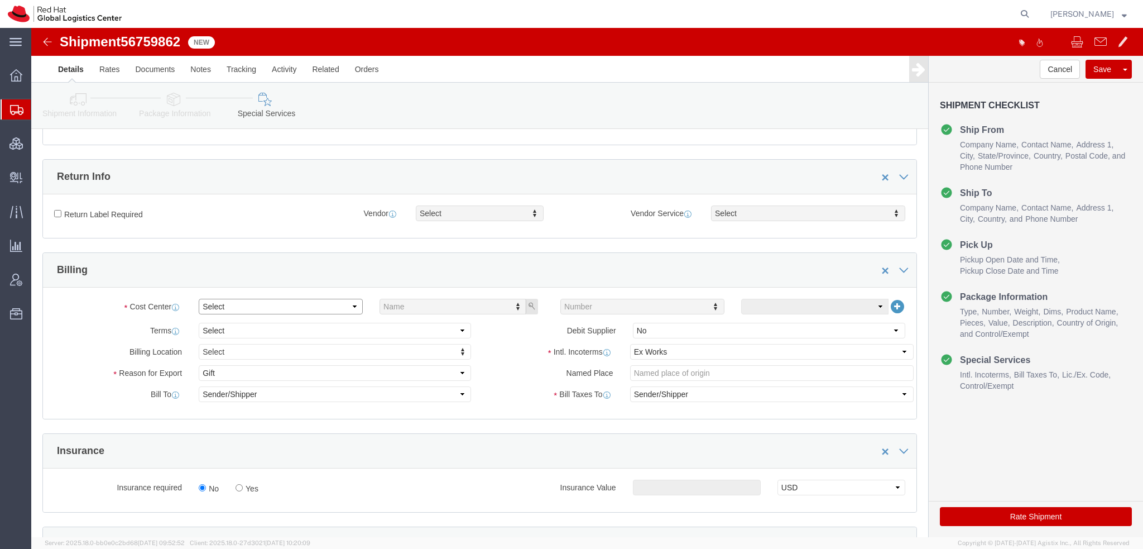
click select "Select"
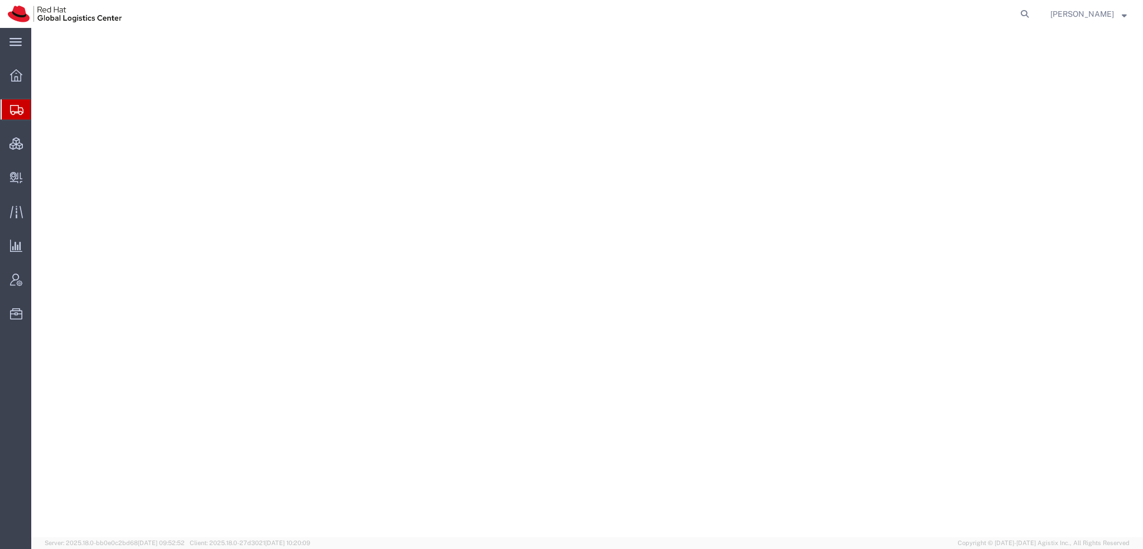
select select "38014"
select select
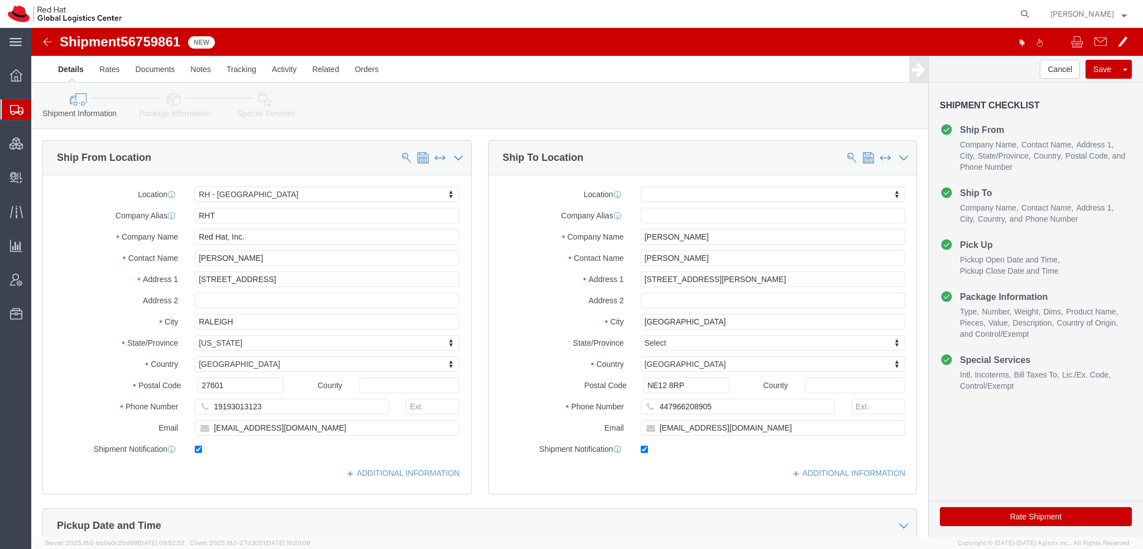
click icon
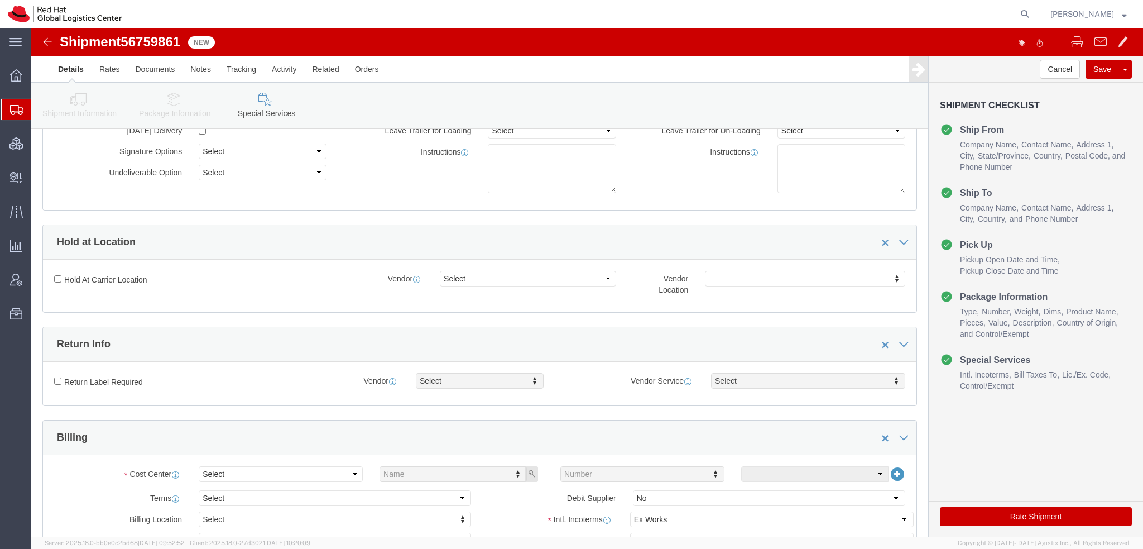
scroll to position [223, 0]
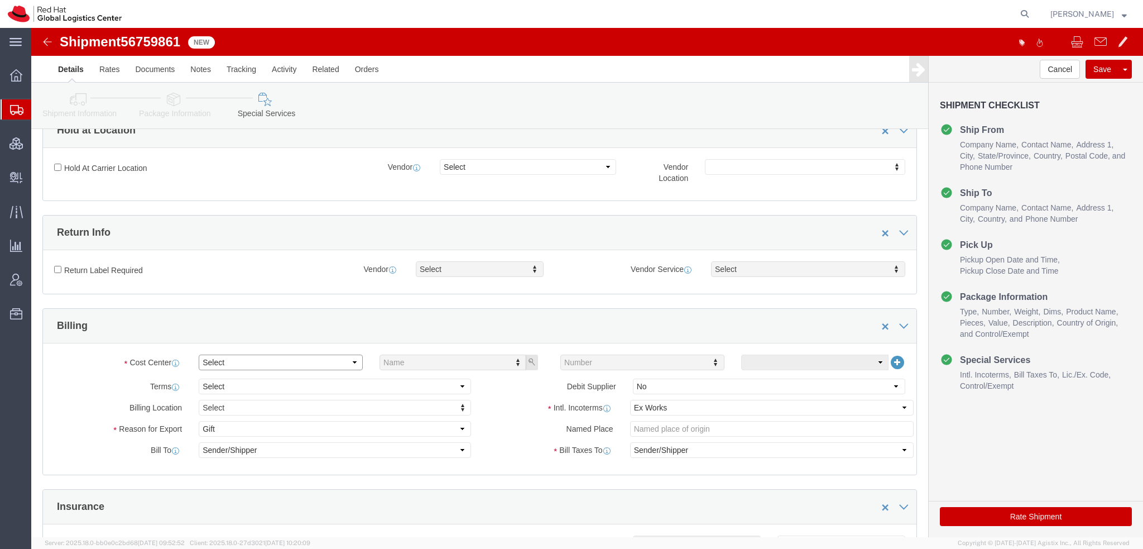
click select "Select"
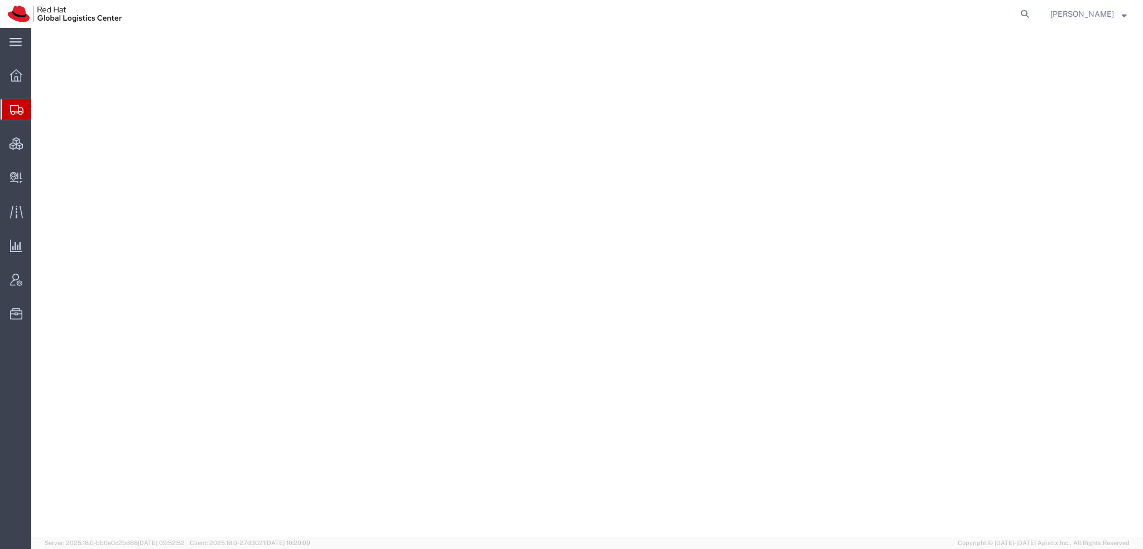
select select "38014"
select select
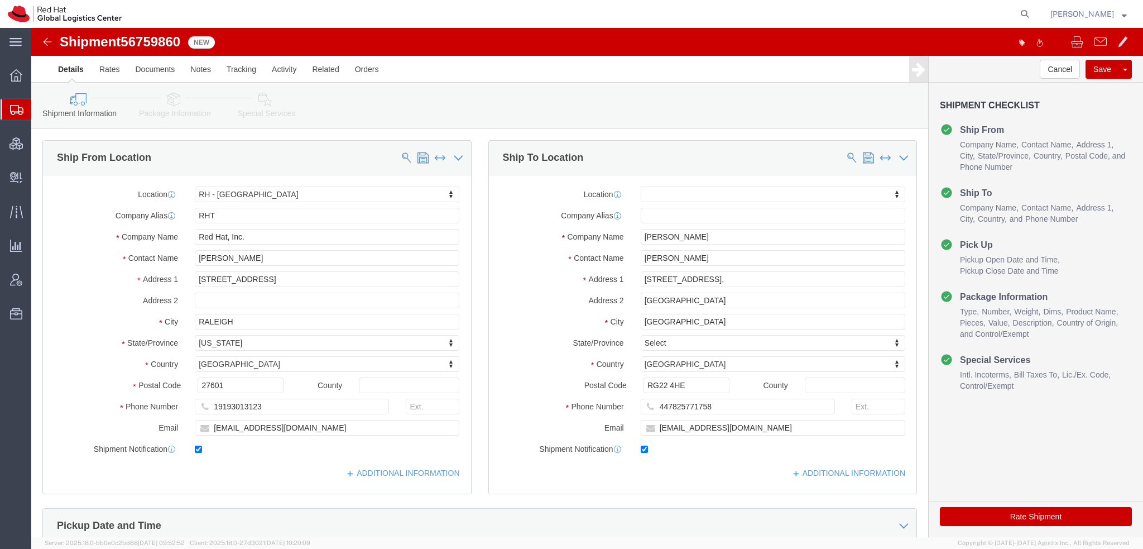
click icon
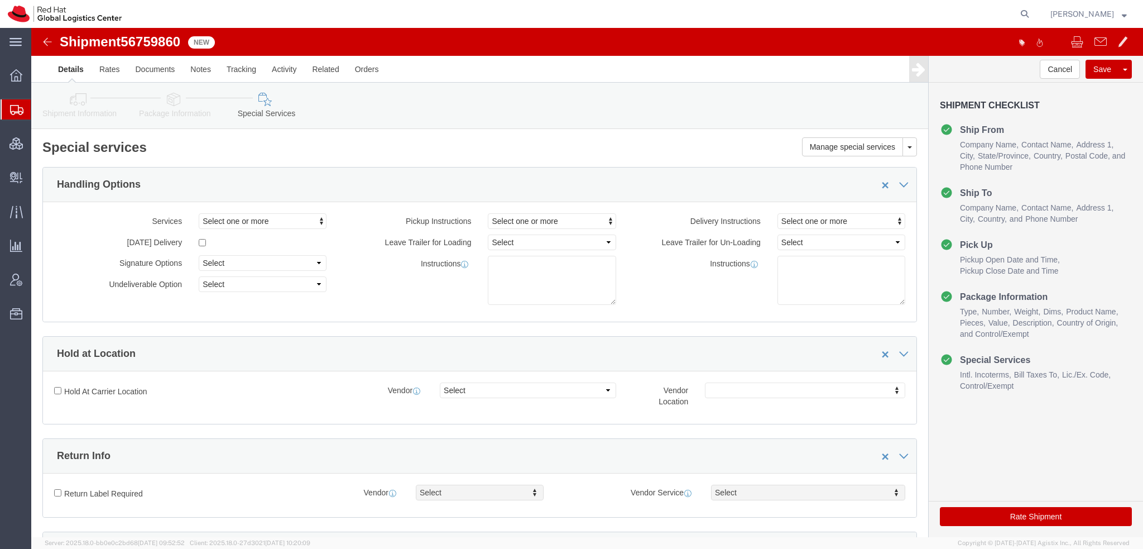
scroll to position [279, 0]
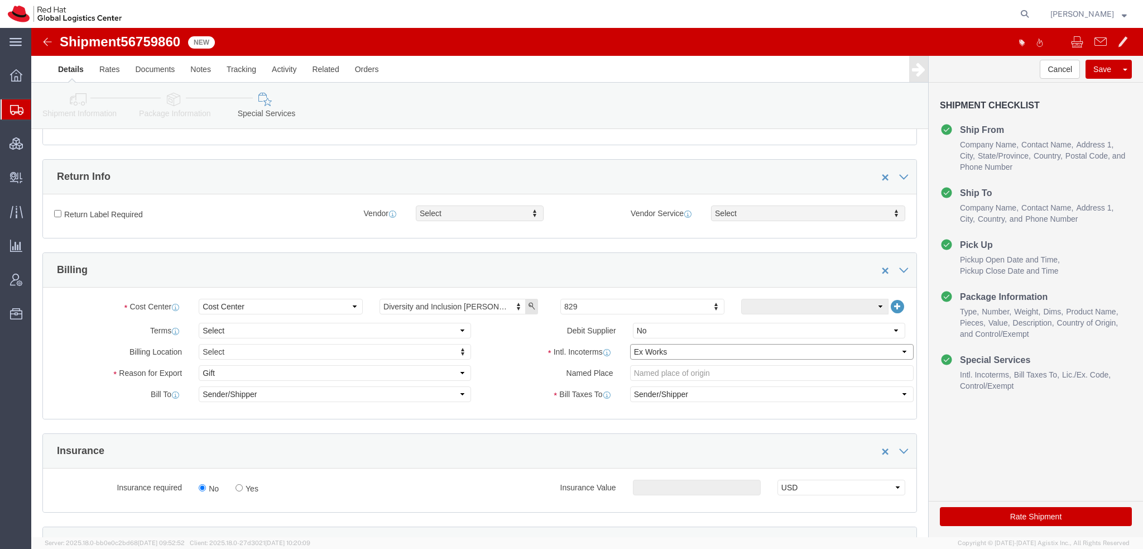
click select "Select Carriage Insurance Paid Carriage Paid To Cost and Freight Cost Insurance…"
select select
click select "Select Carriage Insurance Paid Carriage Paid To Cost and Freight Cost Insurance…"
click icon "button"
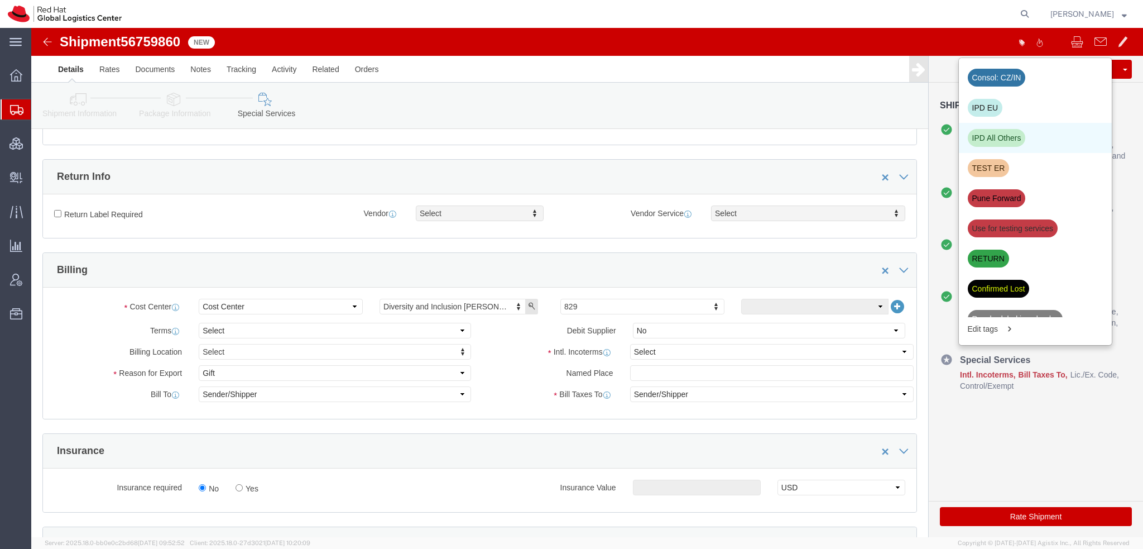
click div "IPD All Others"
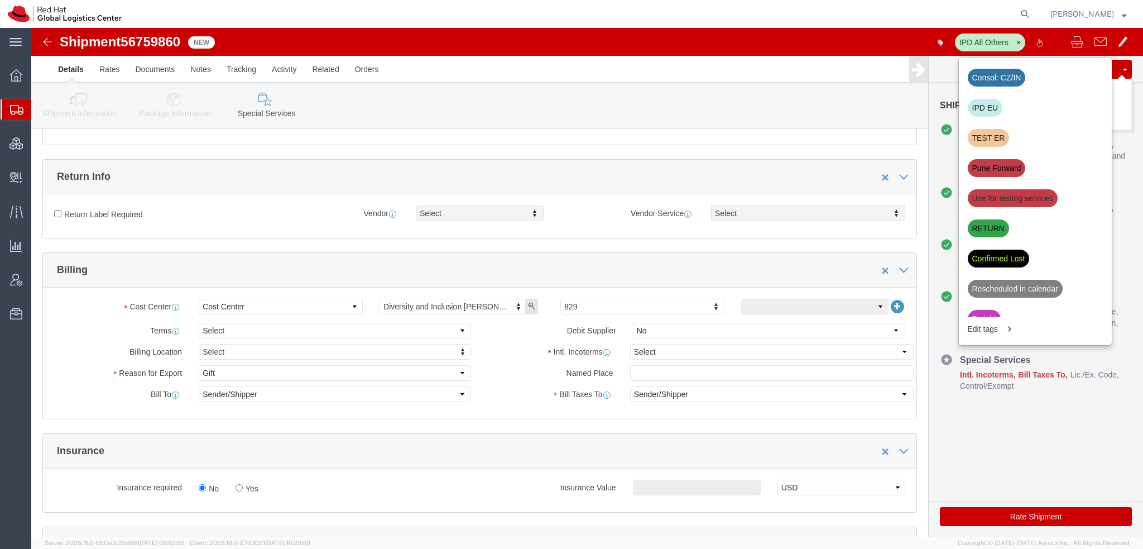
click button "Save"
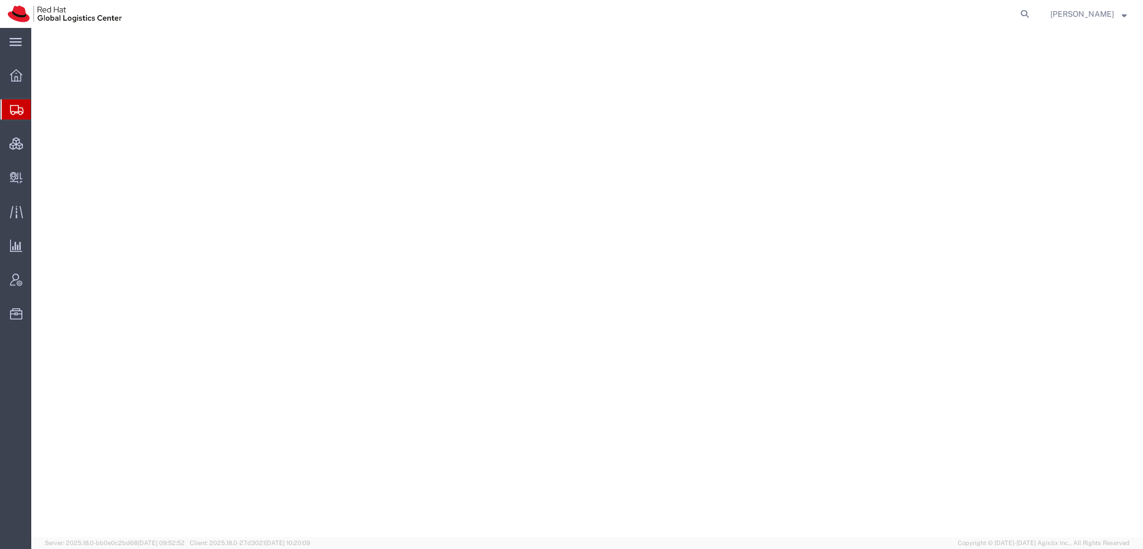
select select "38014"
select select
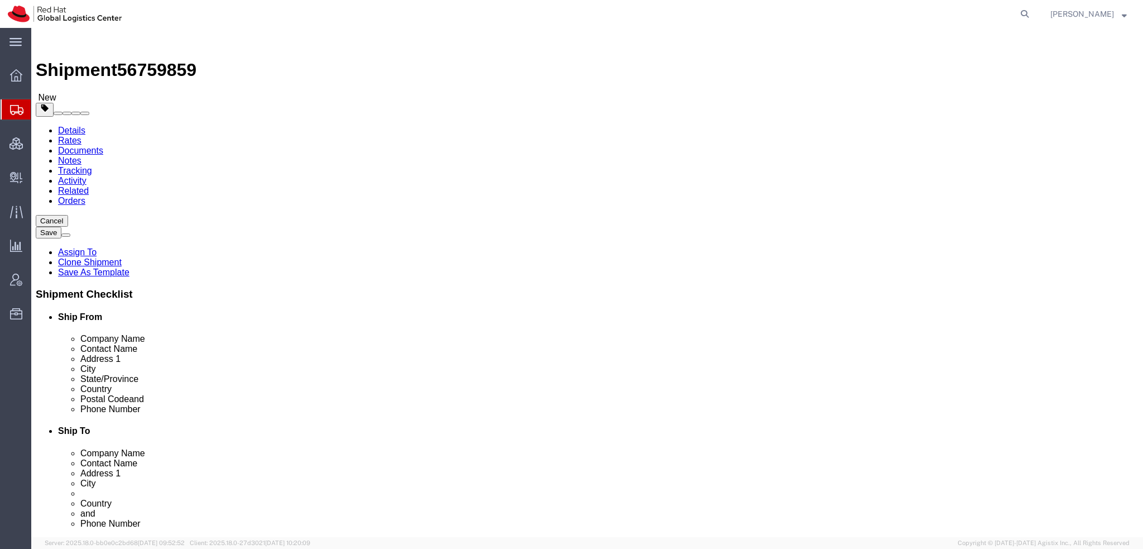
click icon
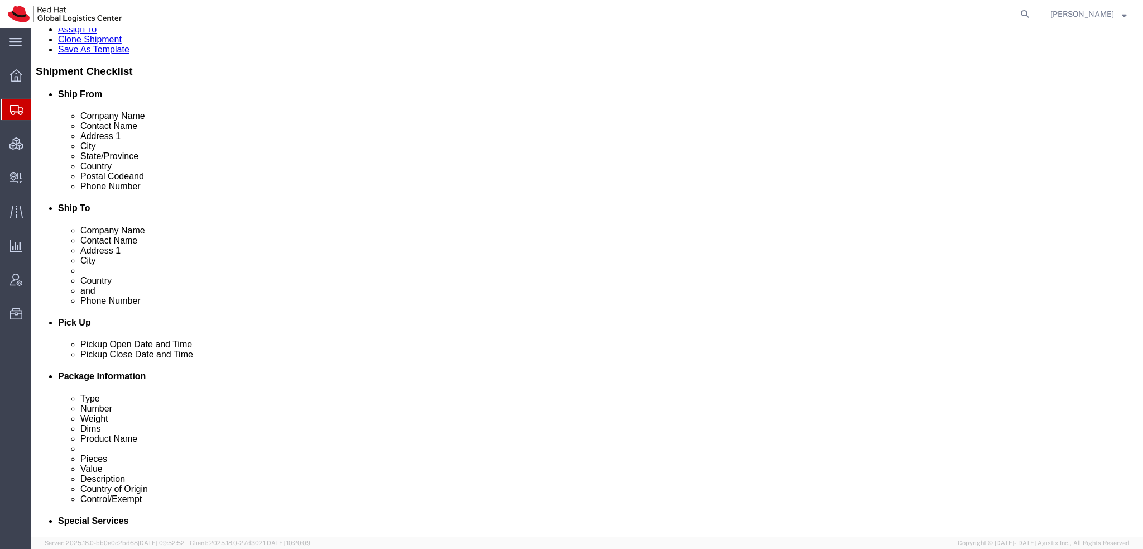
scroll to position [223, 0]
click select "Select Carriage Insurance Paid Carriage Paid To Cost and Freight Cost Insurance…"
select select
click select "Select Carriage Insurance Paid Carriage Paid To Cost and Freight Cost Insurance…"
click button "button"
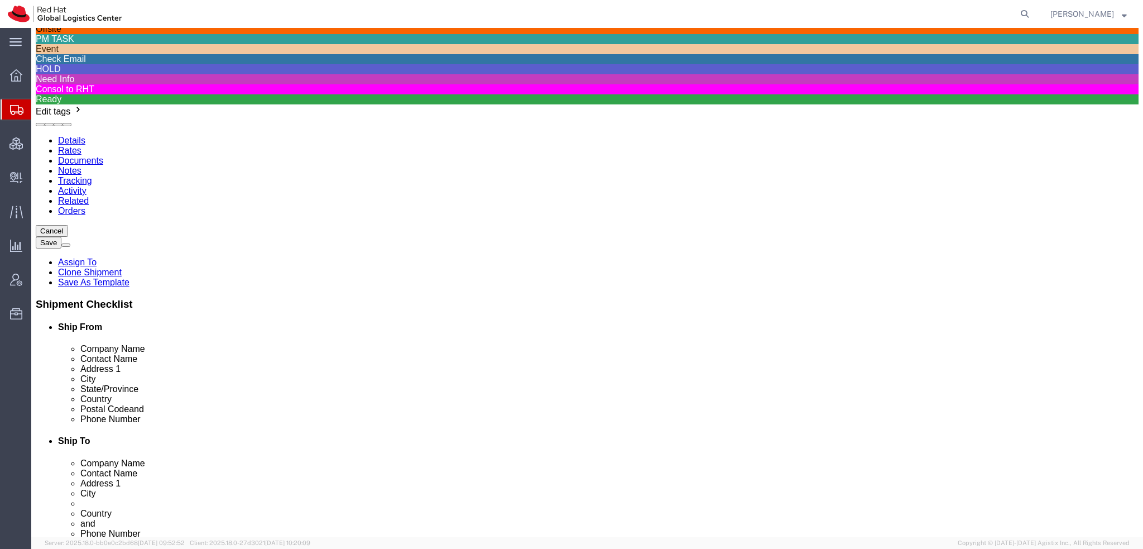
click div "IPD All Others"
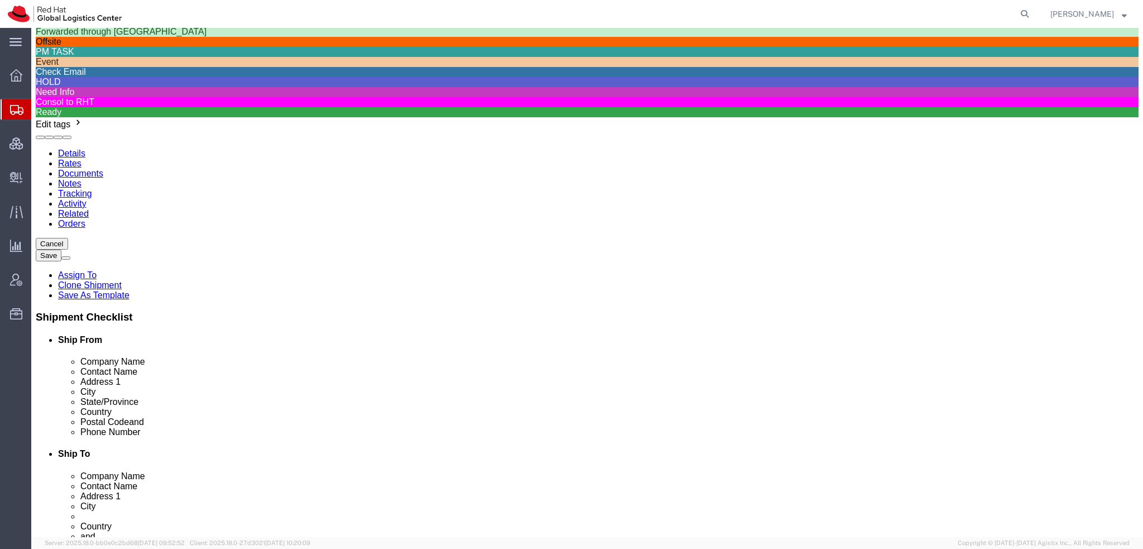
click button "Save"
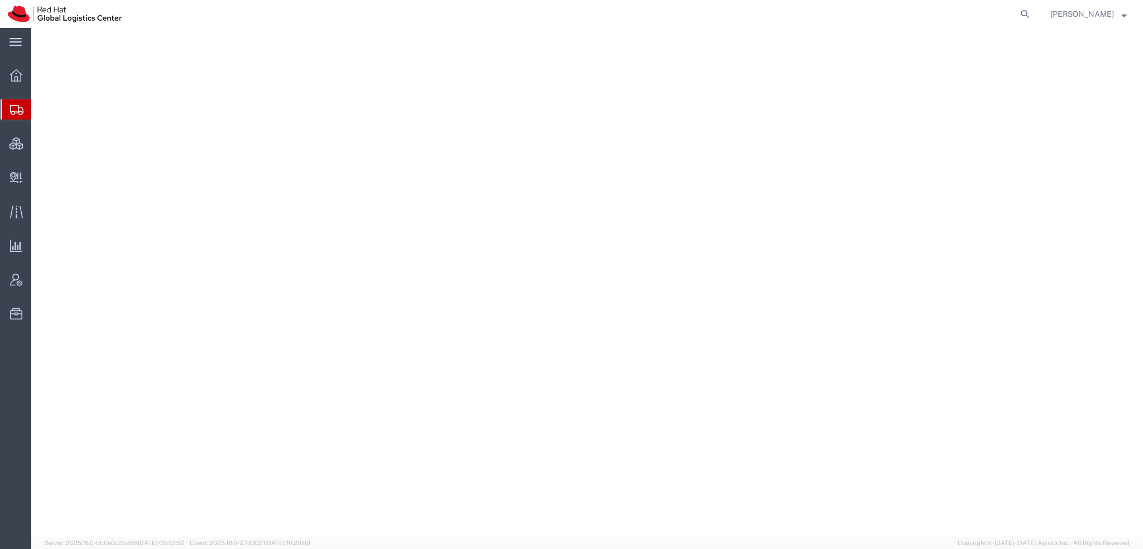
select select "38014"
select select
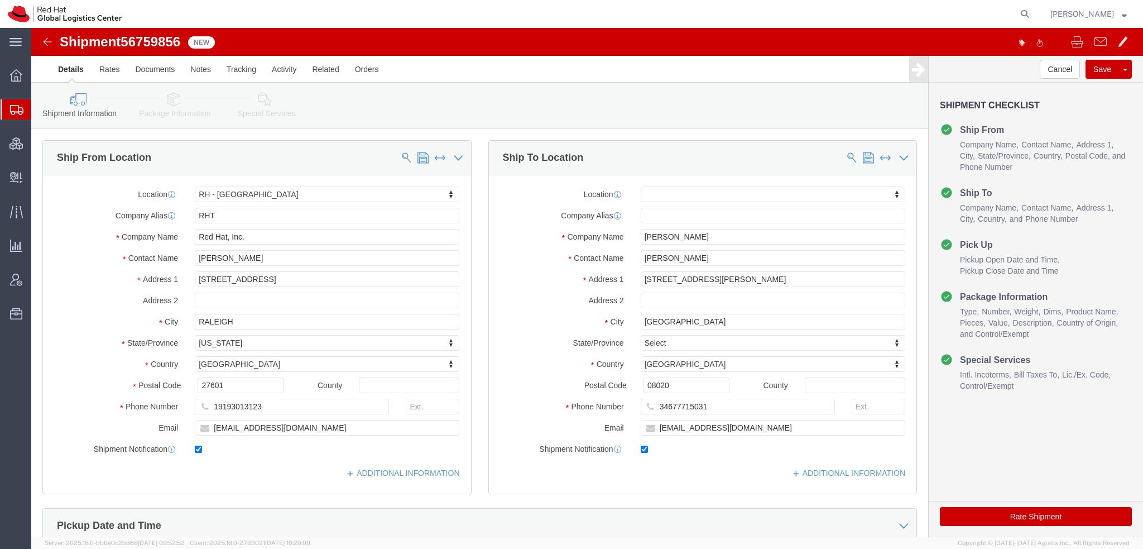
click icon
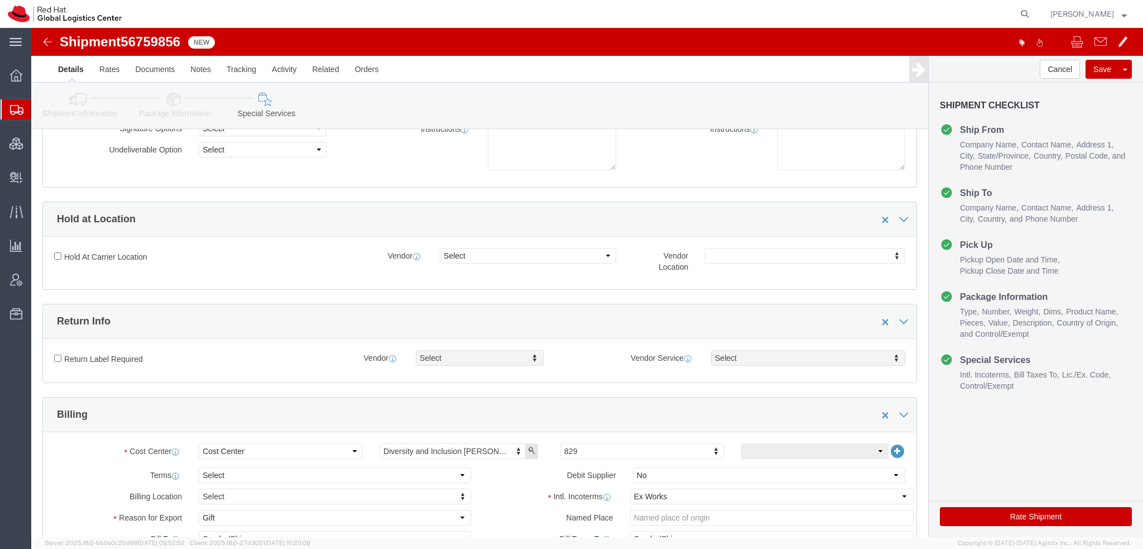
scroll to position [223, 0]
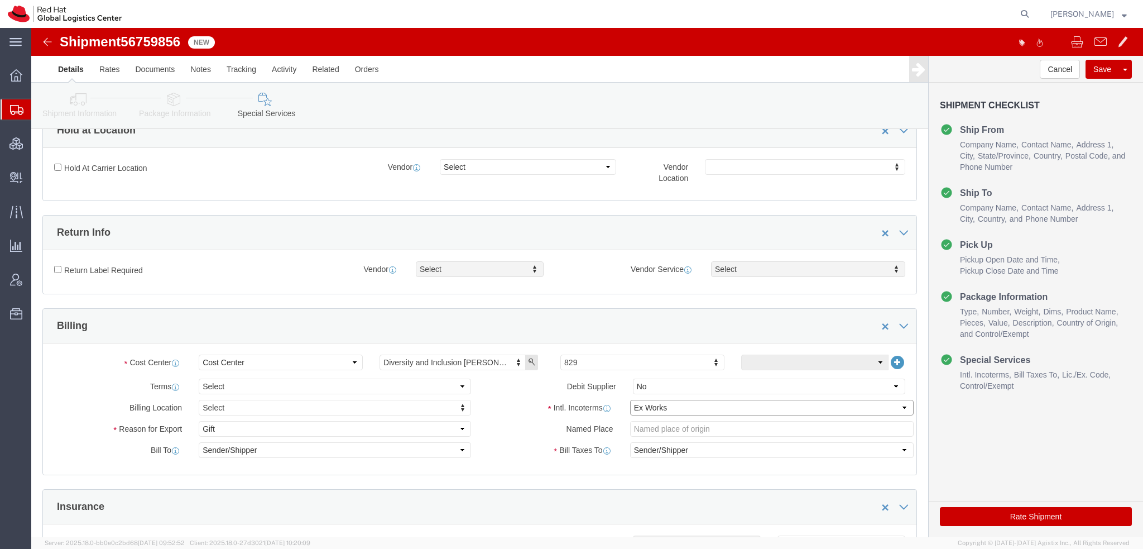
click select "Select Carriage Insurance Paid Carriage Paid To Cost and Freight Cost Insurance…"
select select
click select "Select Carriage Insurance Paid Carriage Paid To Cost and Freight Cost Insurance…"
click icon "button"
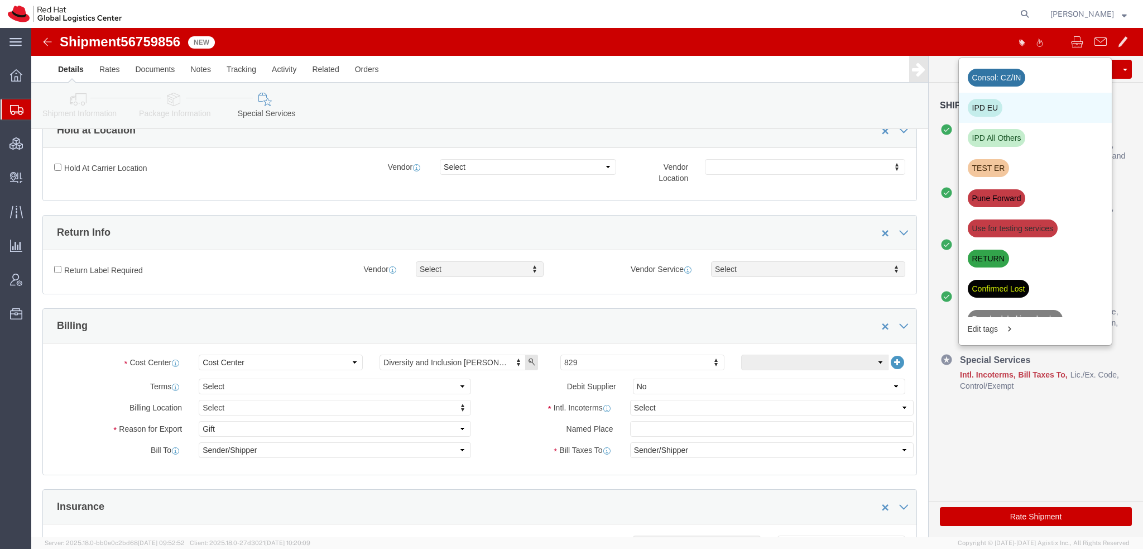
click div "IPD EU"
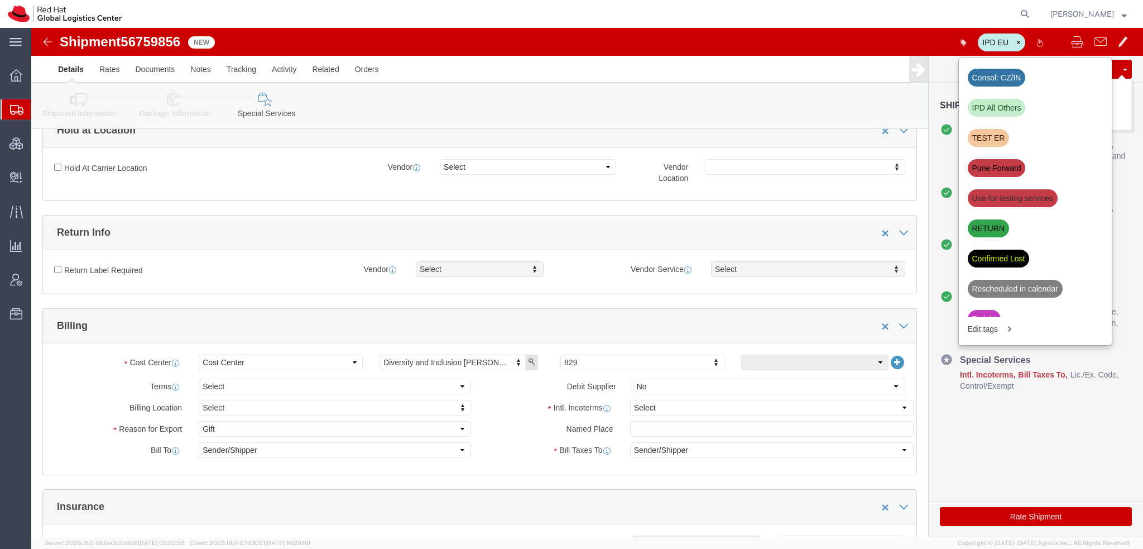
click button "Save"
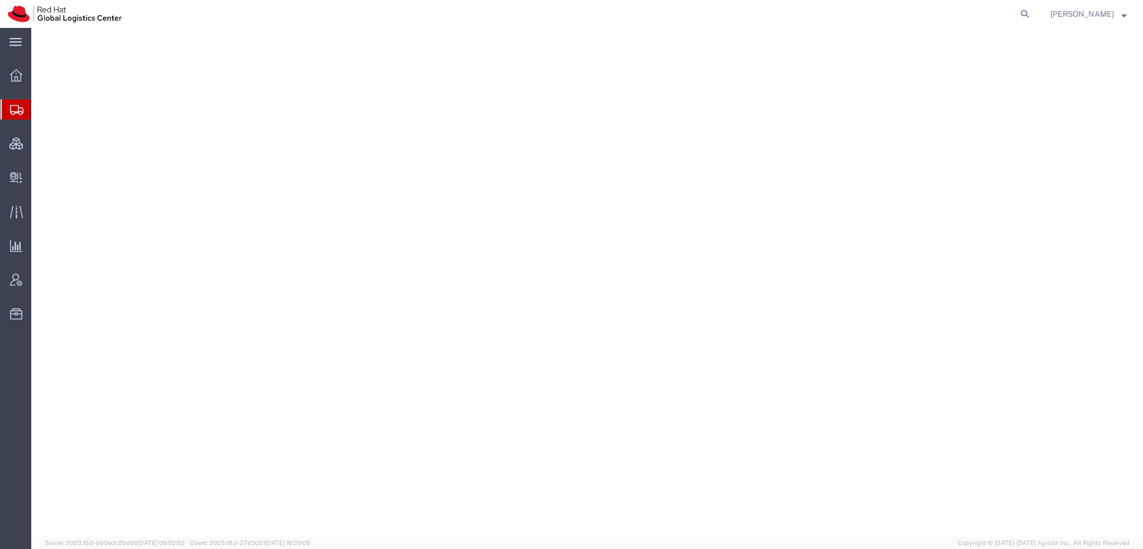
select select "38038"
select select
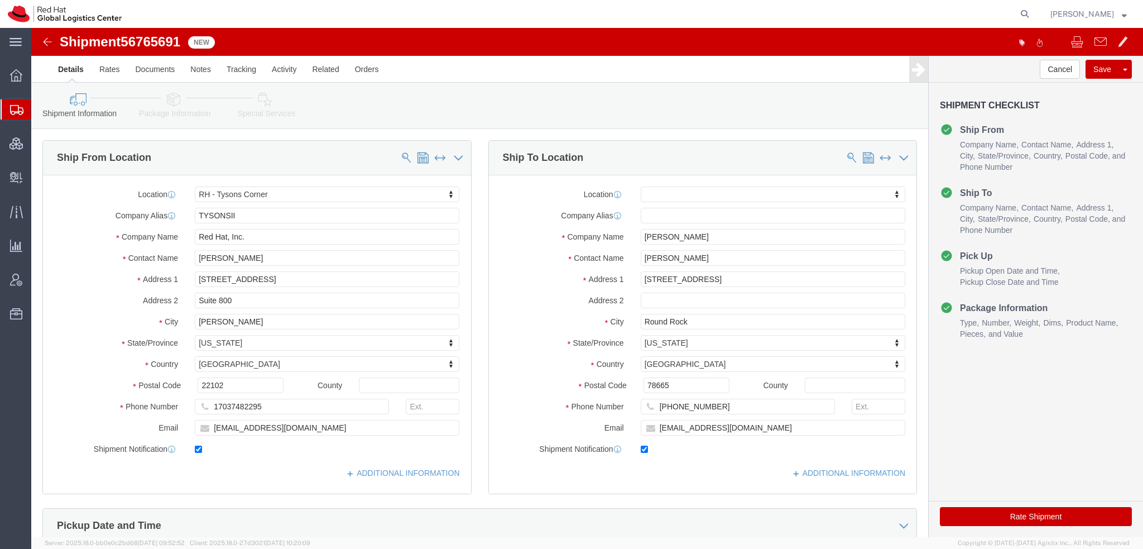
type input "[PERSON_NAME]"
click button "Rate Shipment"
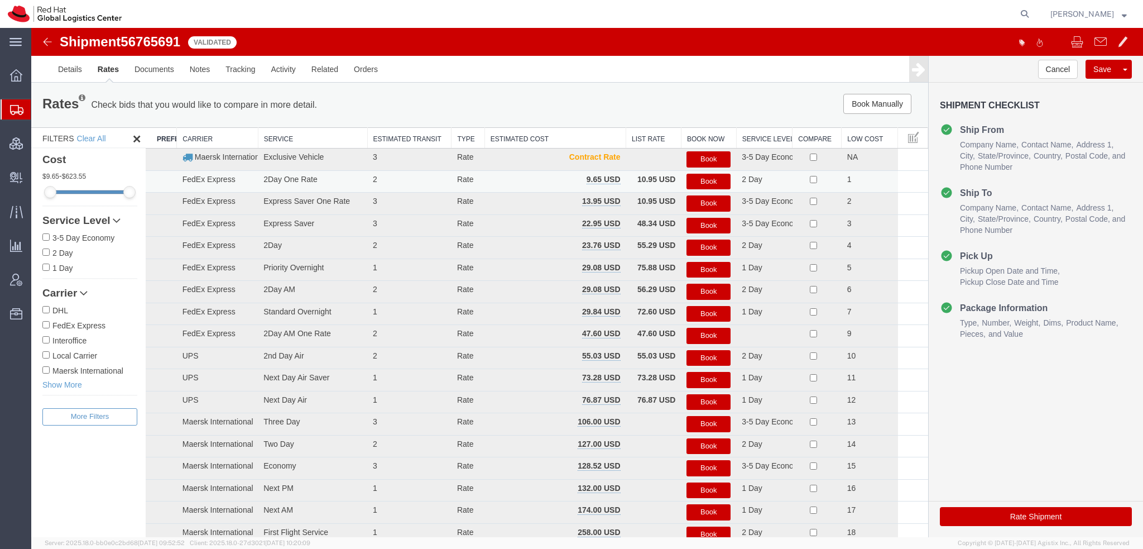
click at [717, 178] on button "Book" at bounding box center [708, 182] width 44 height 16
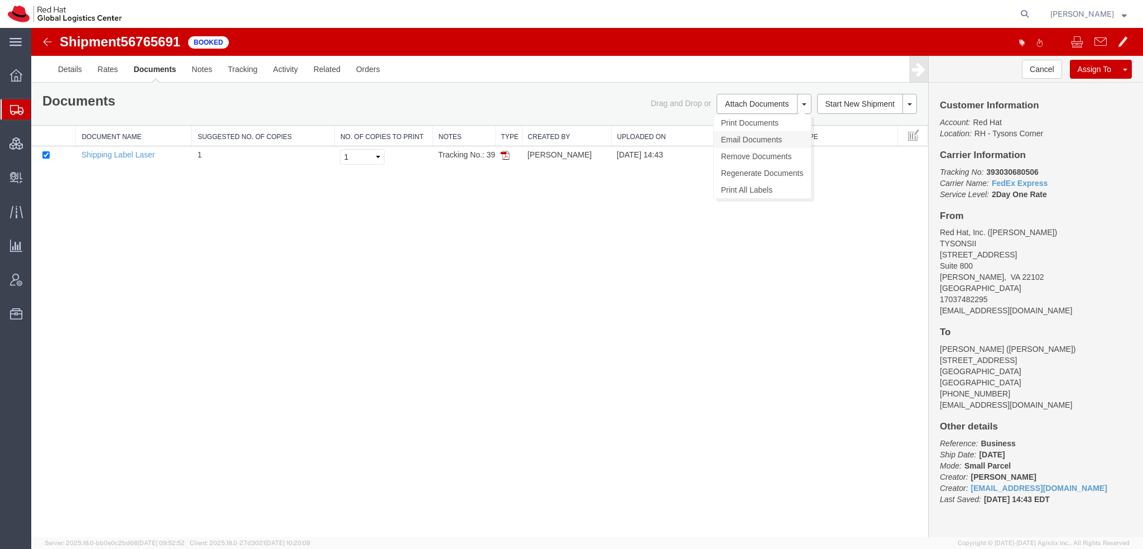
click at [748, 133] on link "Email Documents" at bounding box center [762, 139] width 97 height 17
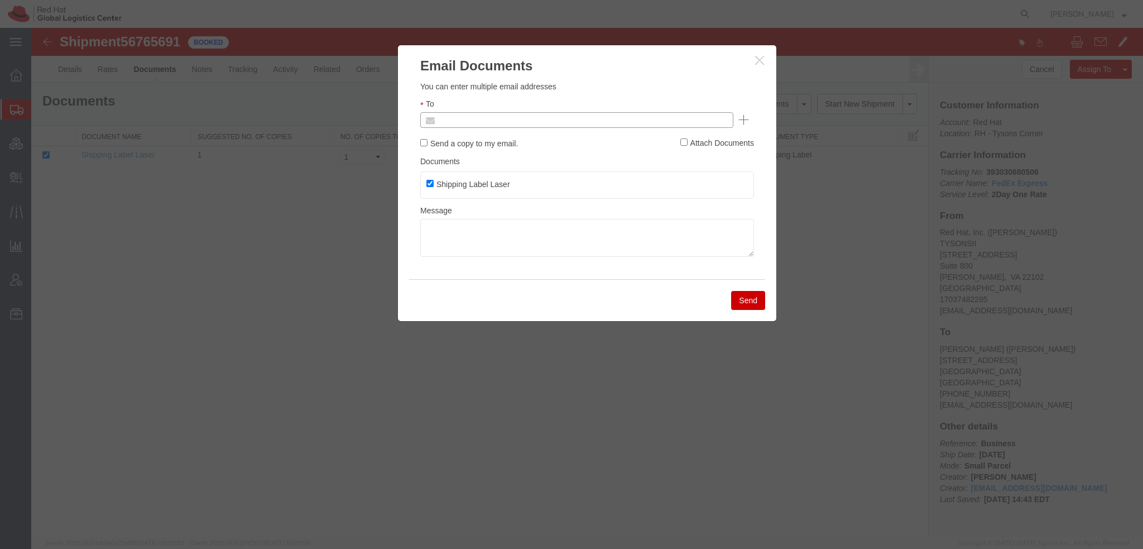
click at [497, 118] on input "text" at bounding box center [501, 120] width 131 height 15
type input "sboltz"
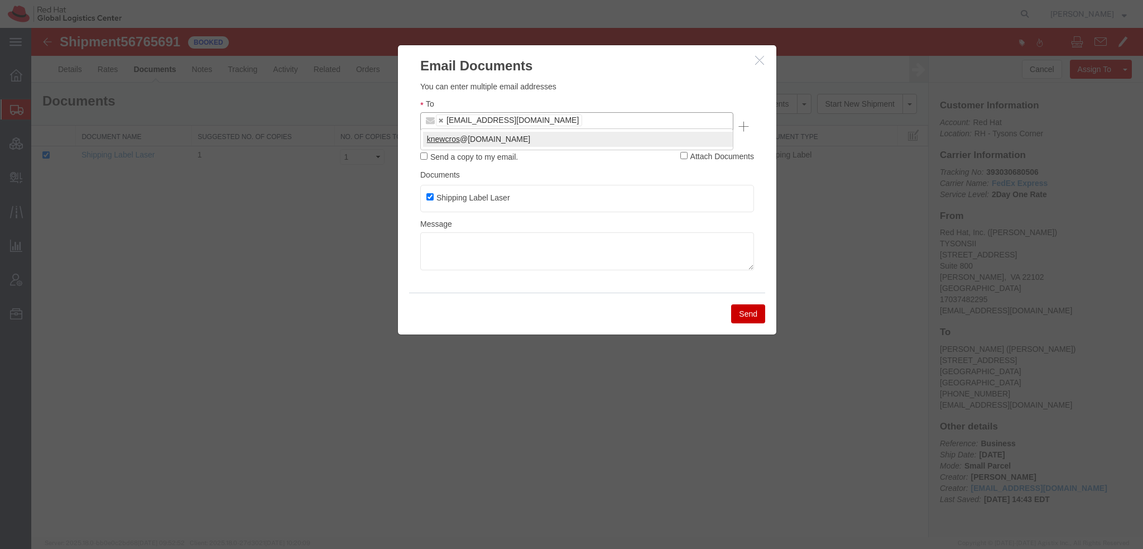
type input "knewcros"
click at [743, 305] on button "Send" at bounding box center [748, 313] width 34 height 19
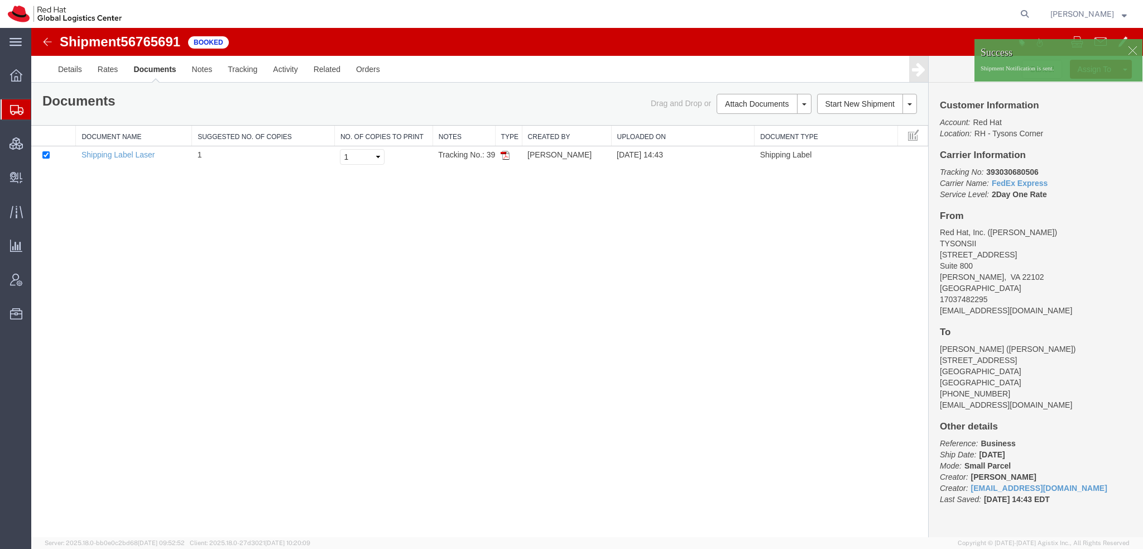
drag, startPoint x: 56, startPoint y: 124, endPoint x: 209, endPoint y: 7, distance: 192.3
click at [0, 0] on span "Shipment Manager" at bounding box center [0, 0] width 0 height 0
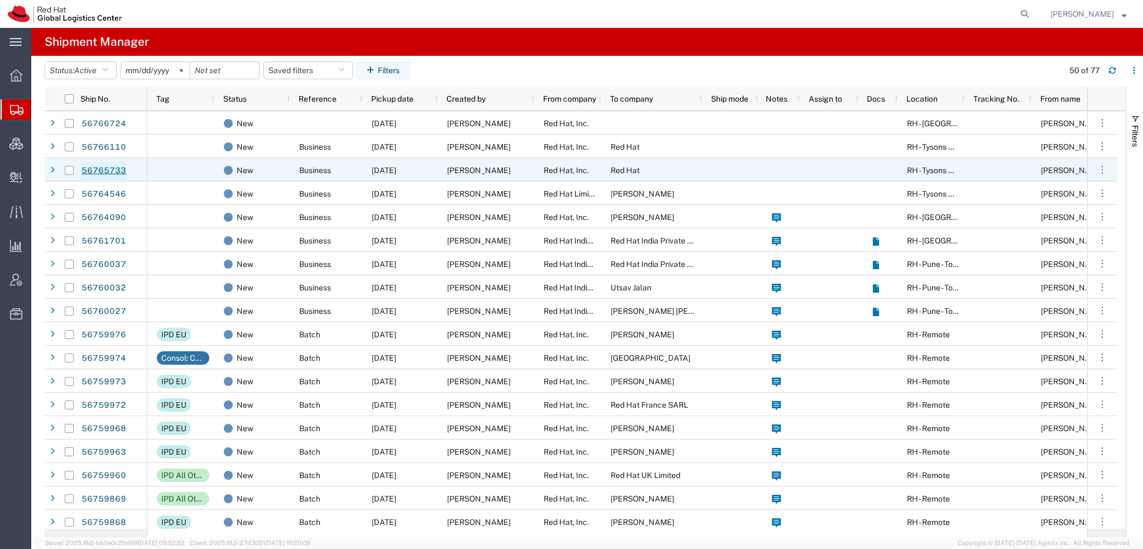
click at [100, 175] on link "56765733" at bounding box center [104, 171] width 46 height 18
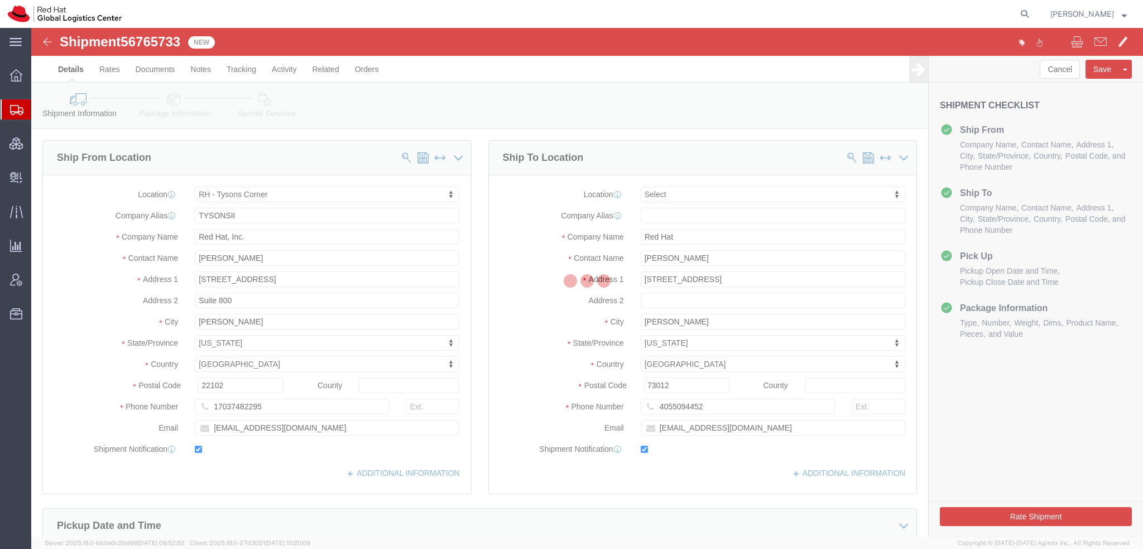
select select "38038"
select select
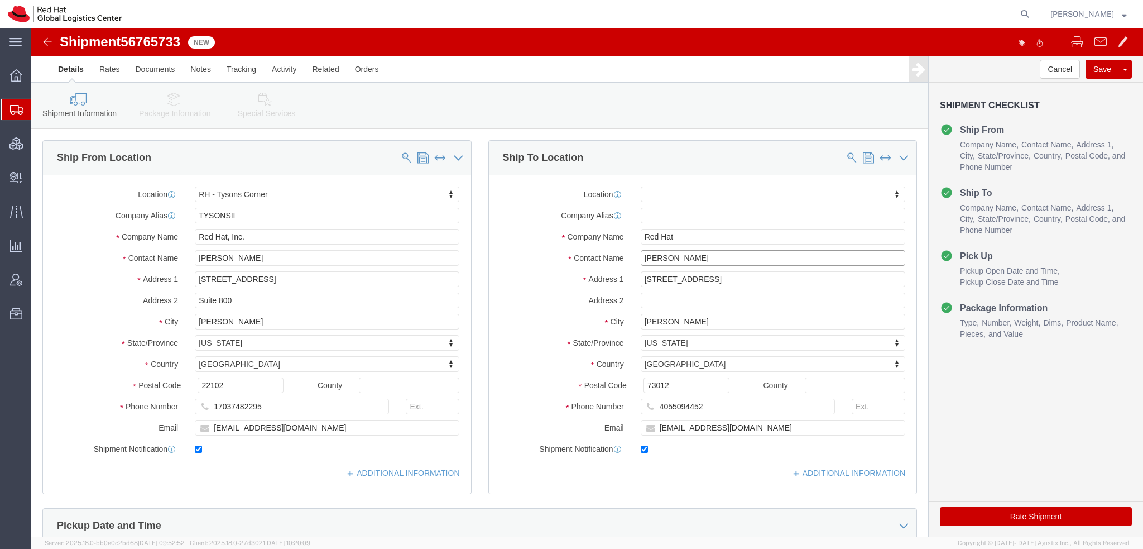
drag, startPoint x: 667, startPoint y: 234, endPoint x: 196, endPoint y: 137, distance: 480.9
click div "Ship From Location Location [GEOGRAPHIC_DATA] - [GEOGRAPHIC_DATA] My Profile Lo…"
paste input "[PERSON_NAME]"
type input "[PERSON_NAME]"
click icon
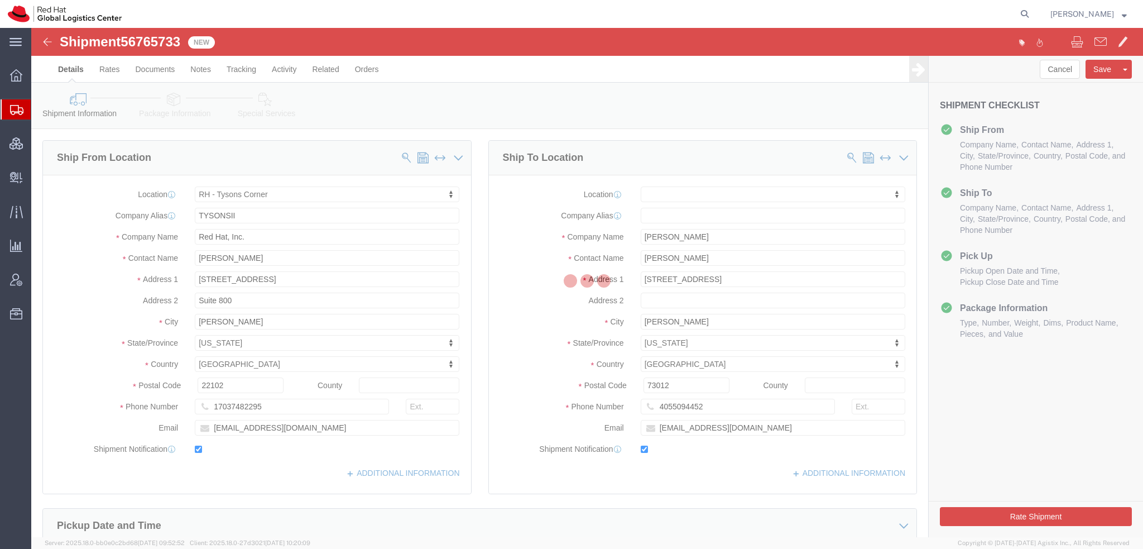
select select
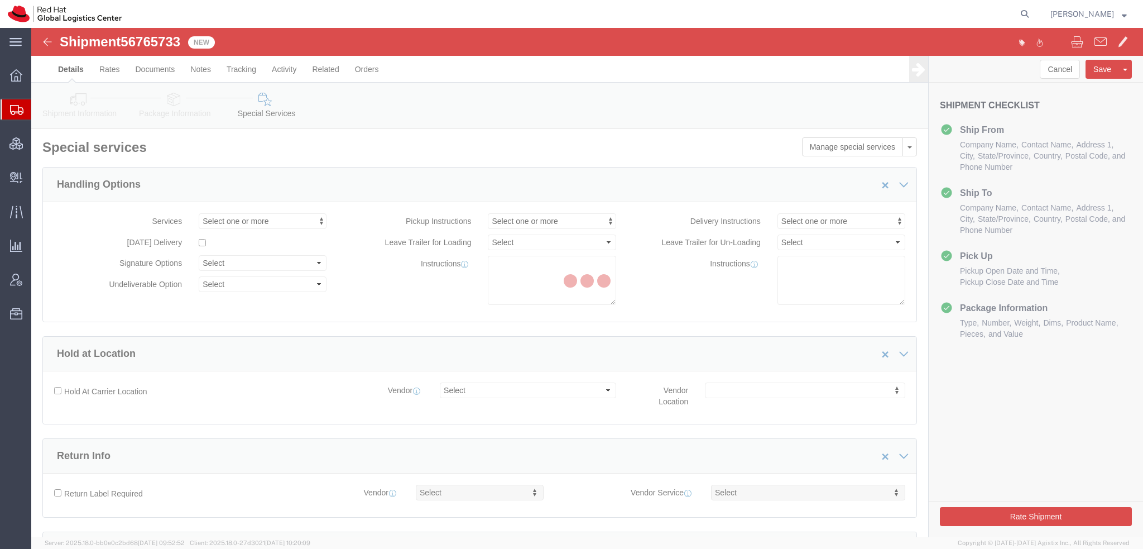
select select "COSTCENTER"
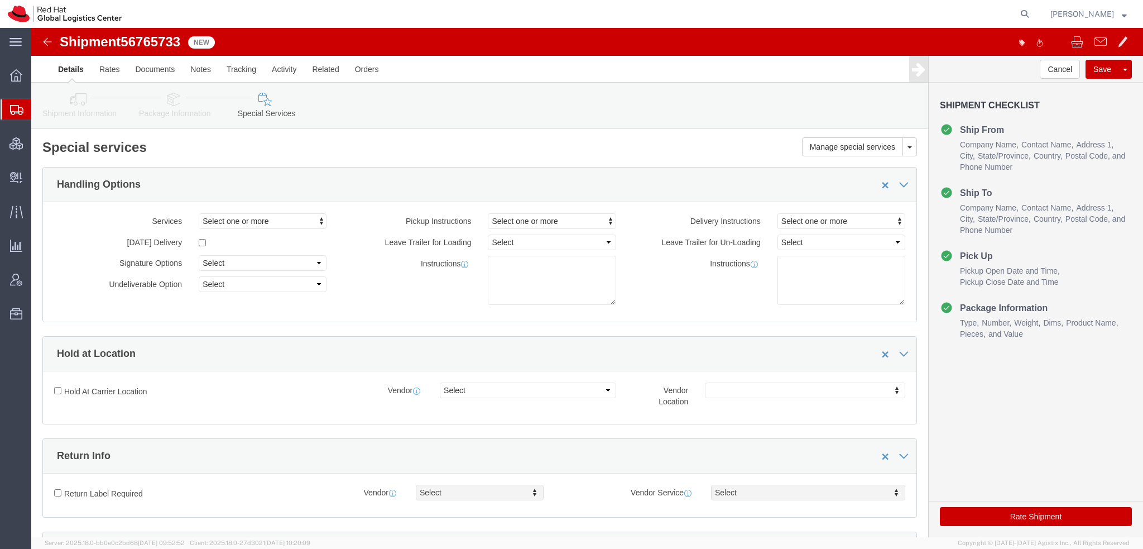
click button "Rate Shipment"
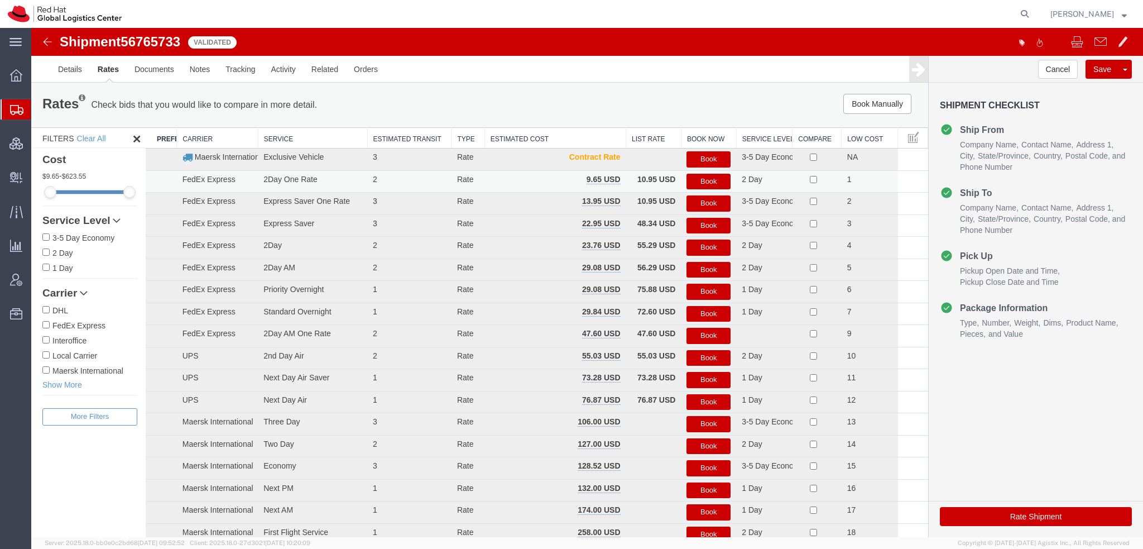
click at [709, 179] on button "Book" at bounding box center [708, 182] width 44 height 16
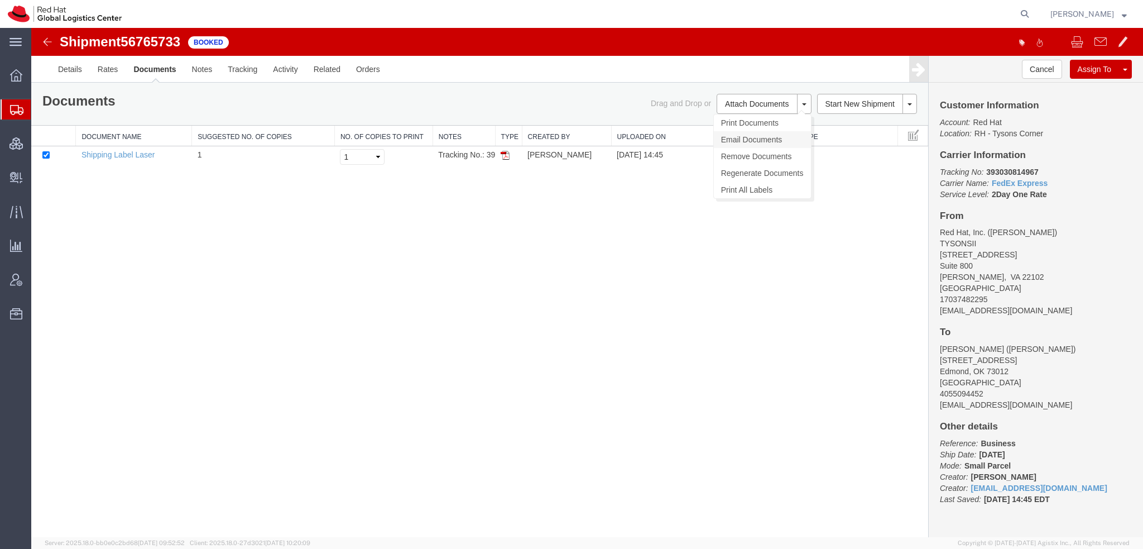
click at [746, 136] on link "Email Documents" at bounding box center [762, 139] width 97 height 17
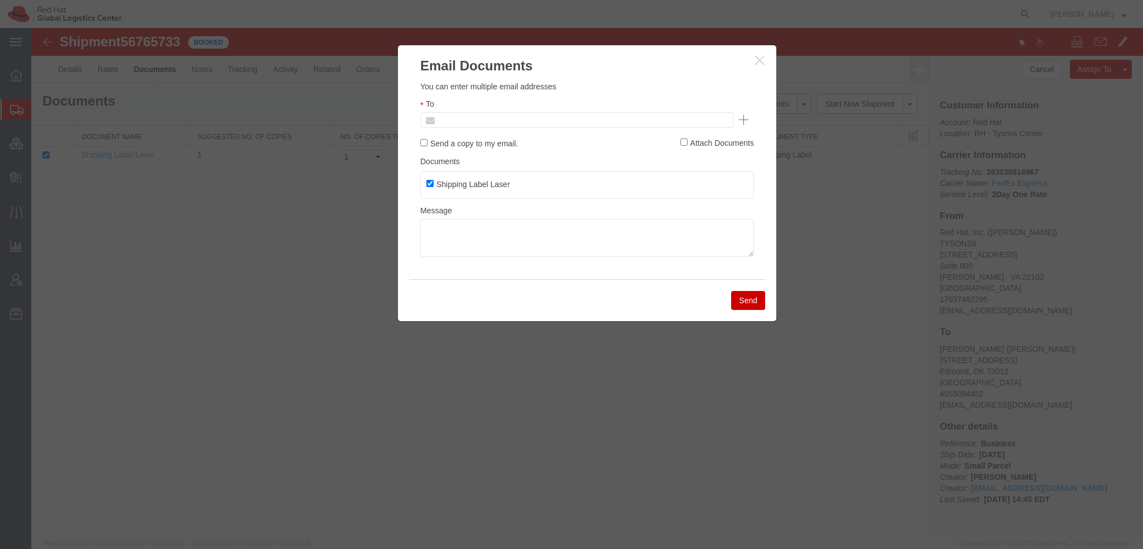
click at [481, 118] on input "text" at bounding box center [501, 120] width 131 height 15
type input "sboltz"
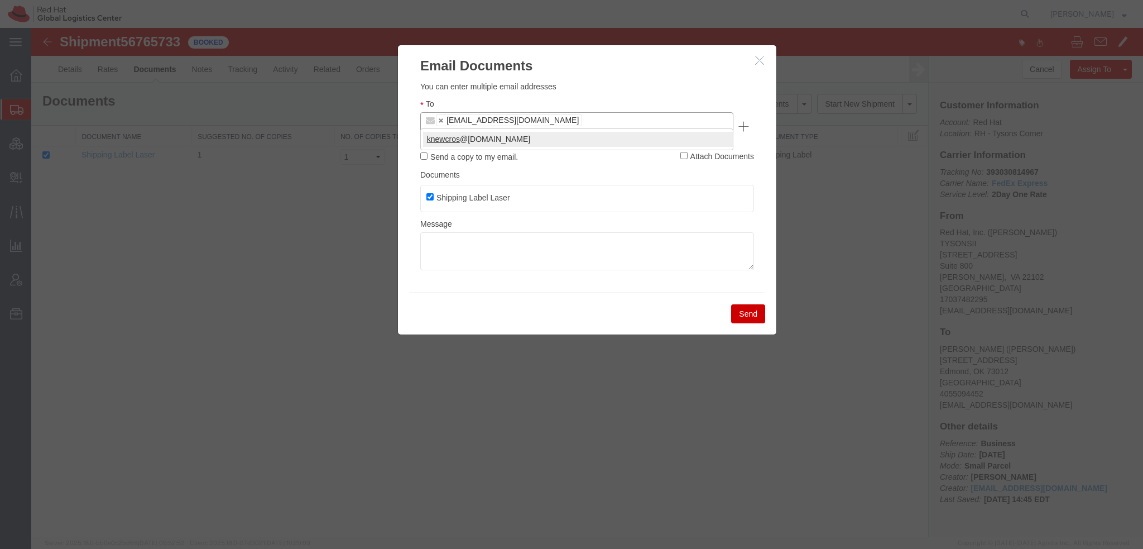
type input "knewcros"
click at [761, 305] on button "Send" at bounding box center [748, 313] width 34 height 19
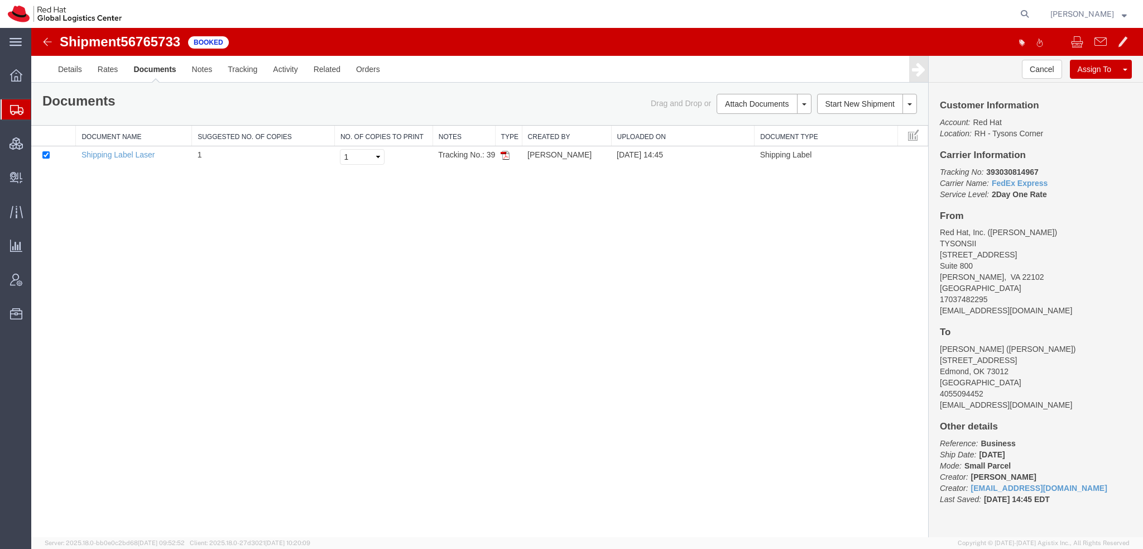
click at [0, 0] on span "Shipment Manager" at bounding box center [0, 0] width 0 height 0
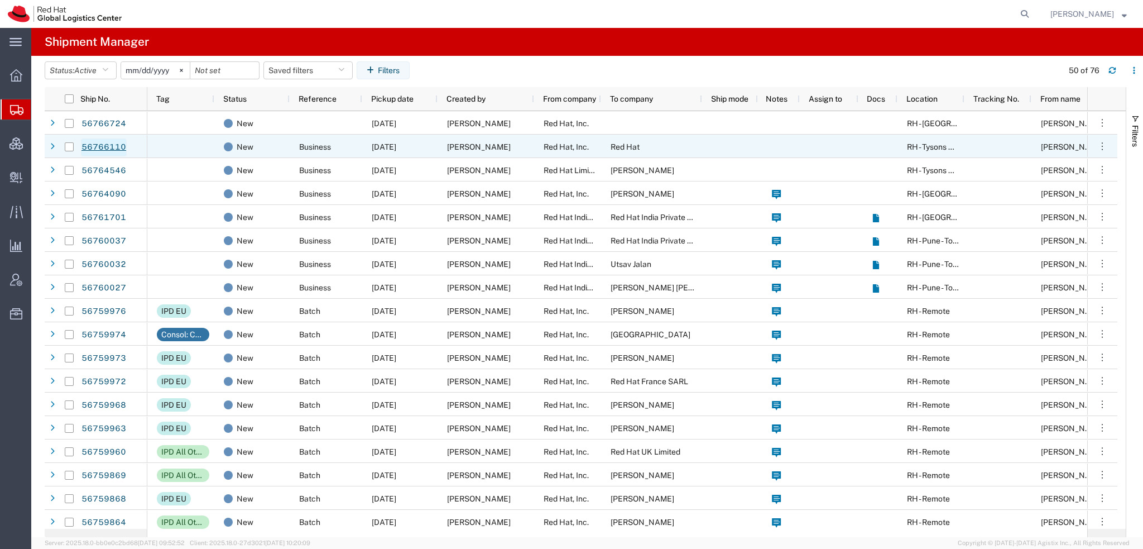
click at [101, 146] on link "56766110" at bounding box center [104, 147] width 46 height 18
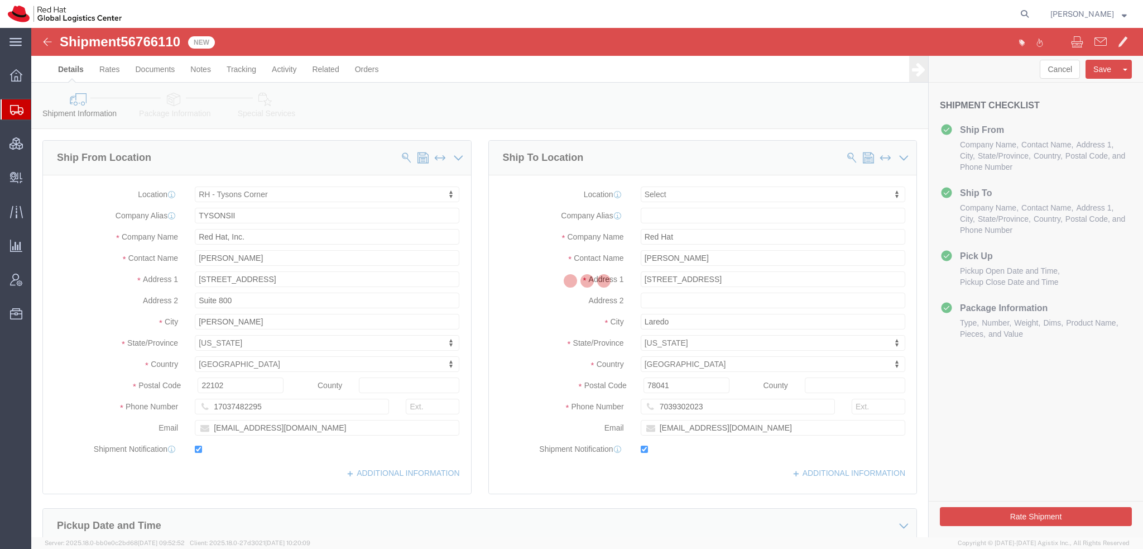
select select "38038"
select select
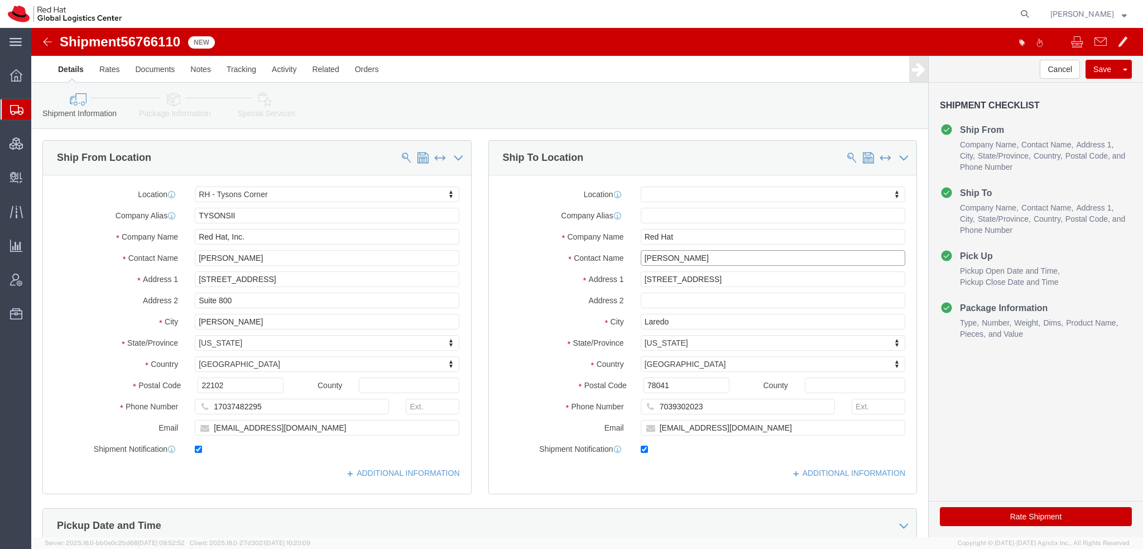
drag, startPoint x: 672, startPoint y: 227, endPoint x: 493, endPoint y: 189, distance: 182.7
click div "Location My Profile Location [GEOGRAPHIC_DATA] - [GEOGRAPHIC_DATA] - [GEOGRAPHI…"
paste input "[PERSON_NAME]"
type input "[PERSON_NAME]"
click icon
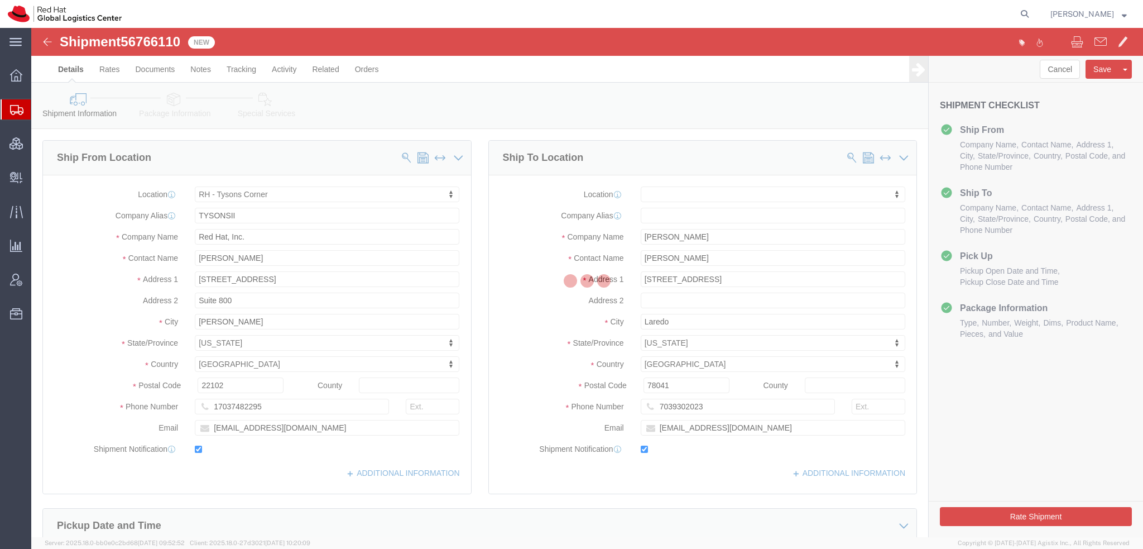
select select
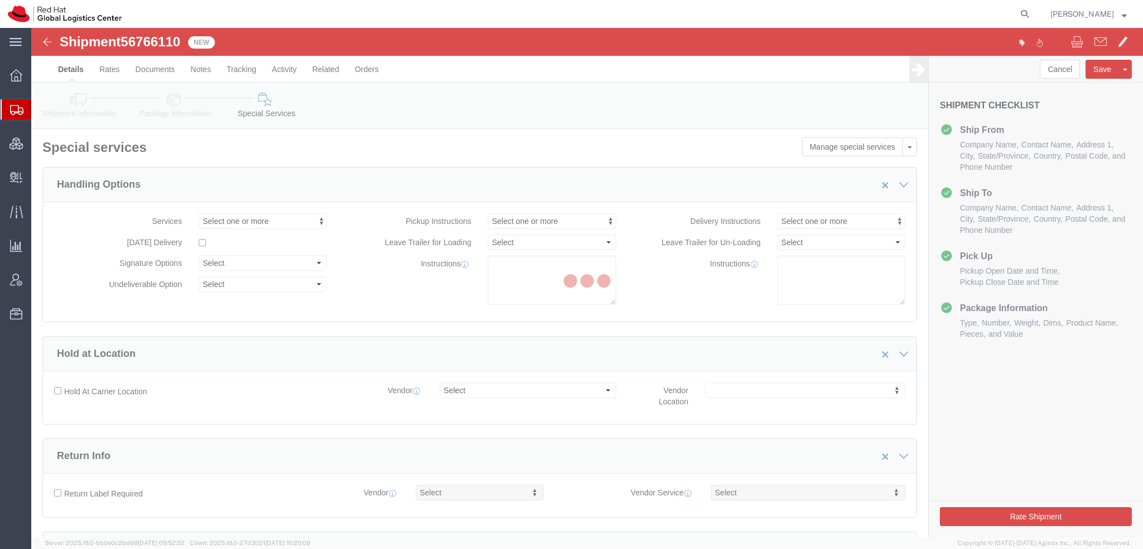
select select "COSTCENTER"
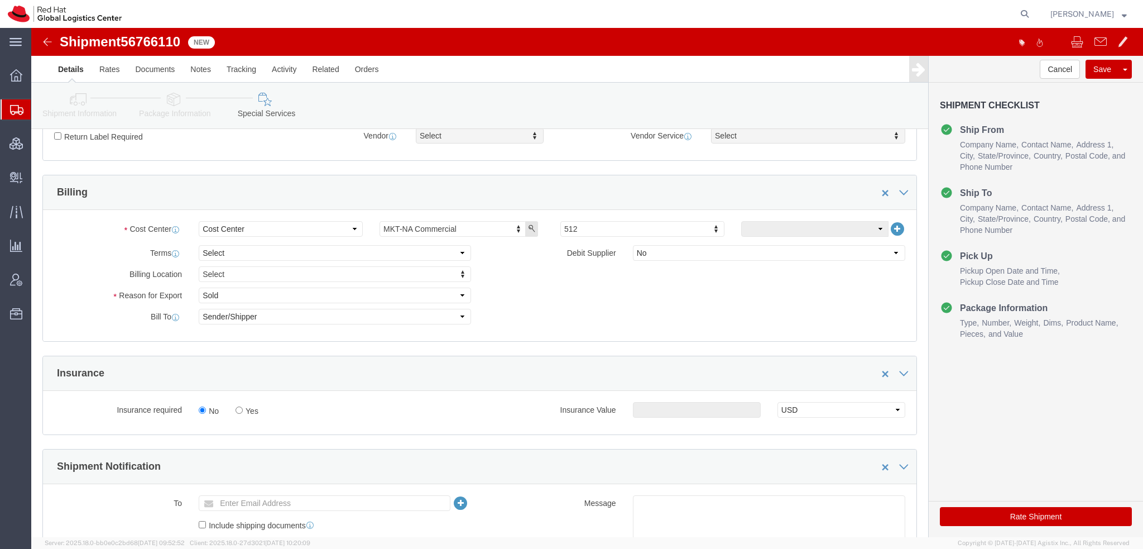
scroll to position [391, 0]
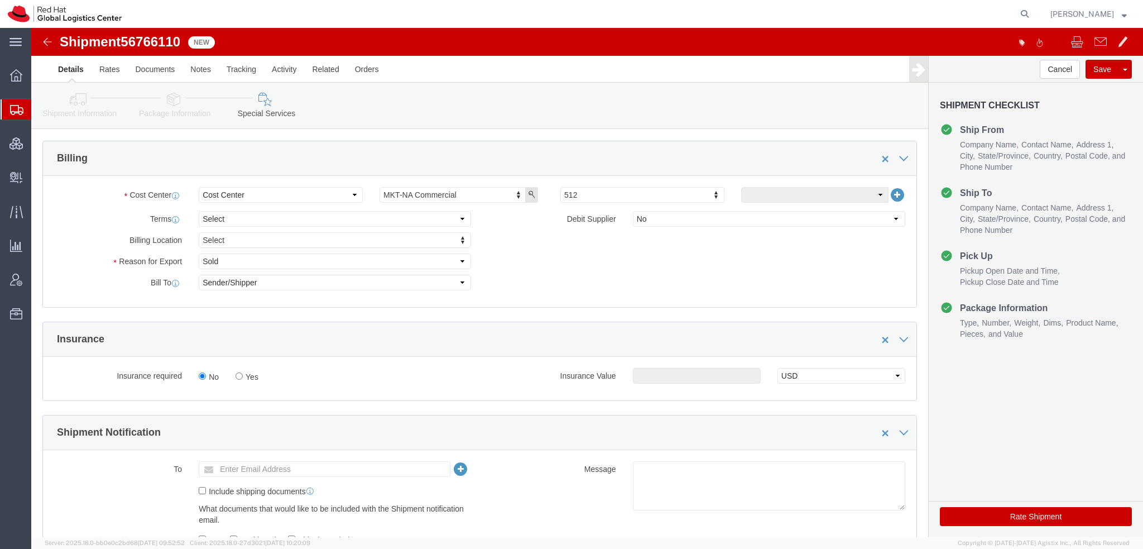
click button "Rate Shipment"
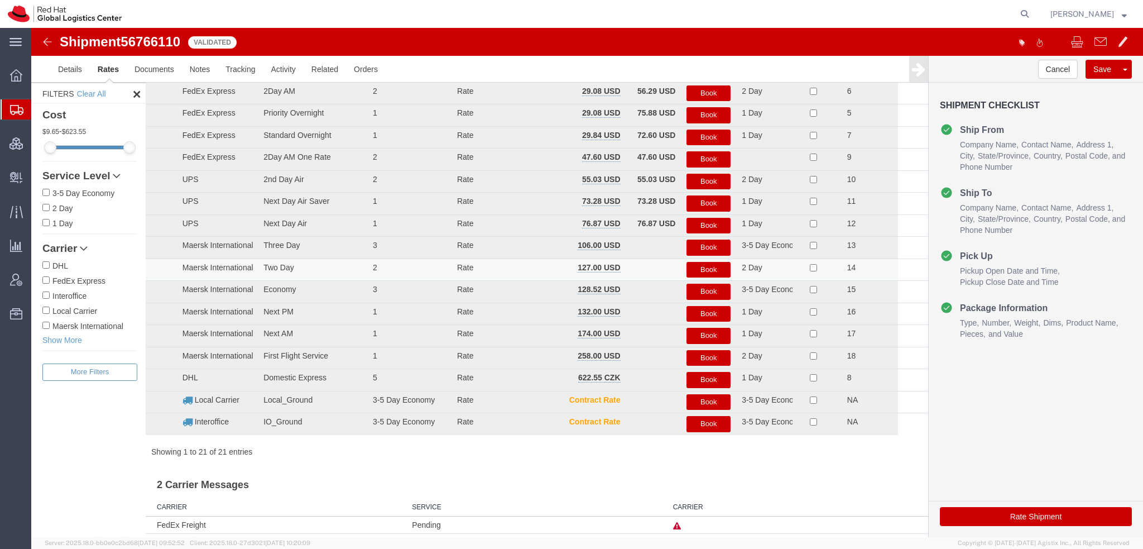
scroll to position [0, 0]
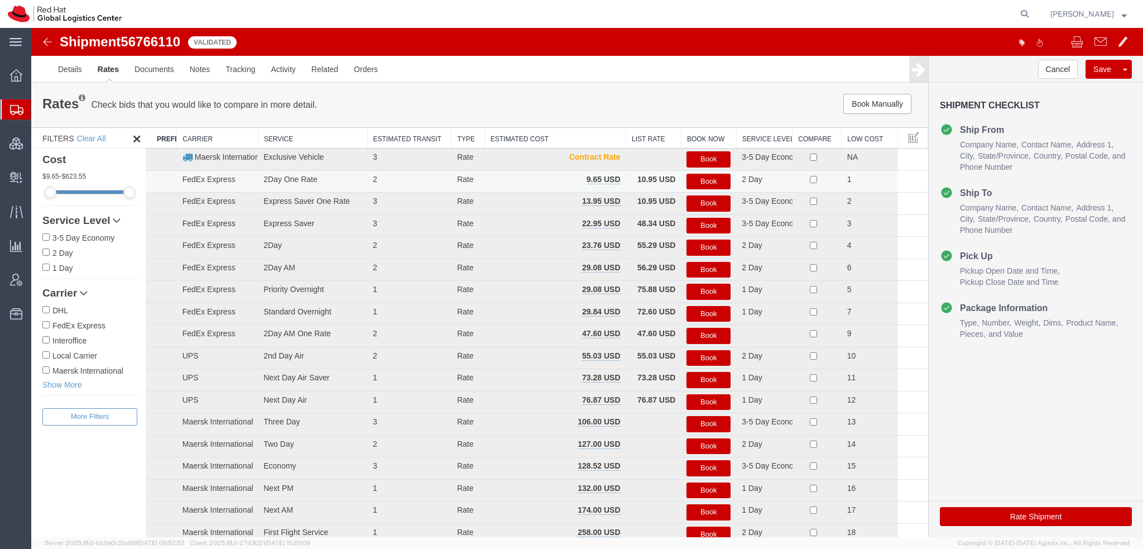
click at [698, 181] on button "Book" at bounding box center [708, 182] width 44 height 16
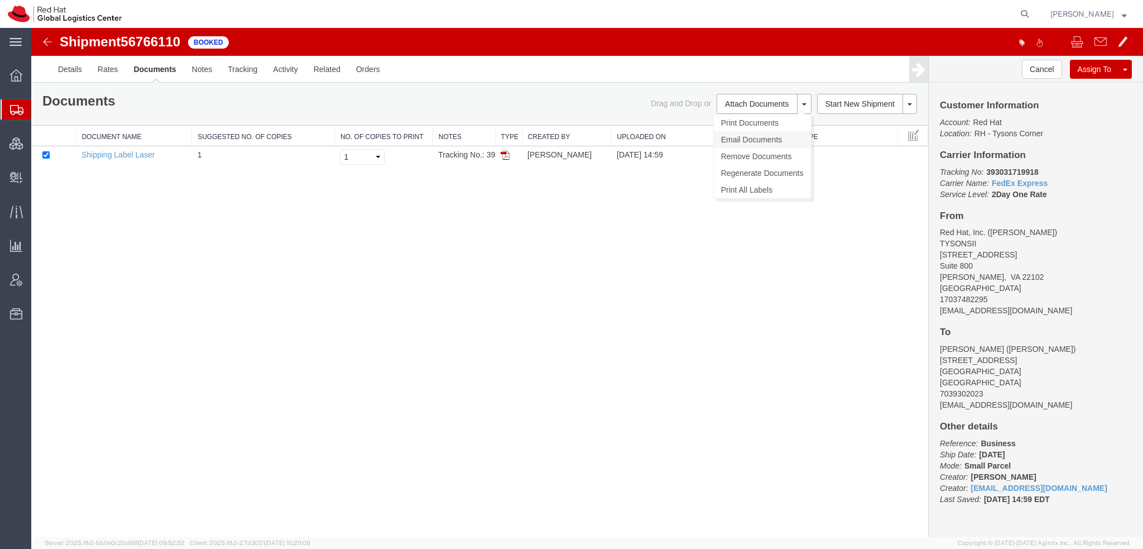
click at [766, 140] on link "Email Documents" at bounding box center [762, 139] width 97 height 17
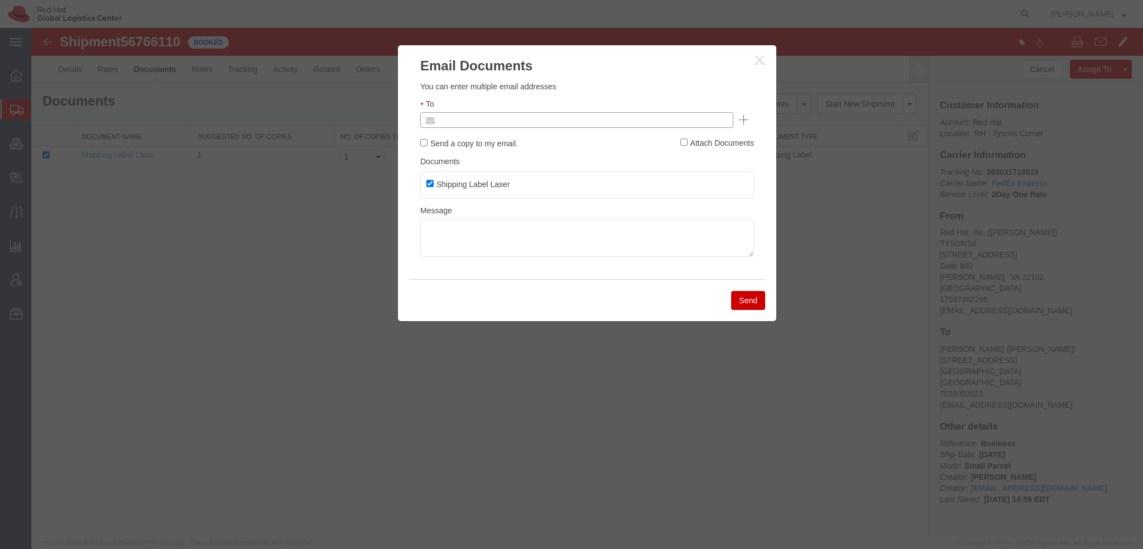
click at [497, 113] on input "text" at bounding box center [501, 120] width 131 height 15
type input "a"
type input "sboltz"
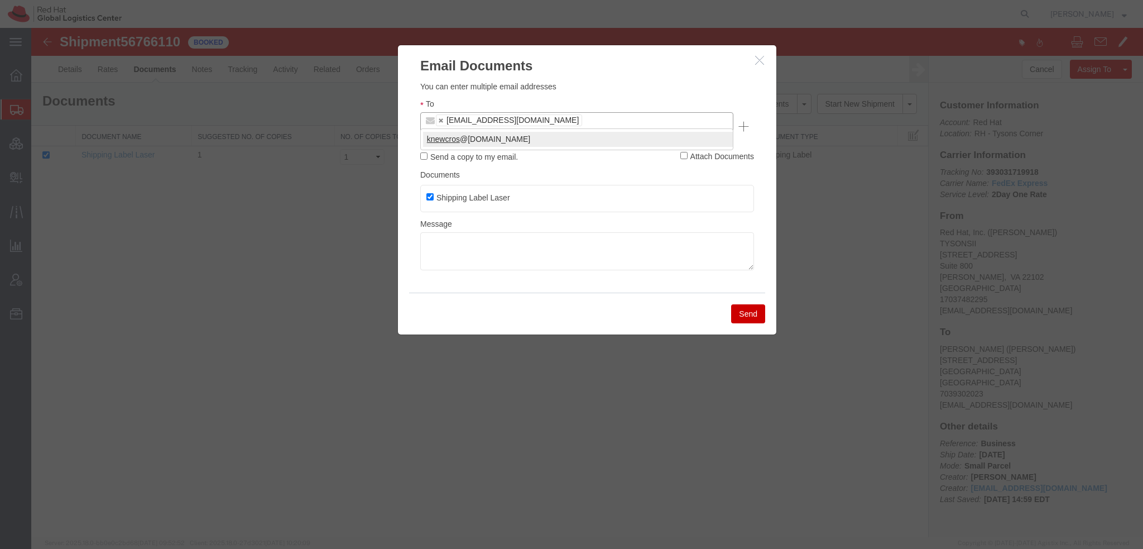
type input "knewcros"
click at [748, 304] on button "Send" at bounding box center [748, 313] width 34 height 19
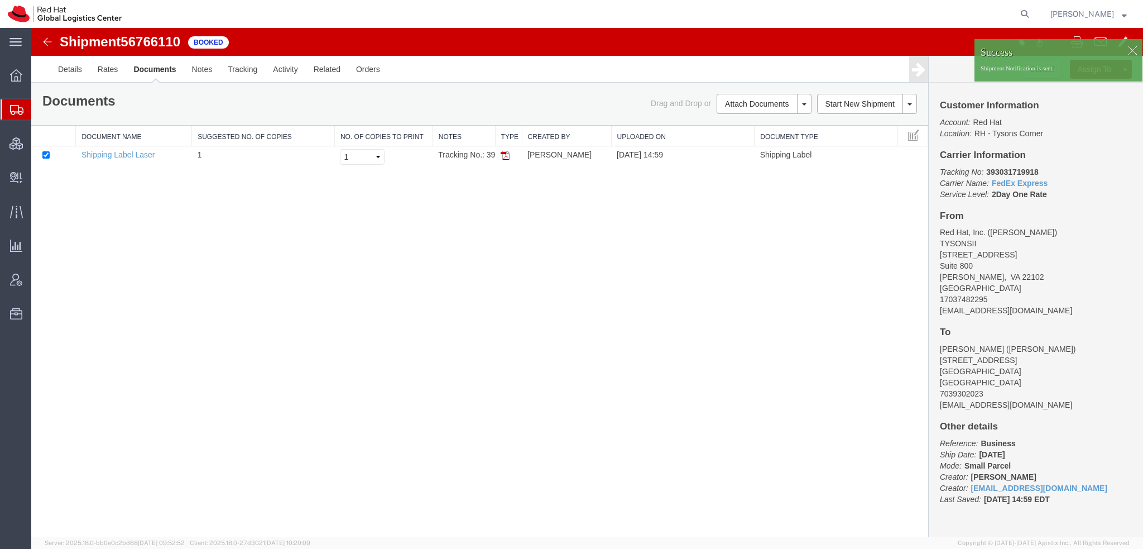
click at [1135, 49] on div at bounding box center [1132, 50] width 17 height 17
click at [1120, 12] on span "[PERSON_NAME]" at bounding box center [1088, 14] width 76 height 12
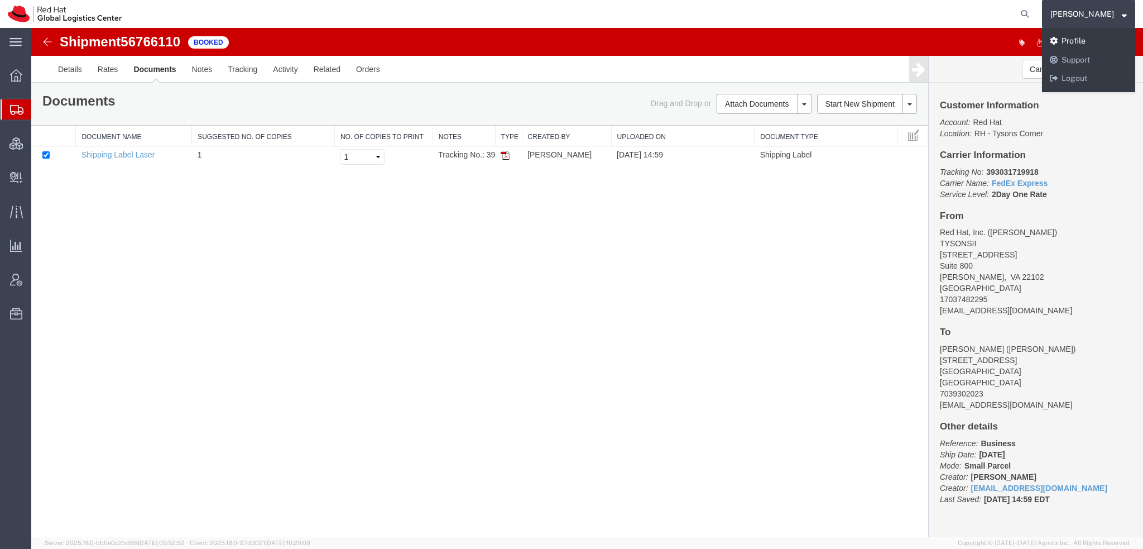
click at [1094, 39] on link "Profile" at bounding box center [1088, 41] width 93 height 19
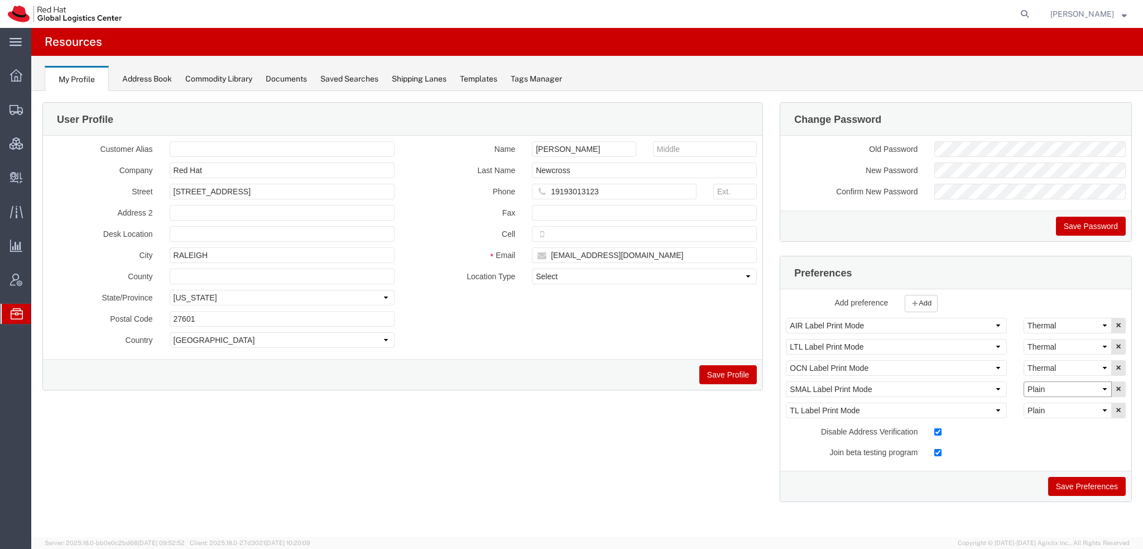
click at [1048, 389] on select "Select Plain Thermal" at bounding box center [1067, 389] width 88 height 16
select select "Thermal"
click at [1023, 381] on select "Select Plain Thermal" at bounding box center [1067, 389] width 88 height 16
click at [1074, 486] on button "Save Preferences" at bounding box center [1087, 486] width 78 height 19
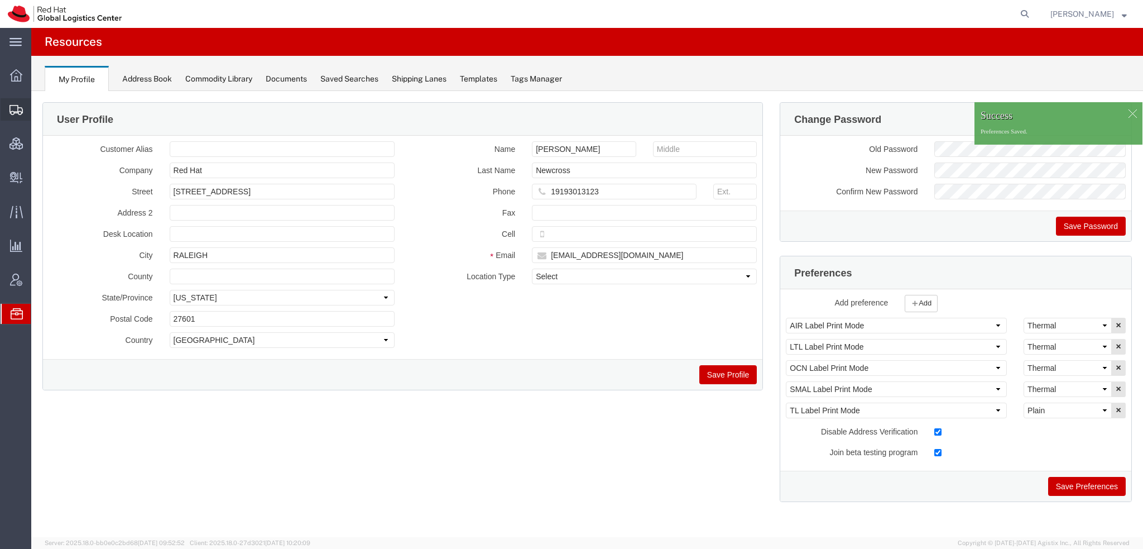
click at [0, 0] on span "Shipment Manager" at bounding box center [0, 0] width 0 height 0
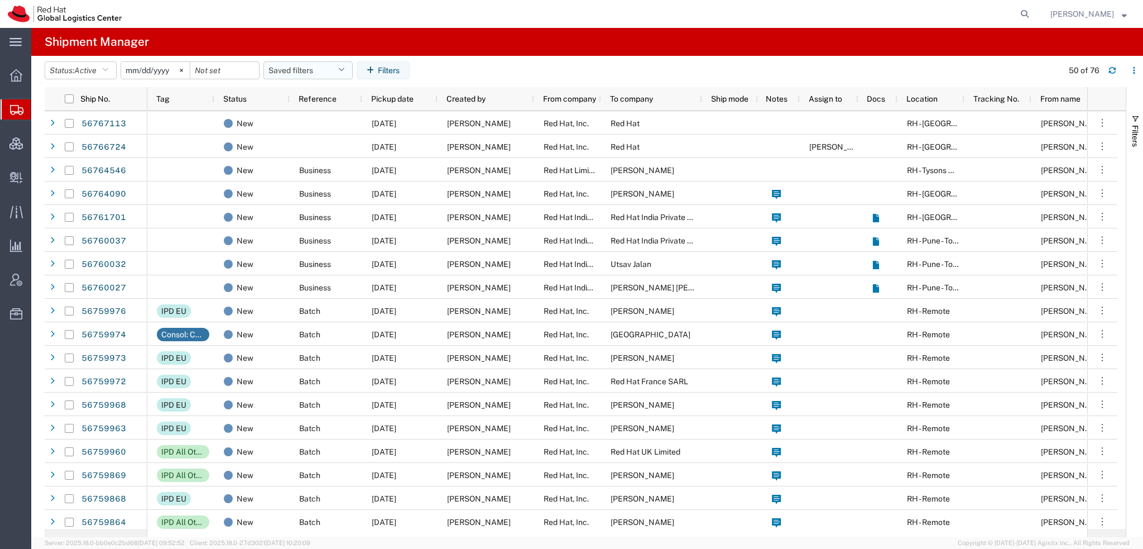
click at [318, 64] on button "Saved filters" at bounding box center [307, 70] width 89 height 18
click at [301, 120] on span "Americas" at bounding box center [338, 119] width 146 height 21
type input "[DATE]"
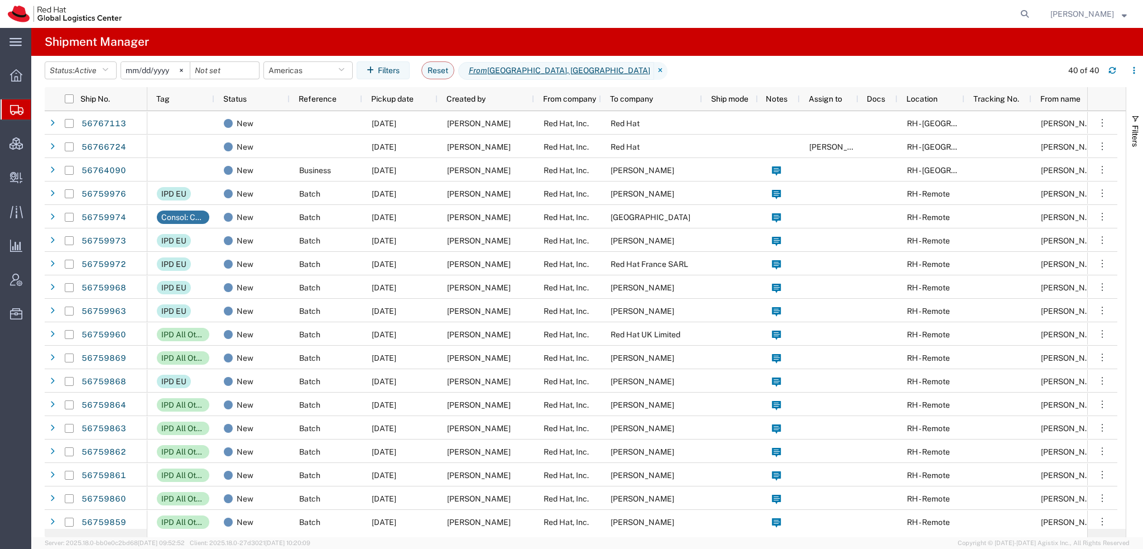
click at [1109, 14] on span "[PERSON_NAME]" at bounding box center [1082, 14] width 64 height 12
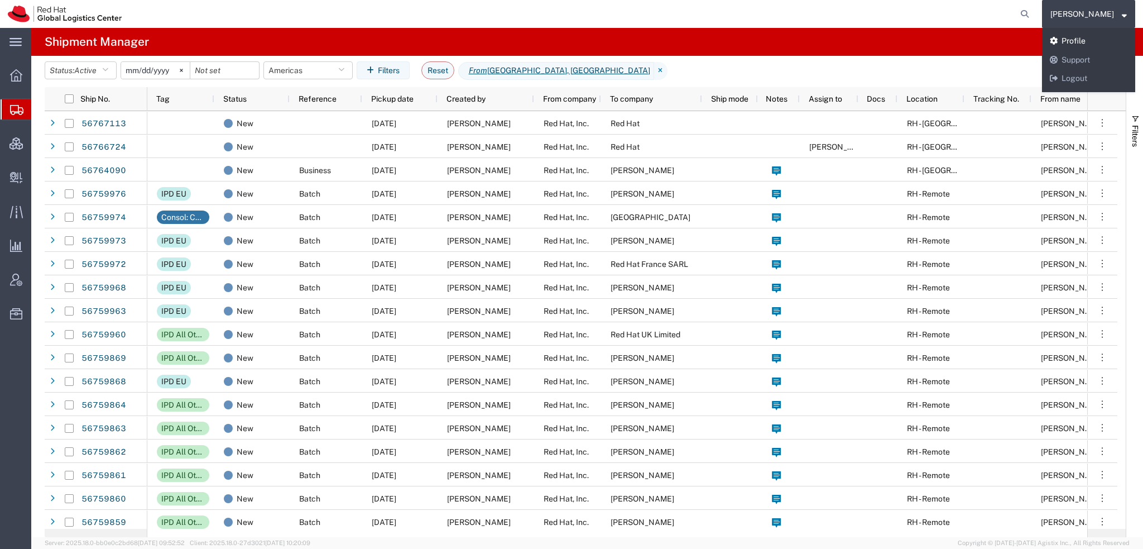
click at [1085, 41] on link "Profile" at bounding box center [1088, 41] width 93 height 19
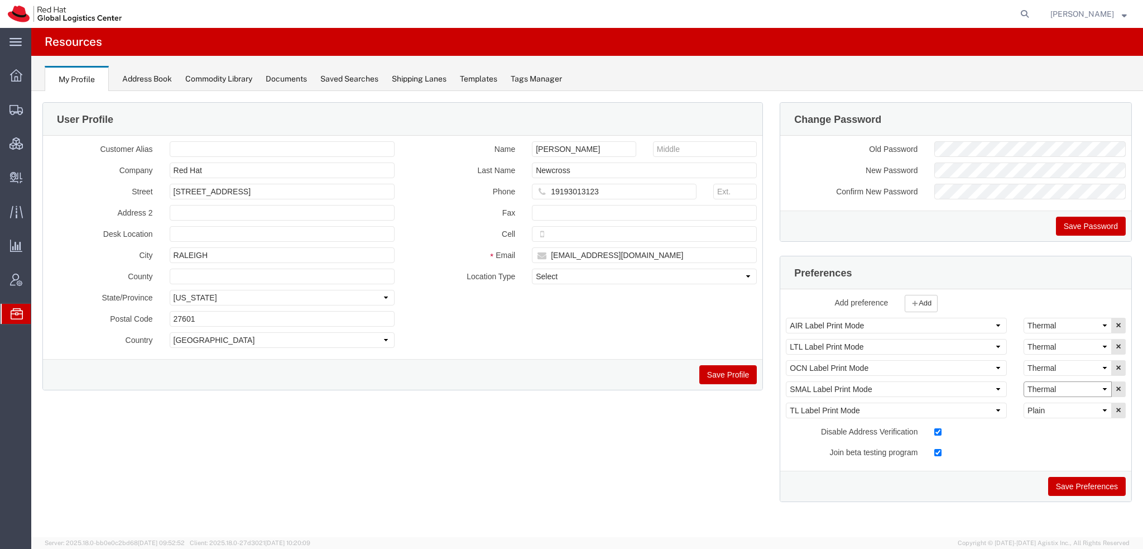
click at [1071, 384] on select "Select Plain Thermal" at bounding box center [1067, 389] width 88 height 16
select select "Plain"
click at [1023, 381] on select "Select Plain Thermal" at bounding box center [1067, 389] width 88 height 16
click at [1063, 481] on button "Save Preferences" at bounding box center [1087, 486] width 78 height 19
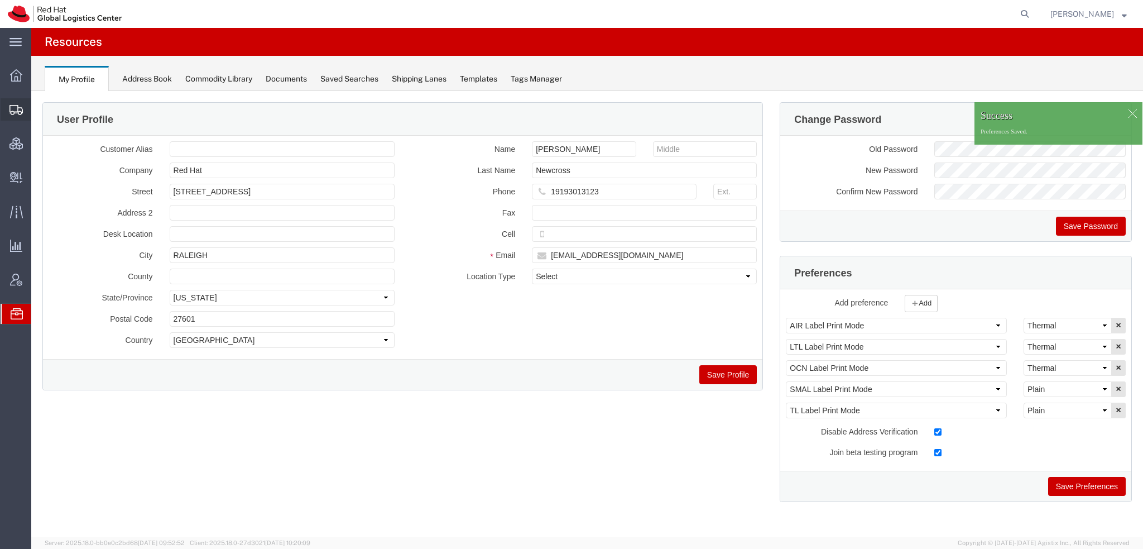
click at [0, 0] on span "Shipment Manager" at bounding box center [0, 0] width 0 height 0
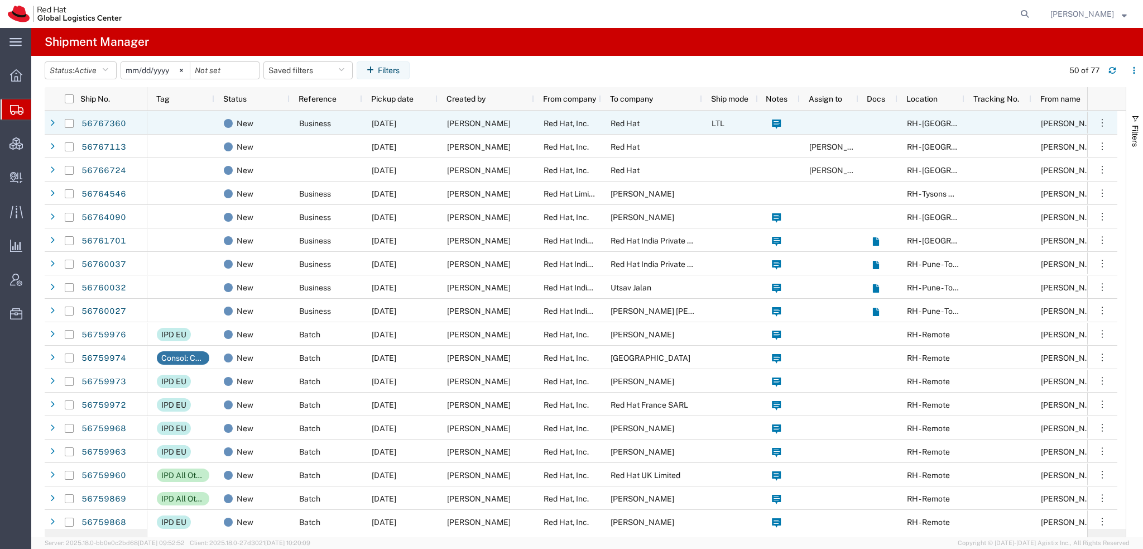
click at [556, 126] on span "Red Hat, Inc." at bounding box center [566, 123] width 45 height 9
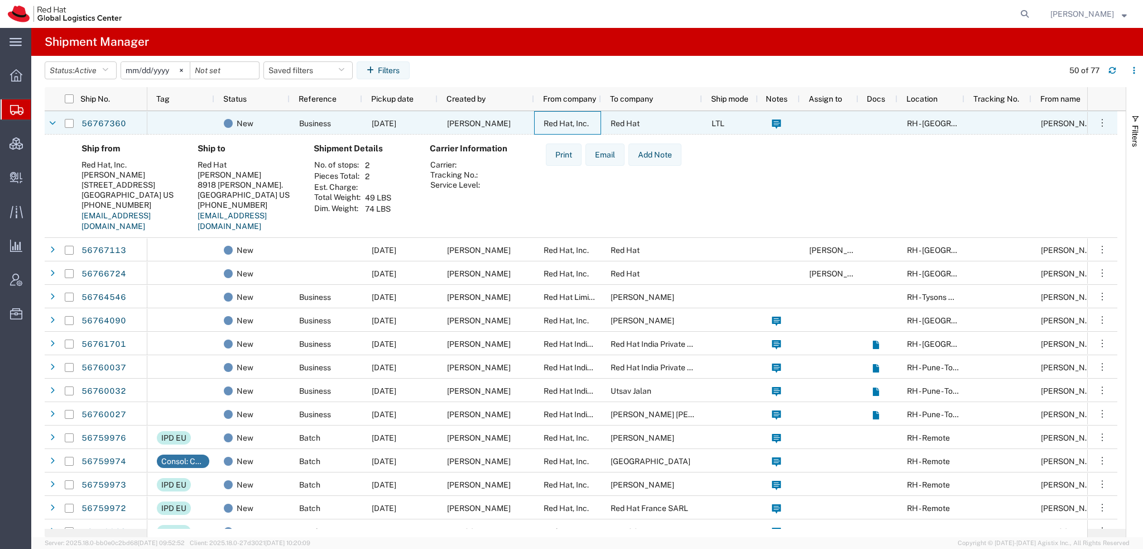
click at [556, 126] on span "Red Hat, Inc." at bounding box center [566, 123] width 45 height 9
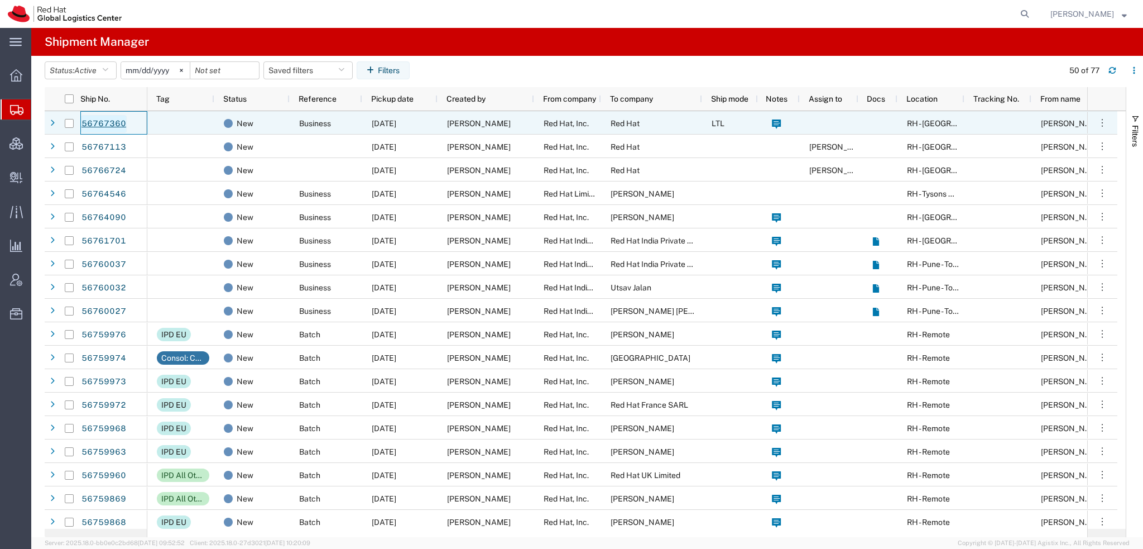
click at [107, 121] on link "56767360" at bounding box center [104, 124] width 46 height 18
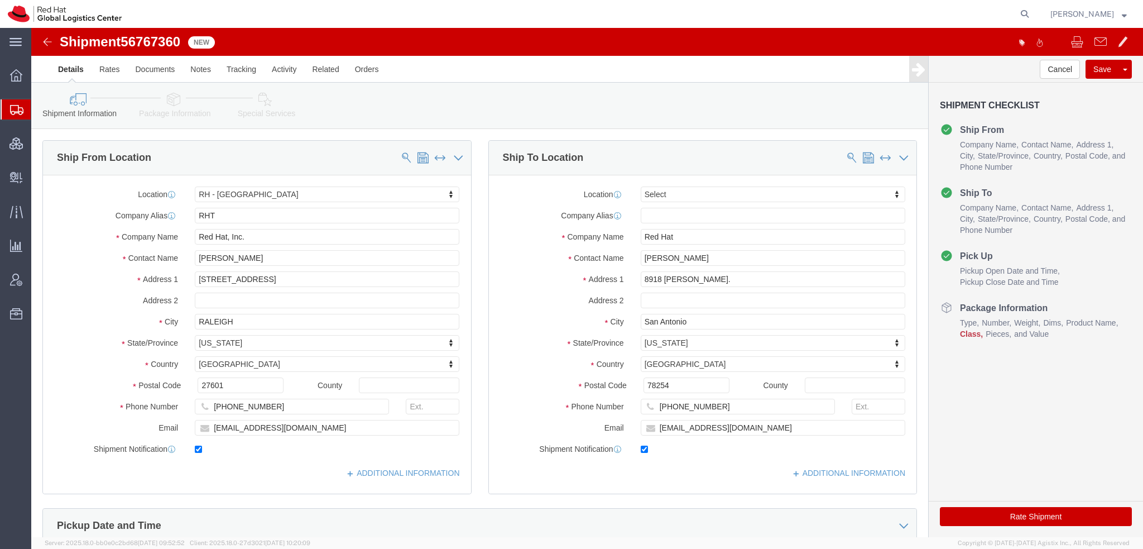
select select "38014"
select select
click icon
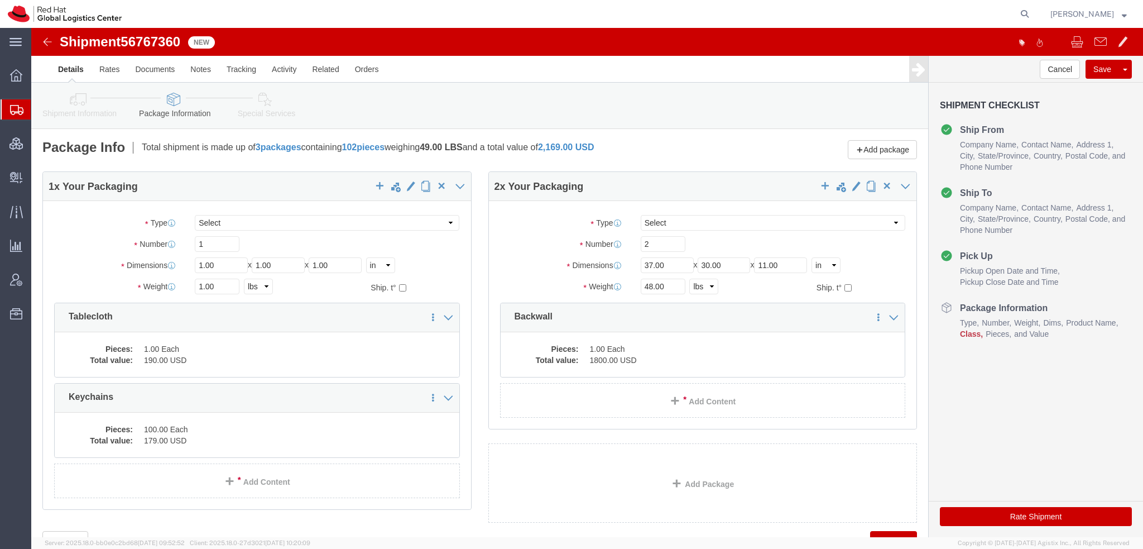
click at [0, 0] on span "Shipment Manager" at bounding box center [0, 0] width 0 height 0
